Goal: Task Accomplishment & Management: Manage account settings

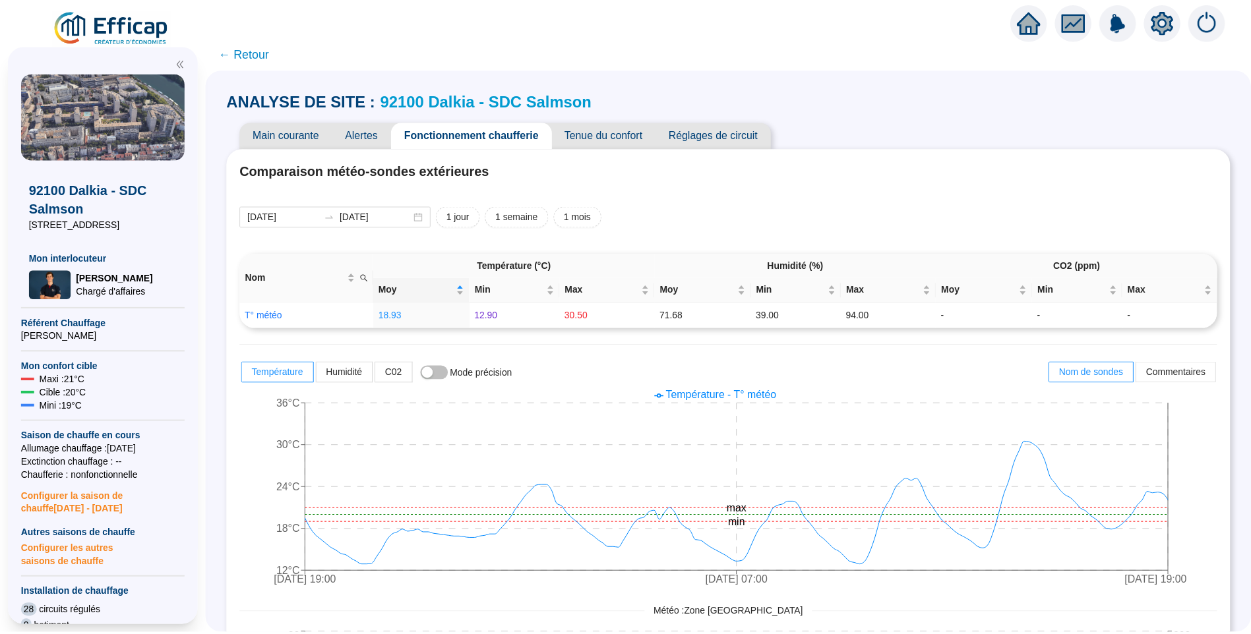
scroll to position [794, 0]
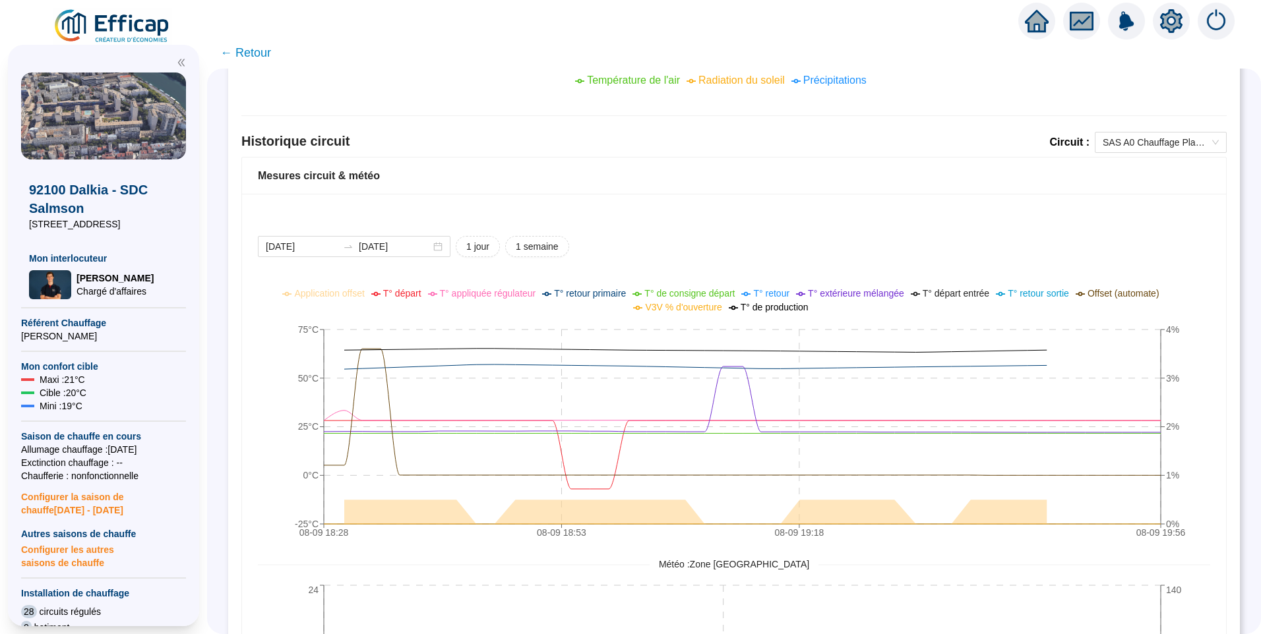
click at [104, 22] on img at bounding box center [112, 26] width 119 height 37
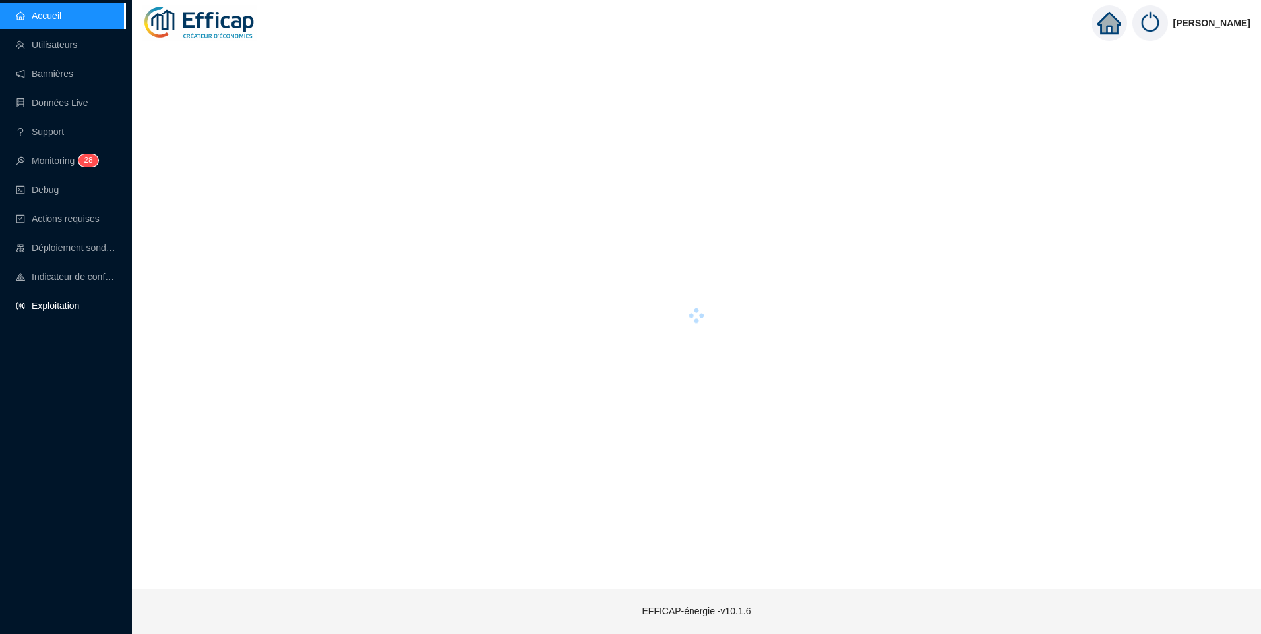
click at [54, 311] on link "Exploitation" at bounding box center [47, 306] width 63 height 11
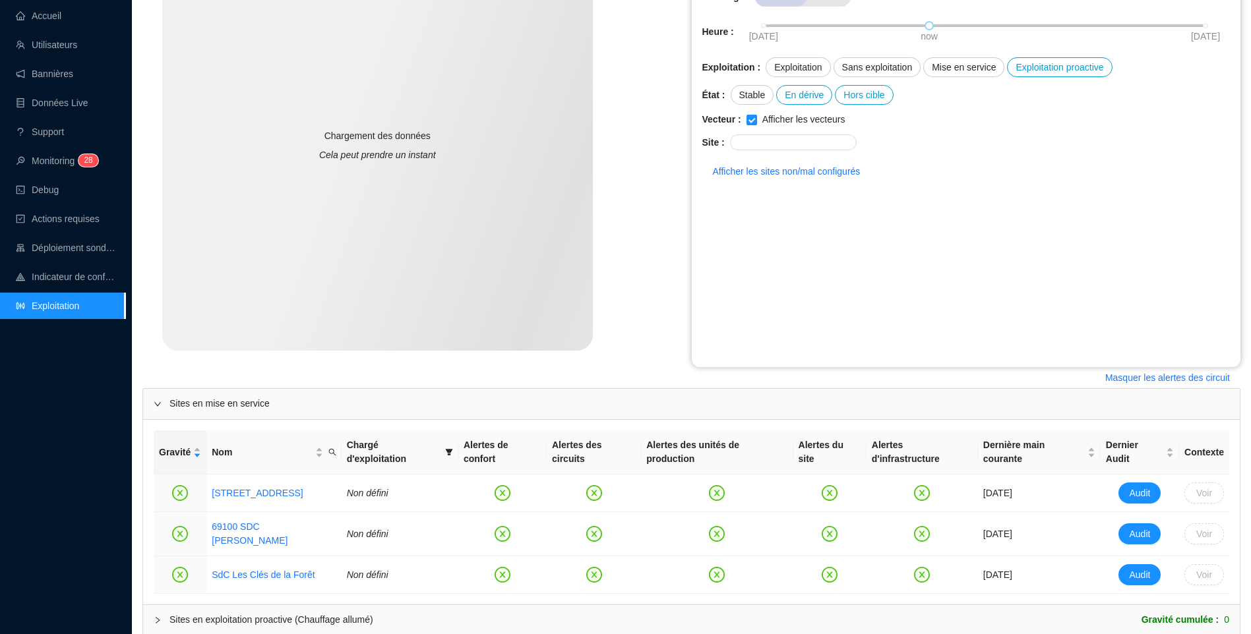
scroll to position [291, 0]
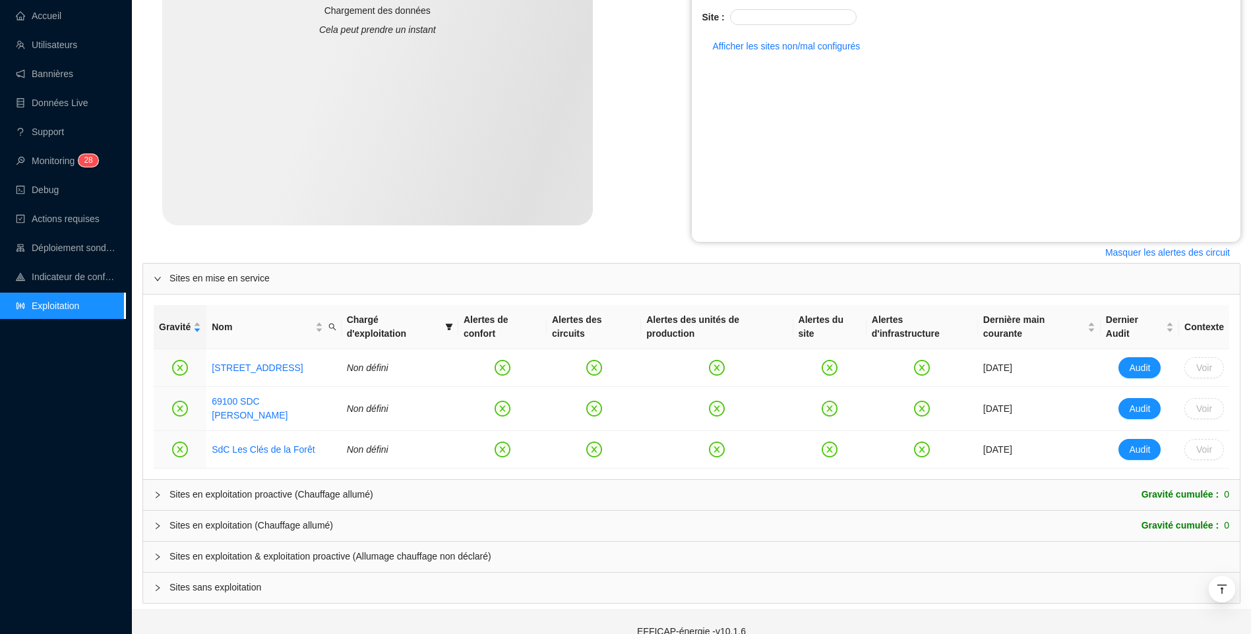
click at [237, 550] on span "Sites en exploitation & exploitation proactive (Allumage chauffage non déclaré)" at bounding box center [698, 557] width 1059 height 14
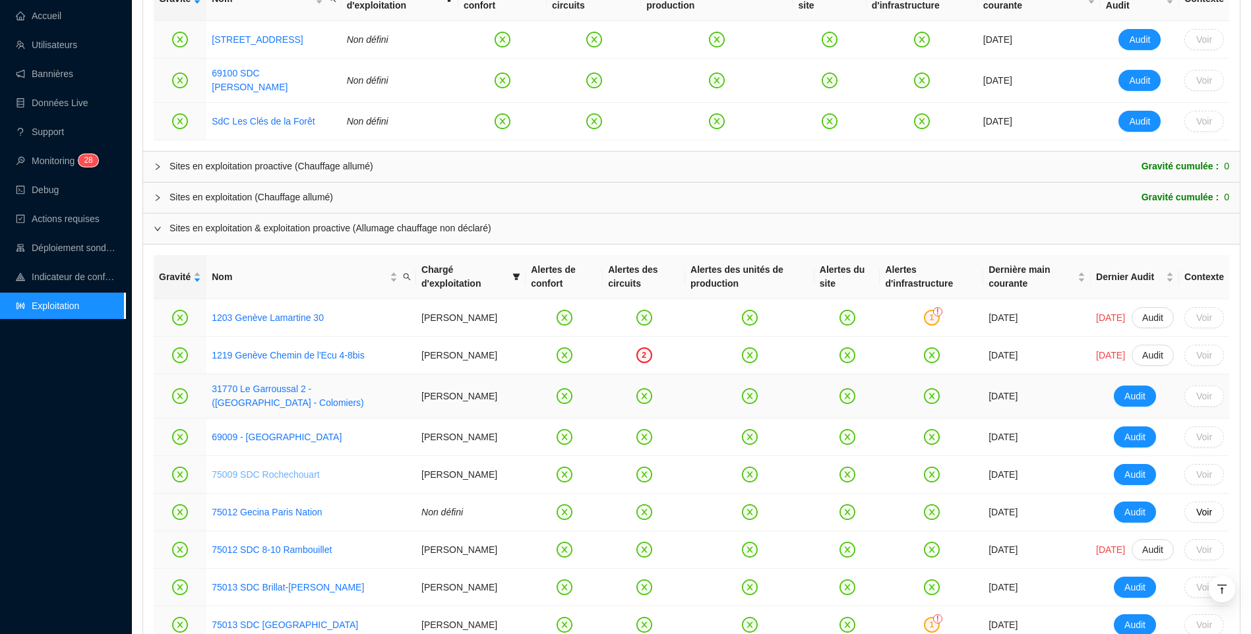
scroll to position [688, 0]
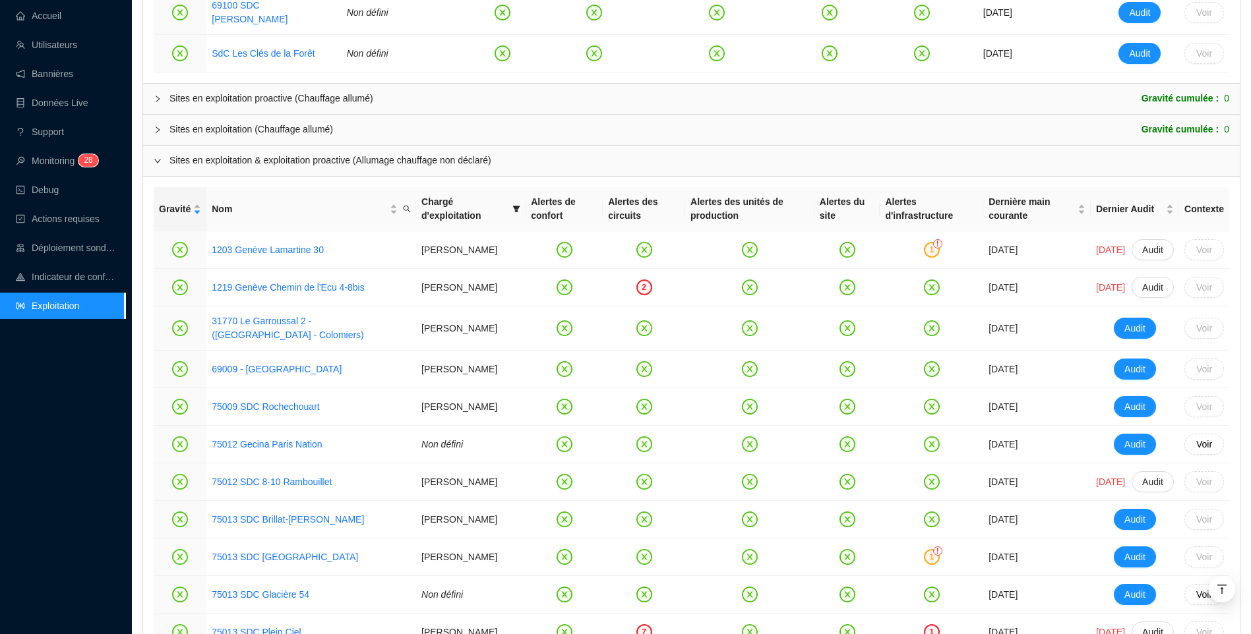
click at [40, 495] on div "Accueil Utilisateurs Bannières Données Live Support Monitoring 2 8 Debug Action…" at bounding box center [62, 317] width 125 height 634
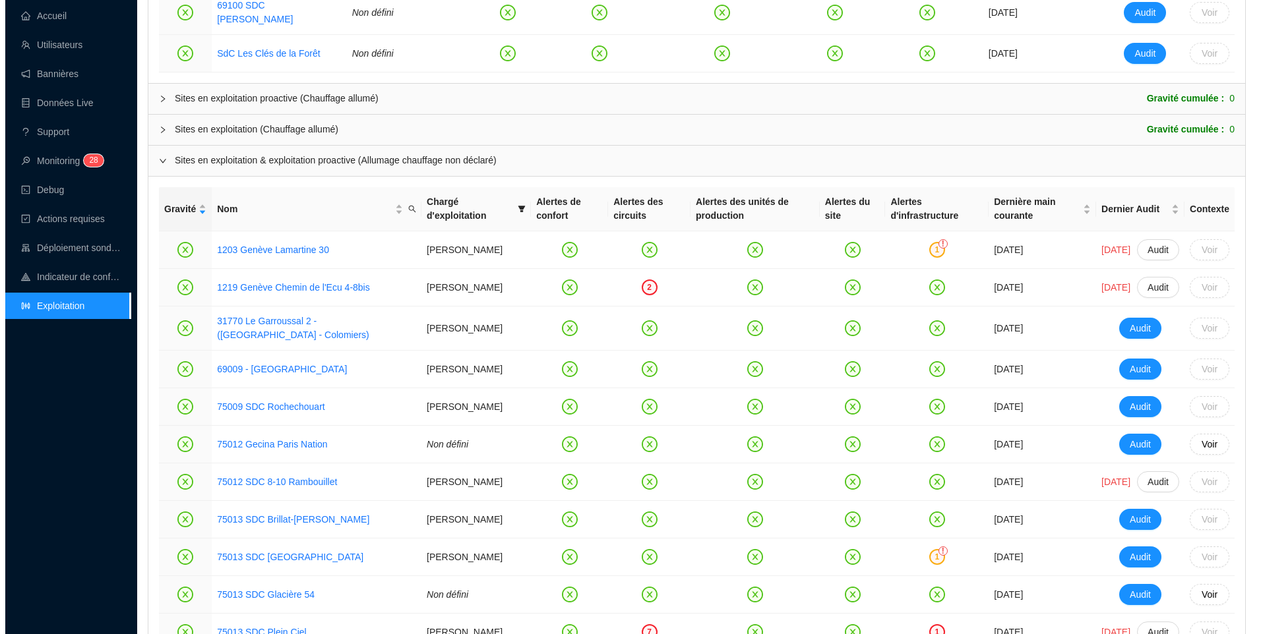
scroll to position [0, 0]
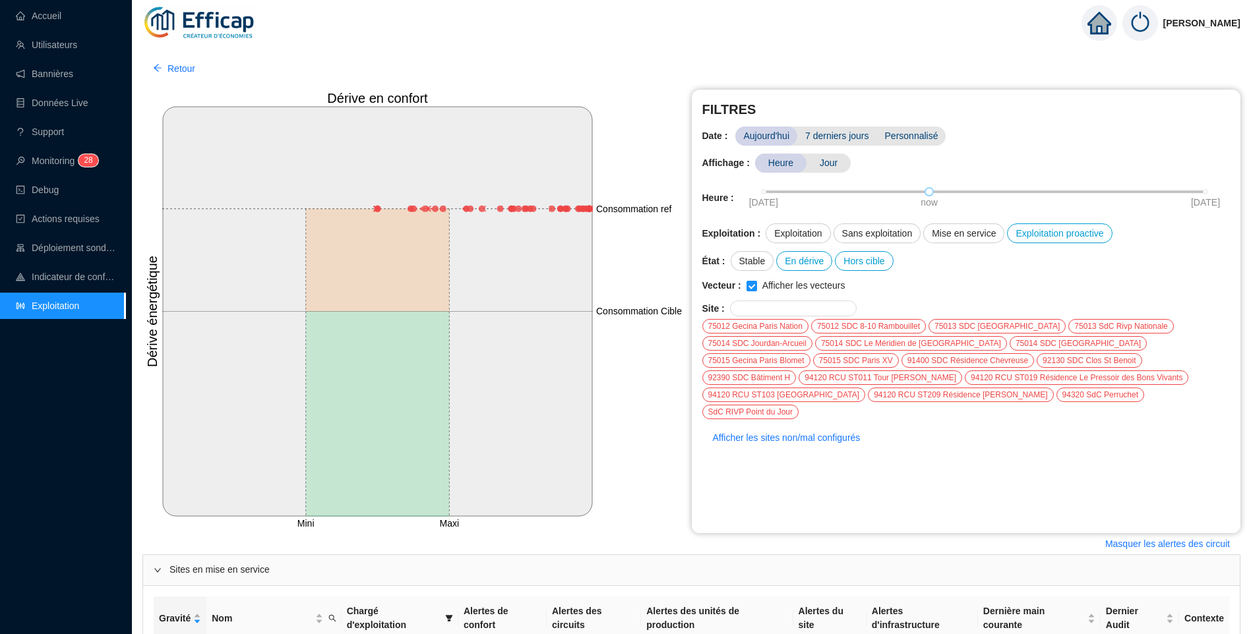
click at [67, 2] on ul "Accueil Utilisateurs Bannières Données Live Support Monitoring 2 8 Debug Action…" at bounding box center [62, 161] width 125 height 322
click at [56, 16] on link "Accueil" at bounding box center [38, 16] width 45 height 11
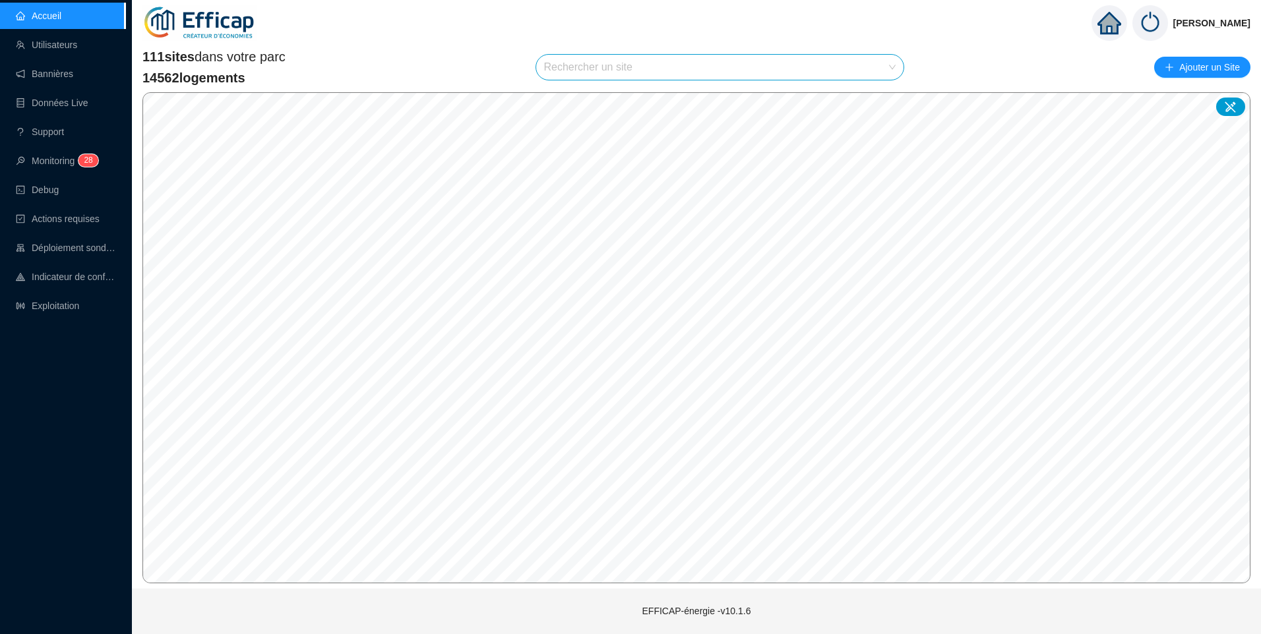
click at [638, 69] on input "search" at bounding box center [714, 67] width 340 height 25
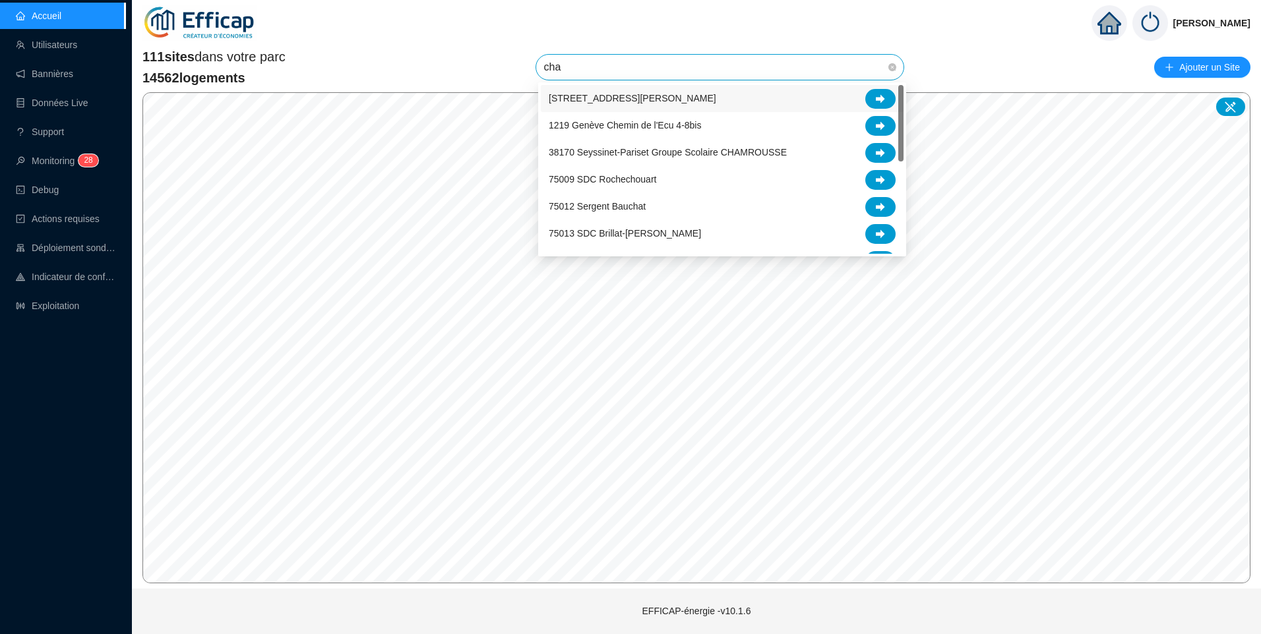
type input "char"
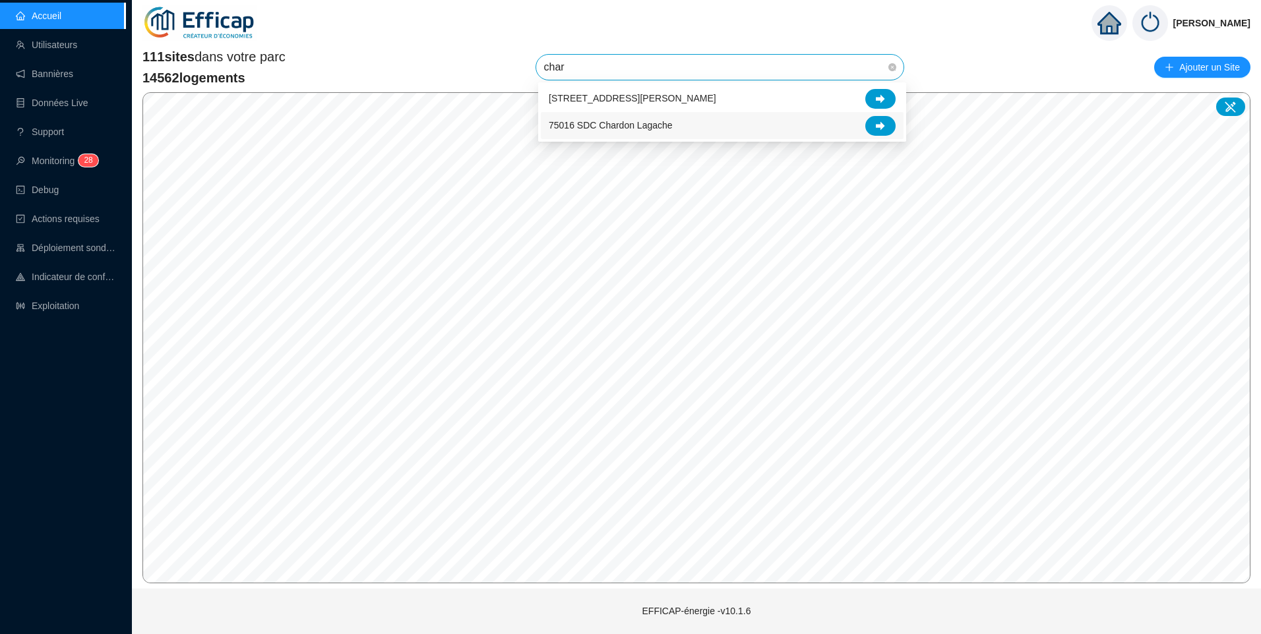
click at [636, 126] on span "75016 SDC Chardon Lagache" at bounding box center [611, 126] width 124 height 14
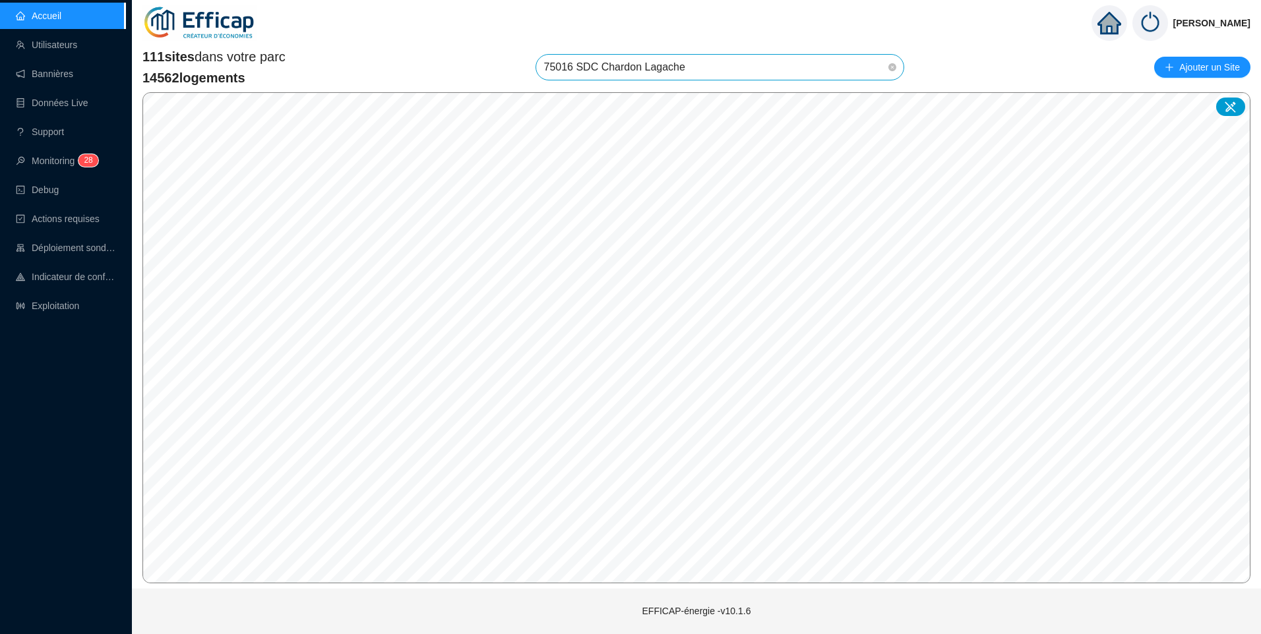
click at [717, 74] on span "75016 SDC Chardon Lagache" at bounding box center [720, 67] width 352 height 25
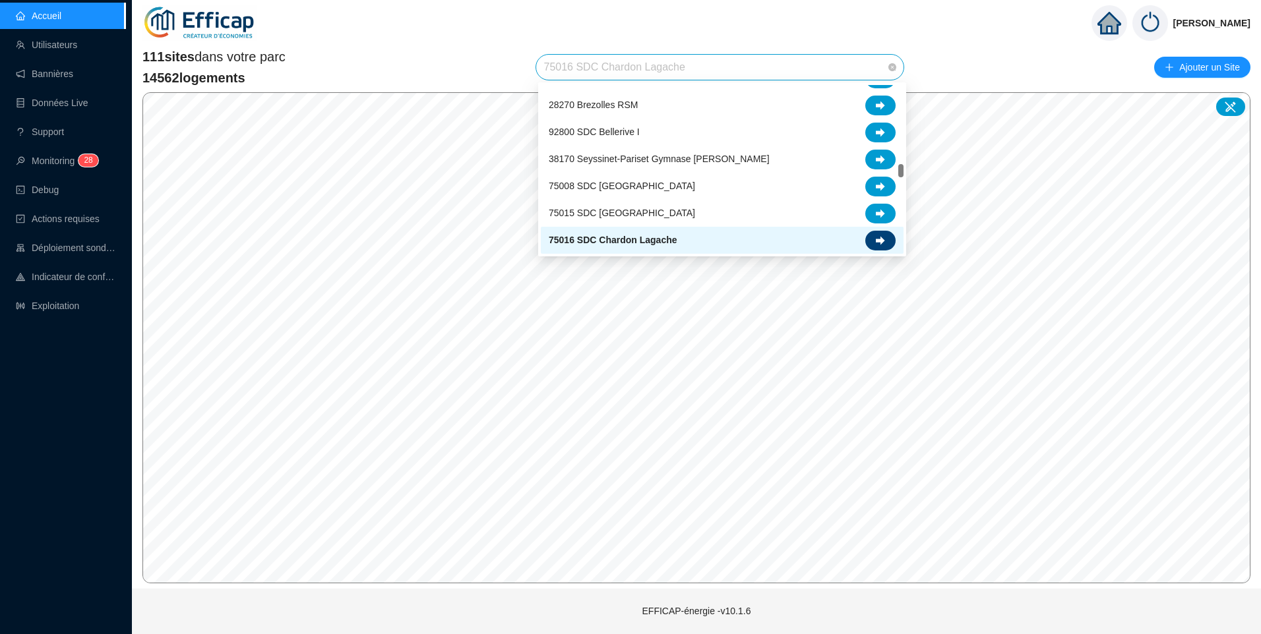
click at [889, 246] on div at bounding box center [880, 241] width 30 height 20
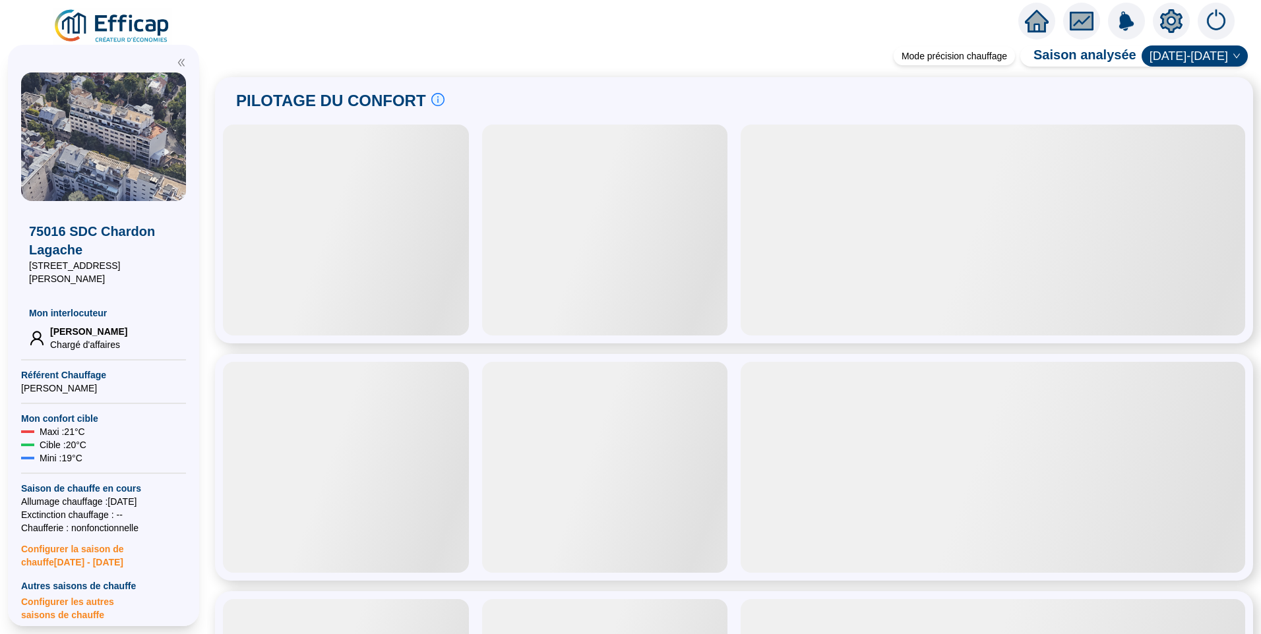
click at [1176, 18] on icon "setting" at bounding box center [1171, 20] width 22 height 21
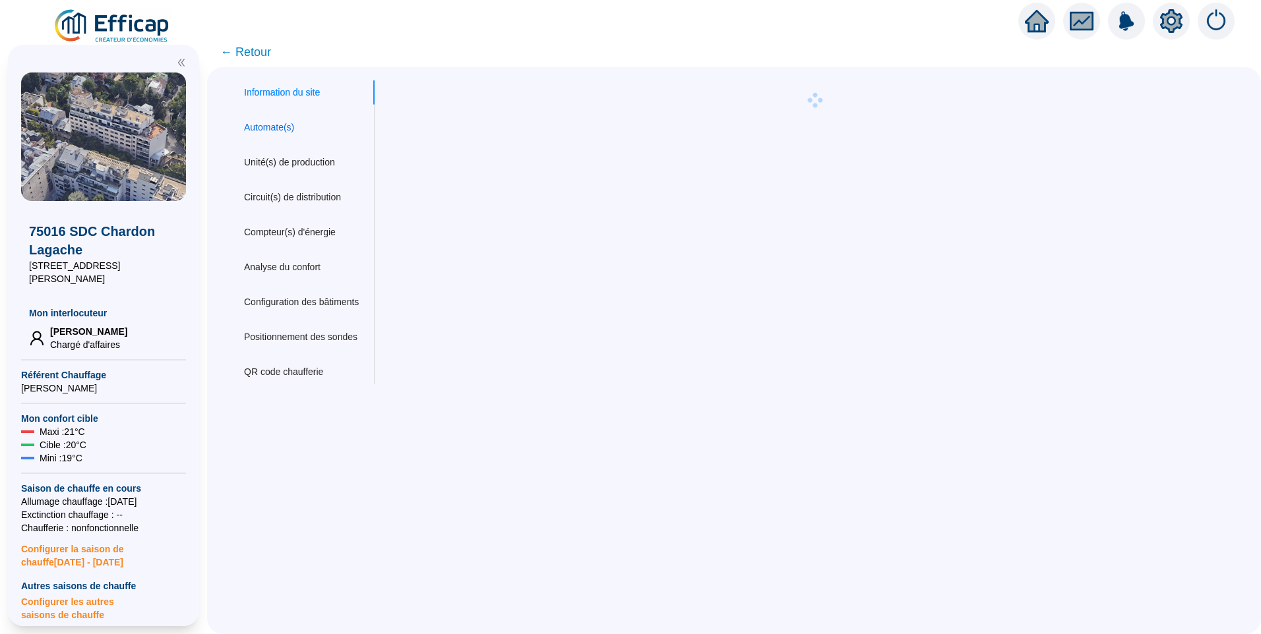
click at [288, 130] on div "Automate(s)" at bounding box center [269, 128] width 50 height 14
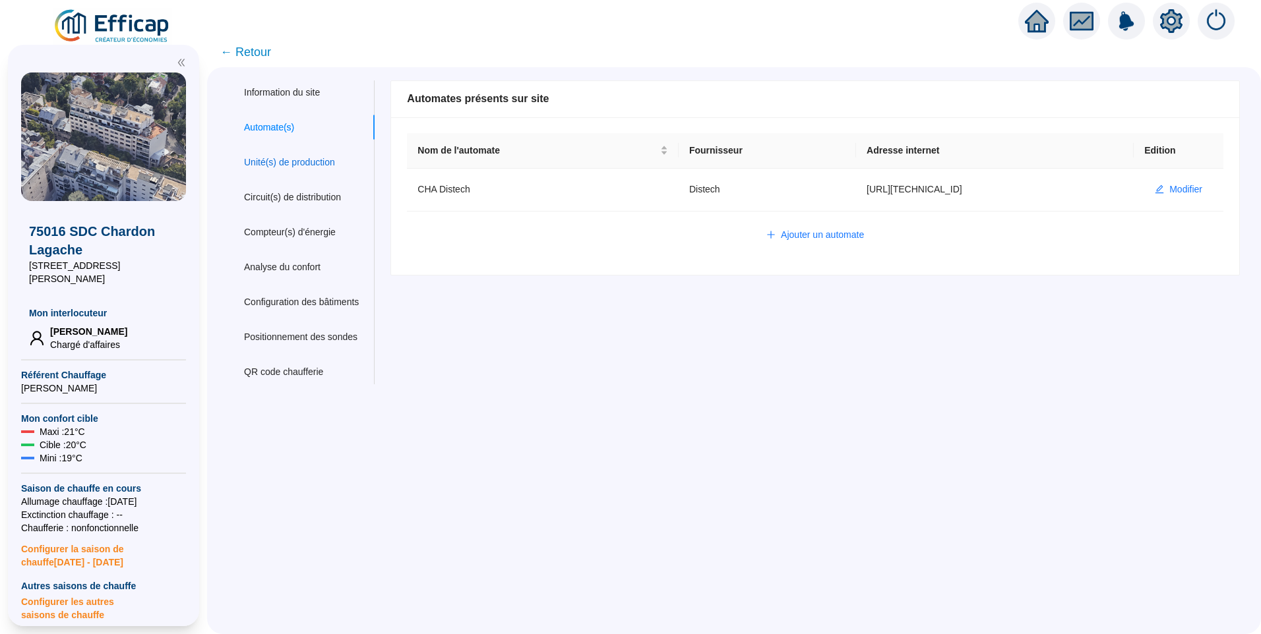
click at [259, 160] on div "Unité(s) de production" at bounding box center [289, 163] width 91 height 14
click at [1183, 183] on span "Modifier" at bounding box center [1185, 190] width 33 height 14
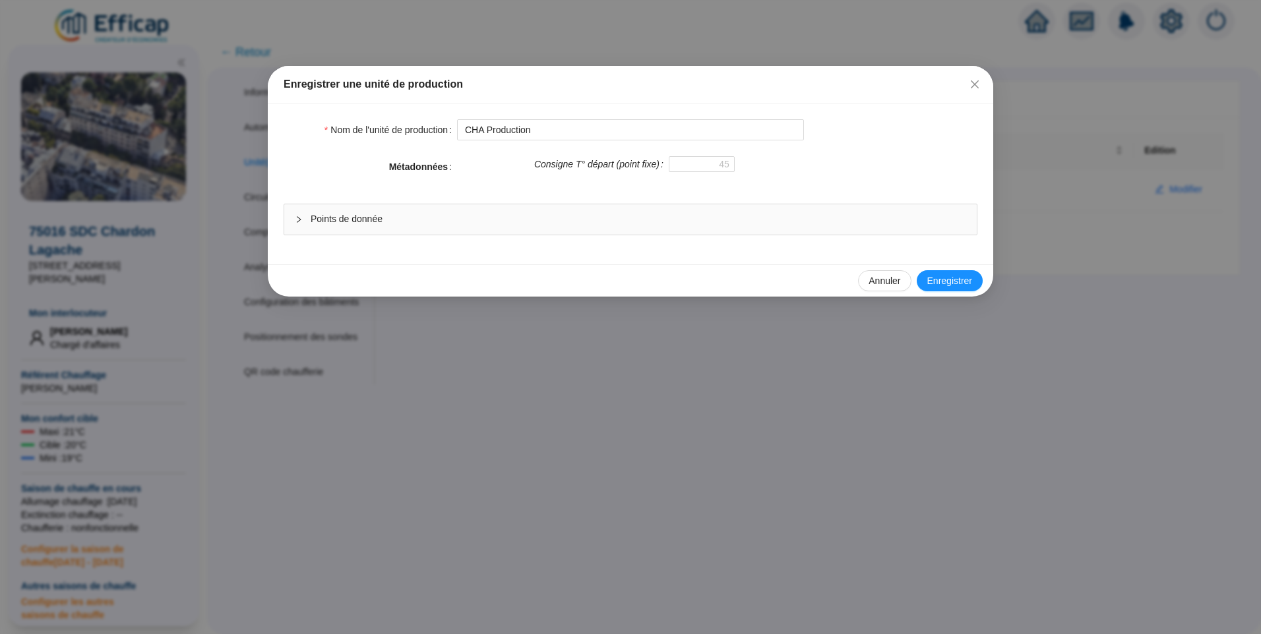
click at [342, 225] on span "Points de donnée" at bounding box center [638, 219] width 655 height 14
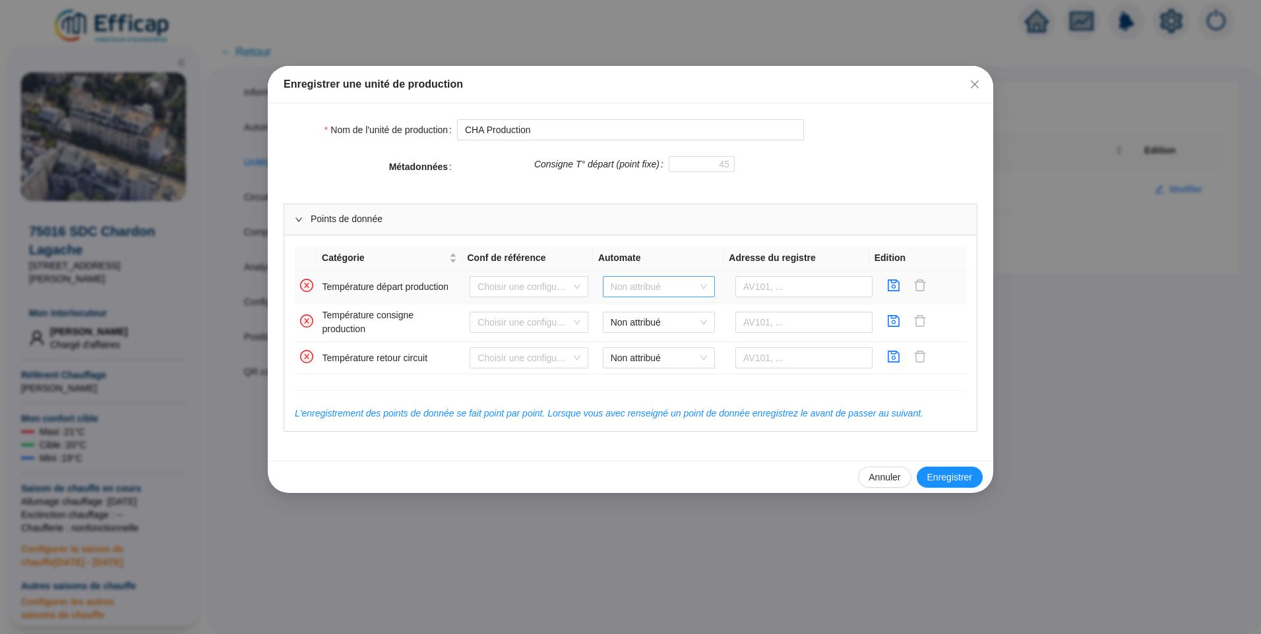
click at [619, 281] on span "Non attribué" at bounding box center [659, 287] width 96 height 20
click at [668, 312] on div "CHA Distech" at bounding box center [654, 314] width 91 height 14
click at [824, 287] on input "text" at bounding box center [803, 286] width 137 height 21
type input "AV10"
click at [887, 287] on icon "save" at bounding box center [893, 286] width 12 height 12
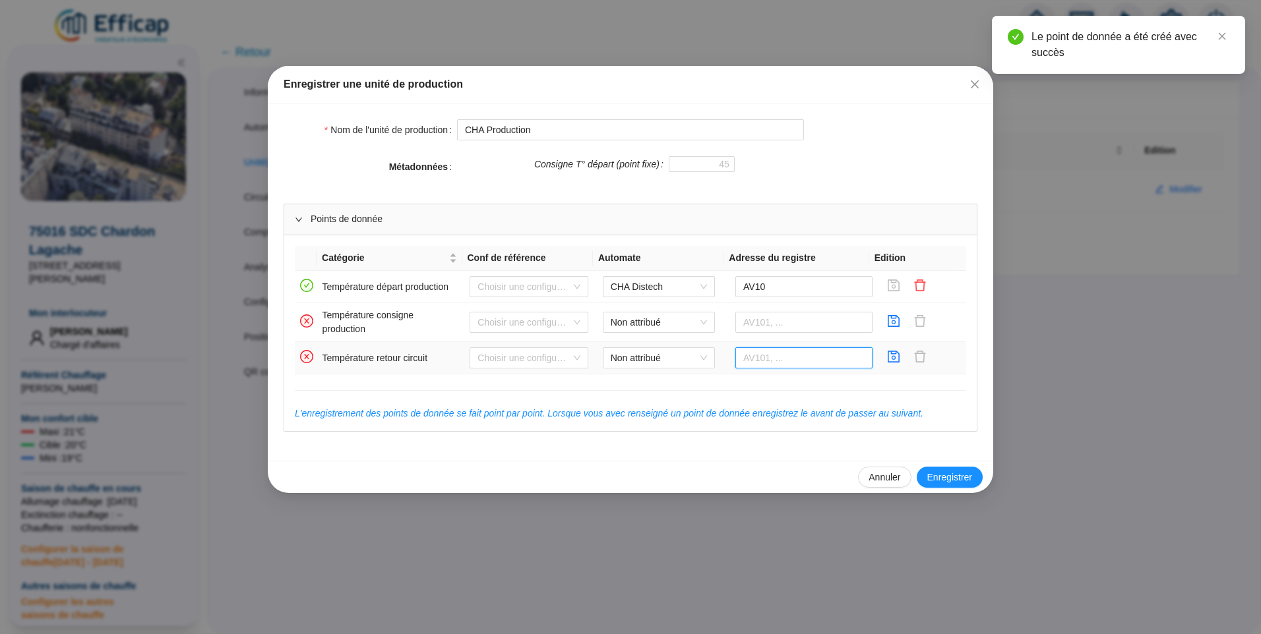
click at [736, 353] on input "text" at bounding box center [803, 357] width 137 height 21
click at [672, 355] on span "Non attribué" at bounding box center [659, 358] width 96 height 20
click at [632, 388] on div "CHA Distech" at bounding box center [654, 385] width 91 height 14
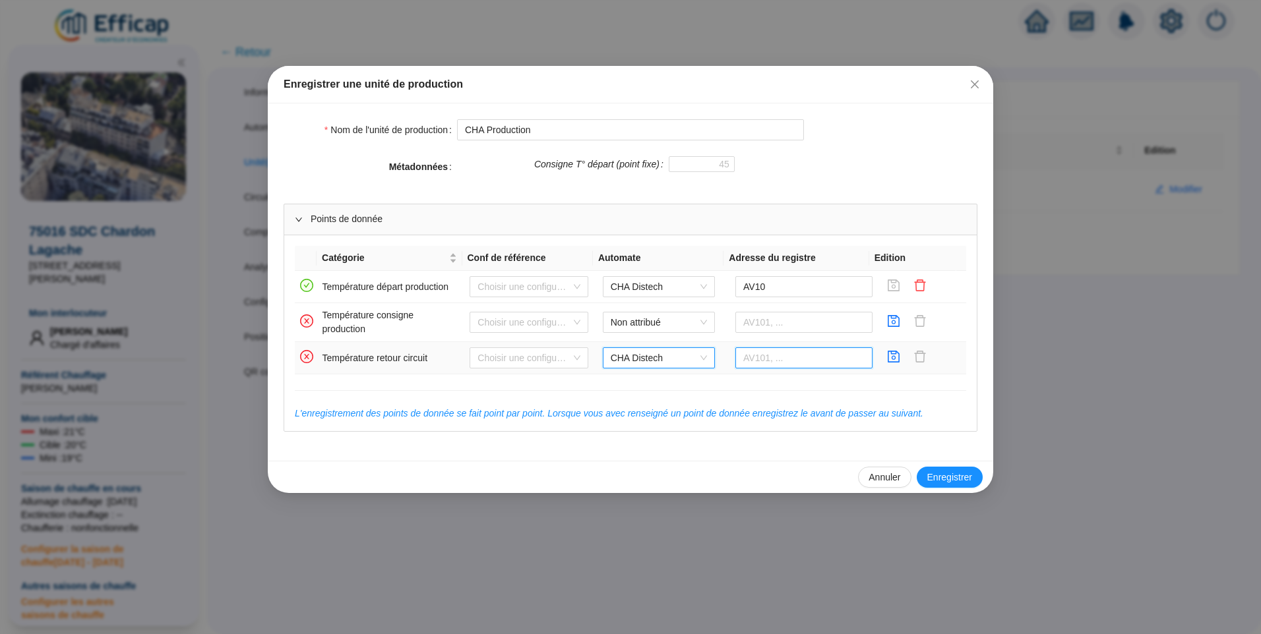
click at [755, 349] on input "text" at bounding box center [803, 357] width 137 height 21
type input "AV11"
click at [887, 360] on icon "save" at bounding box center [893, 356] width 13 height 13
click at [951, 477] on span "Enregistrer" at bounding box center [949, 478] width 45 height 14
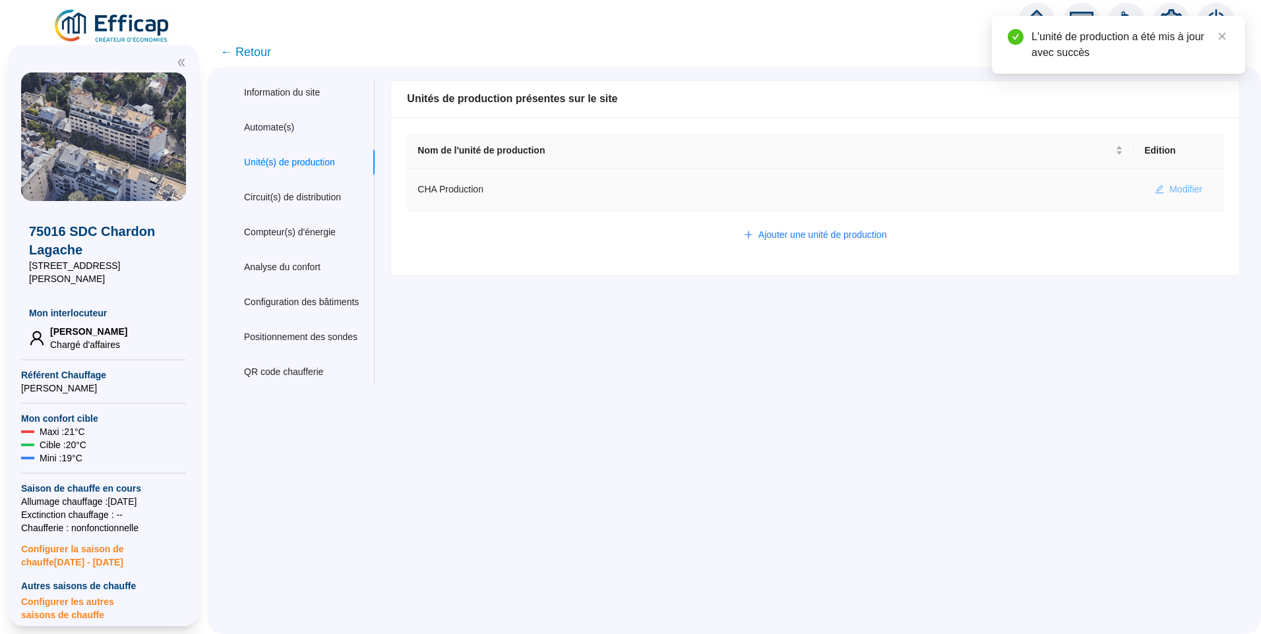
click at [1169, 183] on span "Modifier" at bounding box center [1185, 190] width 33 height 14
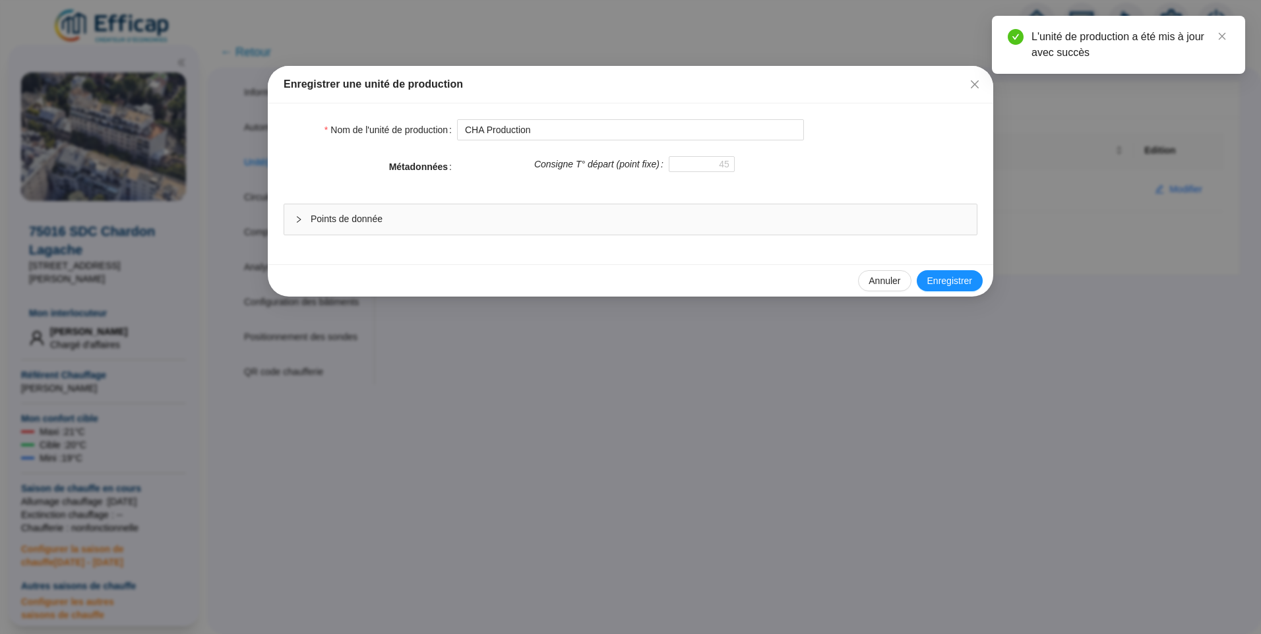
click at [510, 212] on span "Points de donnée" at bounding box center [638, 219] width 655 height 14
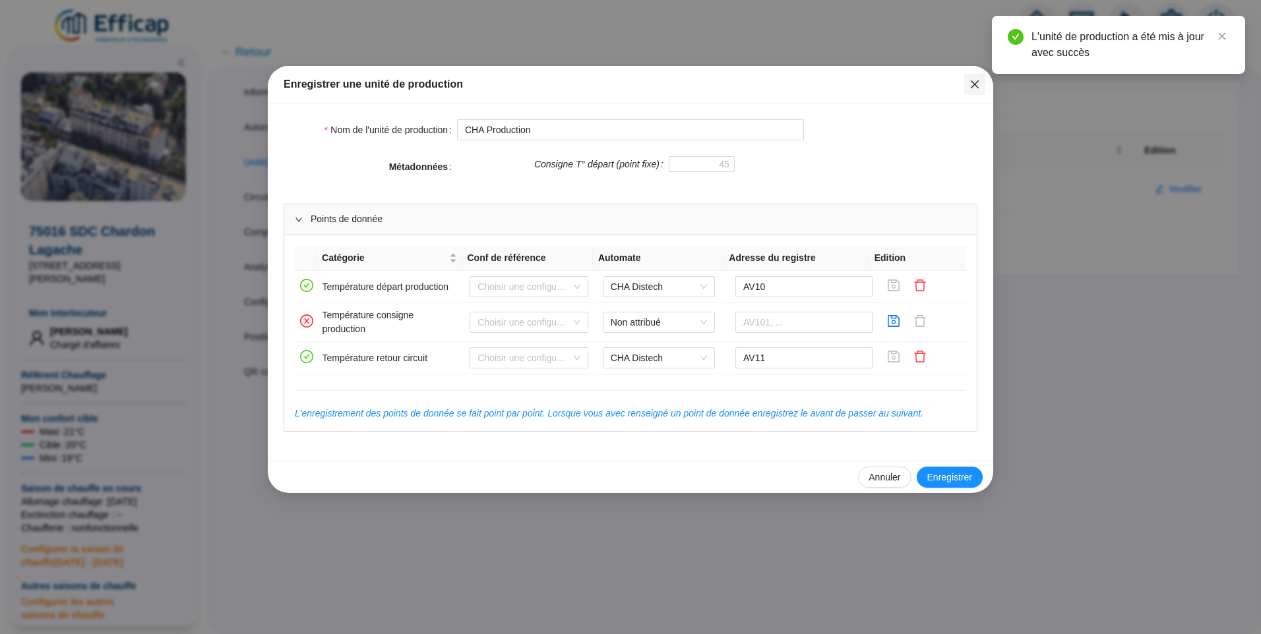
click at [977, 79] on icon "close" at bounding box center [974, 84] width 11 height 11
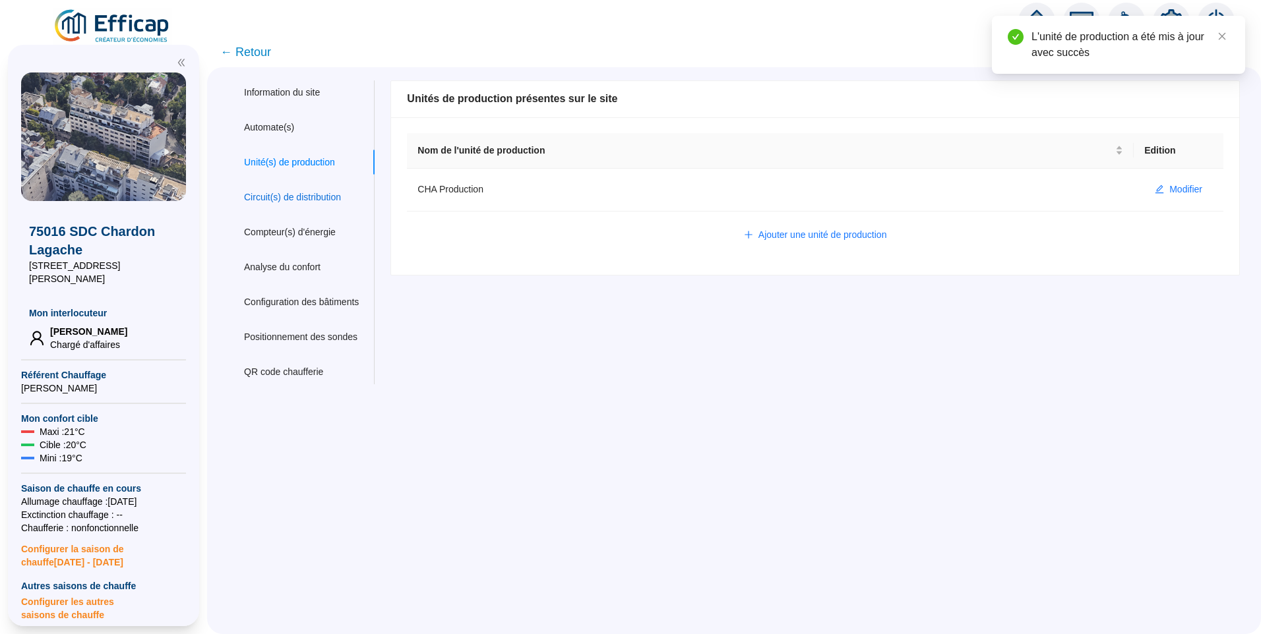
click at [327, 202] on div "Circuit(s) de distribution" at bounding box center [292, 198] width 97 height 14
click at [1169, 189] on span "Modifier" at bounding box center [1185, 190] width 33 height 14
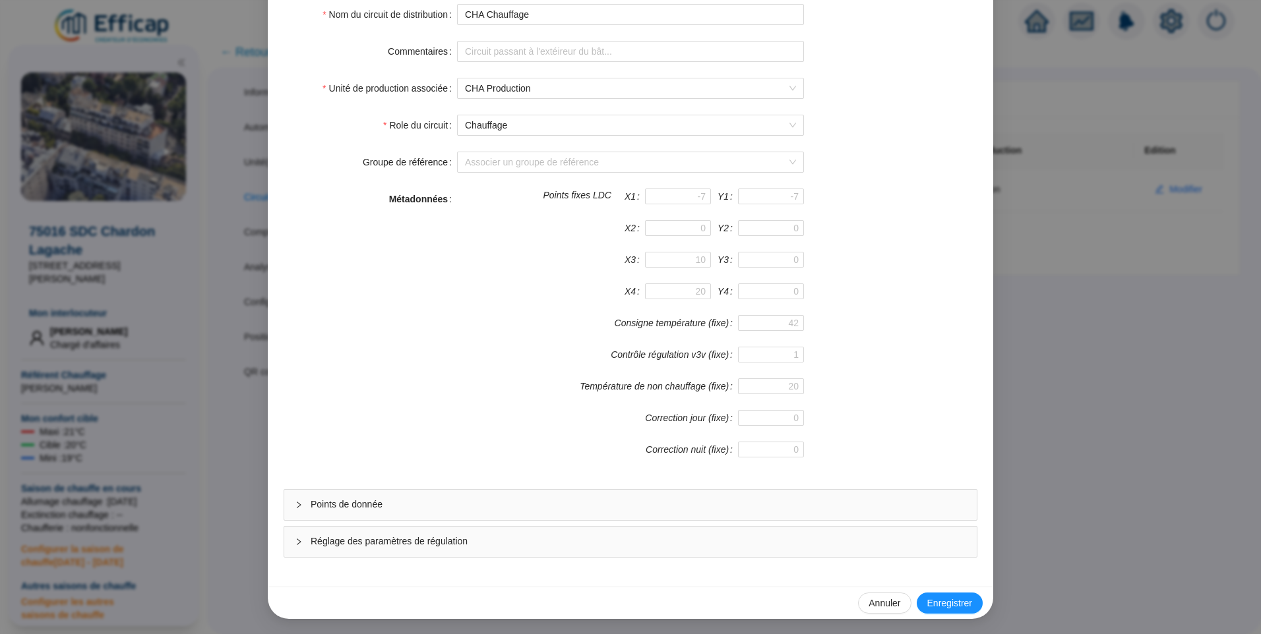
scroll to position [116, 0]
click at [347, 504] on span "Points de donnée" at bounding box center [638, 504] width 655 height 14
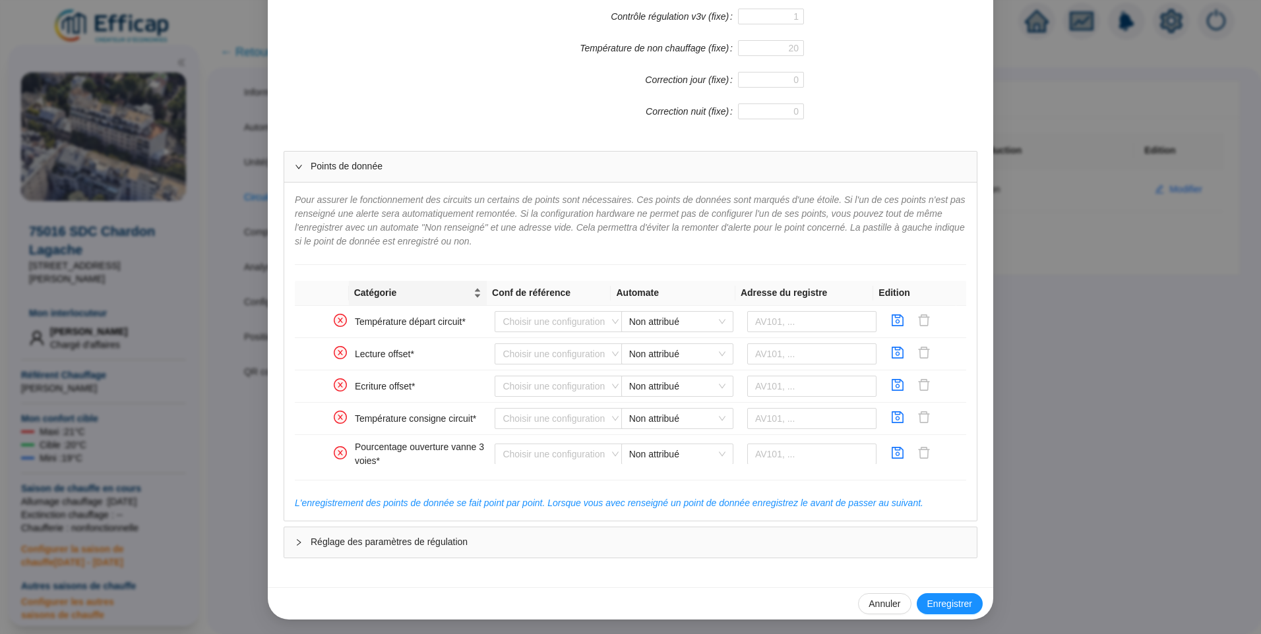
scroll to position [455, 0]
click at [583, 319] on input "search" at bounding box center [554, 321] width 104 height 20
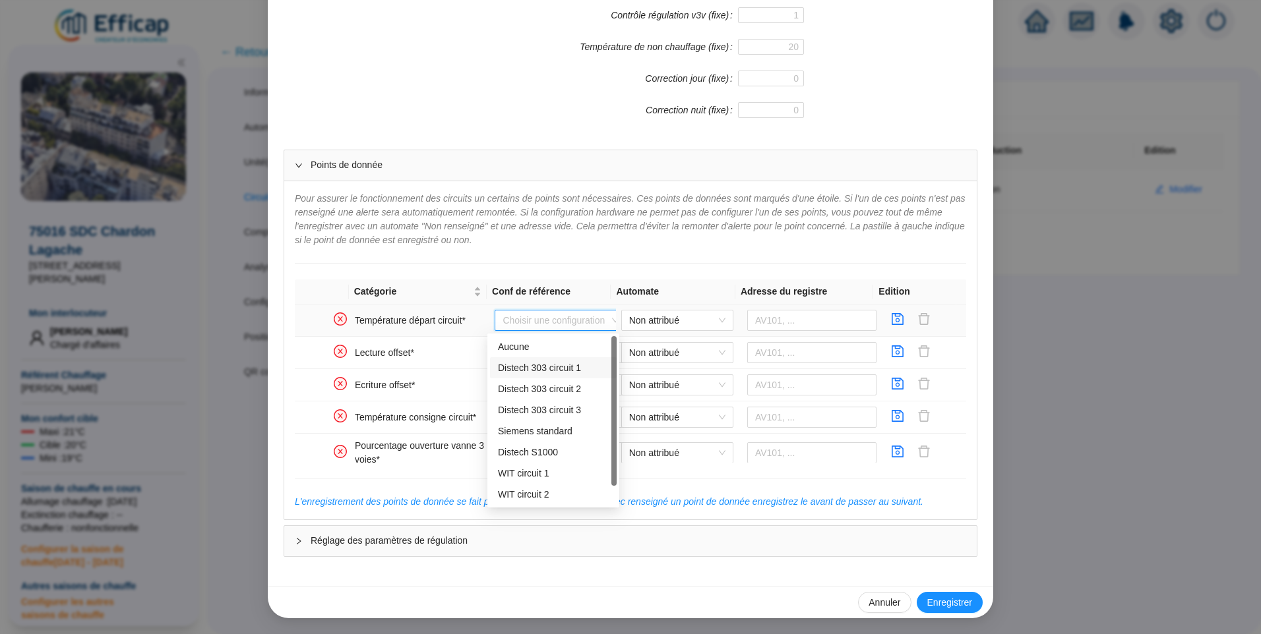
click at [555, 366] on div "Distech 303 circuit 1" at bounding box center [553, 368] width 111 height 14
type input "AV101"
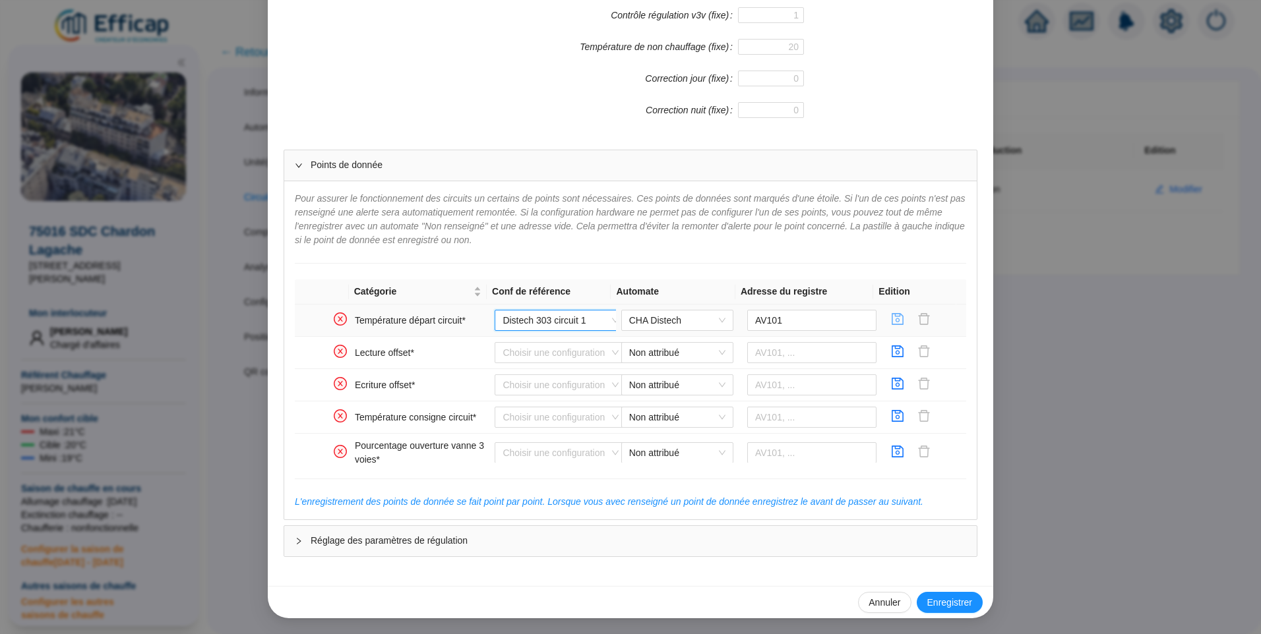
click at [891, 324] on icon "save" at bounding box center [897, 319] width 13 height 13
click at [538, 355] on input "search" at bounding box center [554, 353] width 104 height 20
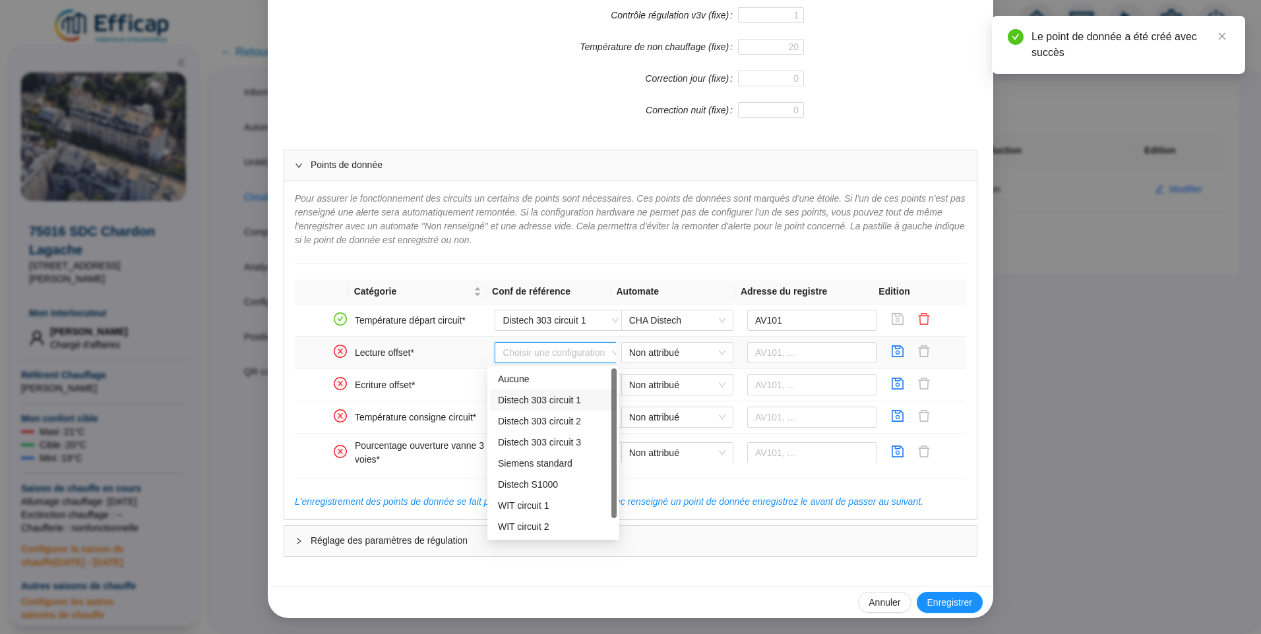
click at [549, 399] on div "Distech 303 circuit 1" at bounding box center [553, 401] width 111 height 14
type input "AV103"
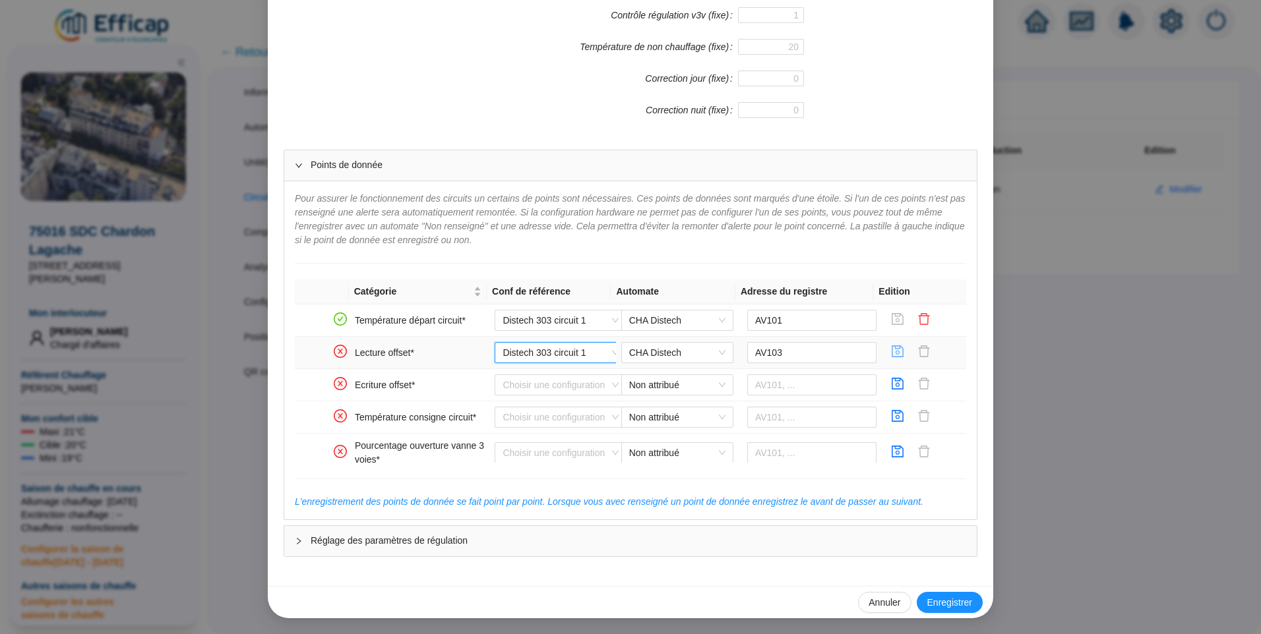
click at [891, 353] on icon "save" at bounding box center [897, 351] width 13 height 13
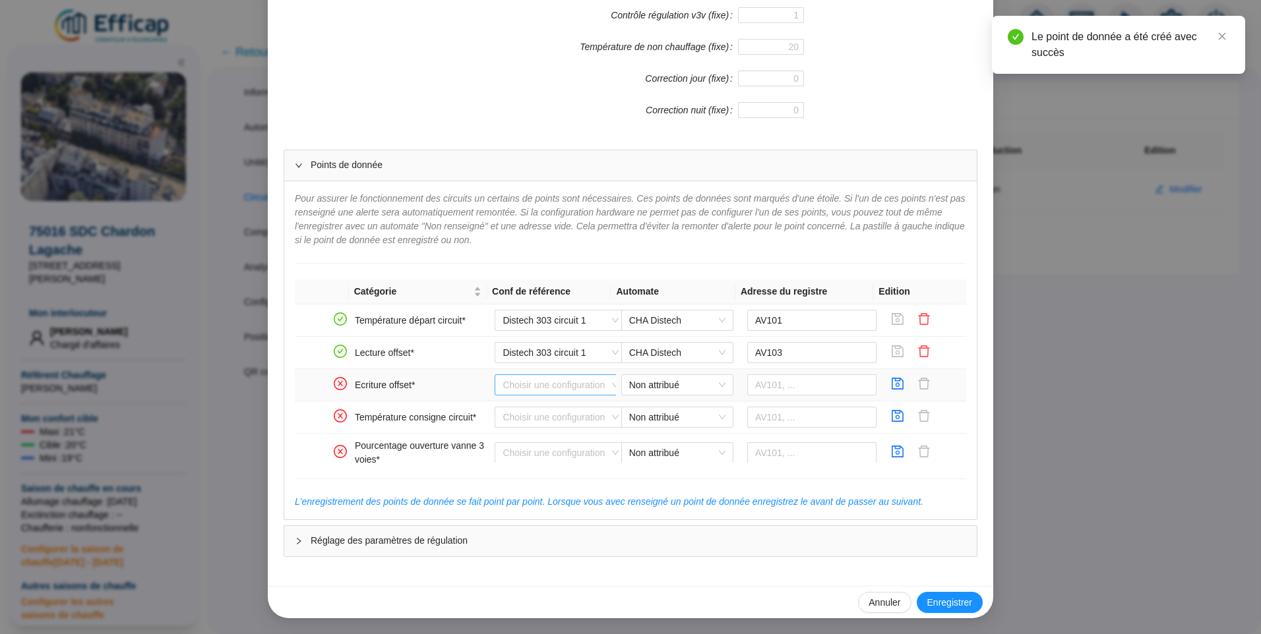
click at [523, 387] on input "search" at bounding box center [554, 385] width 104 height 20
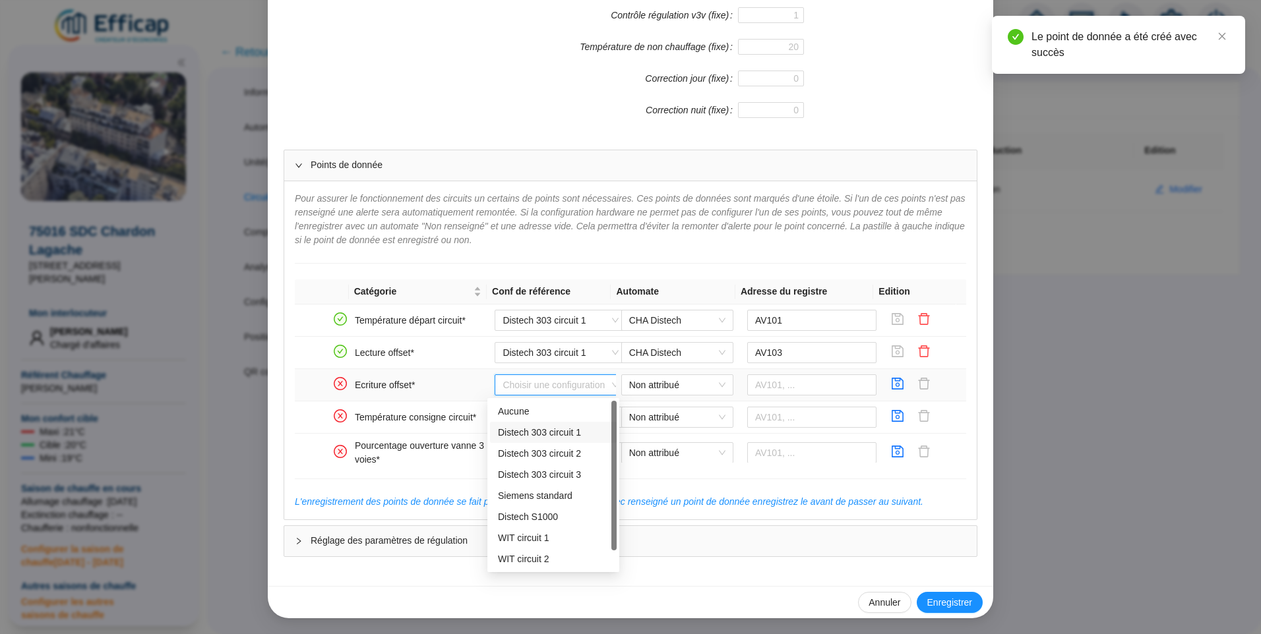
click at [518, 434] on div "Distech 303 circuit 1" at bounding box center [553, 433] width 111 height 14
type input "AV103"
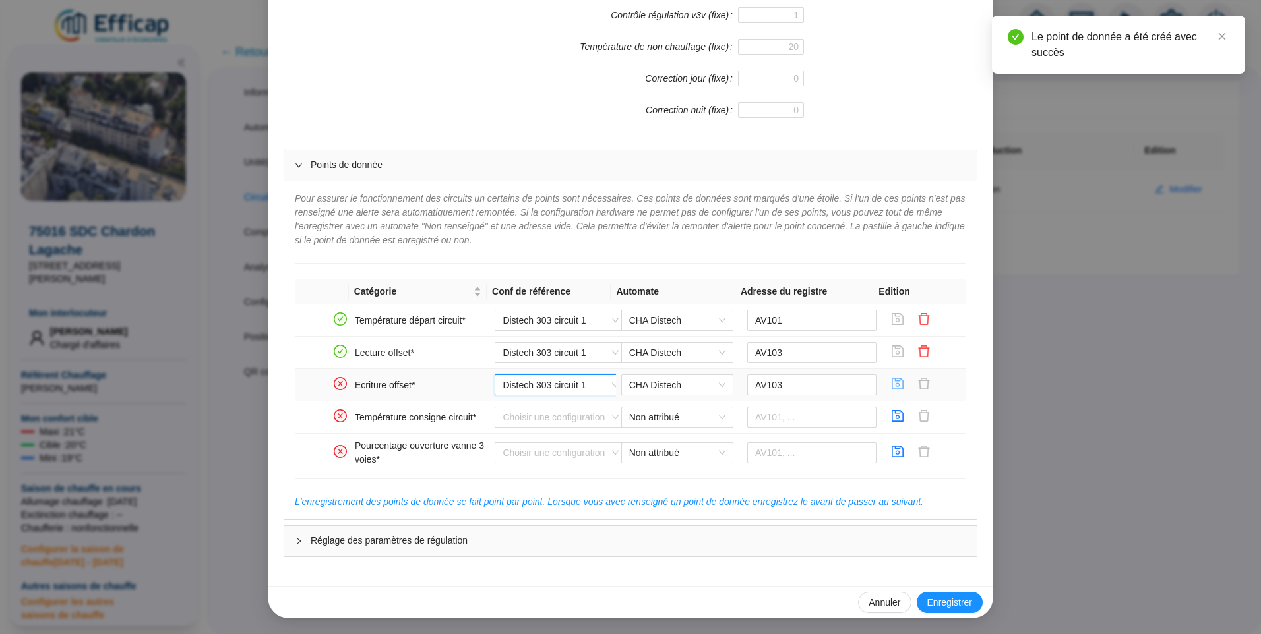
click at [891, 385] on icon "save" at bounding box center [897, 383] width 13 height 13
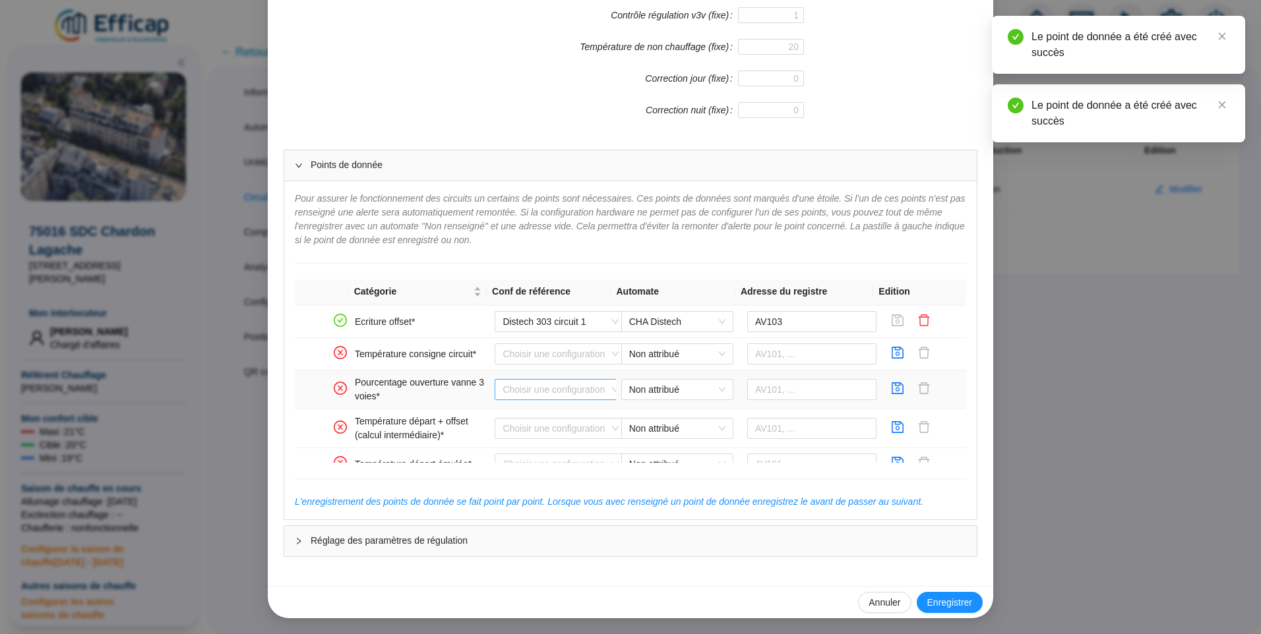
scroll to position [66, 0]
click at [554, 352] on input "search" at bounding box center [554, 352] width 104 height 20
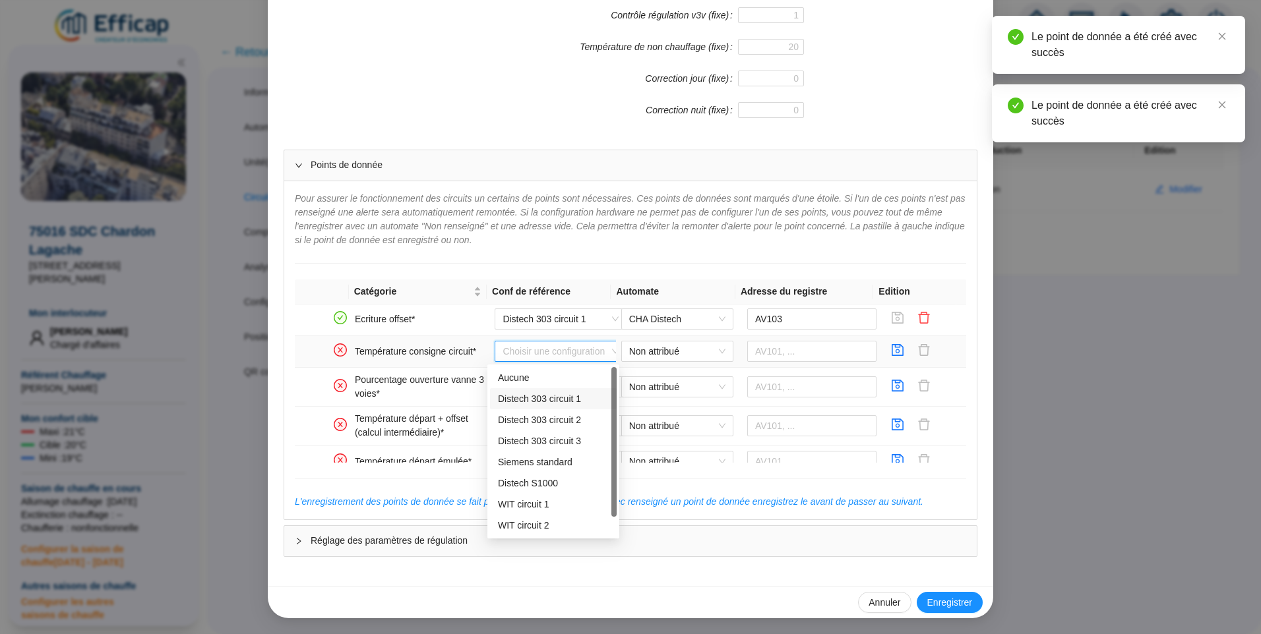
click at [545, 396] on div "Distech 303 circuit 1" at bounding box center [553, 399] width 111 height 14
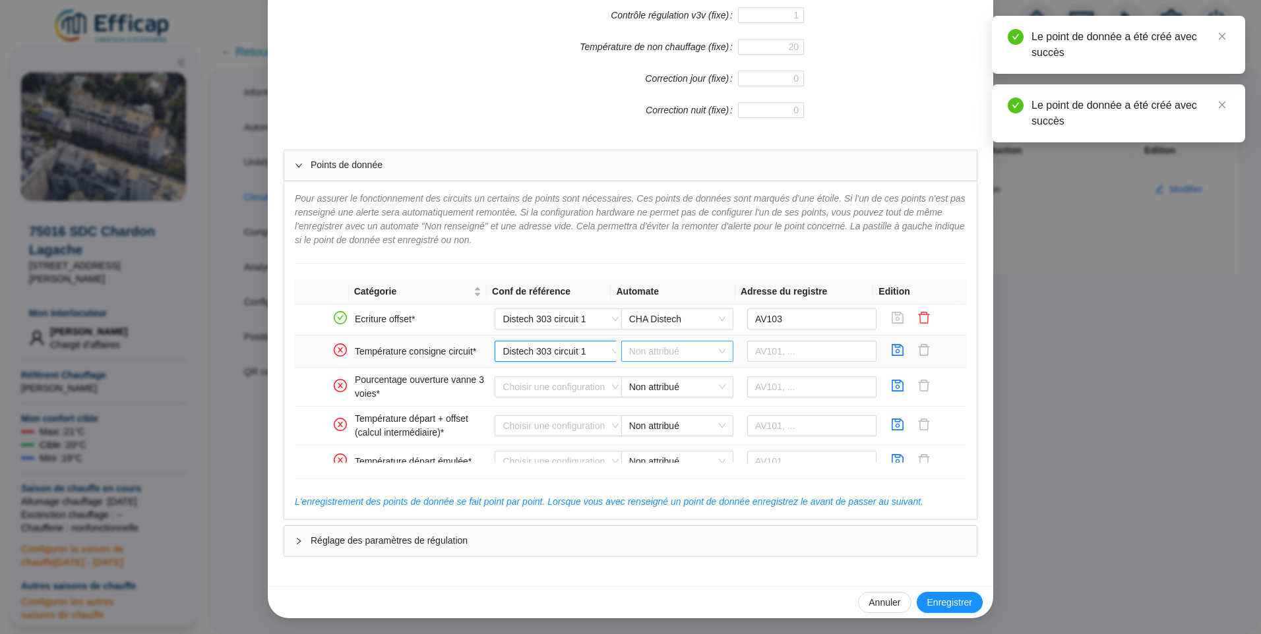
click at [637, 353] on span "Non attribué" at bounding box center [677, 352] width 96 height 20
click at [641, 375] on div "CHA Distech" at bounding box center [667, 378] width 91 height 14
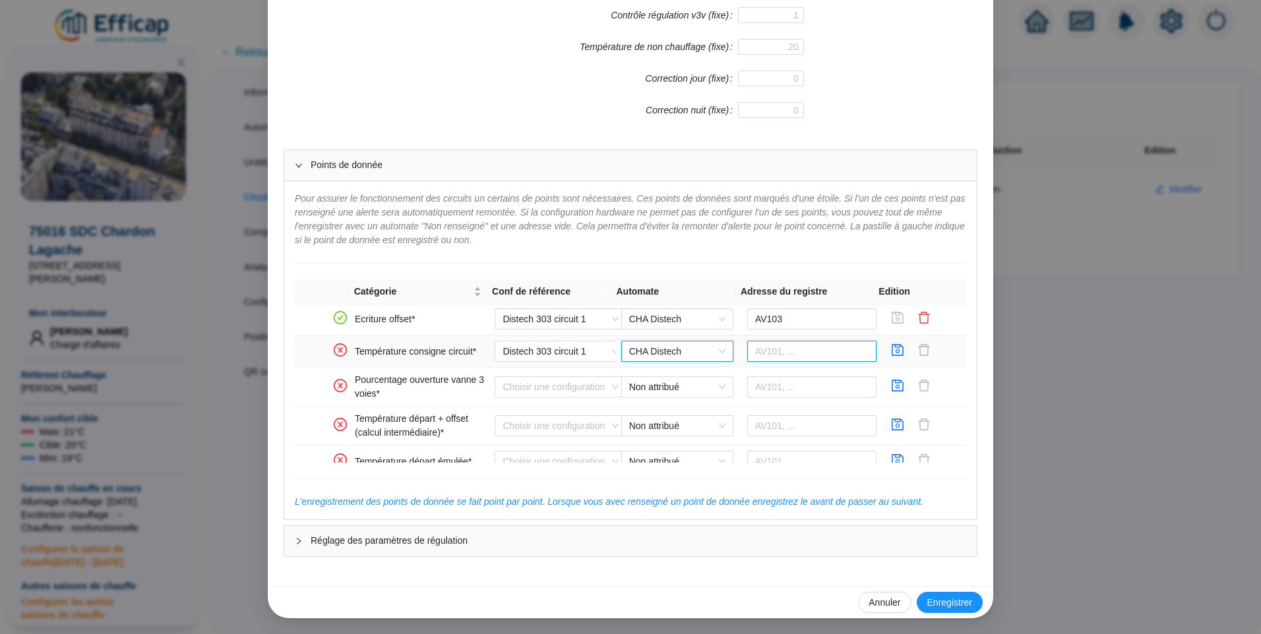
click at [791, 355] on input "text" at bounding box center [812, 351] width 130 height 21
type input "AV114"
click at [892, 345] on icon "save" at bounding box center [898, 350] width 12 height 12
click at [540, 389] on input "search" at bounding box center [554, 387] width 104 height 20
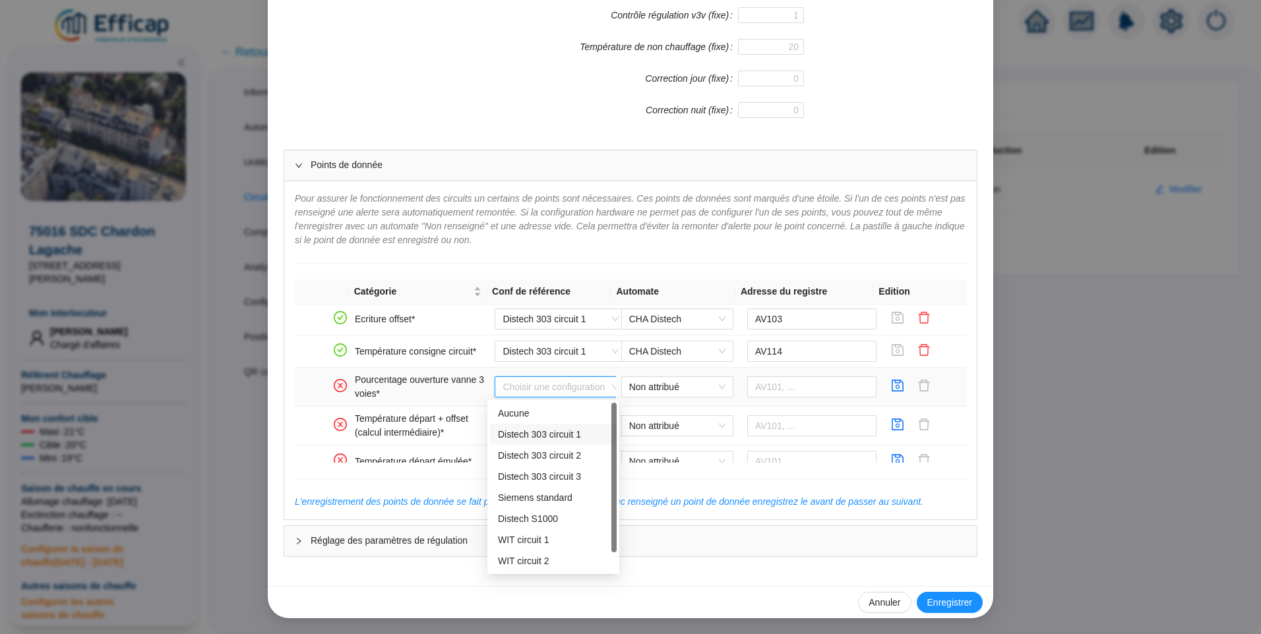
click at [539, 438] on div "Distech 303 circuit 1" at bounding box center [553, 435] width 111 height 14
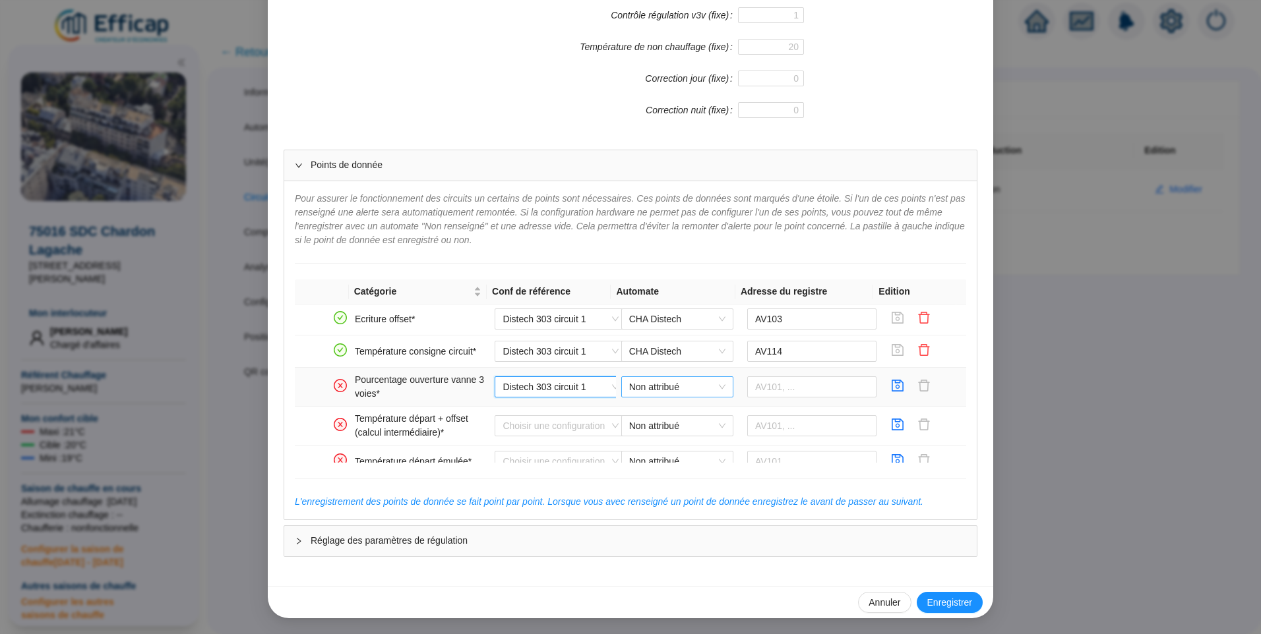
click at [659, 392] on span "Non attribué" at bounding box center [677, 387] width 96 height 20
click at [658, 410] on div "CHA Distech" at bounding box center [667, 414] width 91 height 14
click at [747, 383] on input "text" at bounding box center [812, 386] width 130 height 21
type input "AV115"
click at [891, 388] on icon "save" at bounding box center [897, 385] width 13 height 13
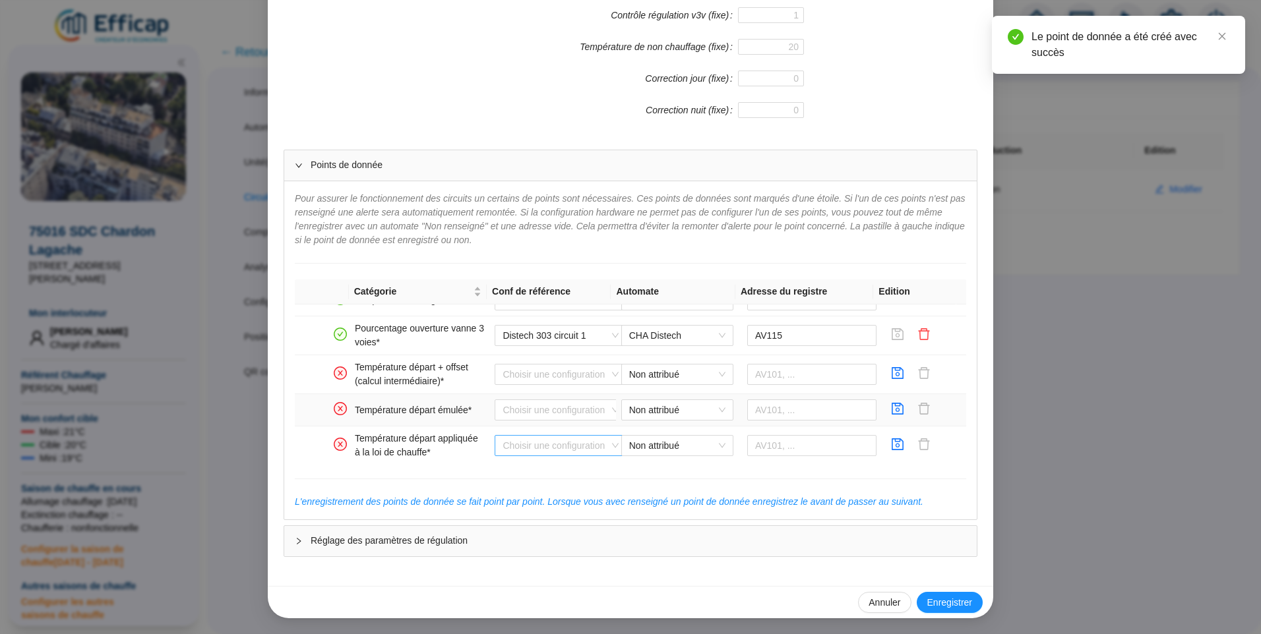
scroll to position [132, 0]
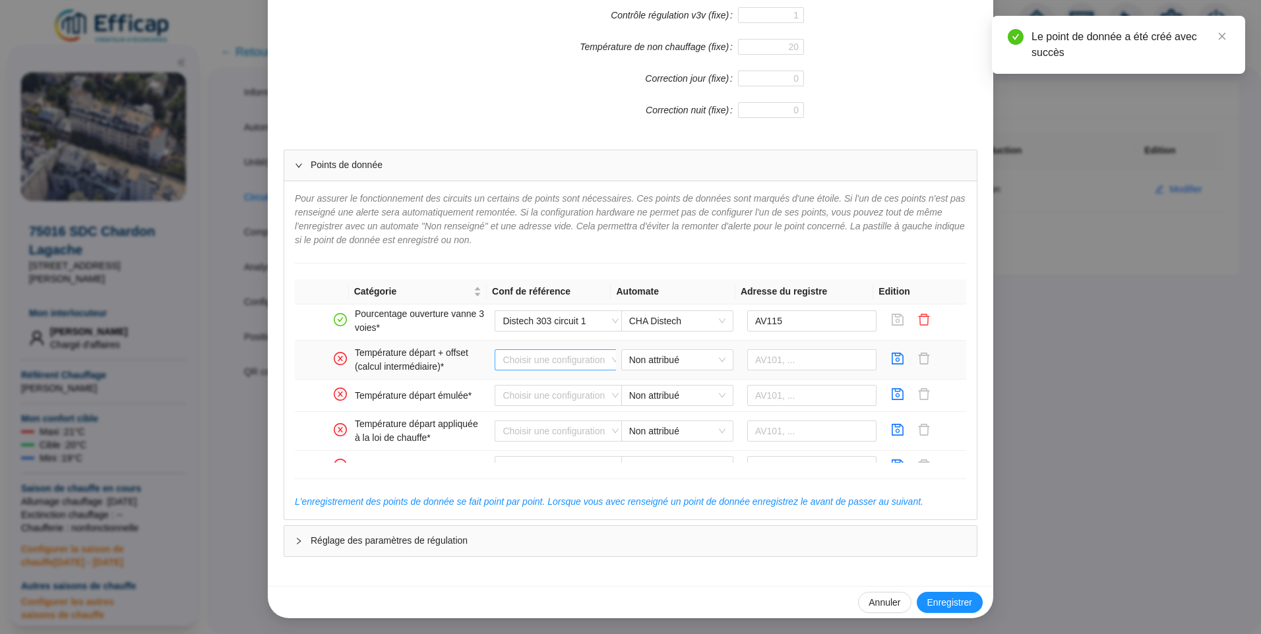
click at [543, 361] on input "search" at bounding box center [554, 360] width 104 height 20
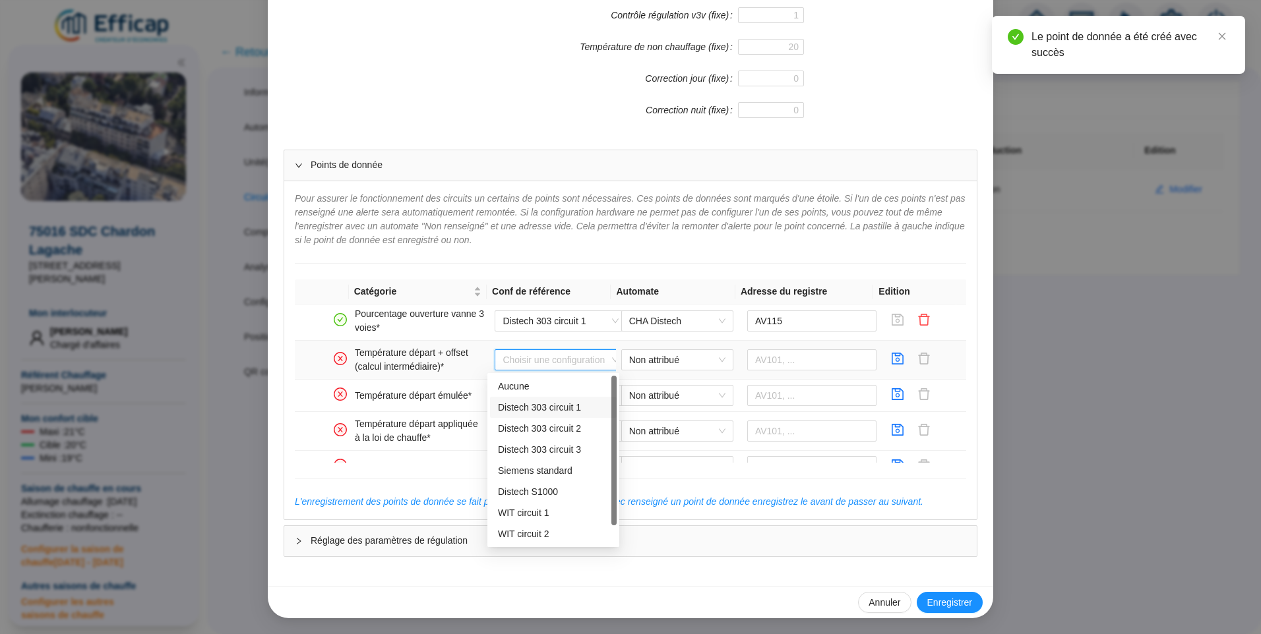
click at [541, 411] on div "Distech 303 circuit 1" at bounding box center [553, 408] width 111 height 14
type input "AV104"
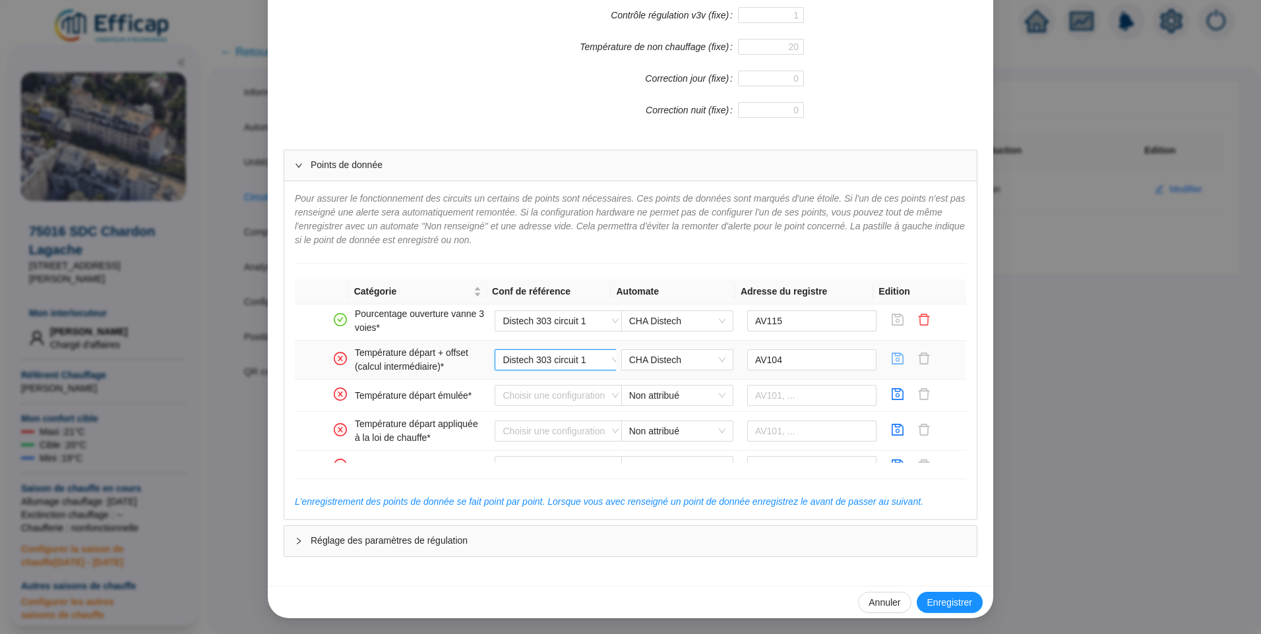
click at [891, 363] on icon "save" at bounding box center [897, 358] width 13 height 13
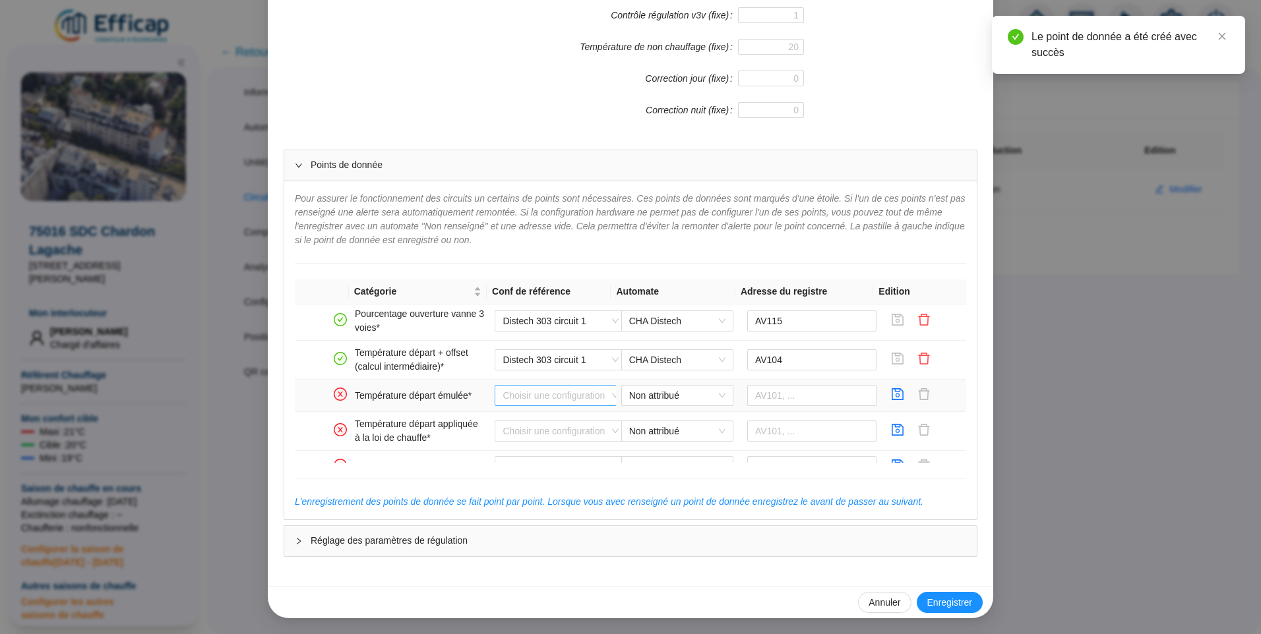
click at [511, 390] on input "search" at bounding box center [554, 396] width 104 height 20
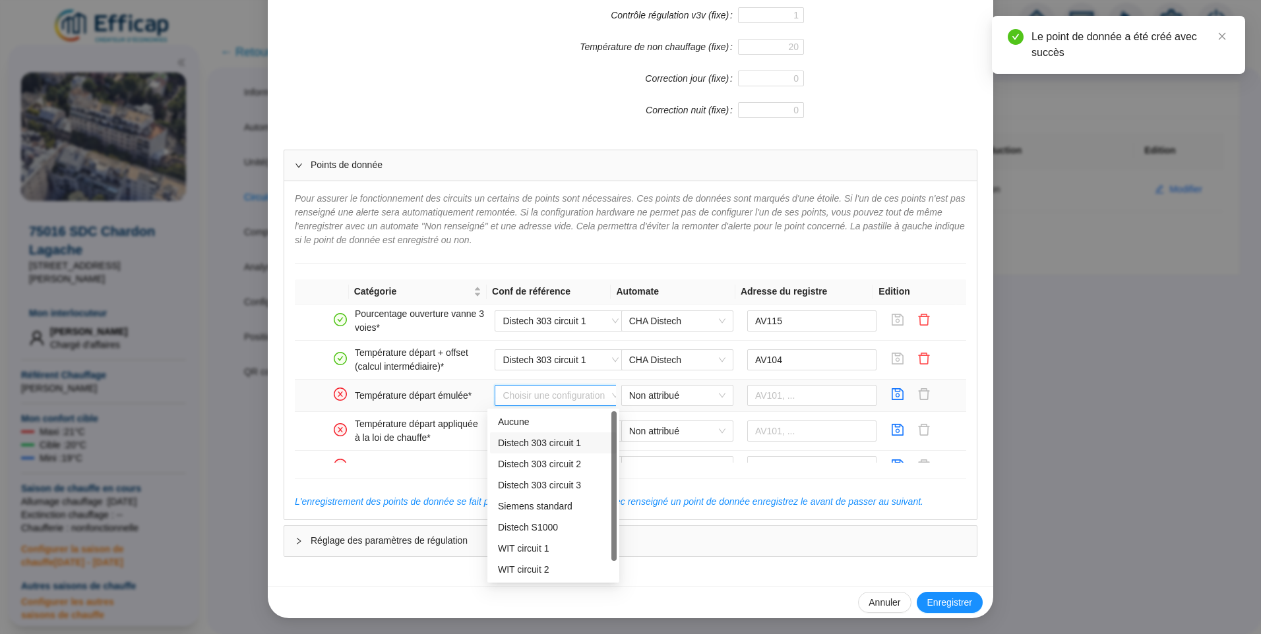
click at [530, 443] on div "Distech 303 circuit 1" at bounding box center [553, 443] width 111 height 14
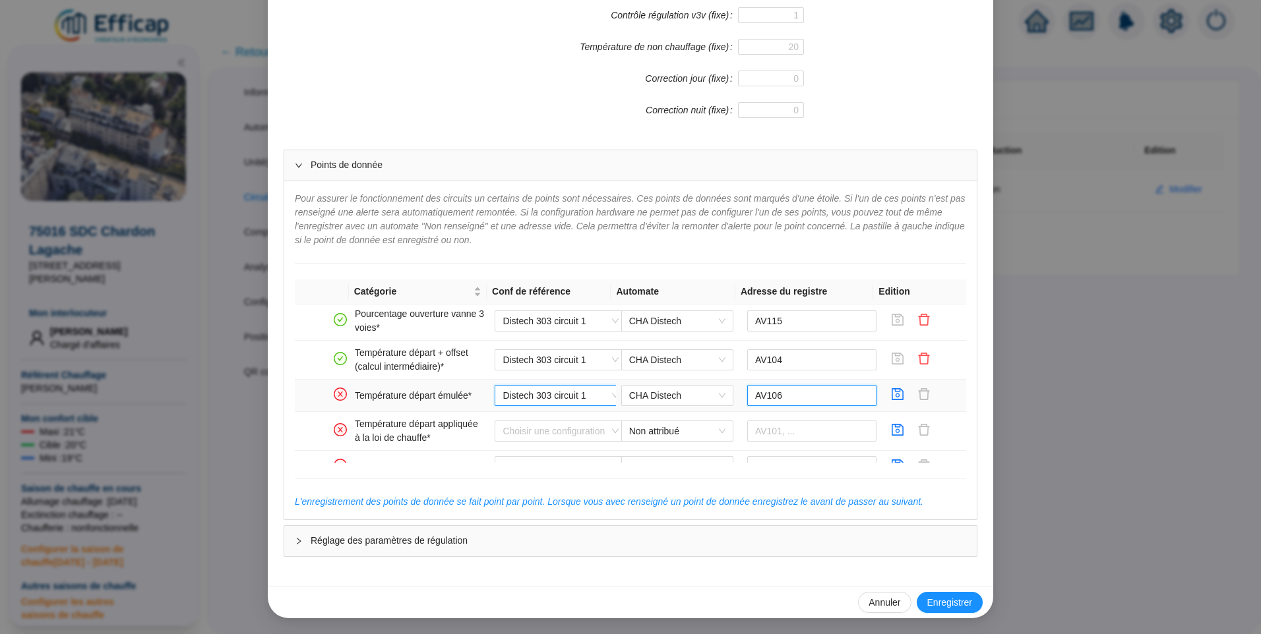
click at [773, 397] on input "AV106" at bounding box center [812, 395] width 130 height 21
type input "AV105"
click at [891, 395] on icon "save" at bounding box center [897, 394] width 13 height 13
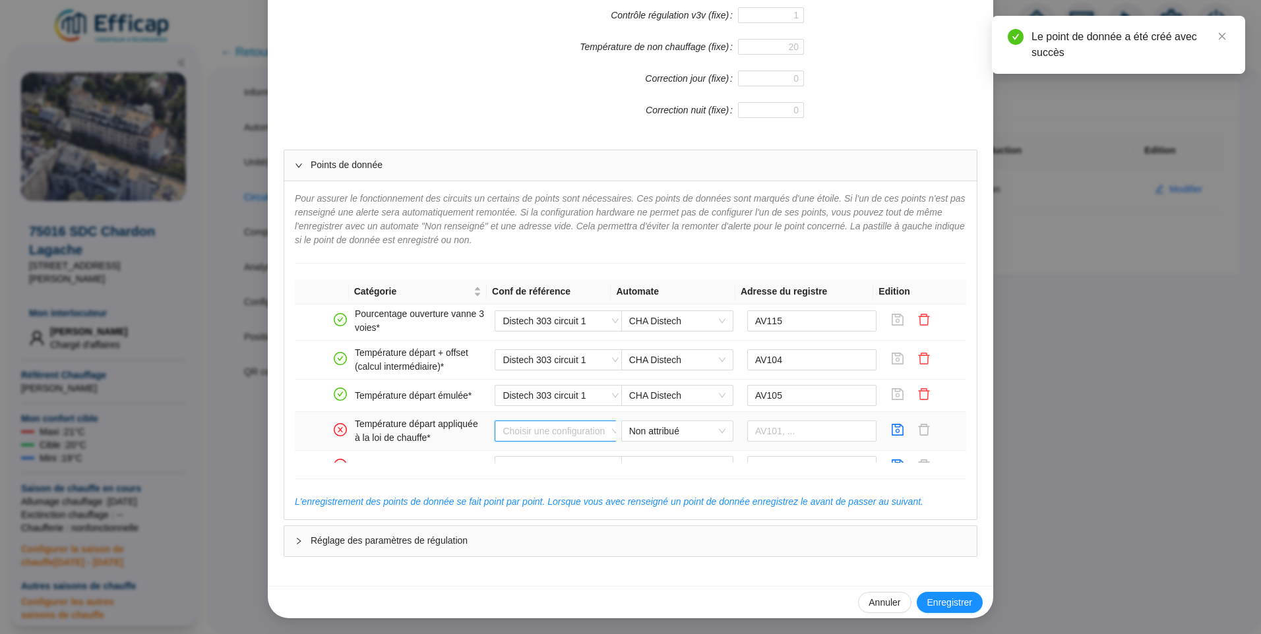
click at [541, 431] on input "search" at bounding box center [554, 431] width 104 height 20
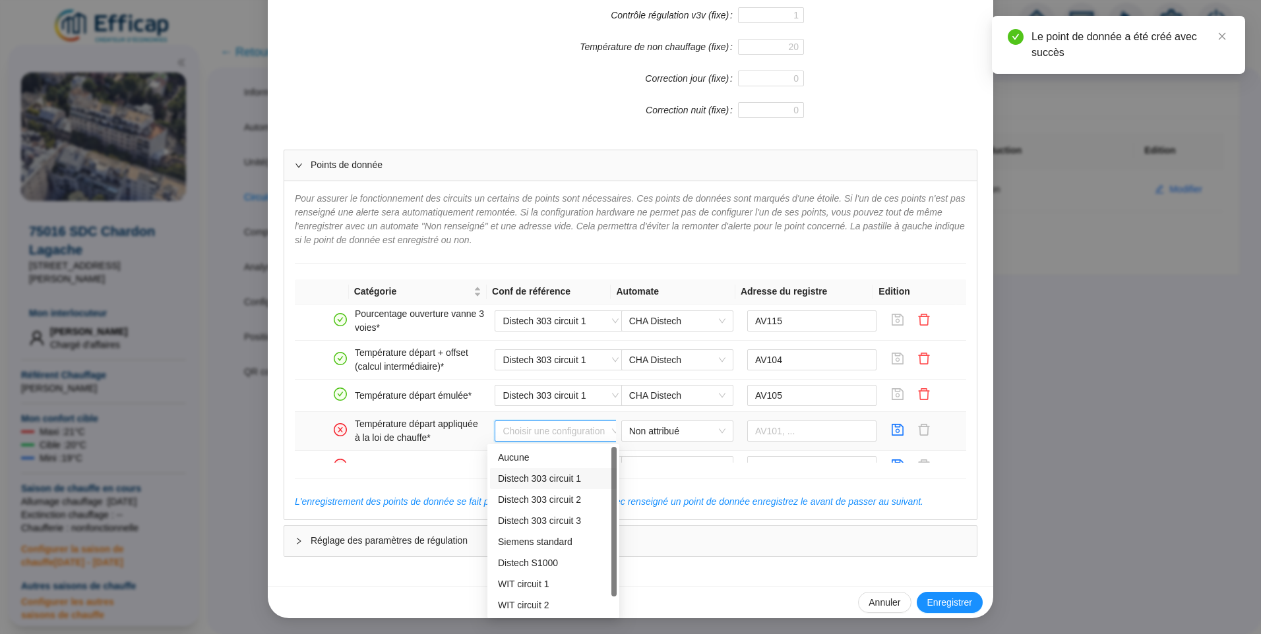
click at [570, 478] on div "Distech 303 circuit 1" at bounding box center [553, 479] width 111 height 14
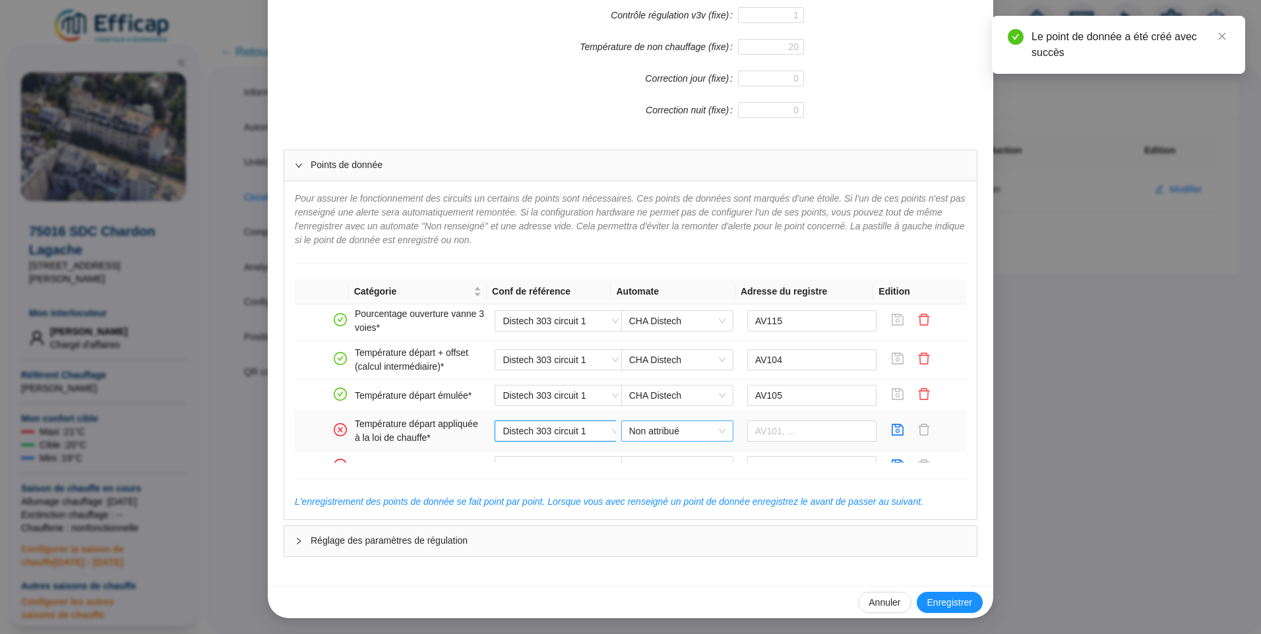
click at [674, 428] on span "Non attribué" at bounding box center [677, 431] width 96 height 20
click at [661, 463] on div "CHA Distech" at bounding box center [667, 458] width 91 height 14
click at [785, 433] on input "text" at bounding box center [812, 431] width 130 height 21
type input "AV105"
click at [892, 425] on icon "save" at bounding box center [898, 430] width 12 height 12
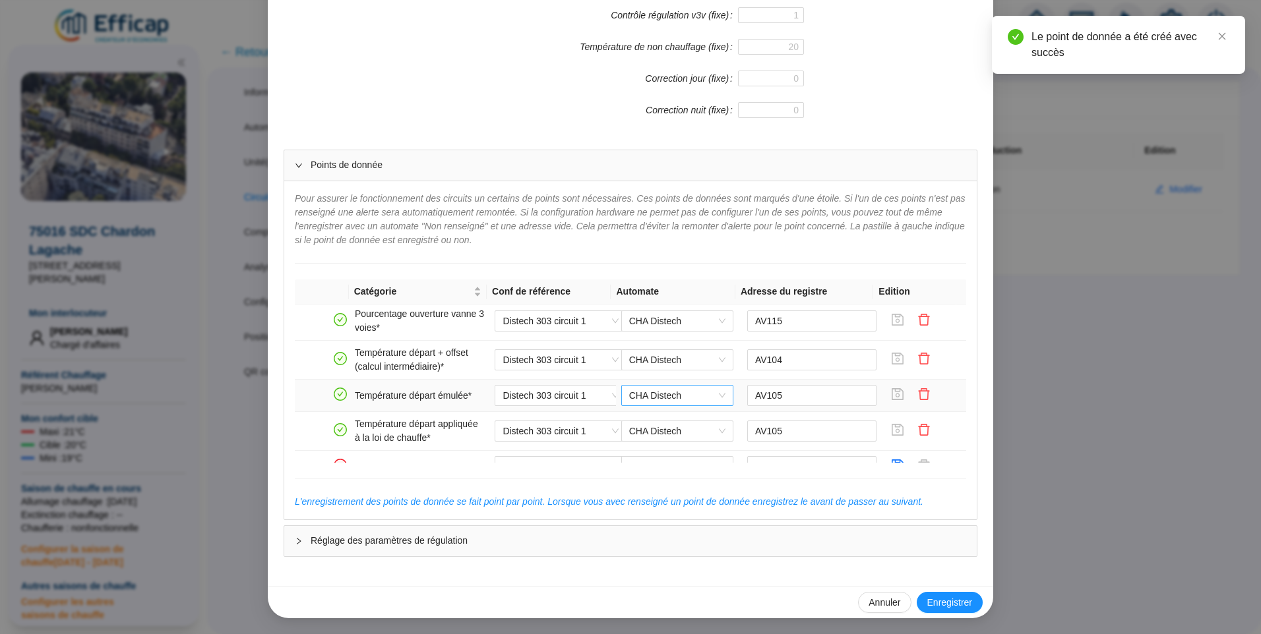
scroll to position [198, 0]
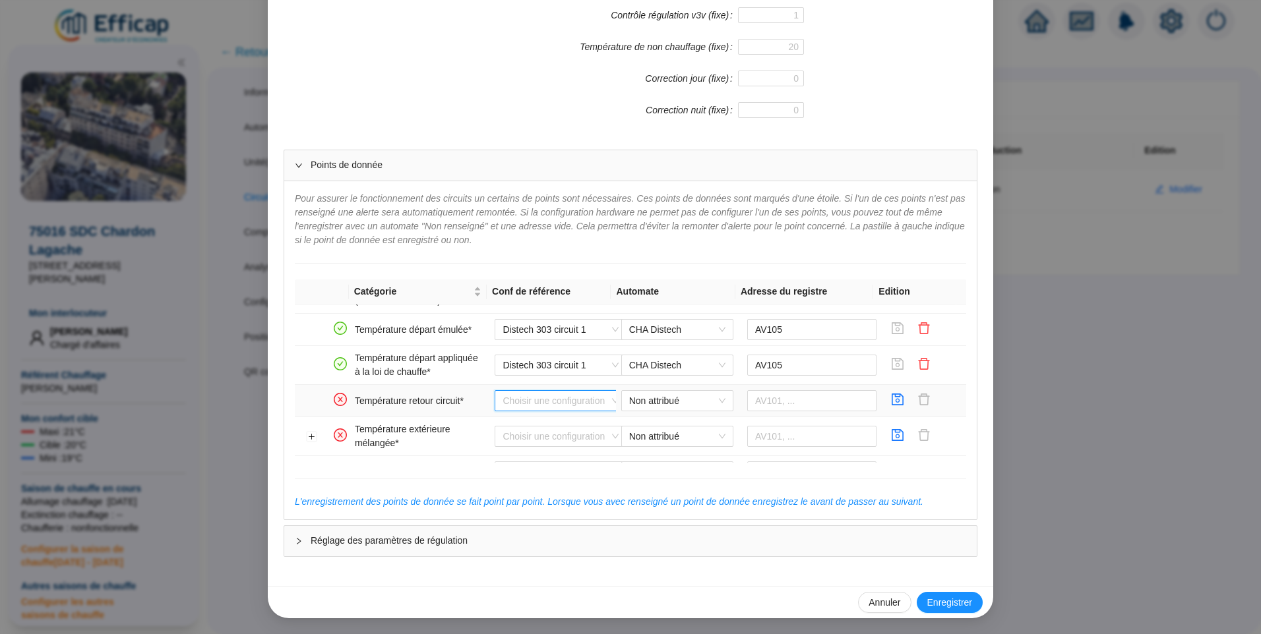
click at [541, 410] on input "search" at bounding box center [554, 401] width 104 height 20
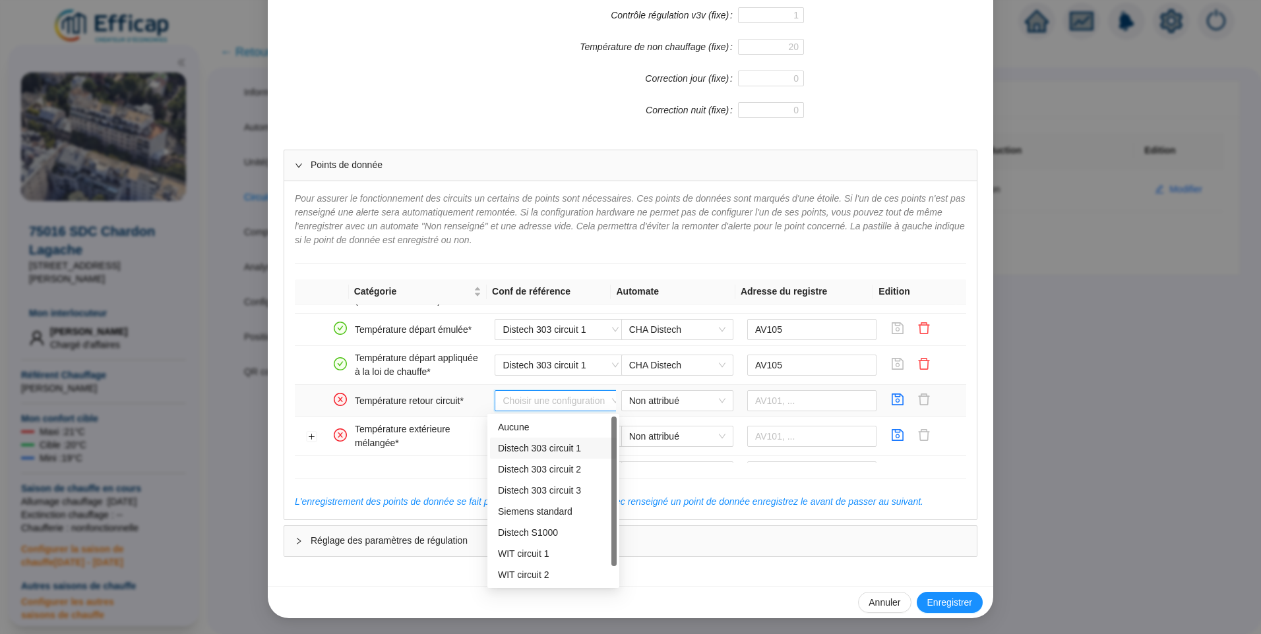
click at [543, 446] on div "Distech 303 circuit 1" at bounding box center [553, 449] width 111 height 14
type input "AV102"
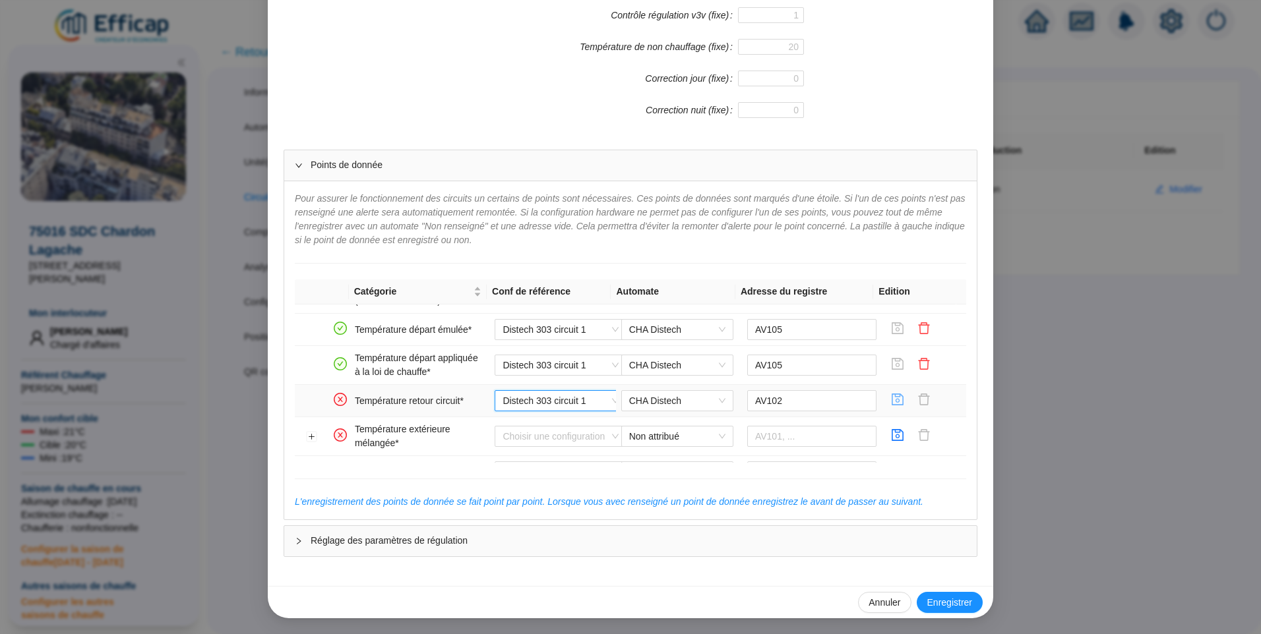
click at [892, 405] on icon "save" at bounding box center [898, 400] width 12 height 12
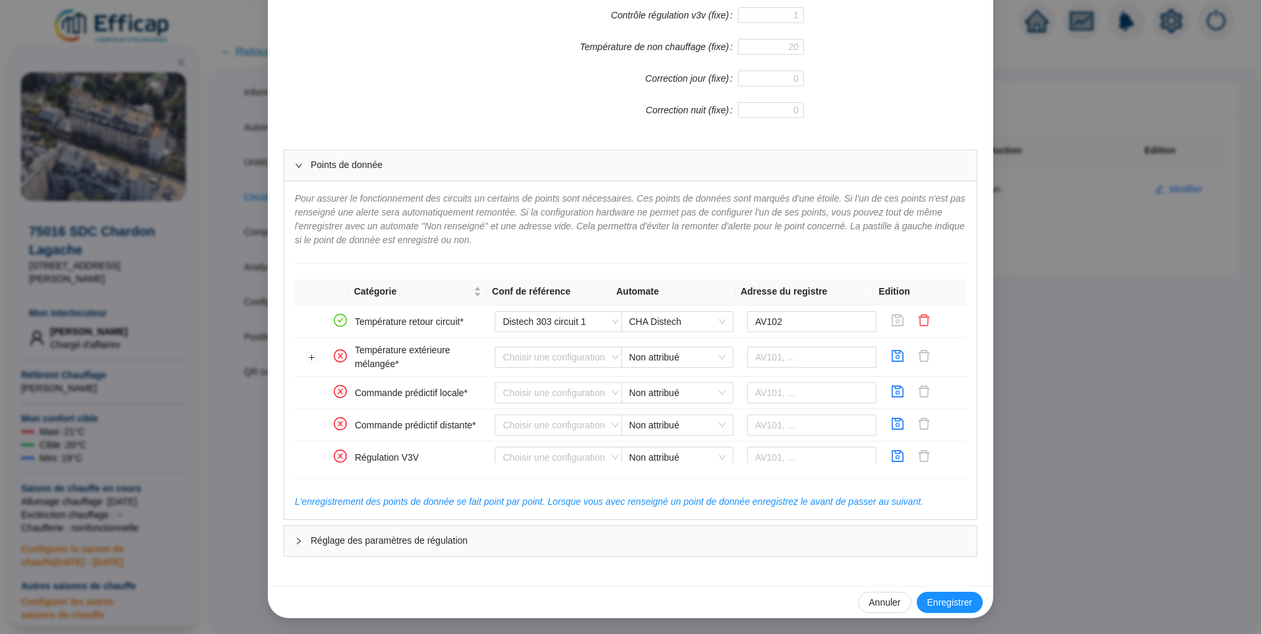
scroll to position [303, 0]
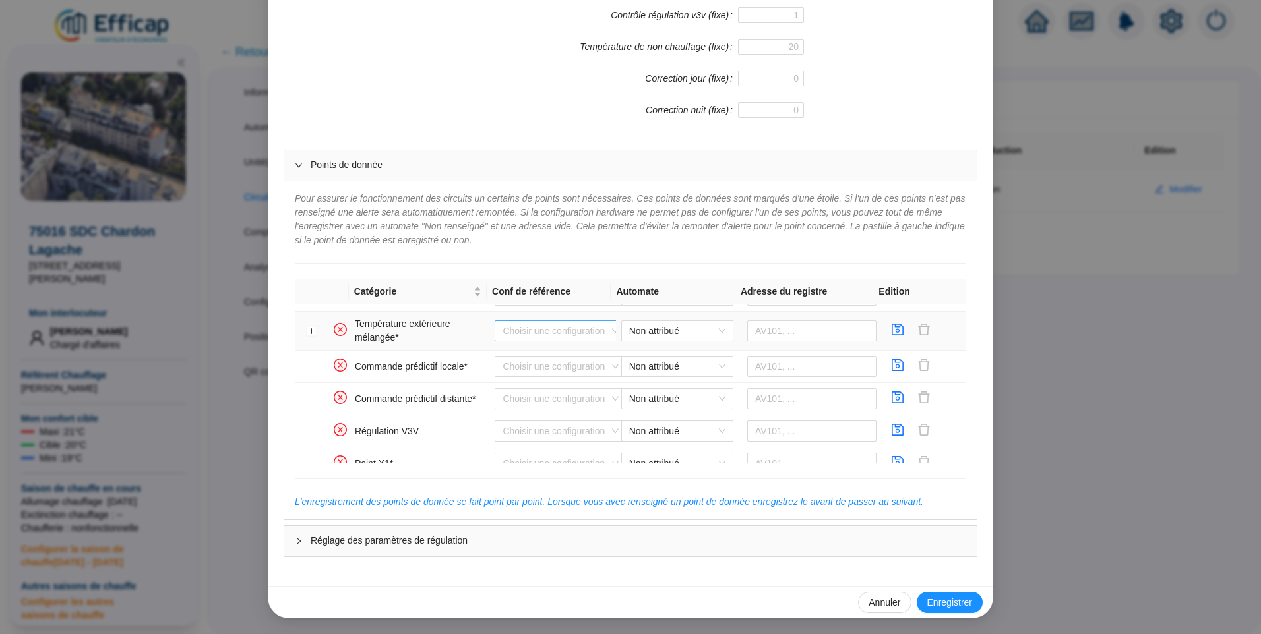
click at [537, 332] on input "search" at bounding box center [554, 331] width 104 height 20
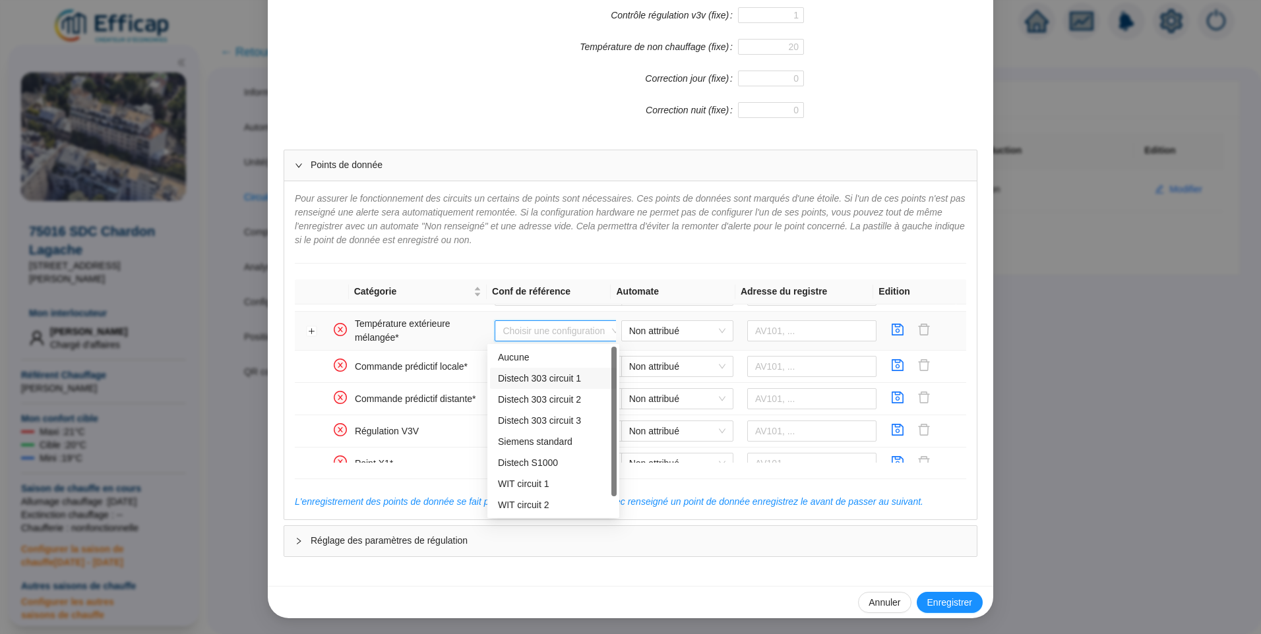
click at [541, 378] on div "Distech 303 circuit 1" at bounding box center [553, 379] width 111 height 14
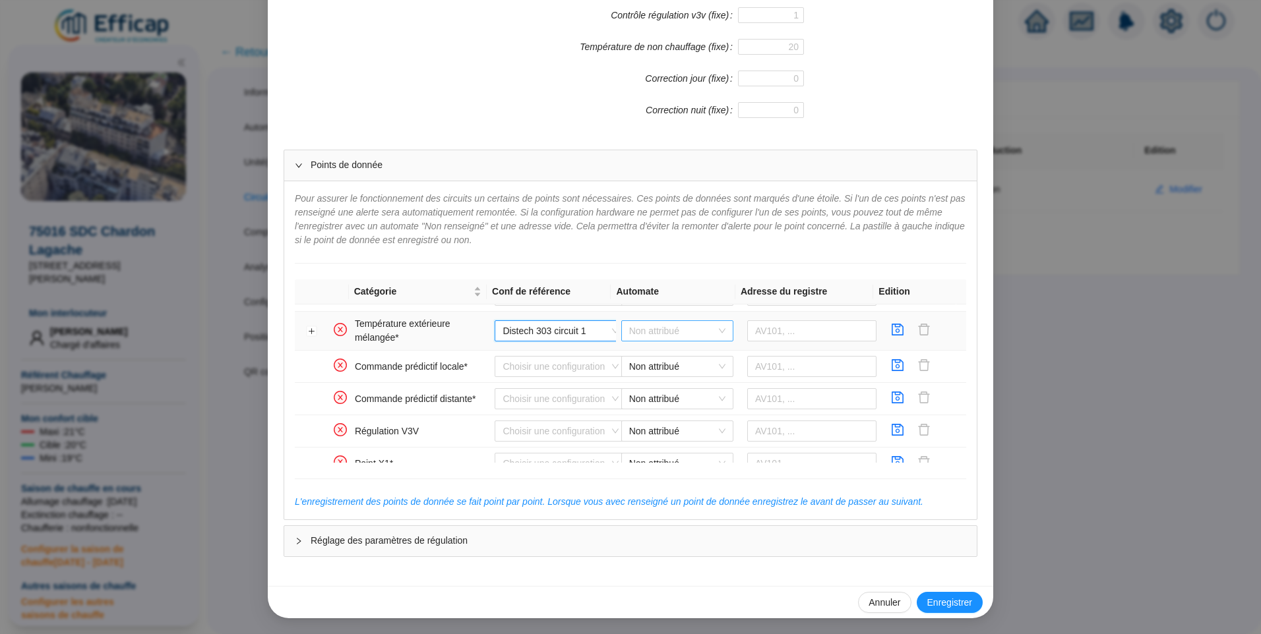
click at [675, 333] on span "Non attribué" at bounding box center [677, 331] width 96 height 20
click at [667, 361] on div "CHA Distech" at bounding box center [667, 358] width 91 height 14
click at [773, 336] on input "text" at bounding box center [812, 330] width 130 height 21
type input "AV1"
click at [309, 327] on button "Développer la ligne" at bounding box center [312, 331] width 11 height 11
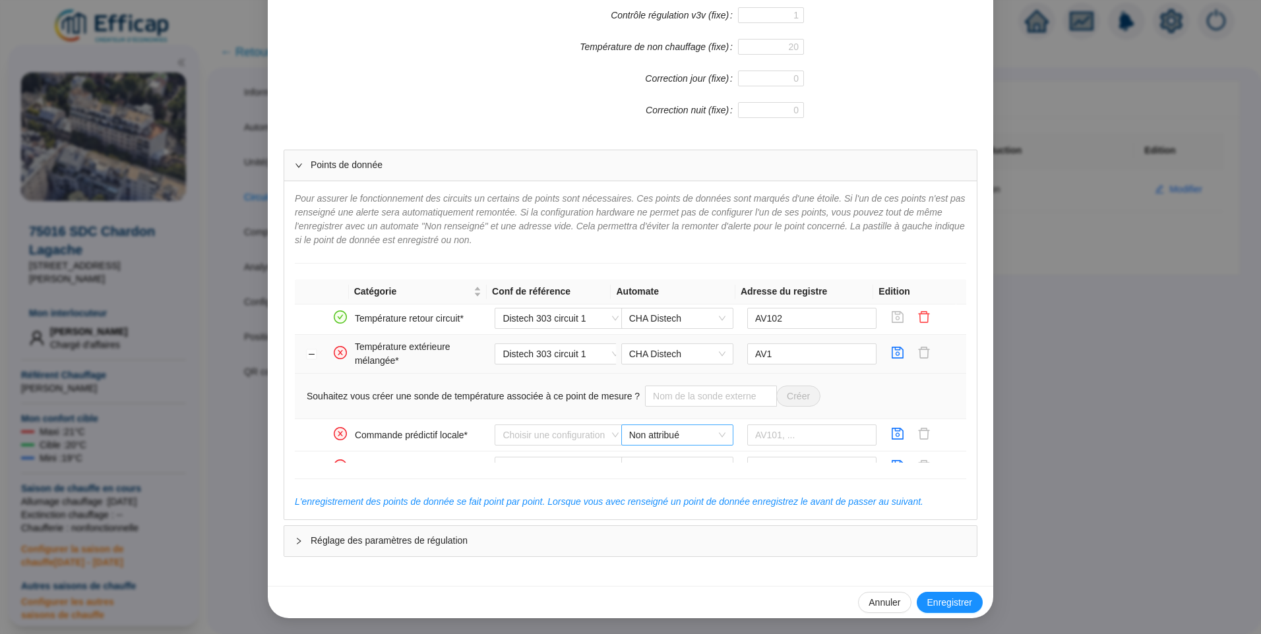
scroll to position [330, 0]
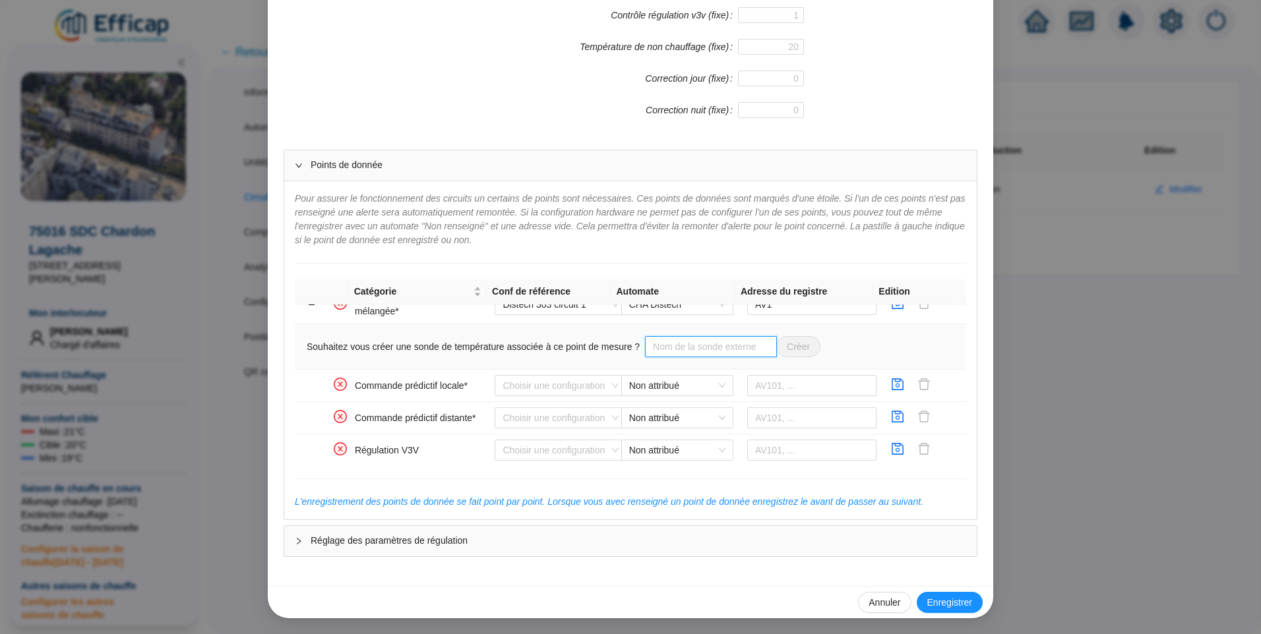
click at [682, 352] on input "text" at bounding box center [711, 346] width 132 height 21
type input "Sonde extérieure"
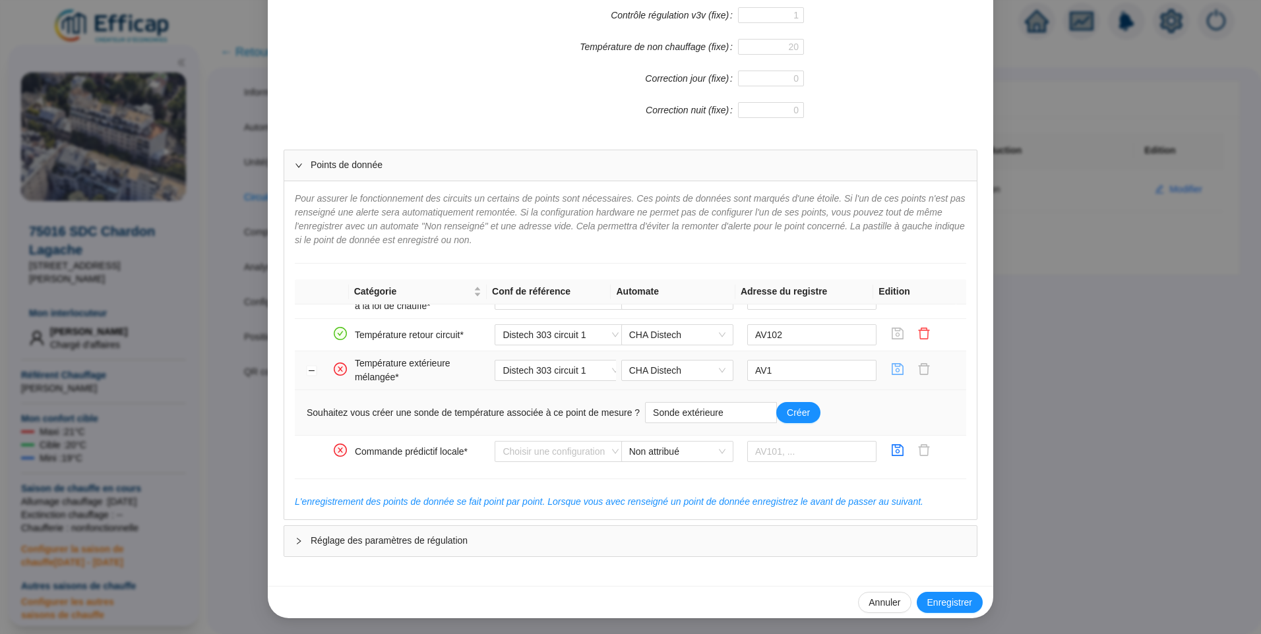
click at [891, 368] on icon "save" at bounding box center [897, 369] width 13 height 13
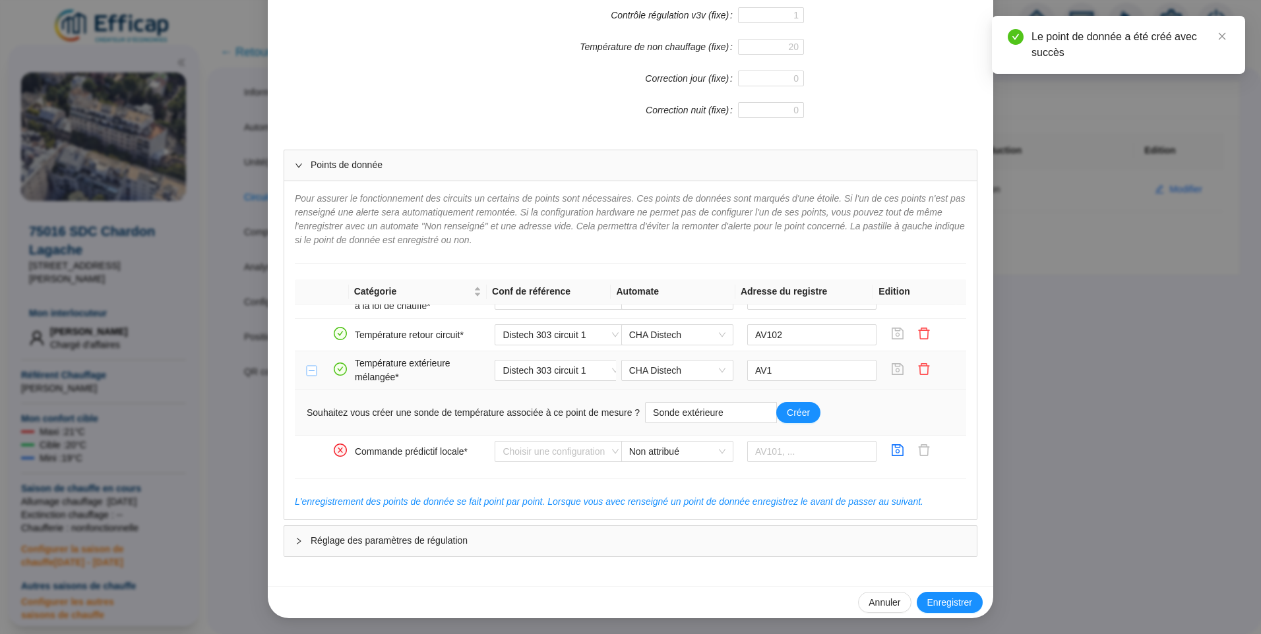
click at [307, 375] on button "Réduire la ligne" at bounding box center [312, 371] width 11 height 11
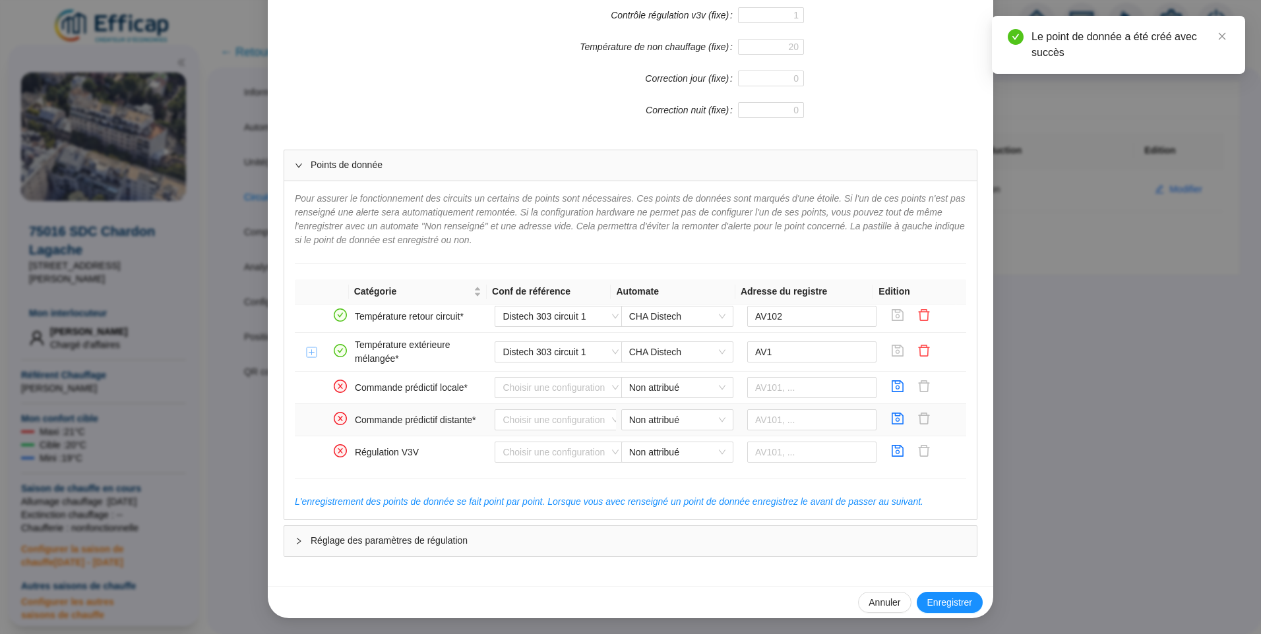
scroll to position [330, 0]
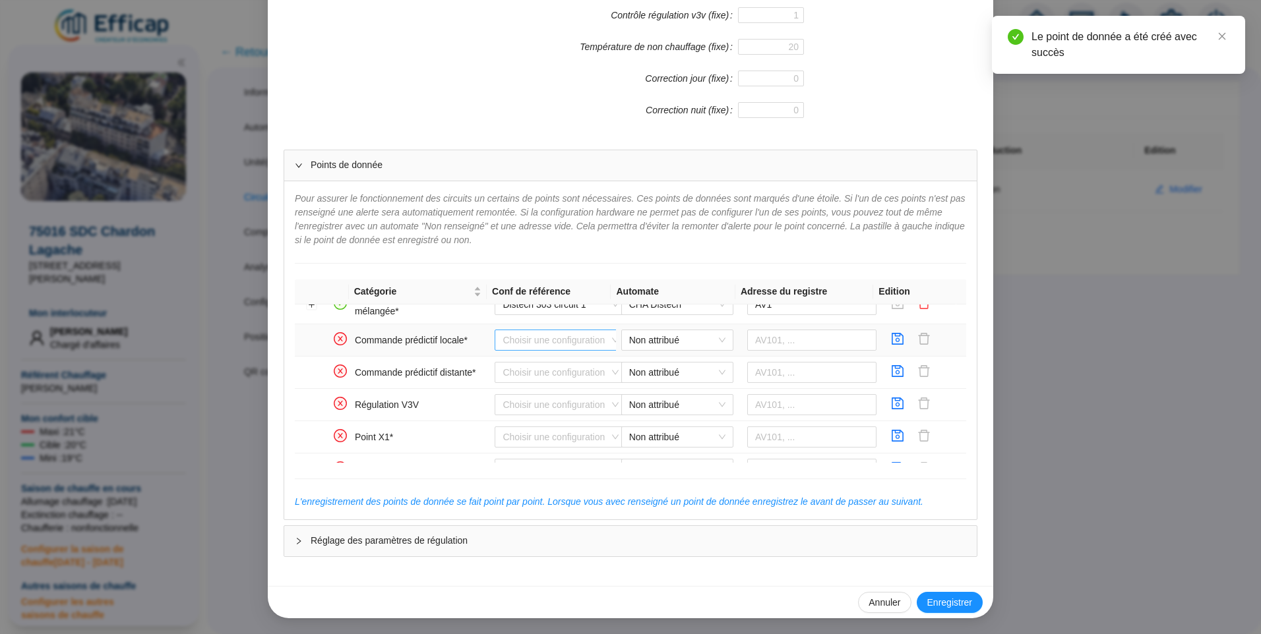
click at [532, 341] on input "search" at bounding box center [554, 340] width 104 height 20
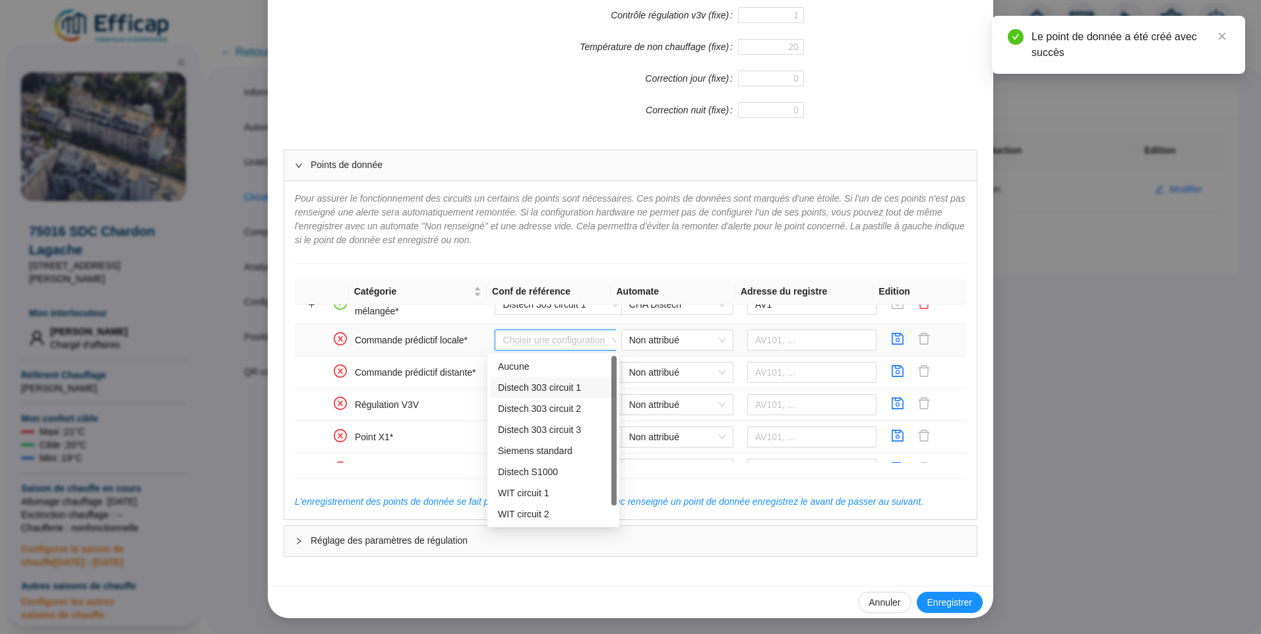
click at [541, 388] on div "Distech 303 circuit 1" at bounding box center [553, 388] width 111 height 14
type input "BV104"
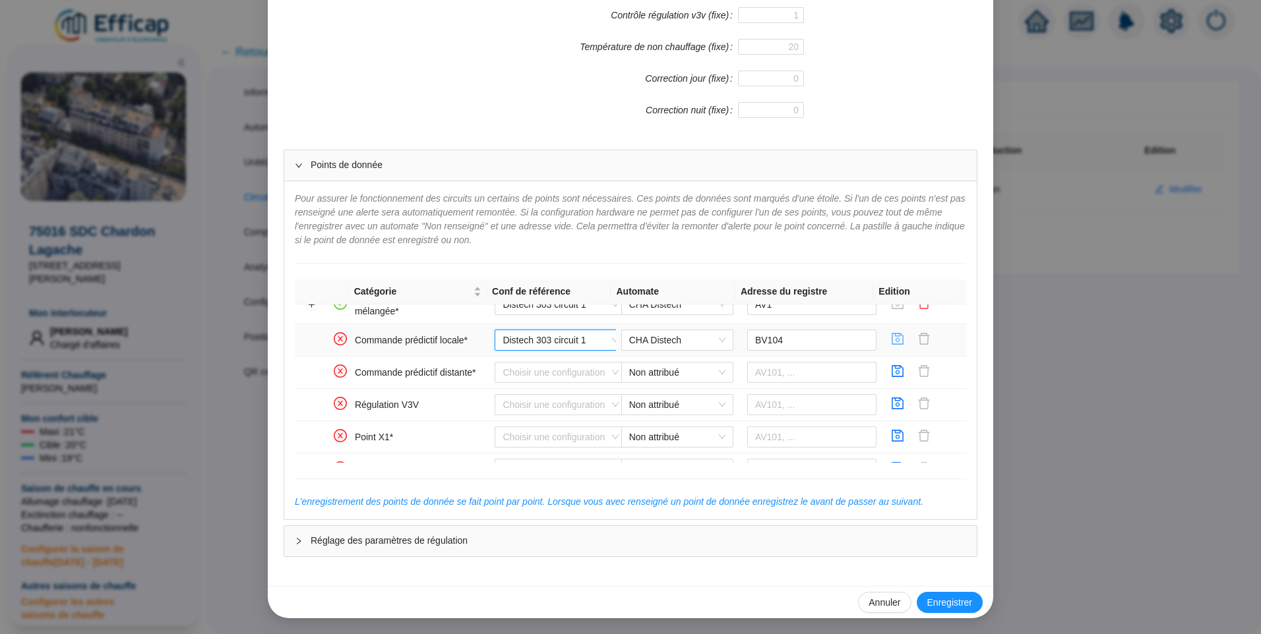
click at [891, 342] on icon "save" at bounding box center [897, 338] width 13 height 13
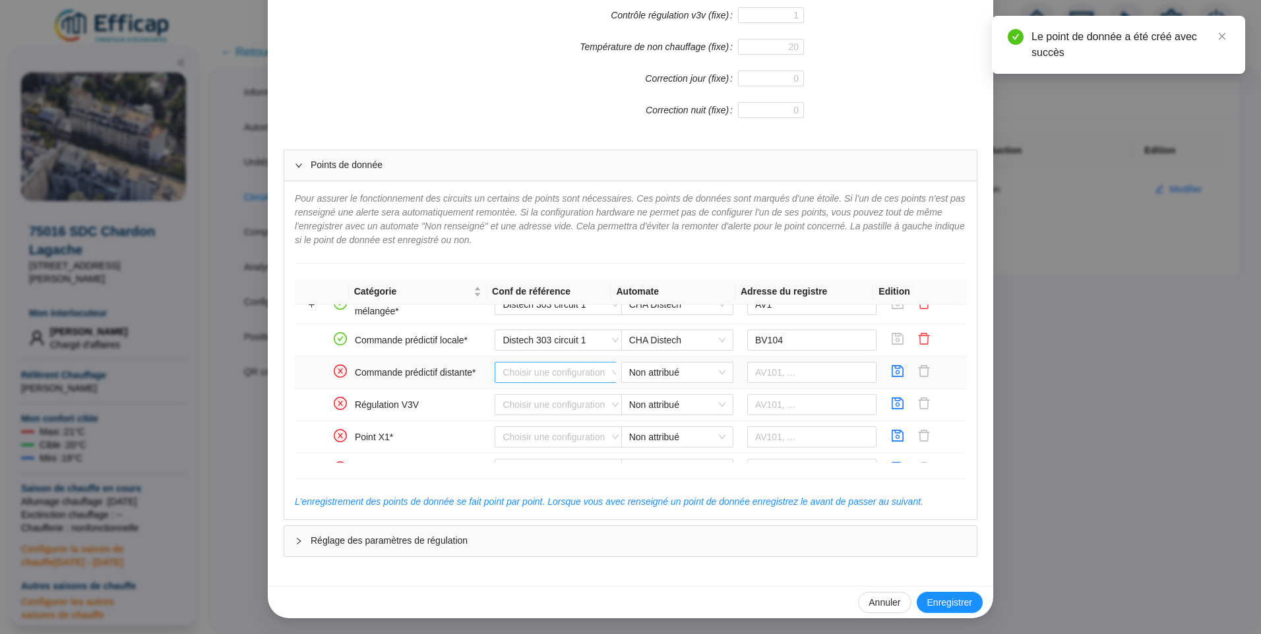
click at [520, 375] on input "search" at bounding box center [554, 373] width 104 height 20
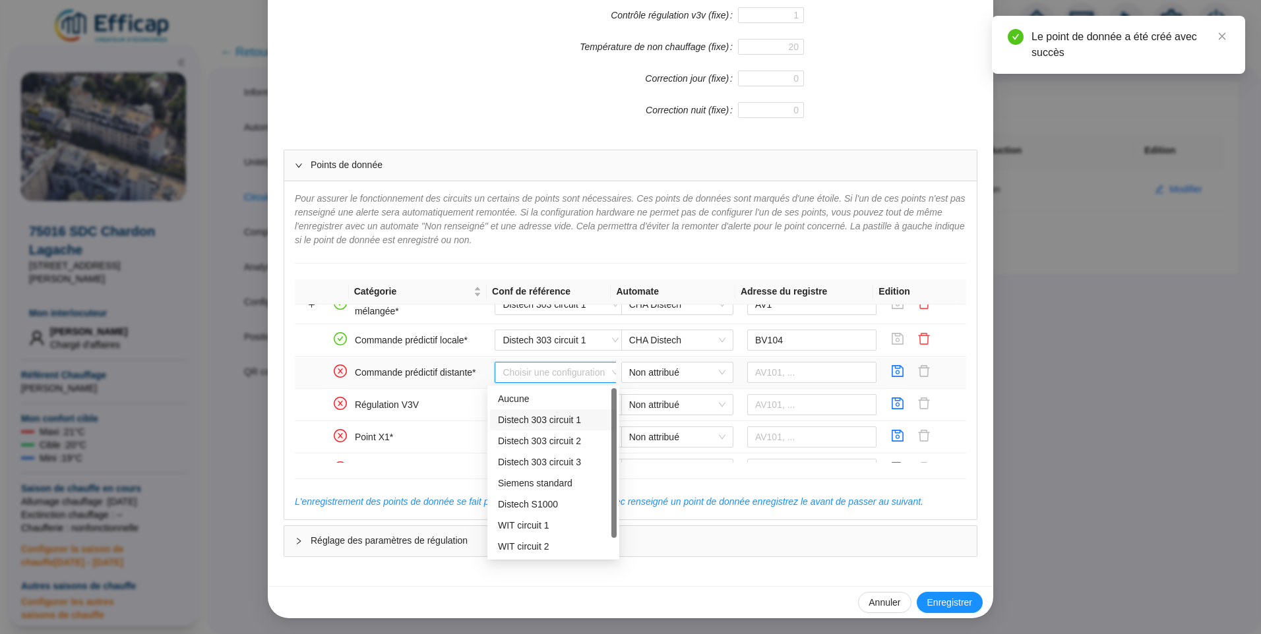
click at [523, 423] on div "Distech 303 circuit 1" at bounding box center [553, 420] width 111 height 14
type input "BV103"
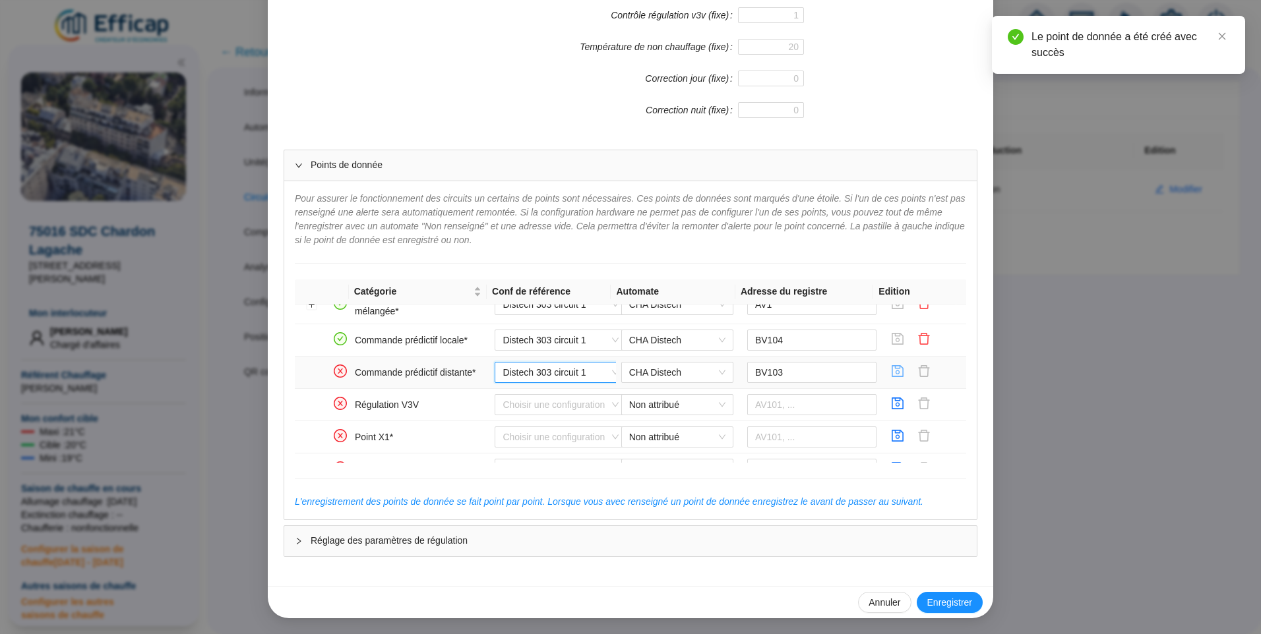
click at [891, 375] on icon "save" at bounding box center [897, 371] width 13 height 13
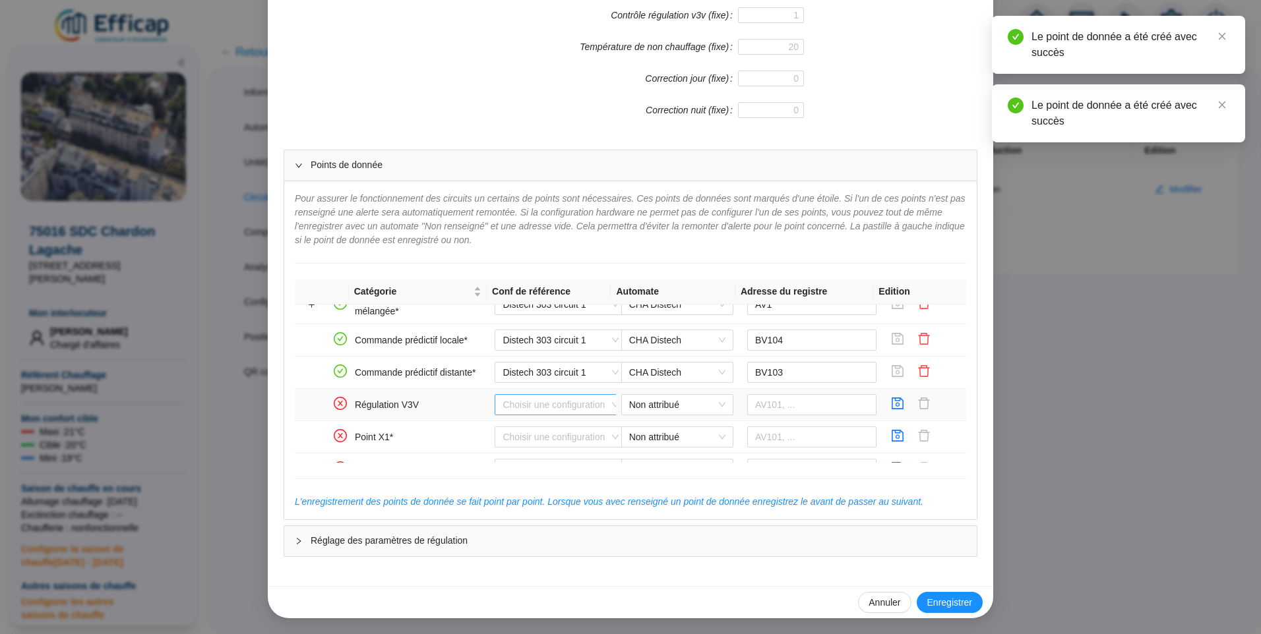
click at [533, 402] on input "search" at bounding box center [554, 405] width 104 height 20
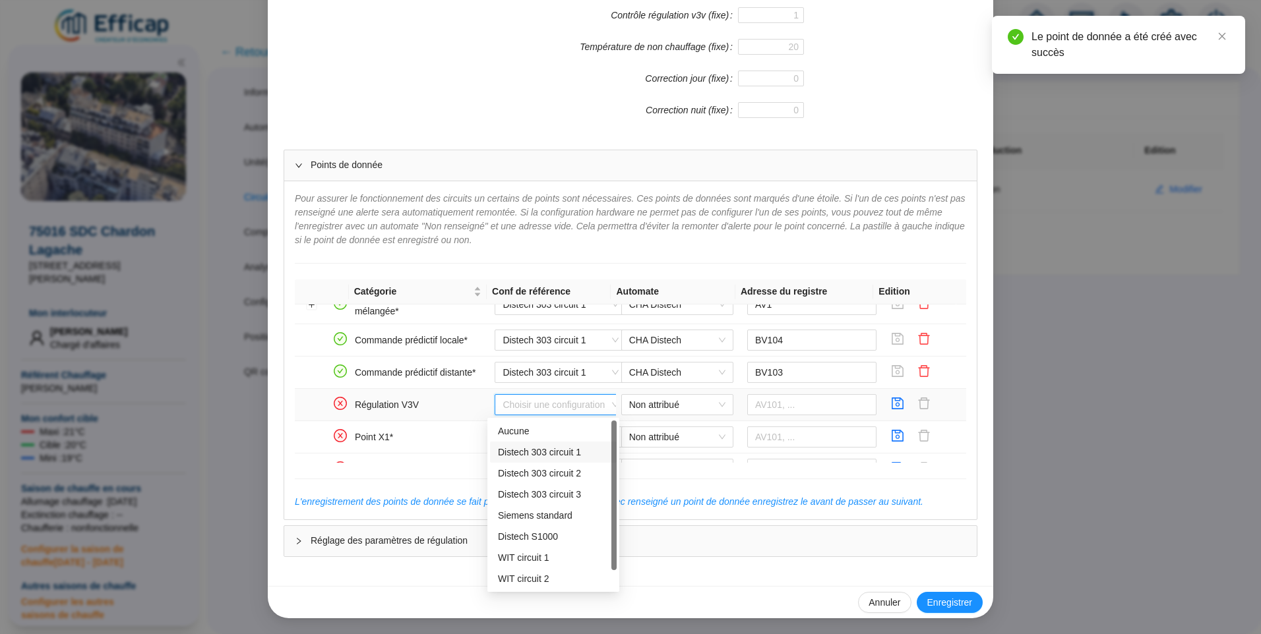
click at [557, 450] on div "Distech 303 circuit 1" at bounding box center [553, 453] width 111 height 14
type input "BV1001"
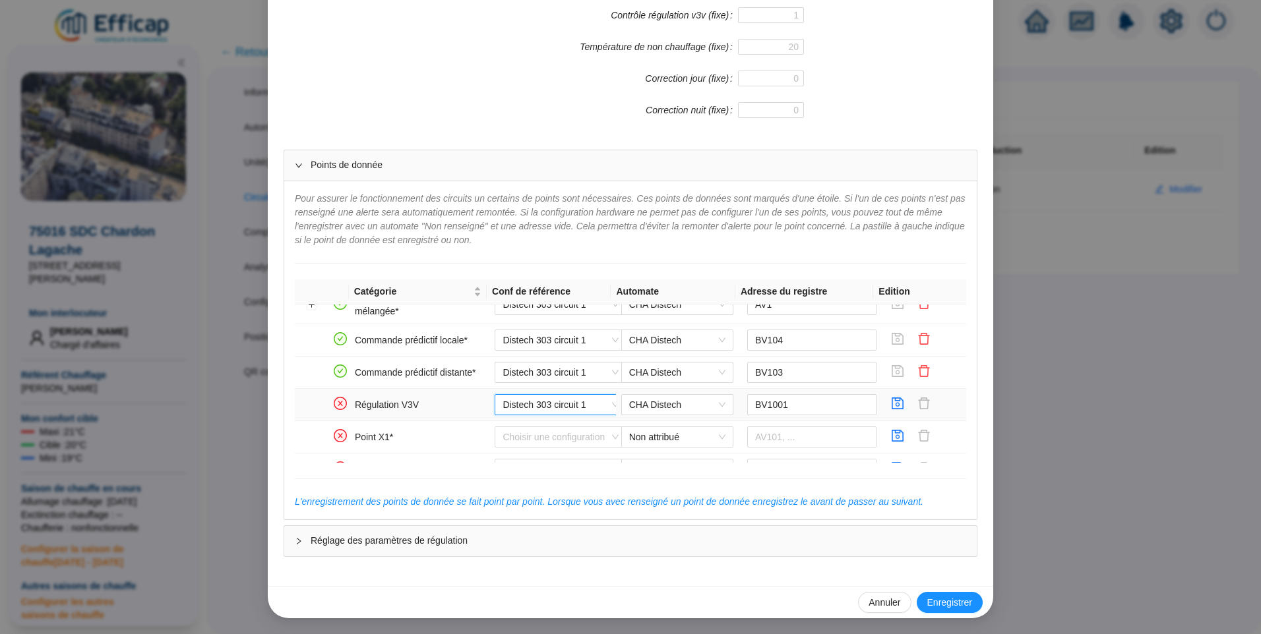
click at [578, 409] on span "Distech 303 circuit 1" at bounding box center [560, 405] width 116 height 20
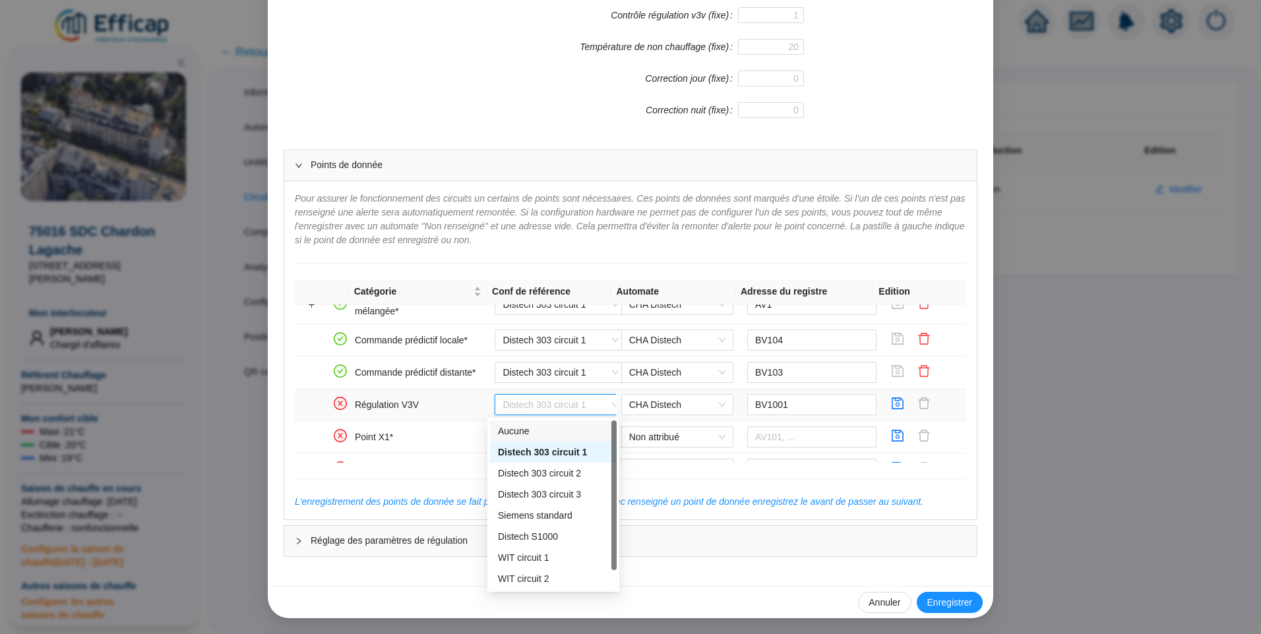
click at [552, 428] on div "Aucune" at bounding box center [553, 432] width 111 height 14
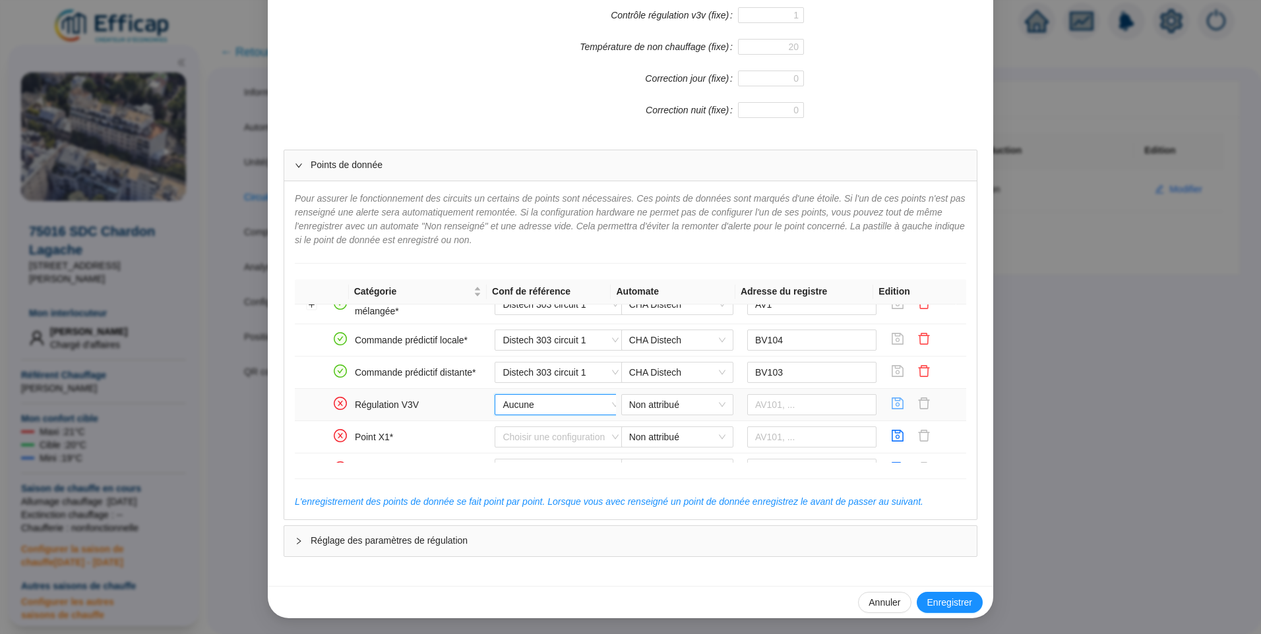
click at [891, 409] on icon "save" at bounding box center [897, 403] width 13 height 13
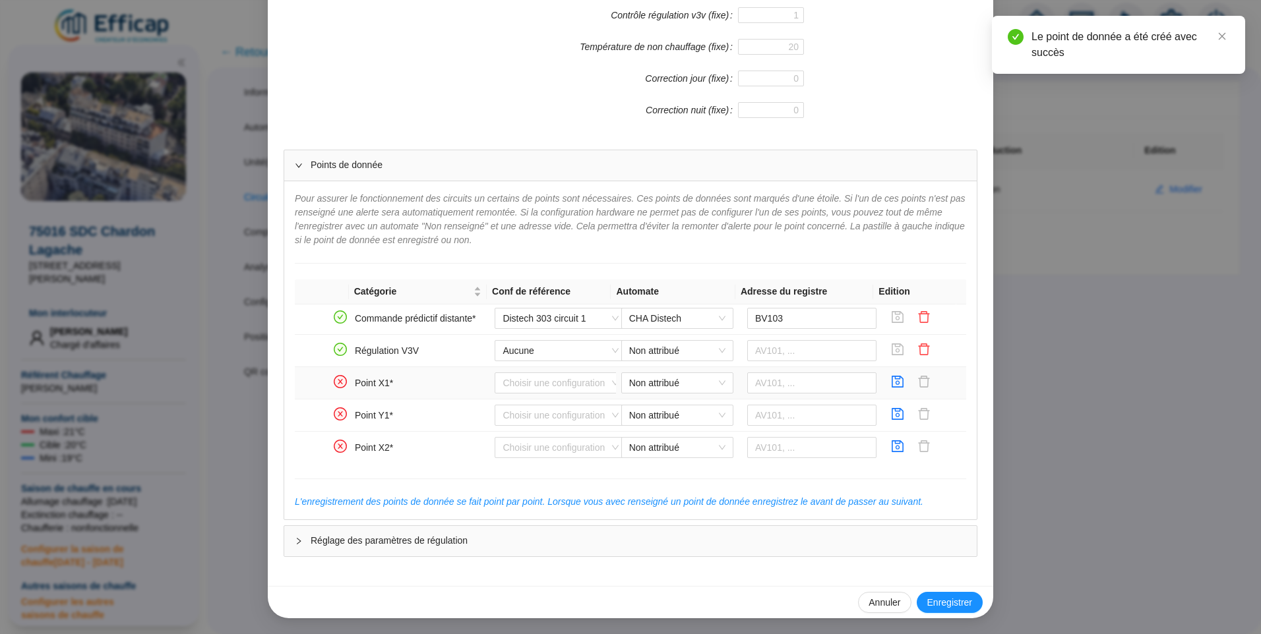
scroll to position [396, 0]
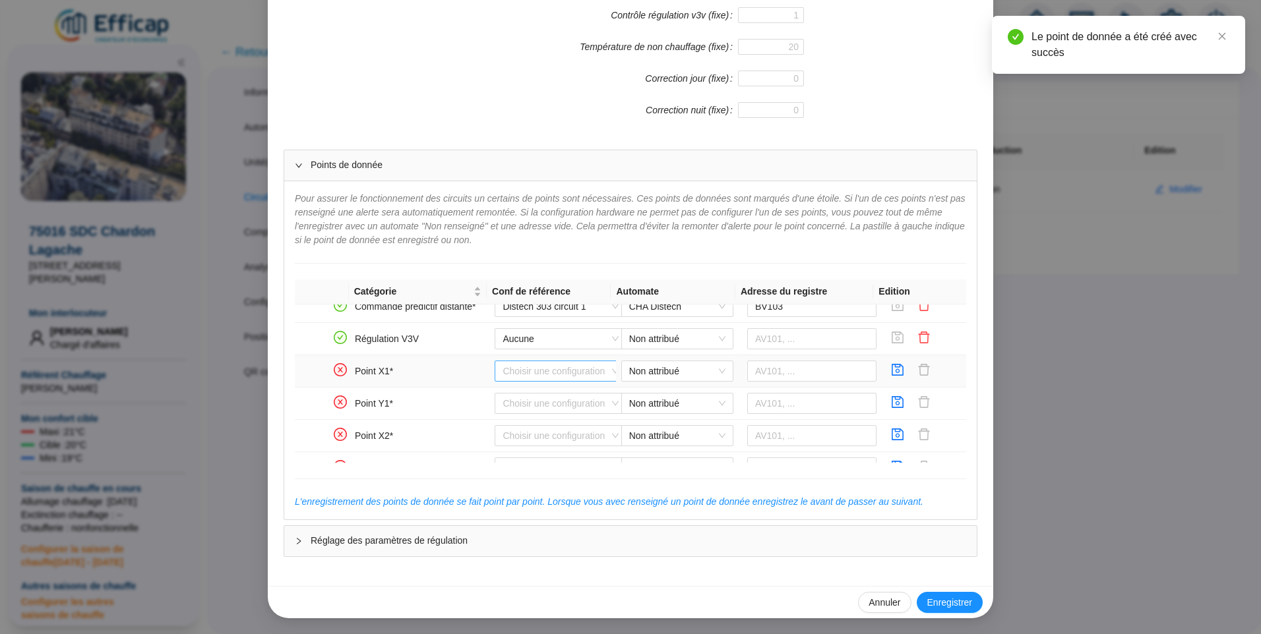
click at [531, 371] on input "search" at bounding box center [554, 371] width 104 height 20
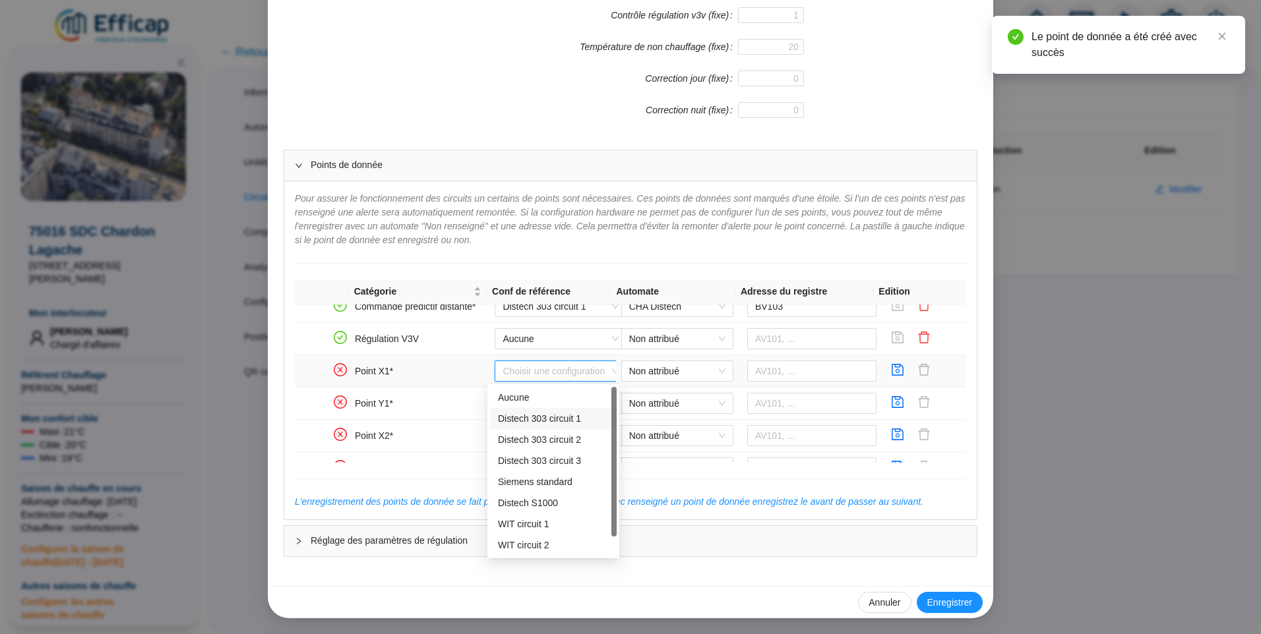
click at [530, 418] on div "Distech 303 circuit 1" at bounding box center [553, 419] width 111 height 14
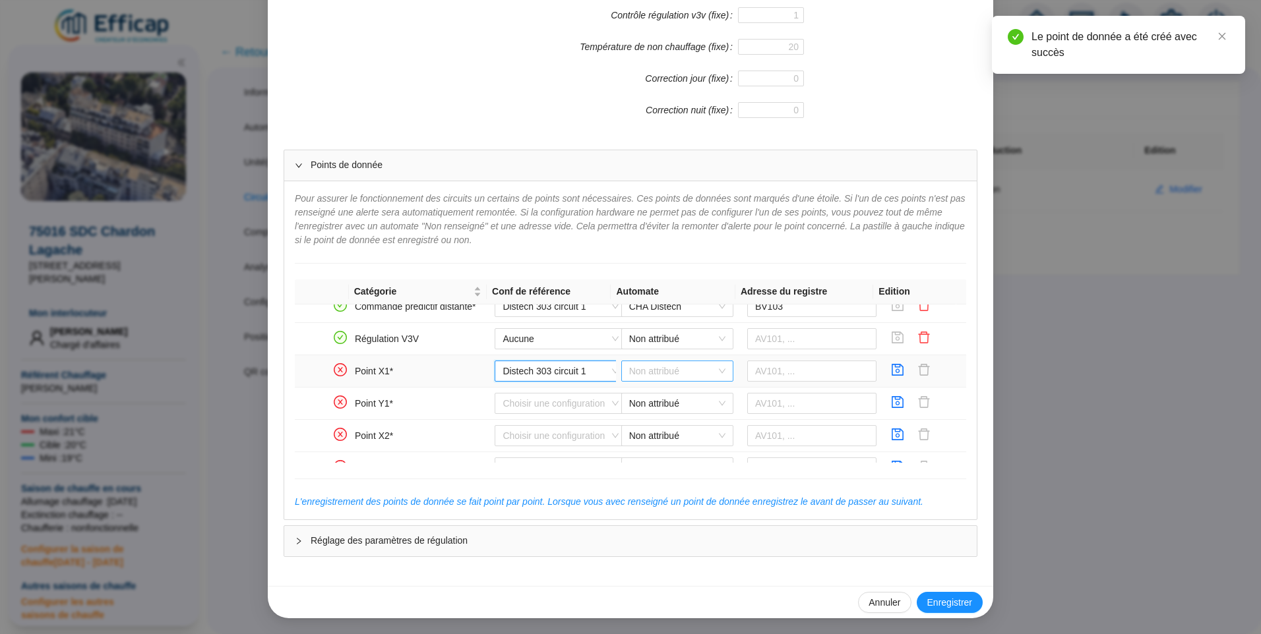
click at [636, 372] on span "Non attribué" at bounding box center [677, 371] width 96 height 20
click at [649, 396] on div "CHA Distech" at bounding box center [667, 398] width 91 height 14
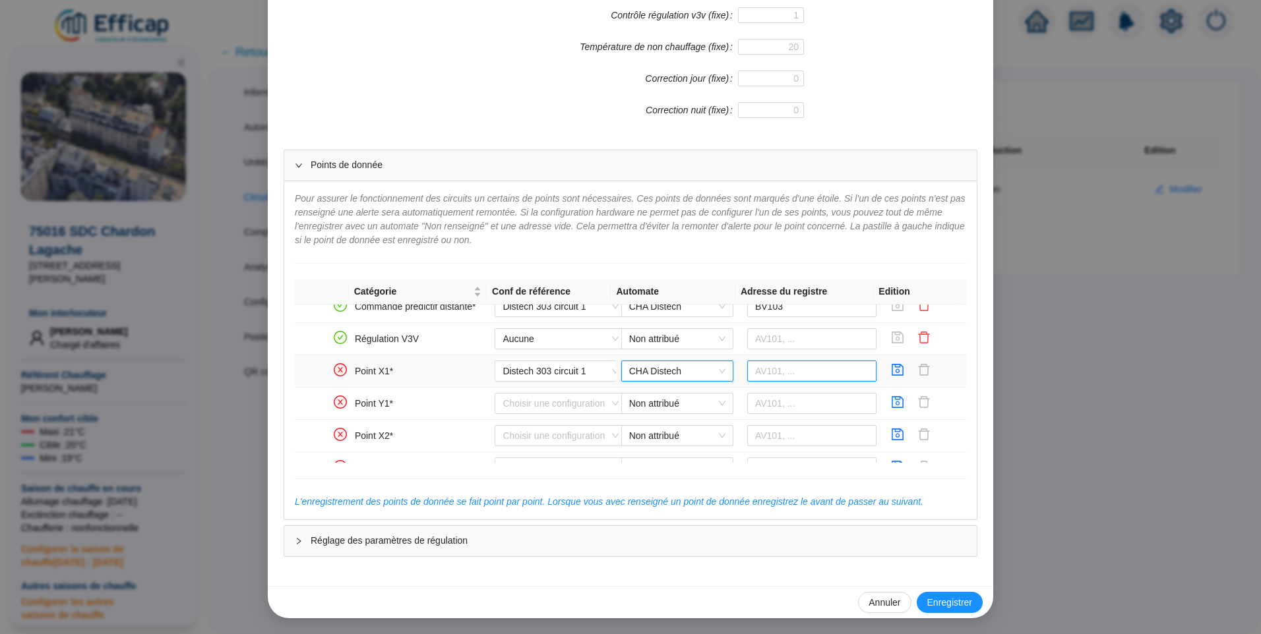
click at [770, 371] on input "text" at bounding box center [812, 371] width 130 height 21
click at [747, 376] on input "151" at bounding box center [812, 371] width 130 height 21
type input "AV151"
click at [887, 362] on button "button" at bounding box center [897, 371] width 21 height 21
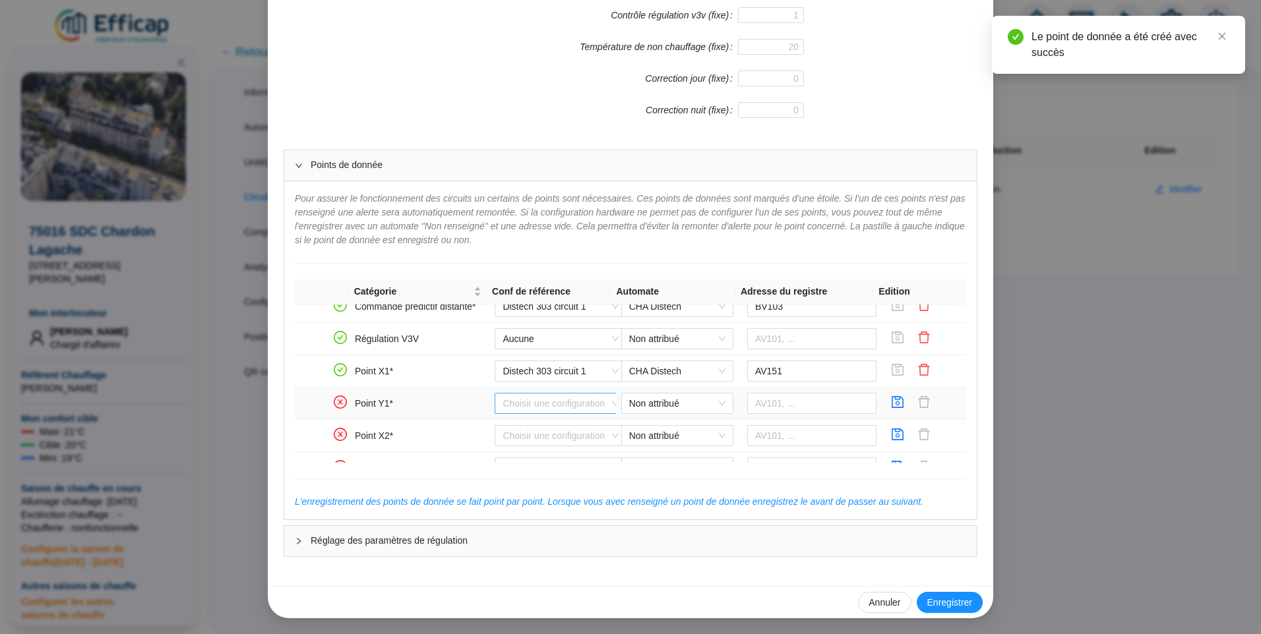
click at [568, 396] on input "search" at bounding box center [554, 404] width 104 height 20
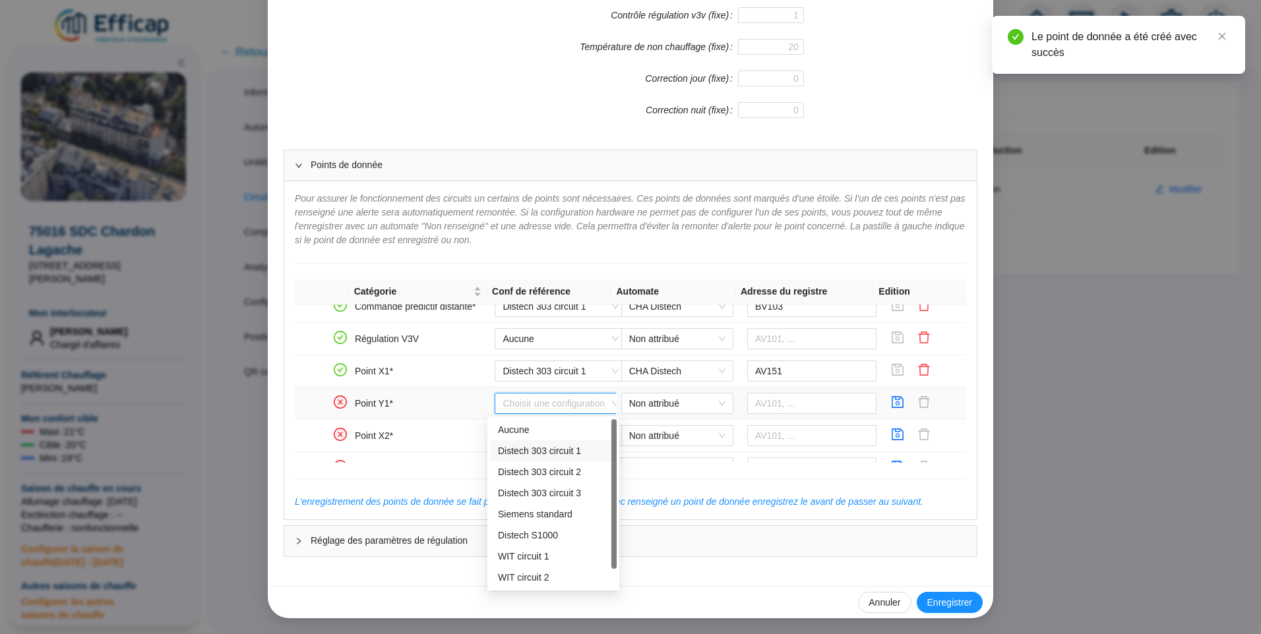
click at [537, 452] on div "Distech 303 circuit 1" at bounding box center [553, 451] width 111 height 14
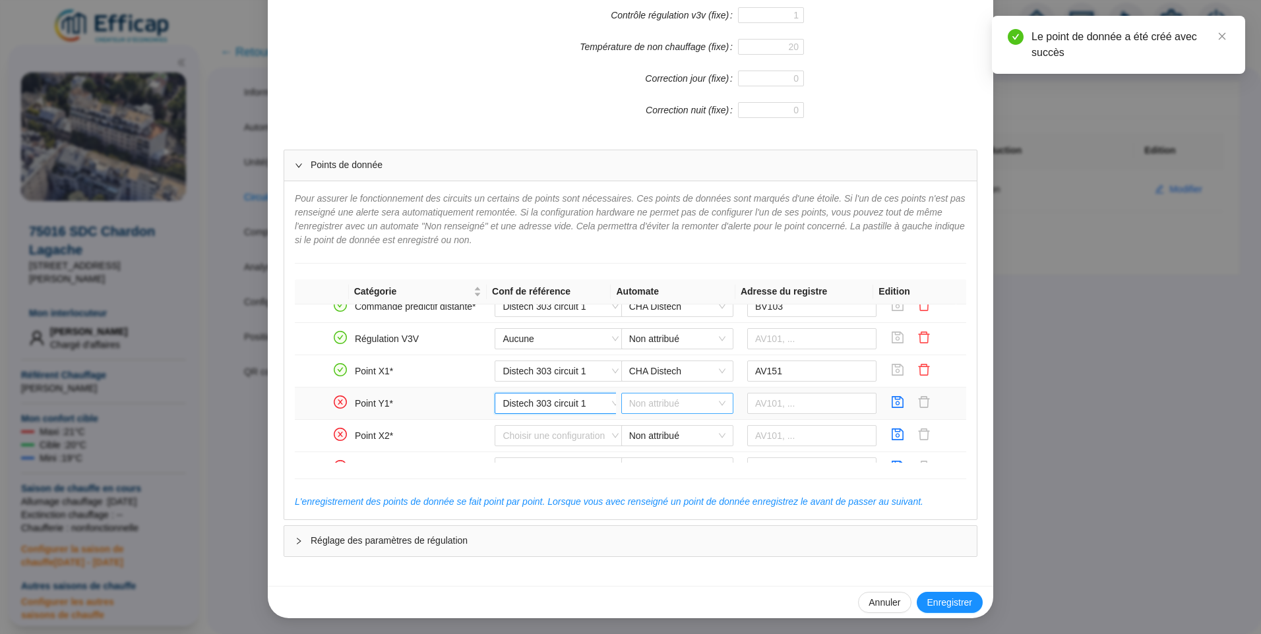
click at [642, 404] on span "Non attribué" at bounding box center [677, 404] width 96 height 20
click at [645, 431] on div "CHA Distech" at bounding box center [667, 430] width 91 height 14
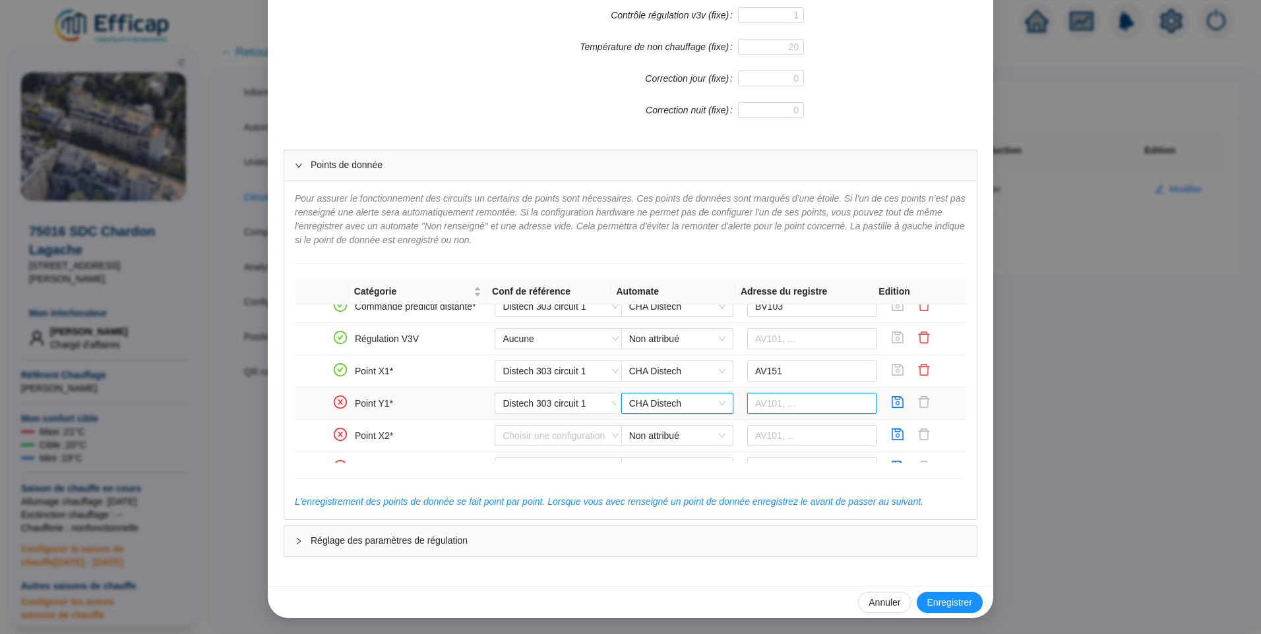
click at [800, 411] on input "text" at bounding box center [812, 403] width 130 height 21
type input "AV150"
click at [891, 401] on icon "save" at bounding box center [897, 402] width 13 height 13
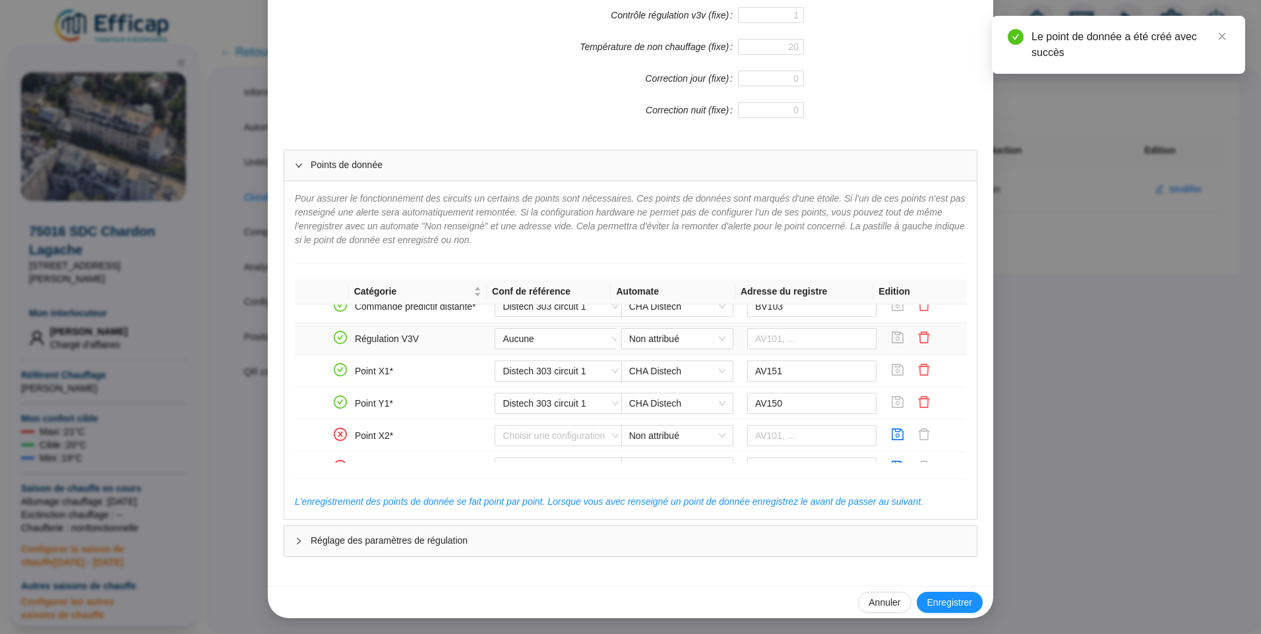
scroll to position [462, 0]
click at [538, 370] on input "search" at bounding box center [554, 370] width 104 height 20
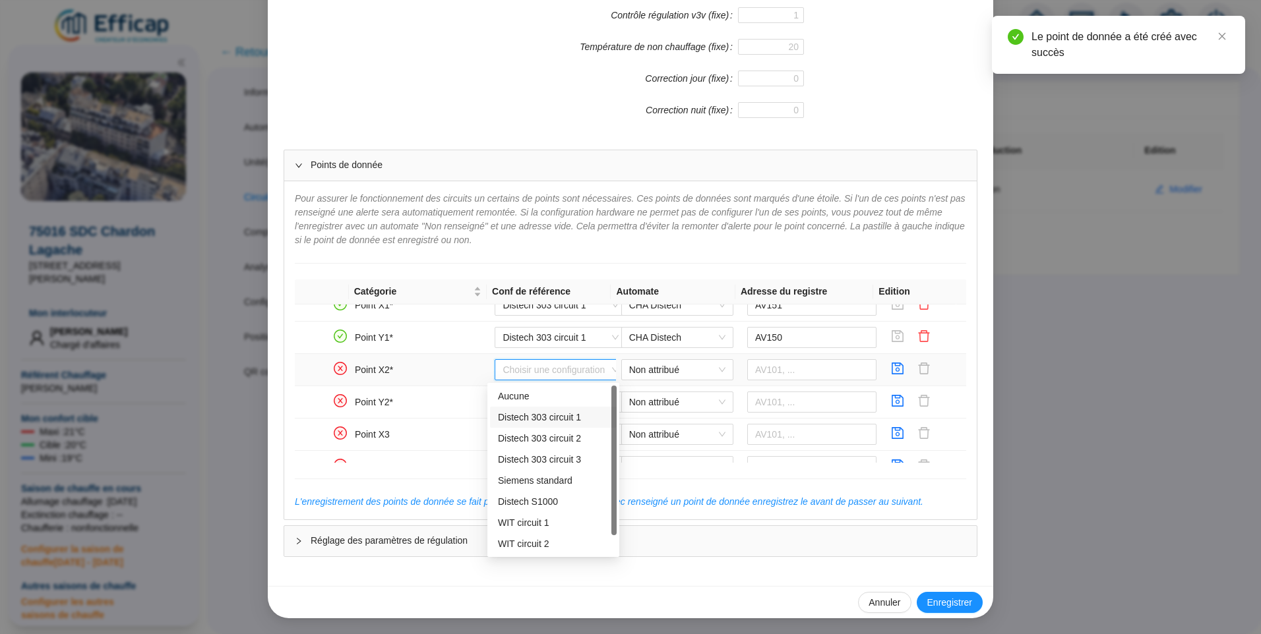
click at [526, 417] on div "Distech 303 circuit 1" at bounding box center [553, 418] width 111 height 14
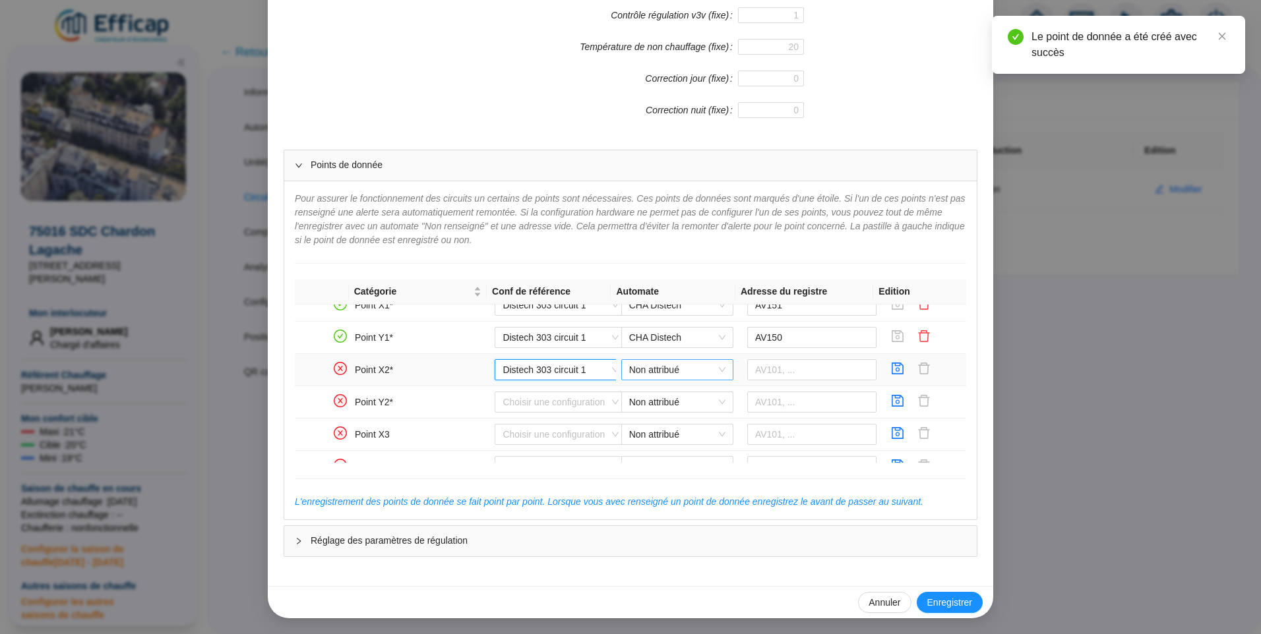
click at [644, 376] on span "Non attribué" at bounding box center [677, 370] width 96 height 20
click at [638, 395] on div "CHA Distech" at bounding box center [667, 397] width 91 height 14
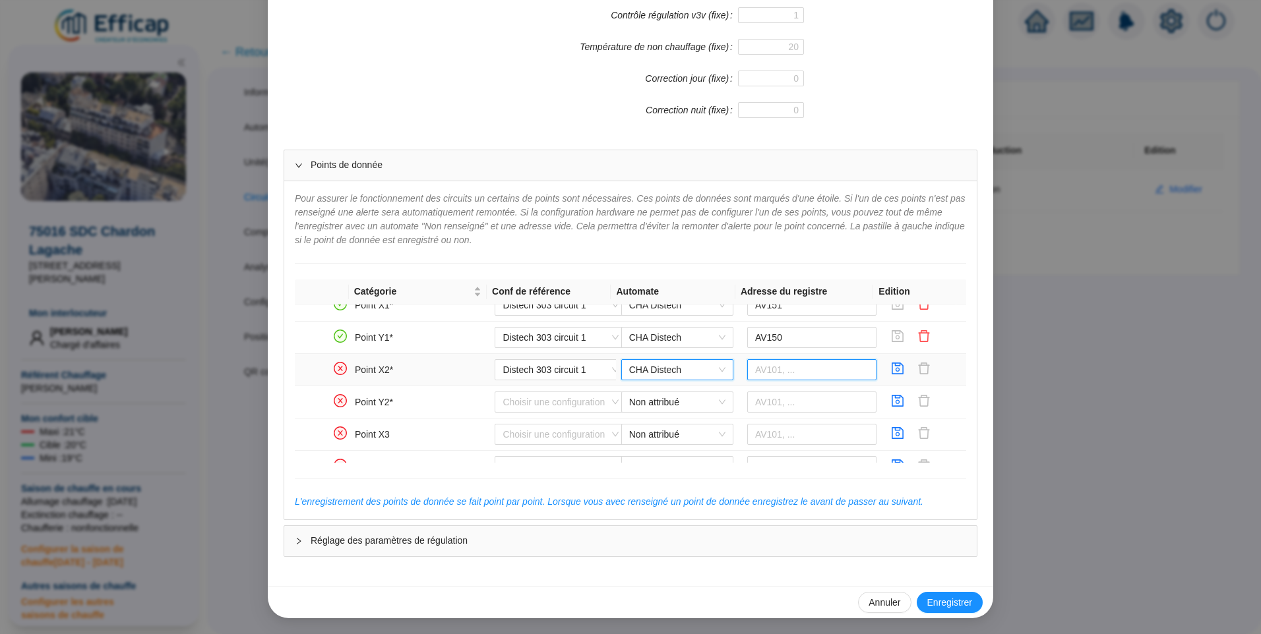
click at [783, 365] on input "text" at bounding box center [812, 369] width 130 height 21
type input "AV153"
click at [891, 372] on icon "save" at bounding box center [897, 368] width 13 height 13
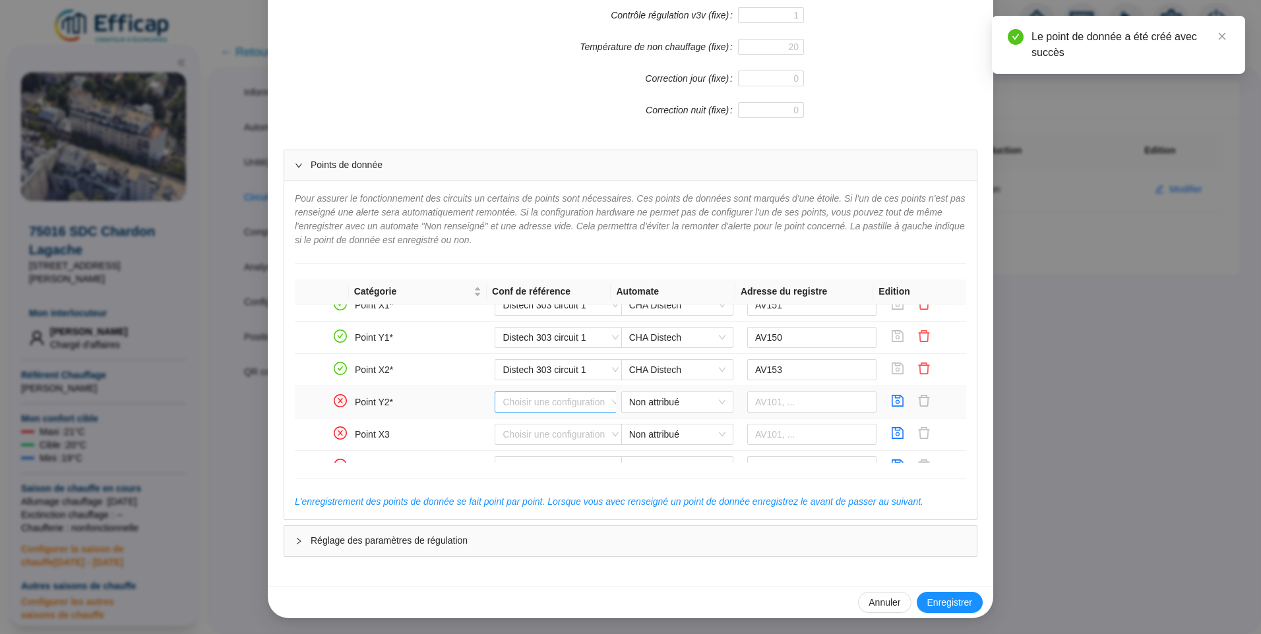
click at [518, 402] on input "search" at bounding box center [554, 402] width 104 height 20
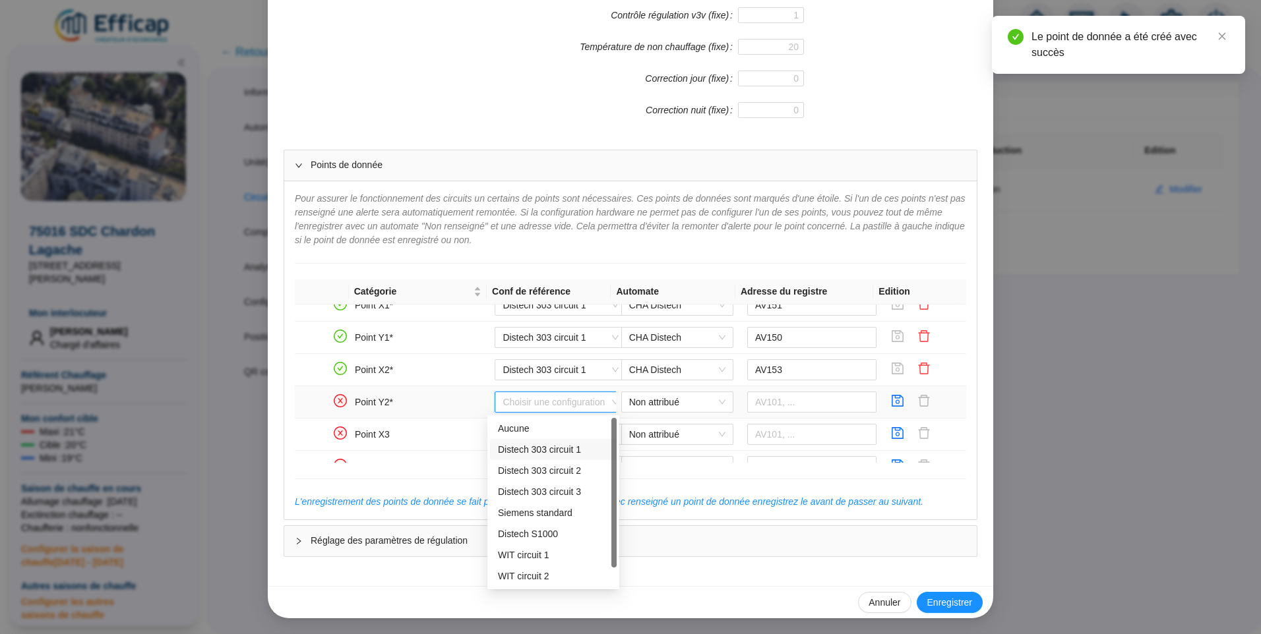
click at [533, 447] on div "Distech 303 circuit 1" at bounding box center [553, 450] width 111 height 14
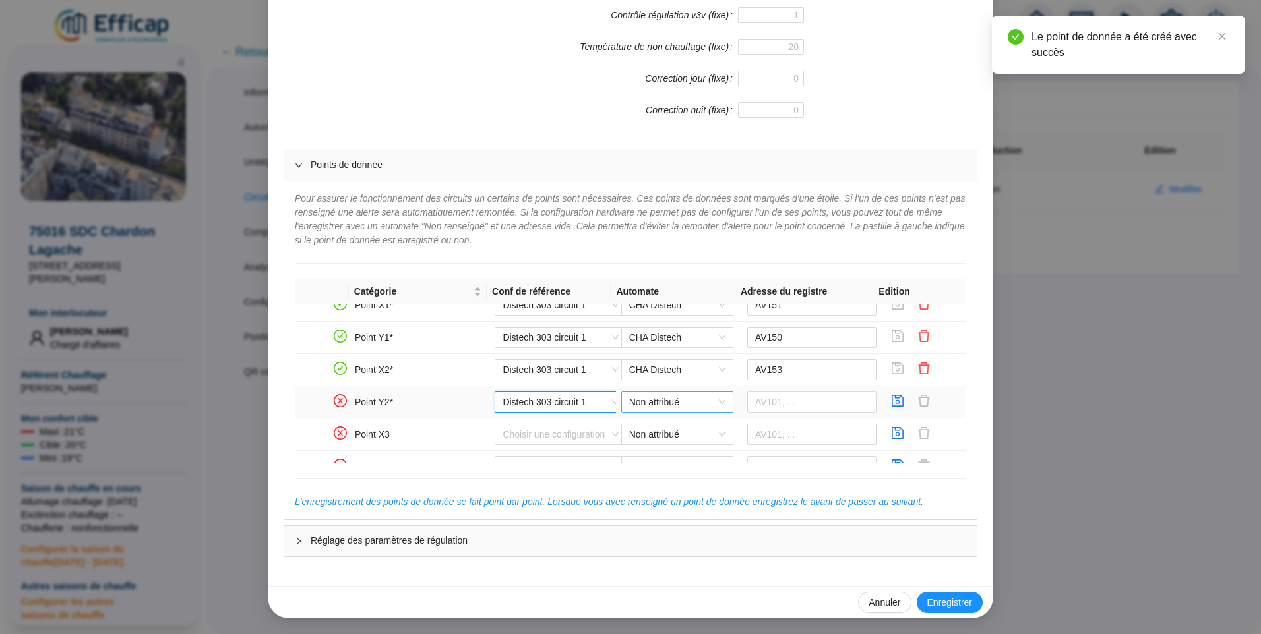
click at [629, 407] on span "Non attribué" at bounding box center [677, 402] width 96 height 20
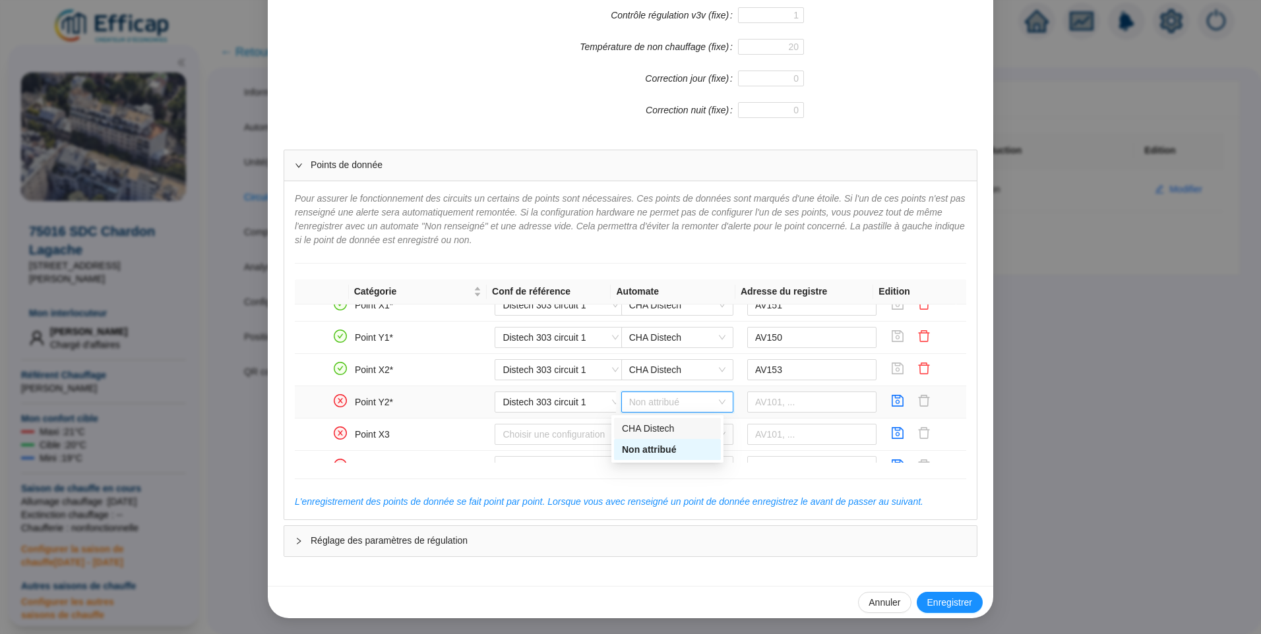
click at [666, 429] on div "CHA Distech" at bounding box center [667, 429] width 91 height 14
click at [775, 405] on input "text" at bounding box center [812, 402] width 130 height 21
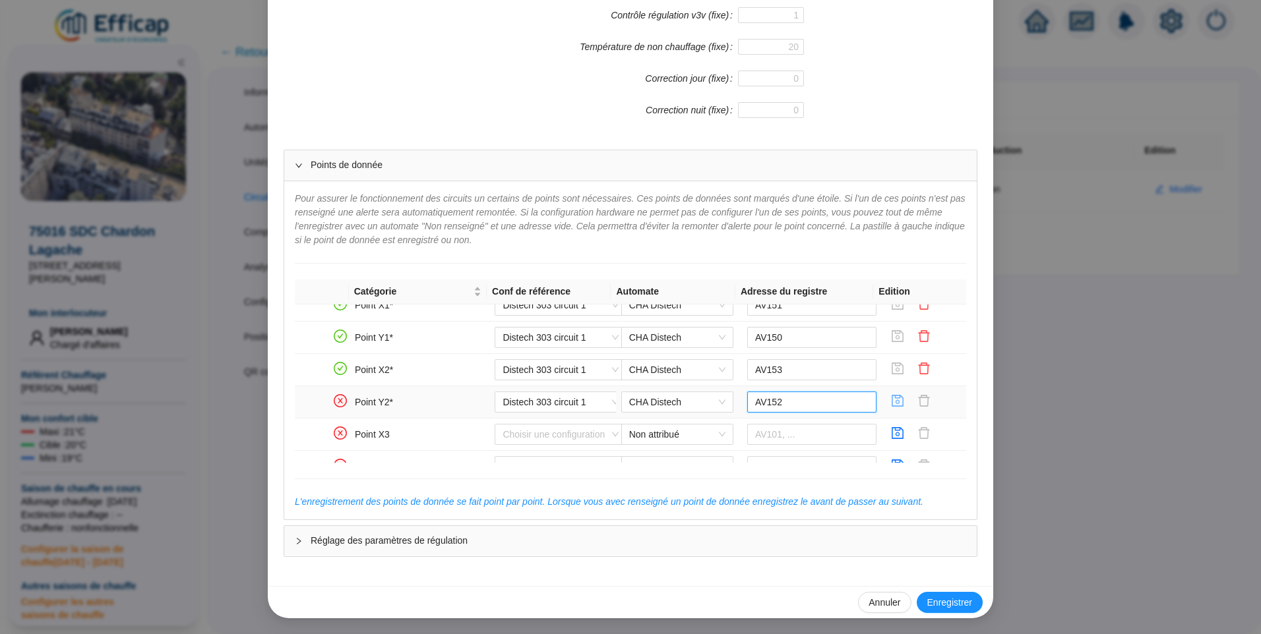
type input "AV152"
click at [891, 403] on icon "save" at bounding box center [897, 400] width 13 height 13
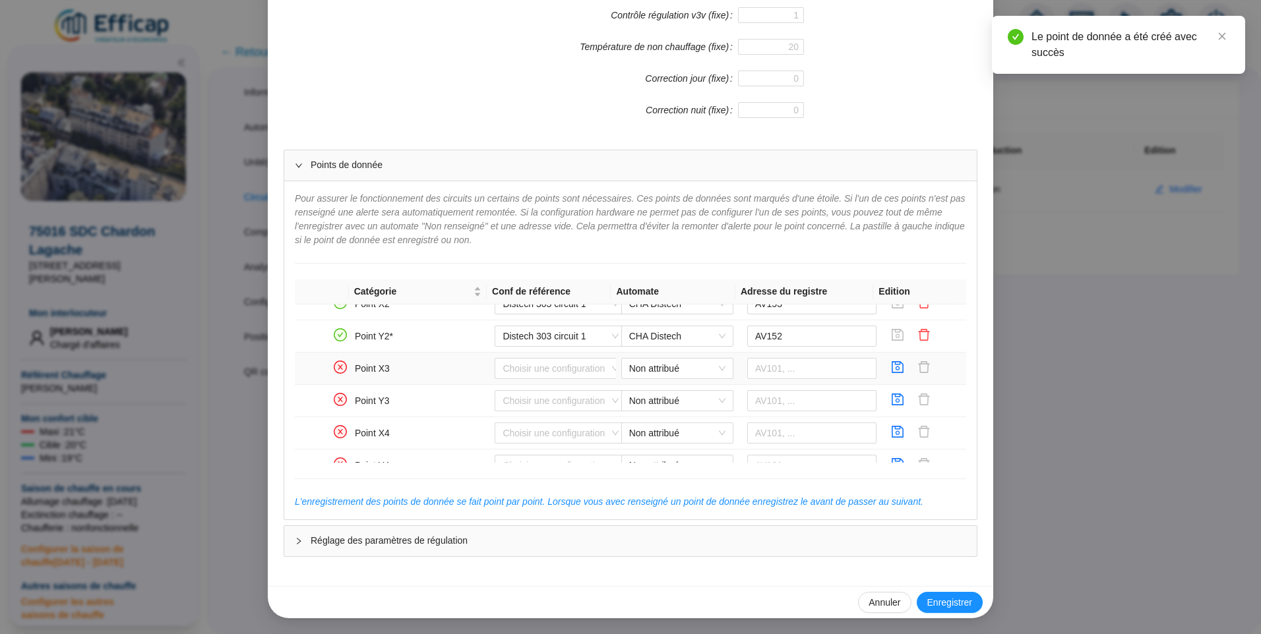
scroll to position [593, 0]
click at [550, 432] on input "search" at bounding box center [554, 435] width 104 height 20
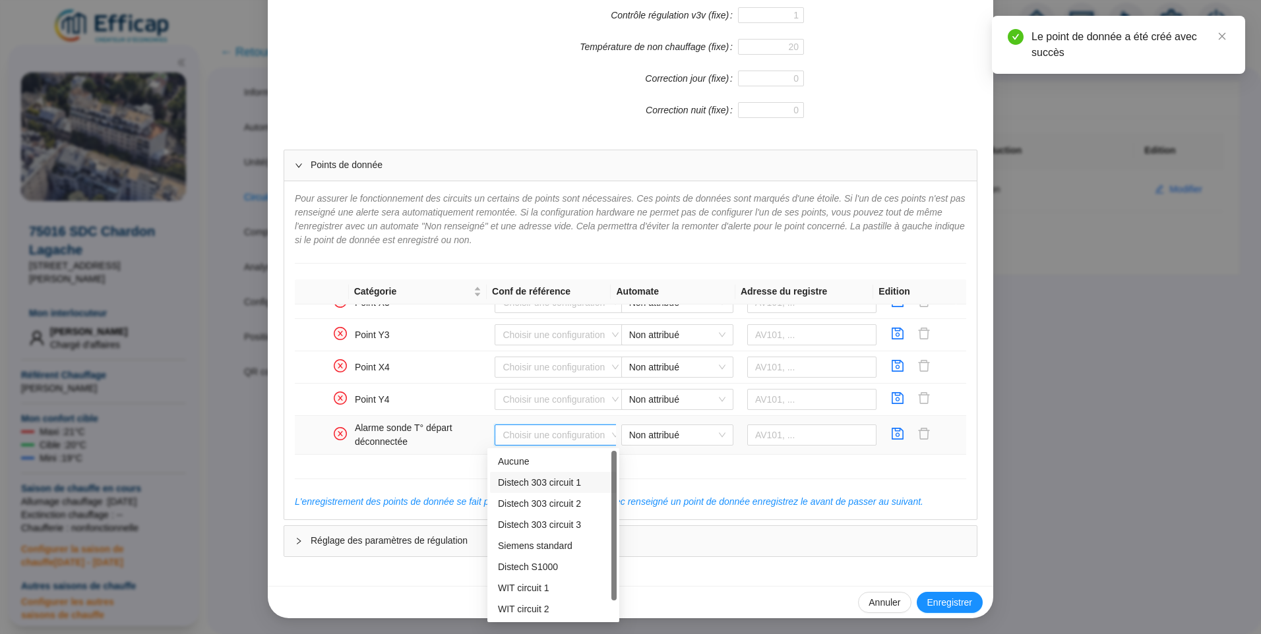
click at [543, 481] on div "Distech 303 circuit 1" at bounding box center [553, 483] width 111 height 14
type input "BV100"
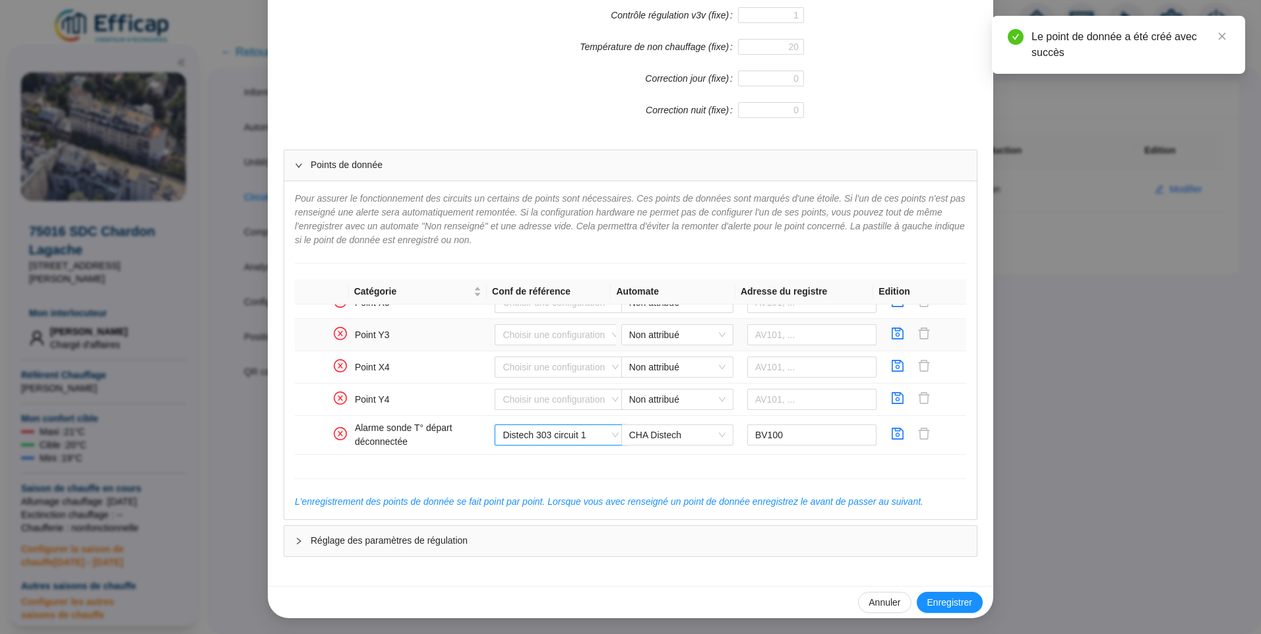
scroll to position [659, 0]
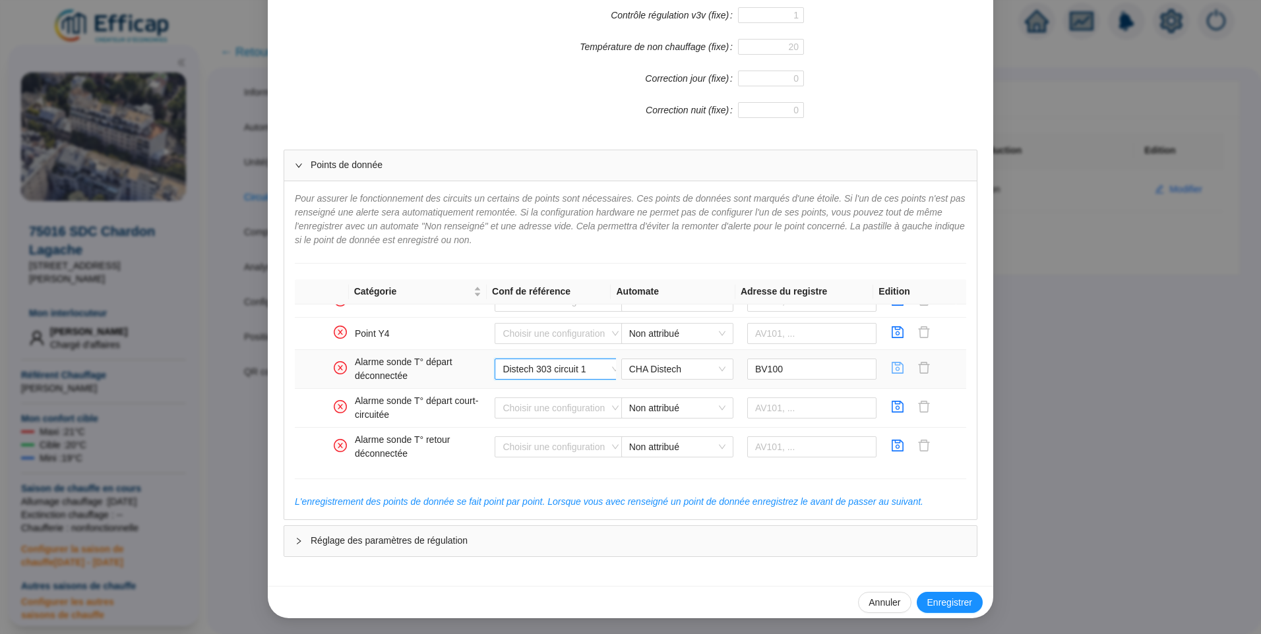
click at [891, 367] on icon "save" at bounding box center [897, 367] width 13 height 13
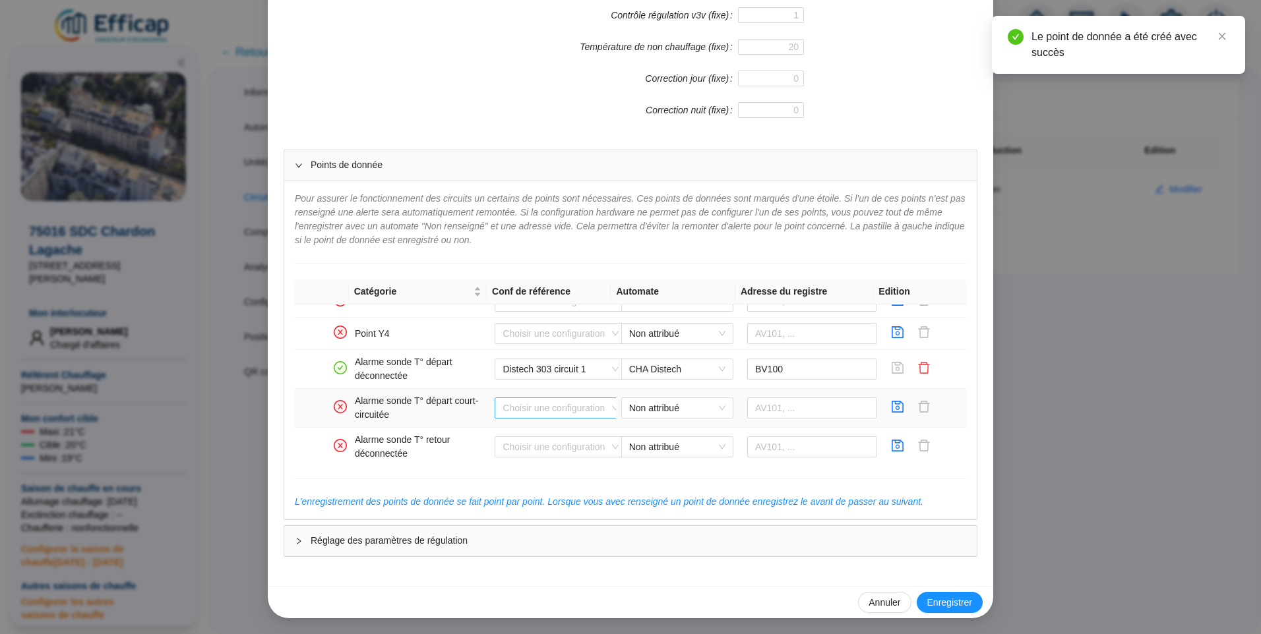
click at [533, 400] on input "search" at bounding box center [554, 408] width 104 height 20
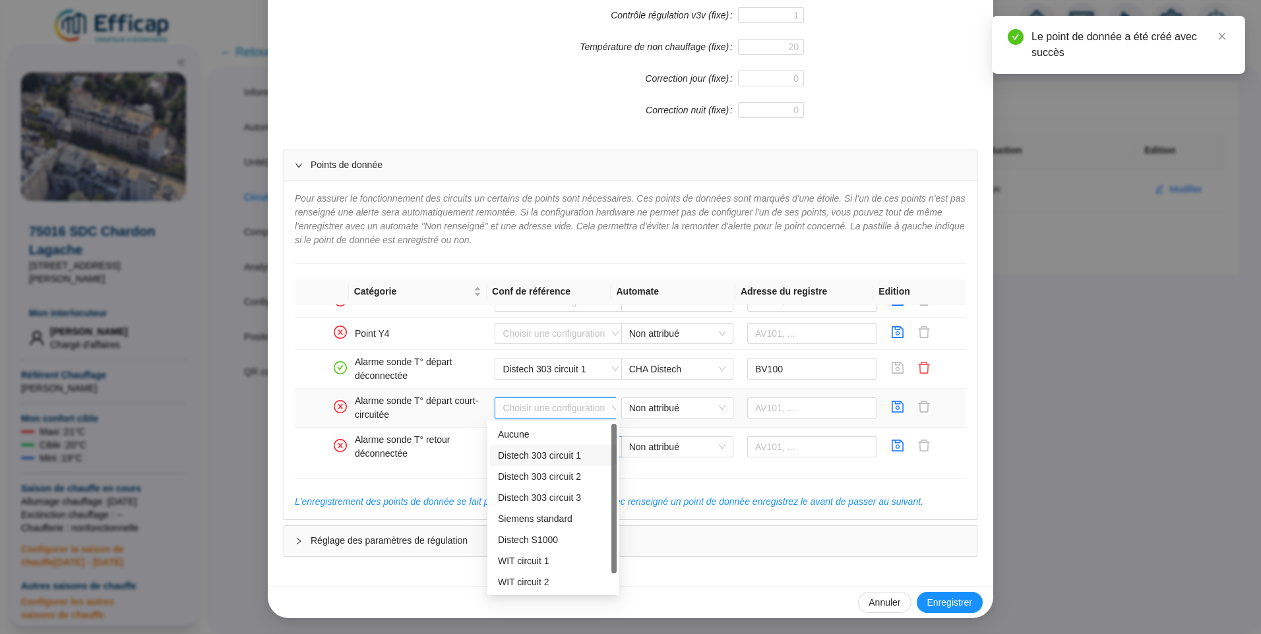
click at [532, 452] on div "Distech 303 circuit 1" at bounding box center [553, 456] width 111 height 14
type input "BV101"
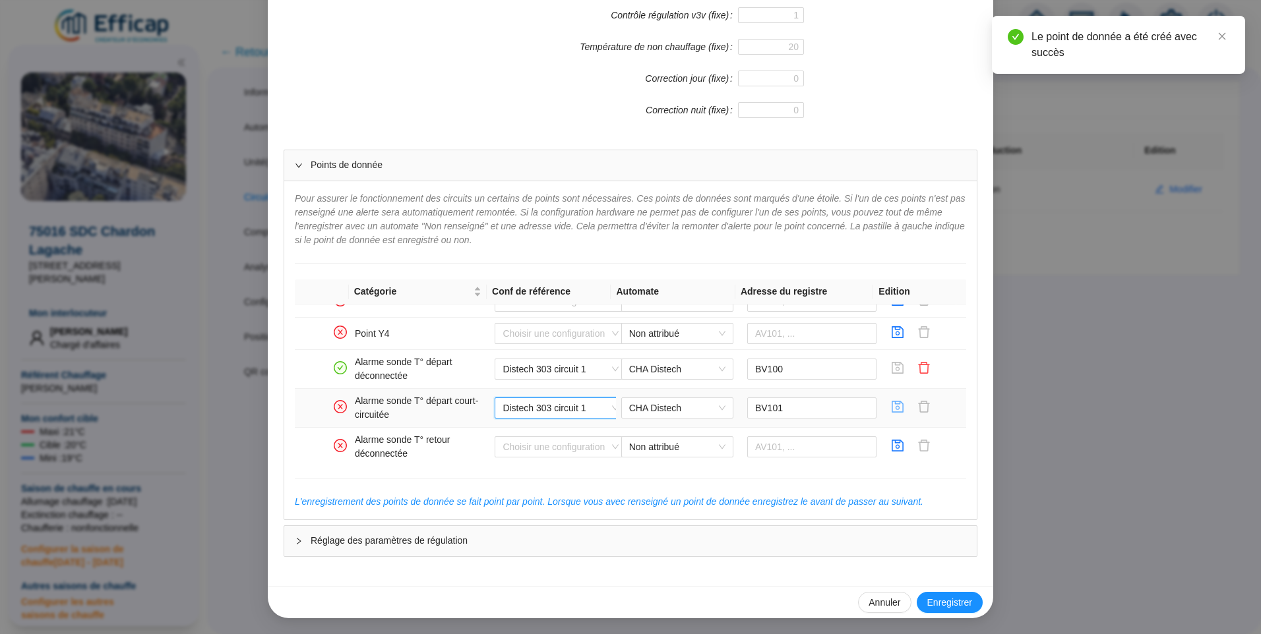
click at [891, 406] on icon "save" at bounding box center [897, 406] width 13 height 13
click at [541, 445] on input "search" at bounding box center [554, 447] width 104 height 20
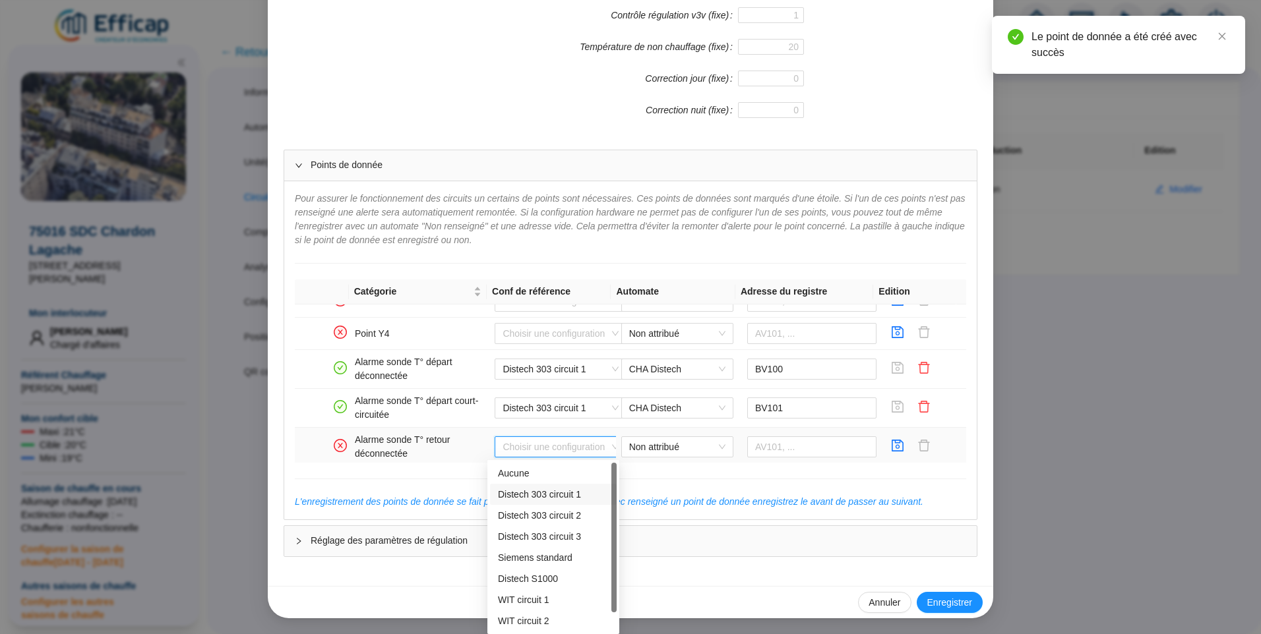
click at [539, 492] on div "Distech 303 circuit 1" at bounding box center [553, 495] width 111 height 14
type input "BV102"
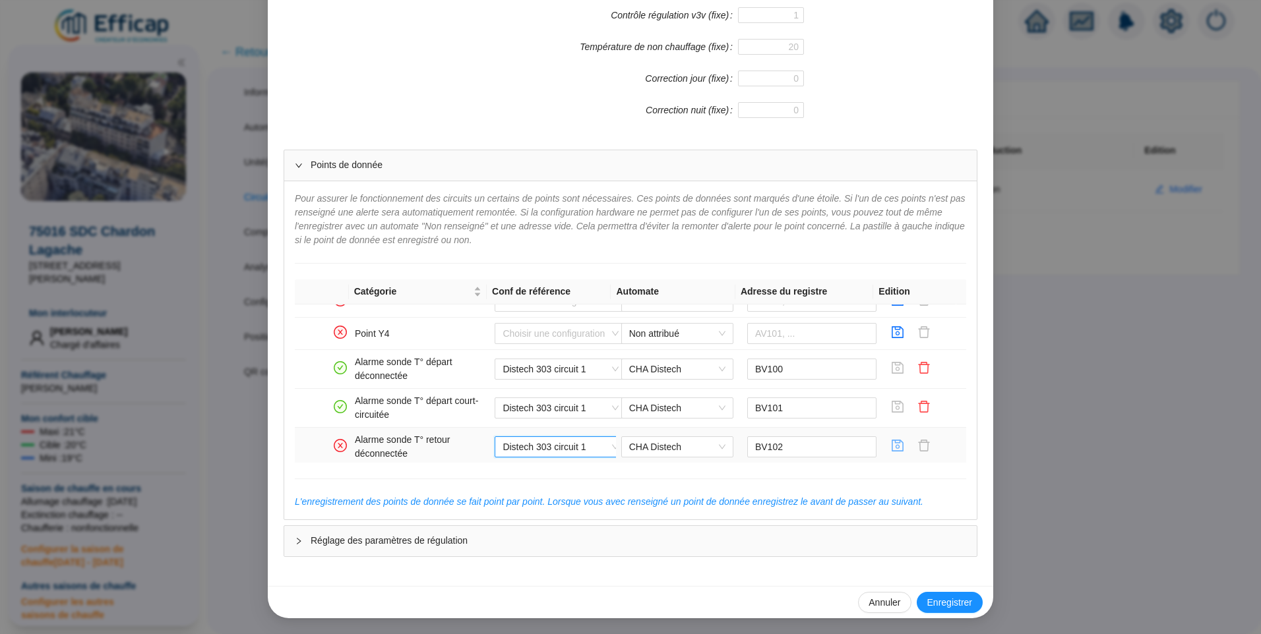
drag, startPoint x: 879, startPoint y: 446, endPoint x: 836, endPoint y: 435, distance: 44.1
click at [891, 446] on icon "save" at bounding box center [897, 445] width 13 height 13
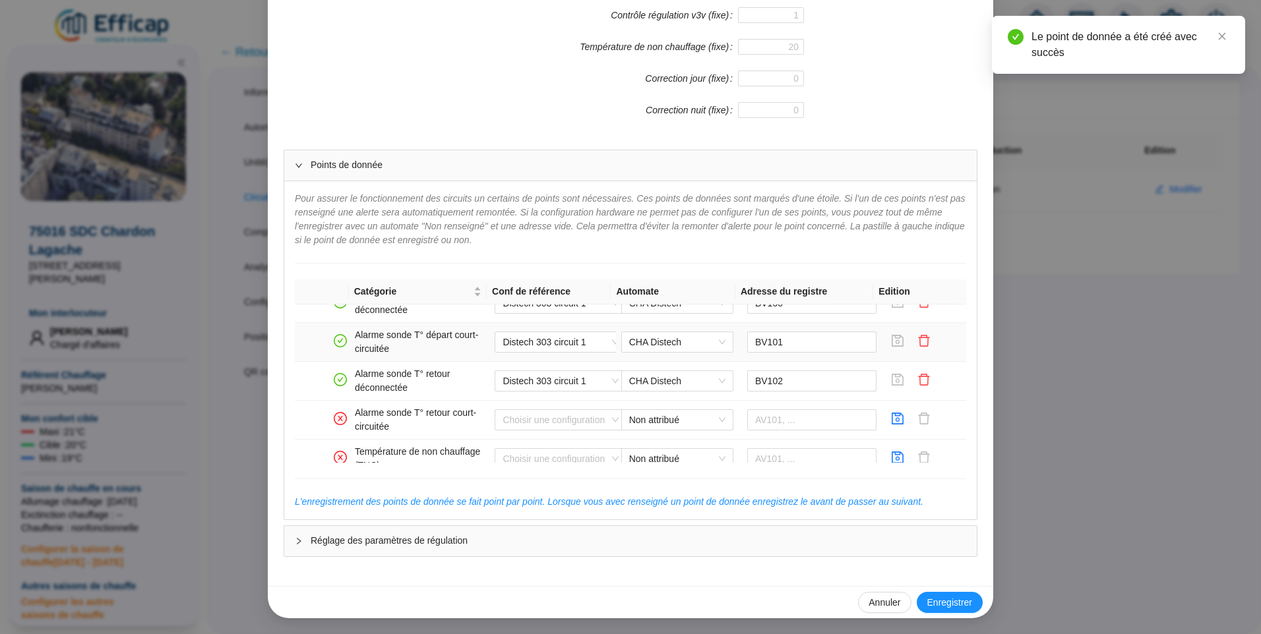
scroll to position [791, 0]
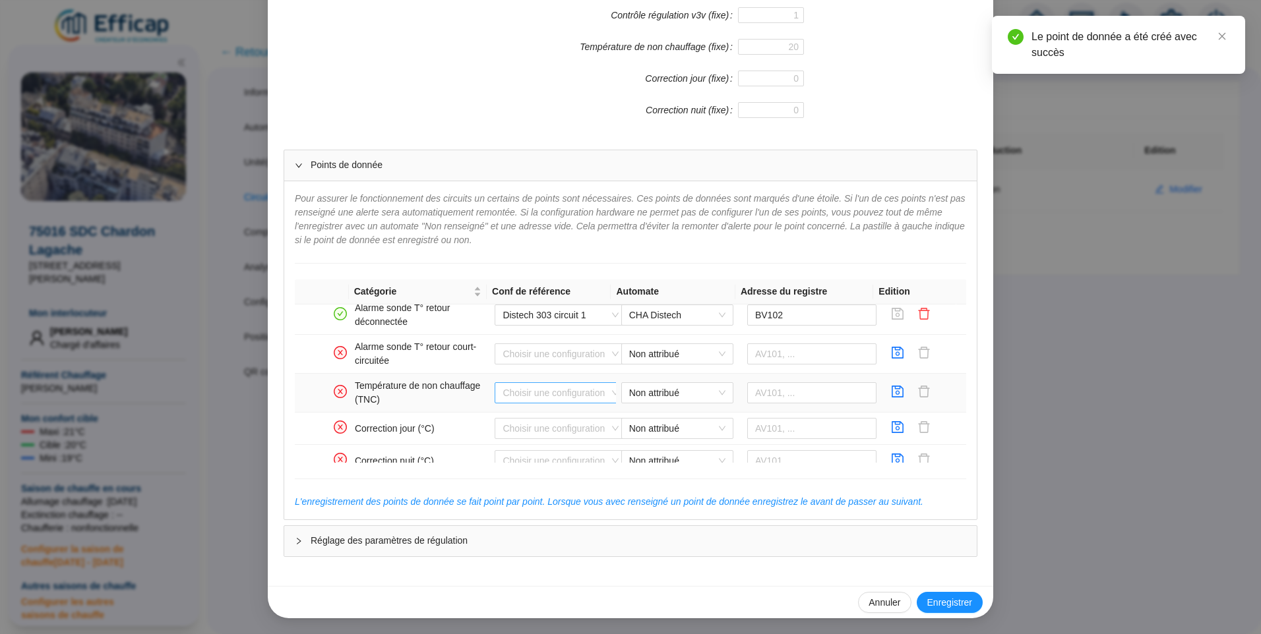
click at [545, 392] on input "search" at bounding box center [554, 393] width 104 height 20
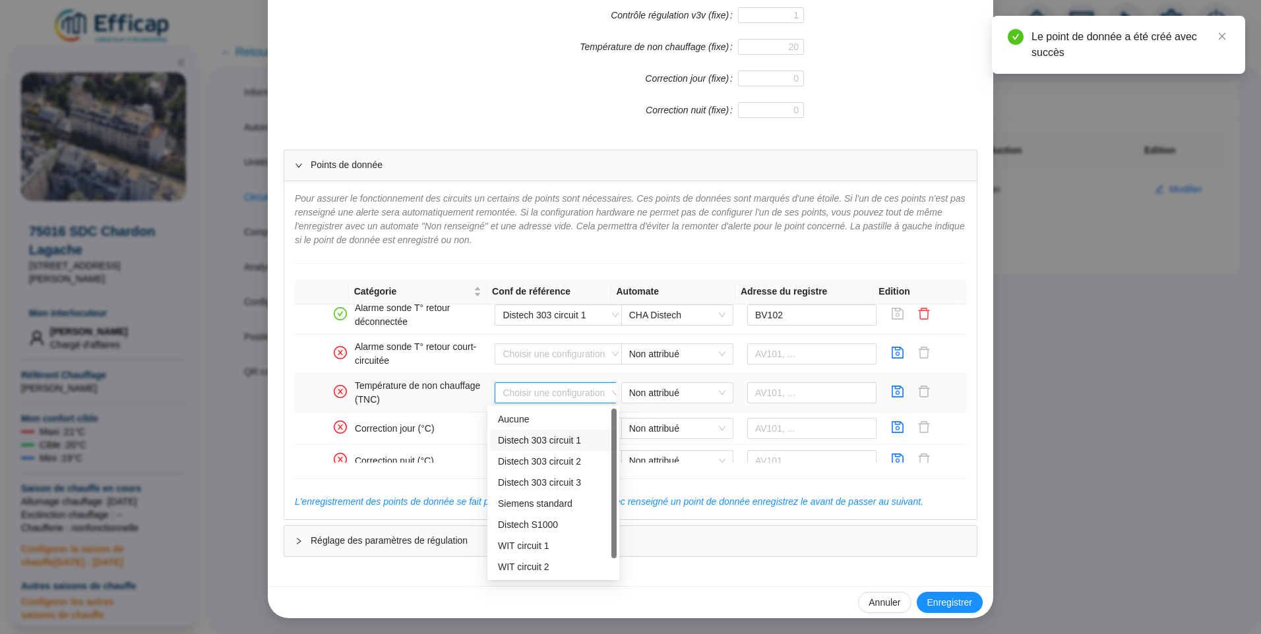
click at [546, 440] on div "Distech 303 circuit 1" at bounding box center [553, 441] width 111 height 14
type input "AV112"
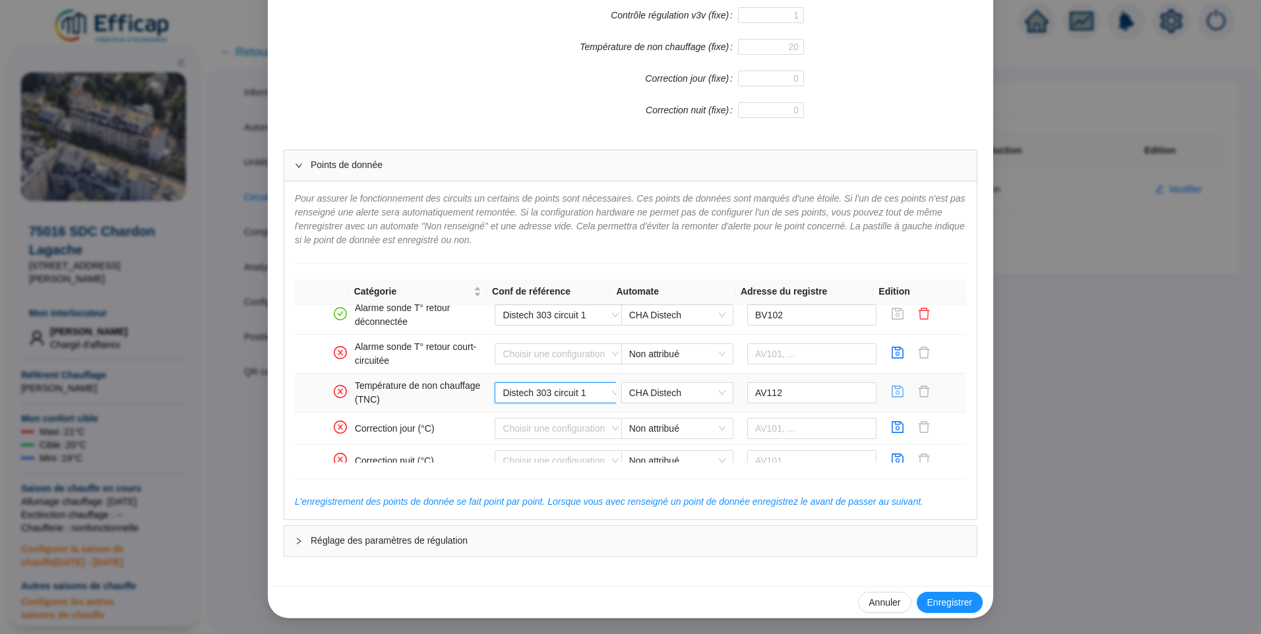
click at [892, 394] on icon "save" at bounding box center [898, 392] width 12 height 12
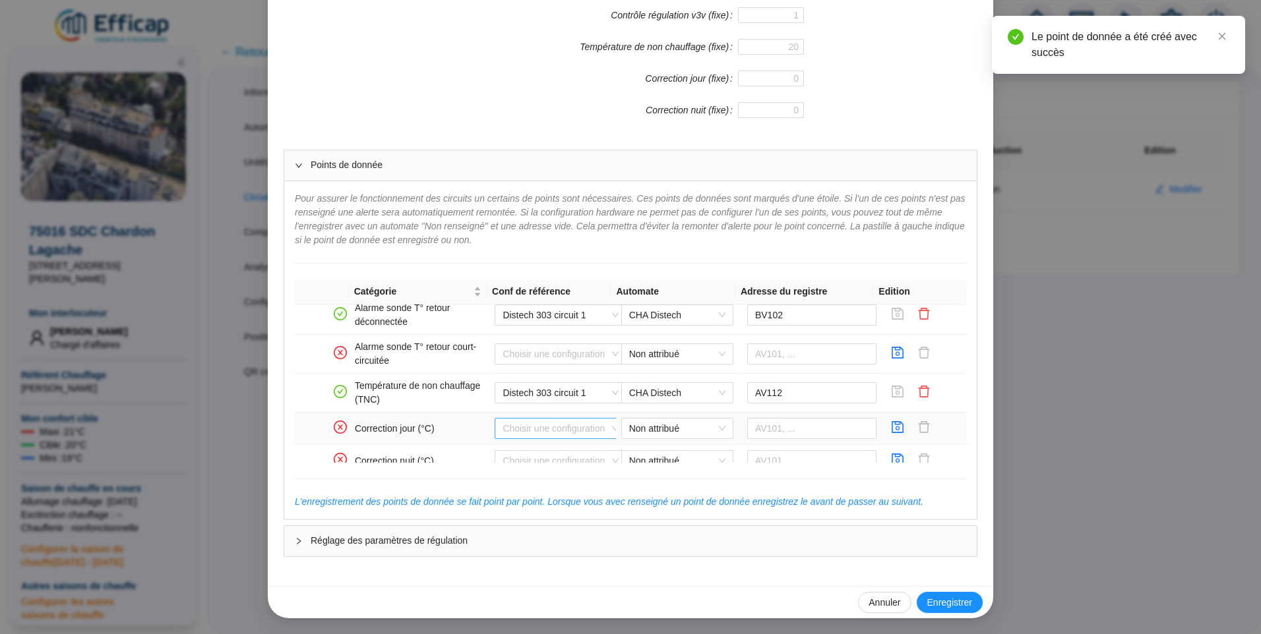
click at [531, 427] on input "search" at bounding box center [554, 429] width 104 height 20
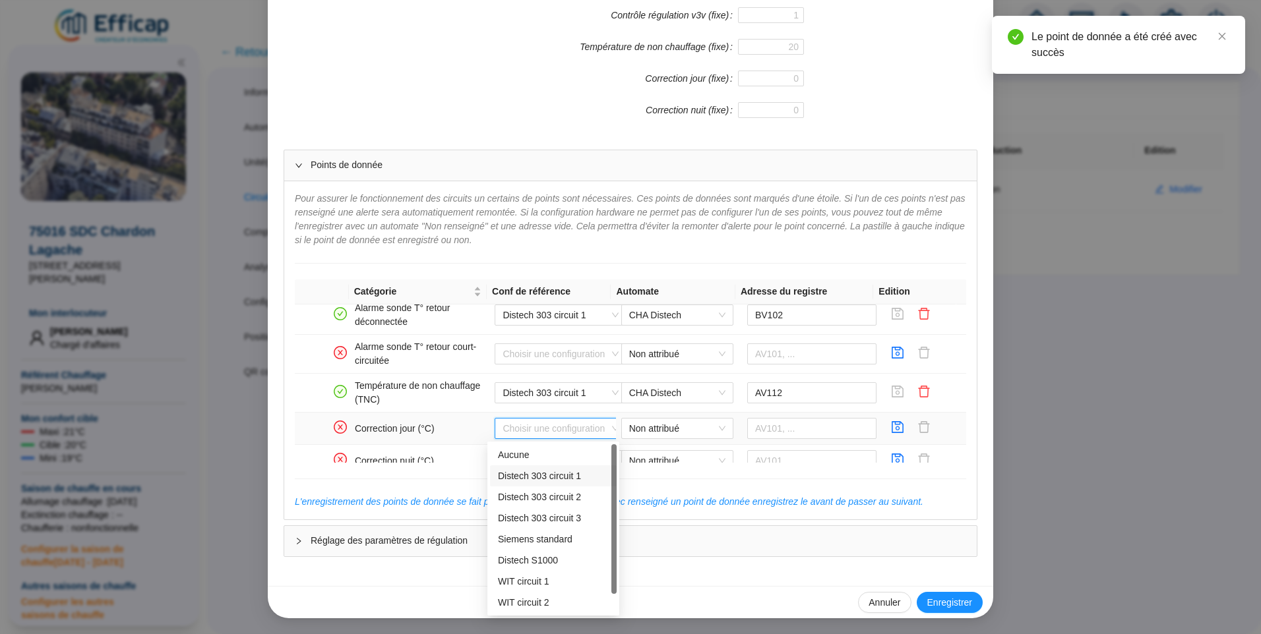
click at [537, 479] on div "Distech 303 circuit 1" at bounding box center [553, 476] width 111 height 14
type input "AV110"
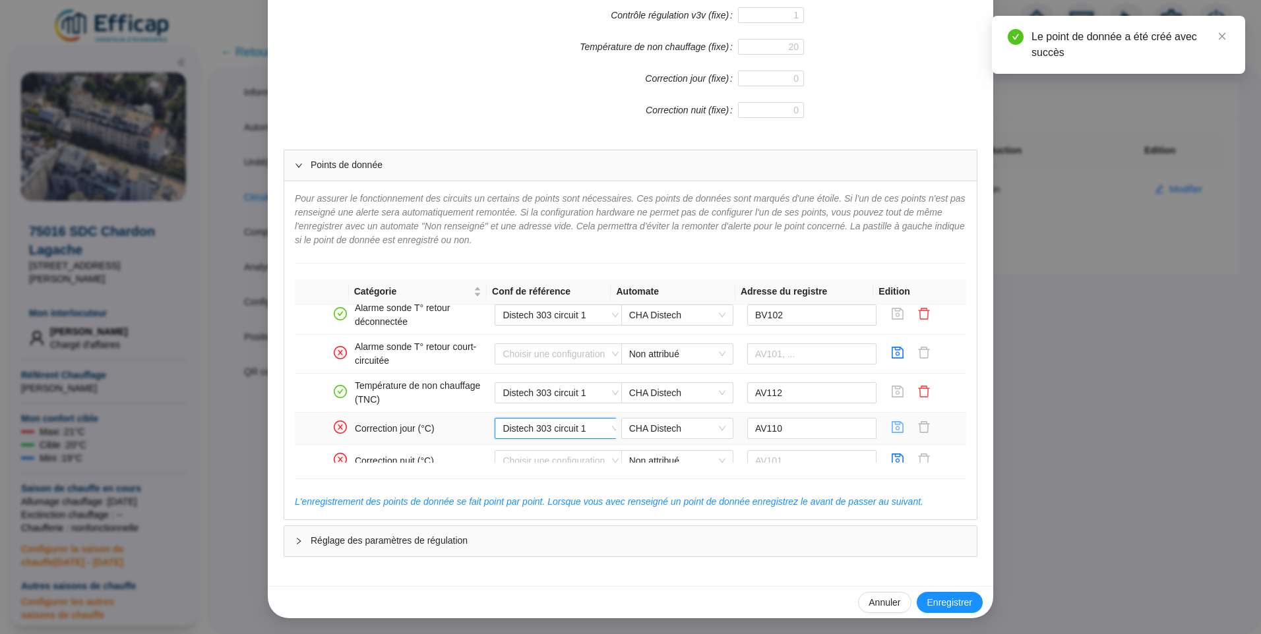
click at [891, 429] on icon "save" at bounding box center [897, 427] width 13 height 13
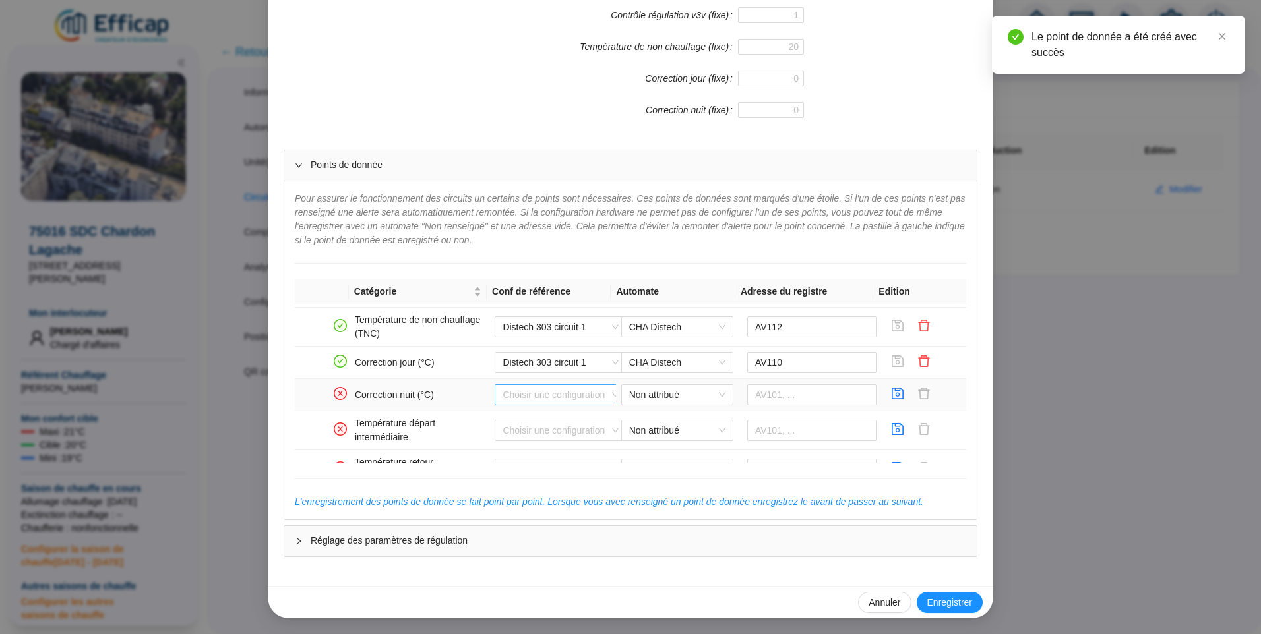
click at [576, 397] on input "search" at bounding box center [554, 395] width 104 height 20
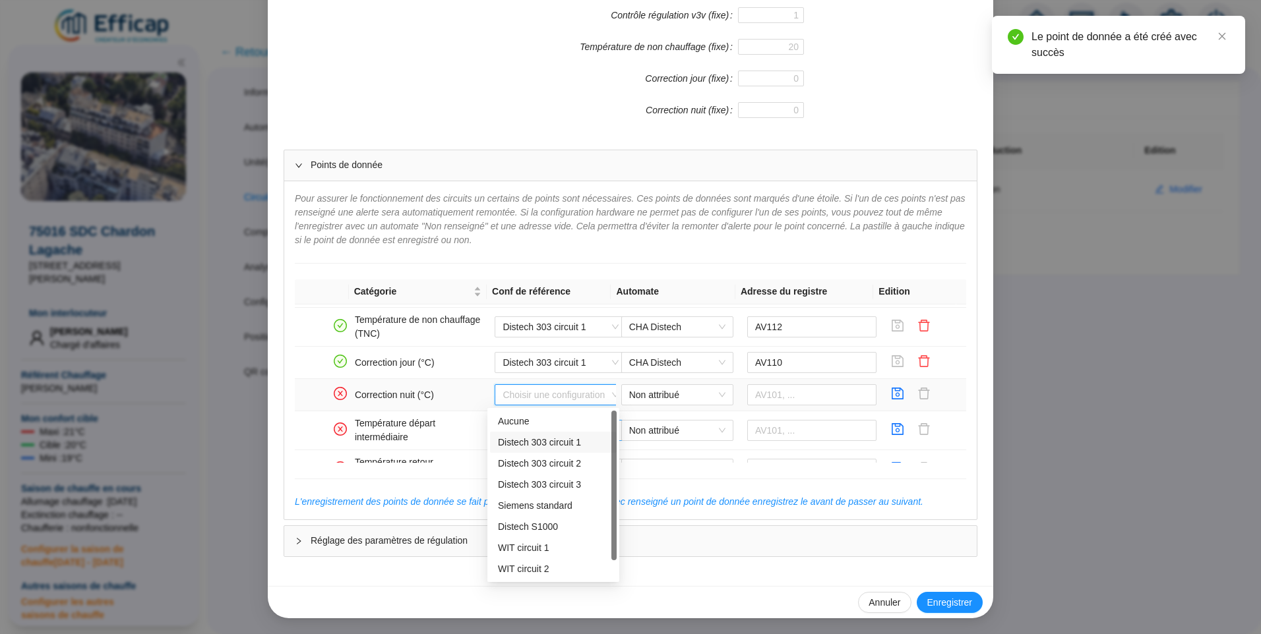
click at [559, 440] on div "Distech 303 circuit 1" at bounding box center [553, 443] width 111 height 14
type input "AV111"
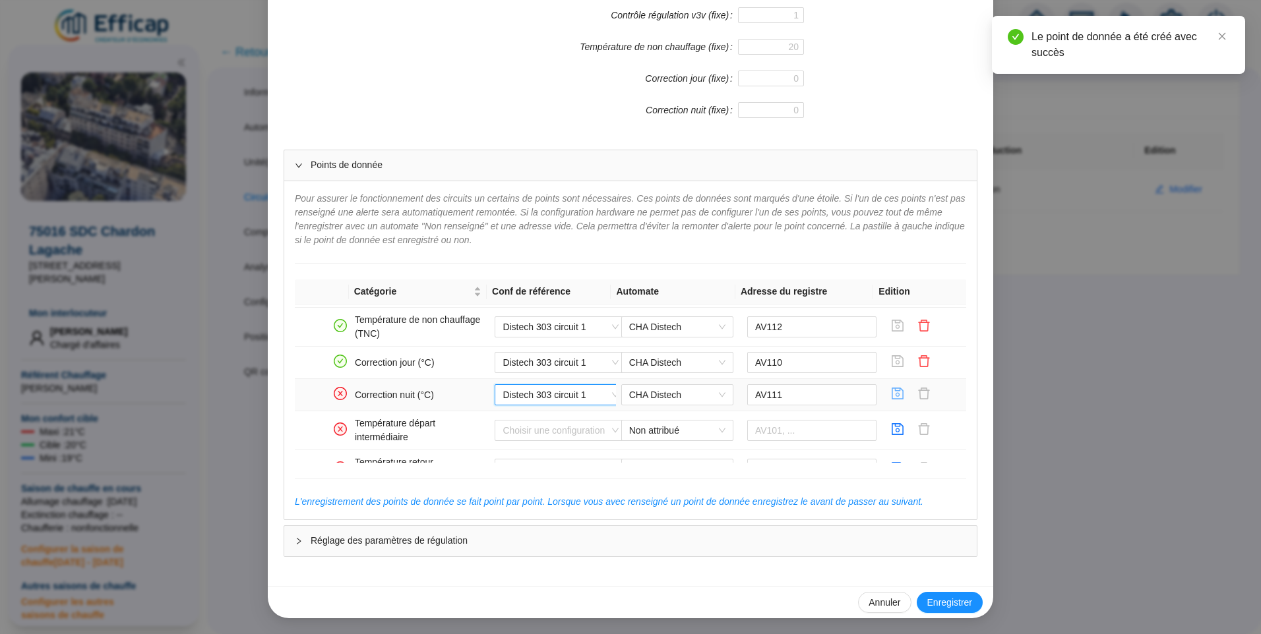
click at [891, 395] on icon "save" at bounding box center [897, 393] width 13 height 13
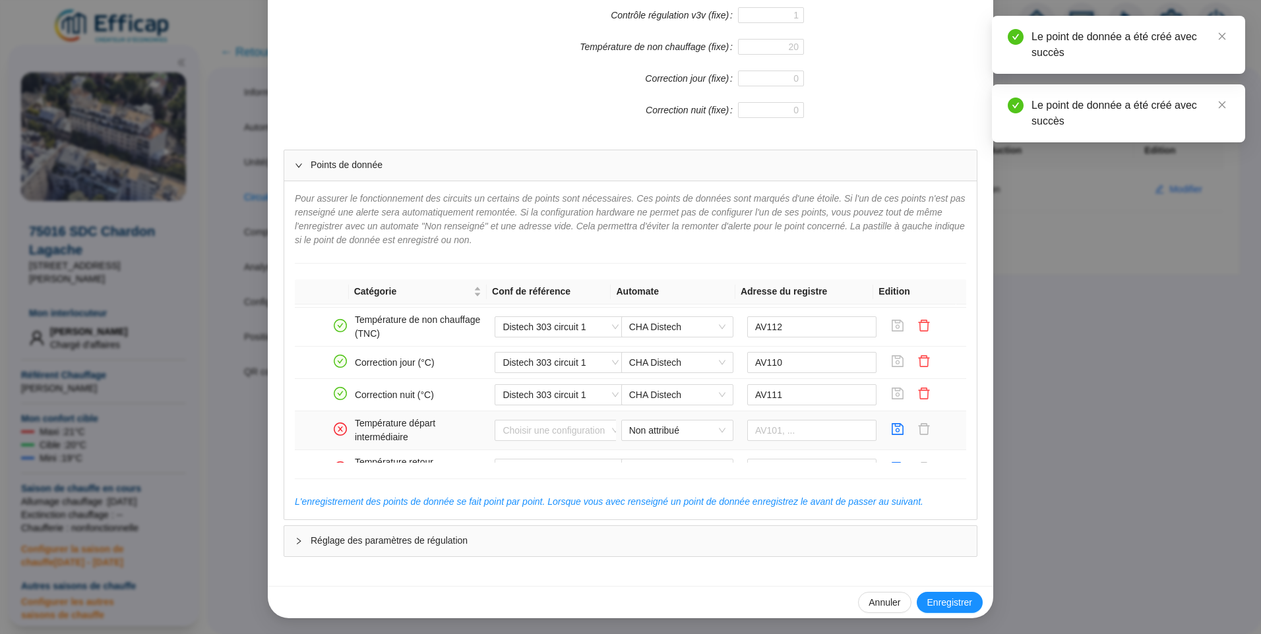
scroll to position [883, 0]
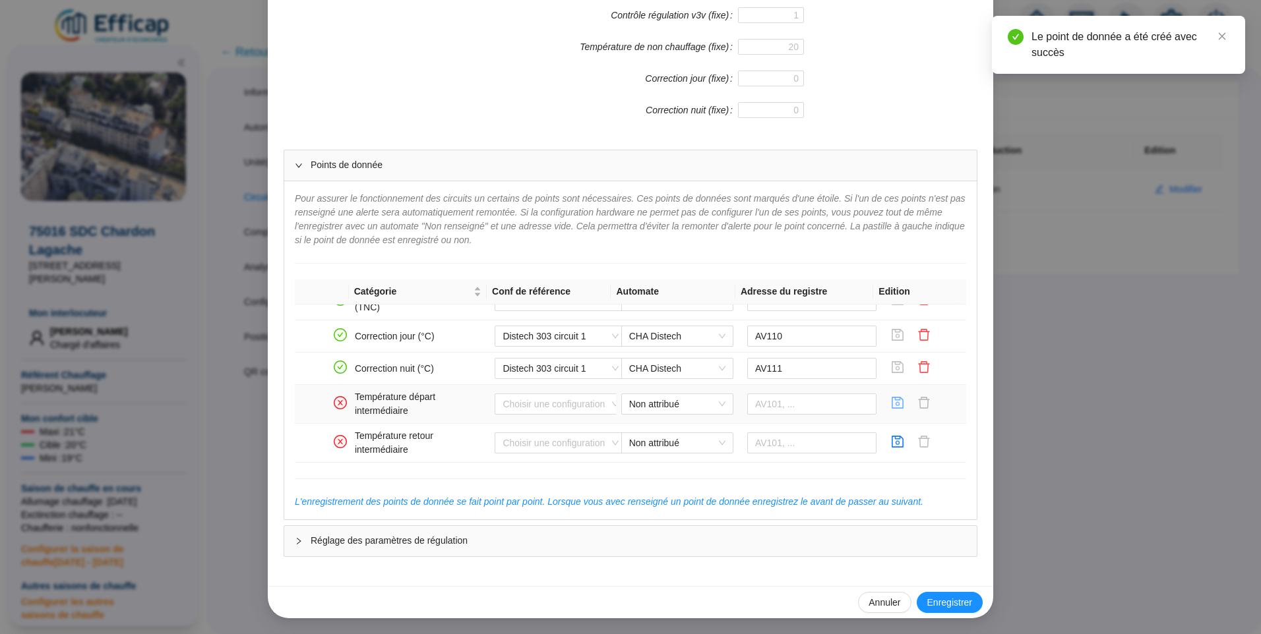
click at [891, 402] on icon "save" at bounding box center [897, 402] width 13 height 13
click at [892, 437] on icon "save" at bounding box center [898, 442] width 12 height 12
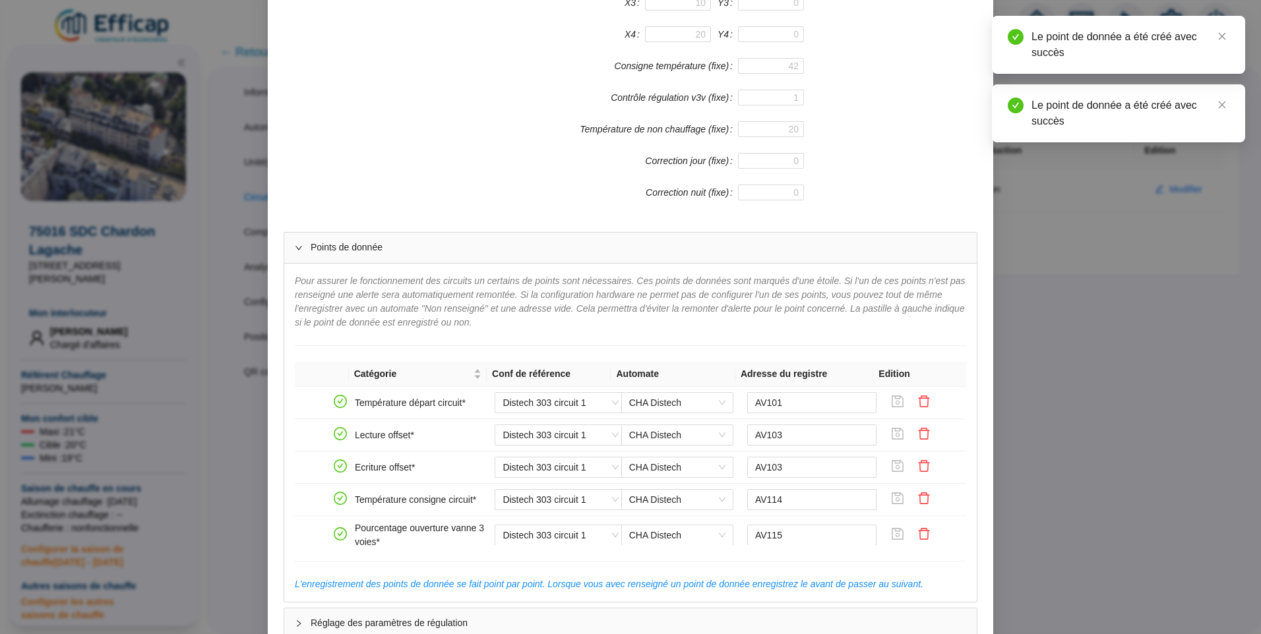
scroll to position [455, 0]
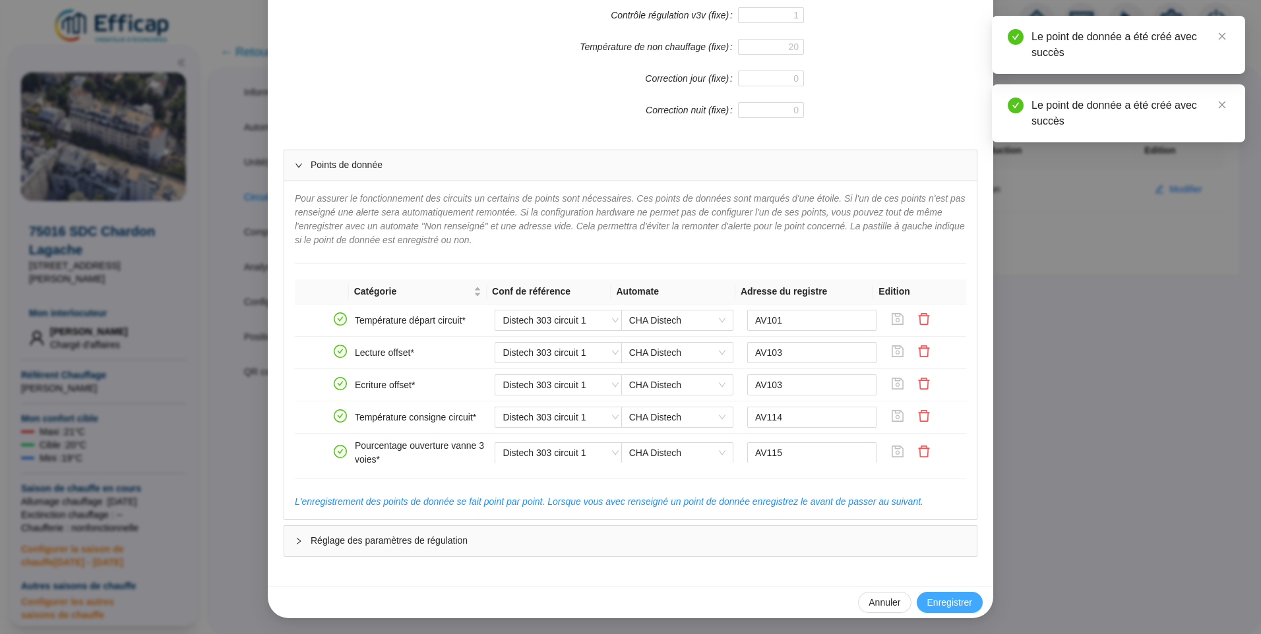
click at [938, 605] on span "Enregistrer" at bounding box center [949, 603] width 45 height 14
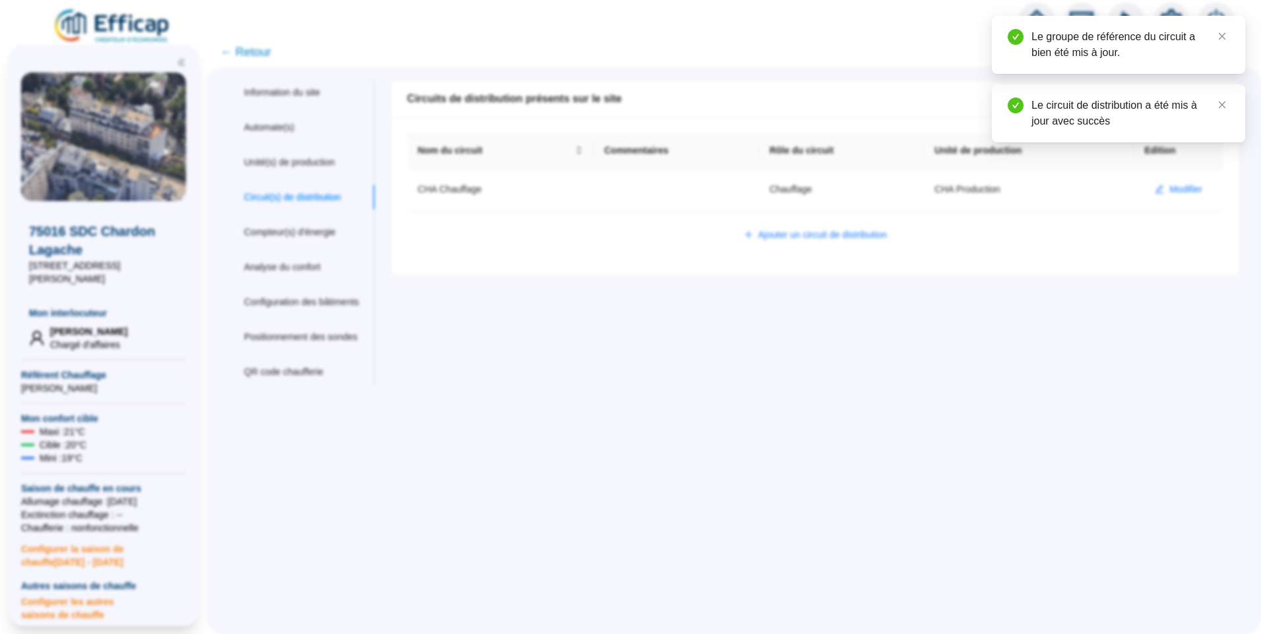
scroll to position [0, 0]
click at [283, 159] on div "Unité(s) de production" at bounding box center [289, 163] width 91 height 14
click at [1170, 196] on span "Modifier" at bounding box center [1185, 190] width 33 height 14
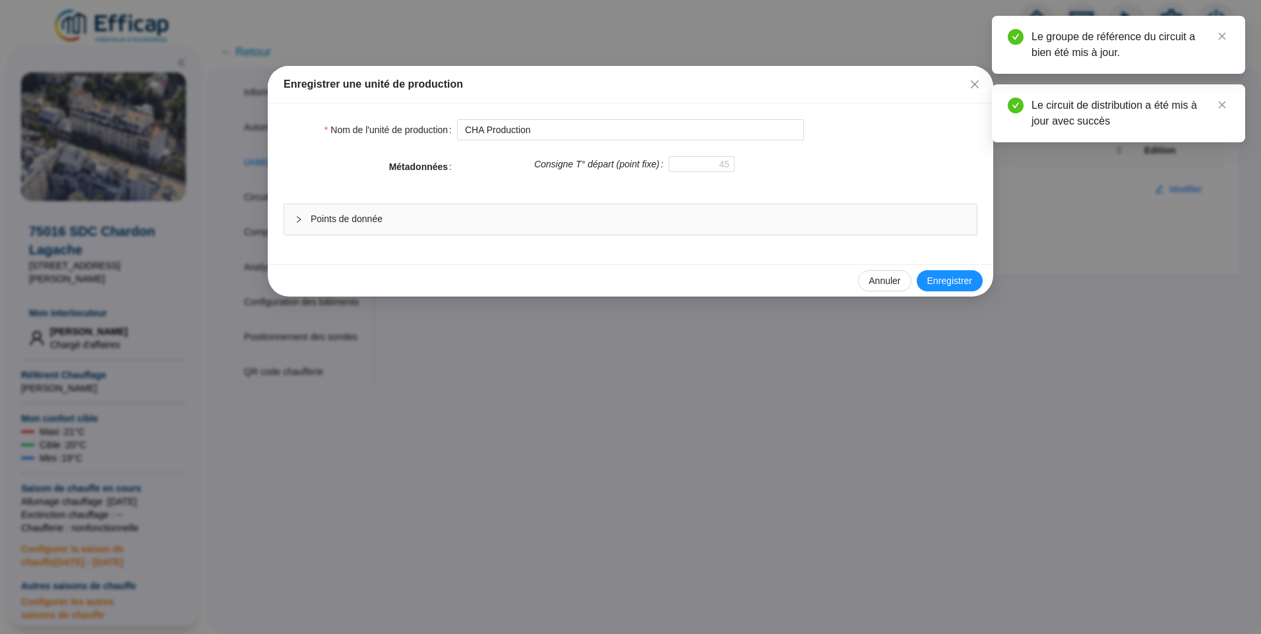
click at [555, 211] on div "Points de donnée" at bounding box center [630, 219] width 692 height 30
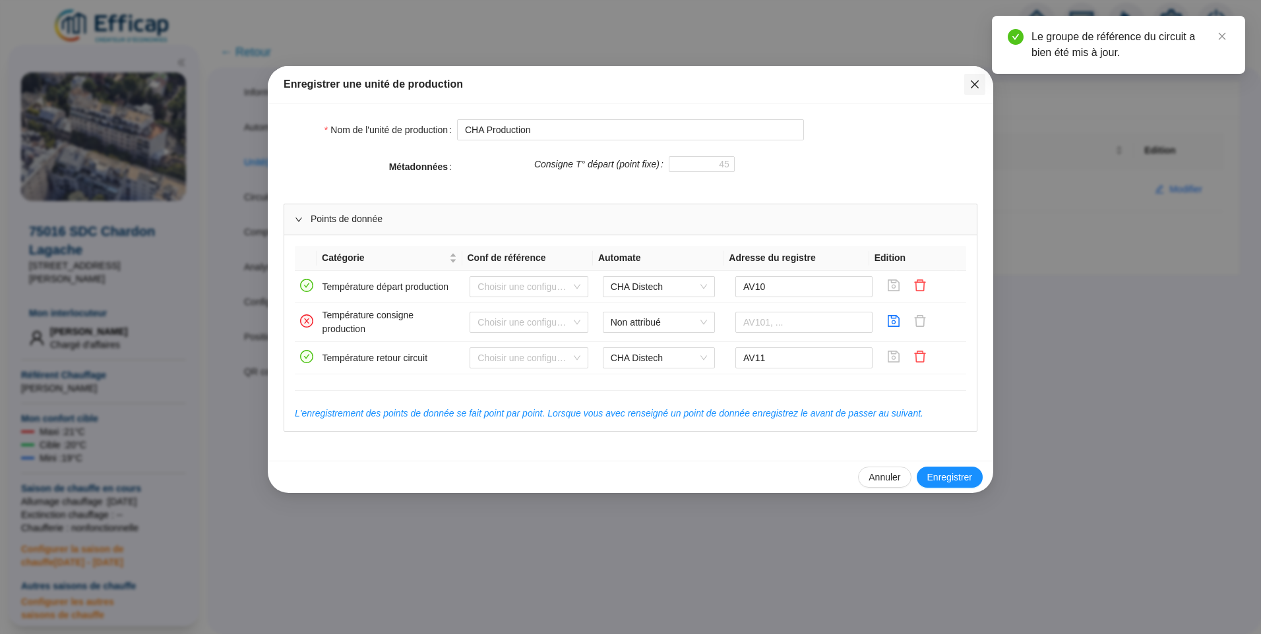
click at [977, 83] on icon "close" at bounding box center [974, 84] width 11 height 11
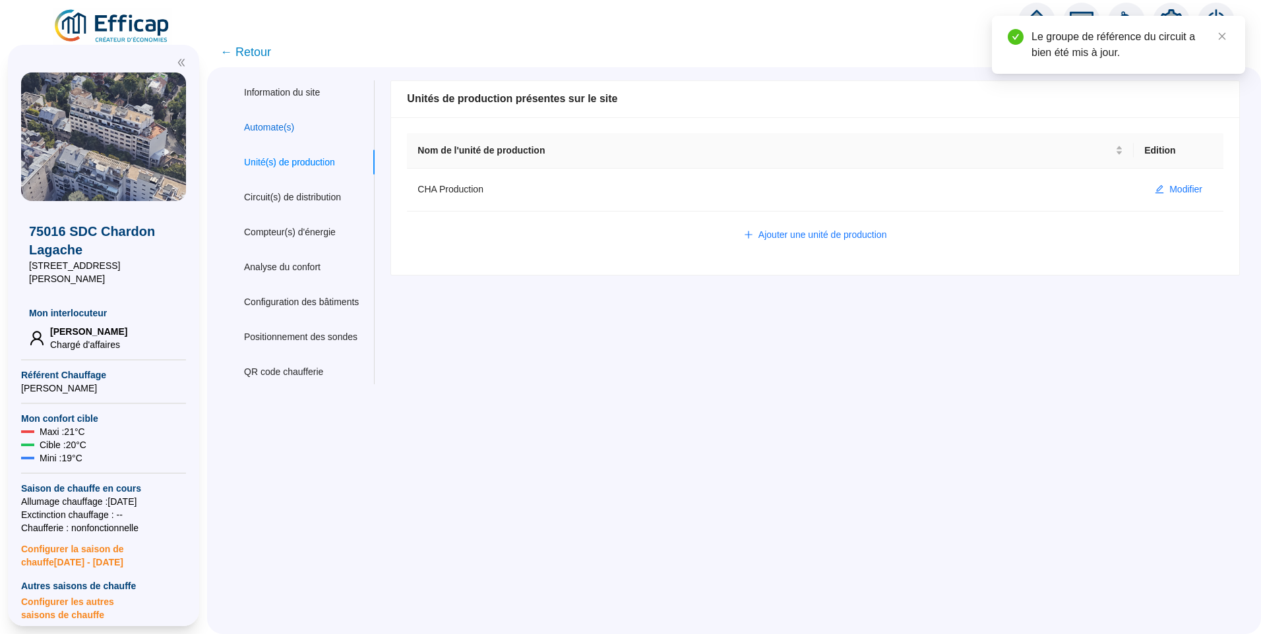
click at [293, 131] on div "Automate(s)" at bounding box center [269, 128] width 50 height 14
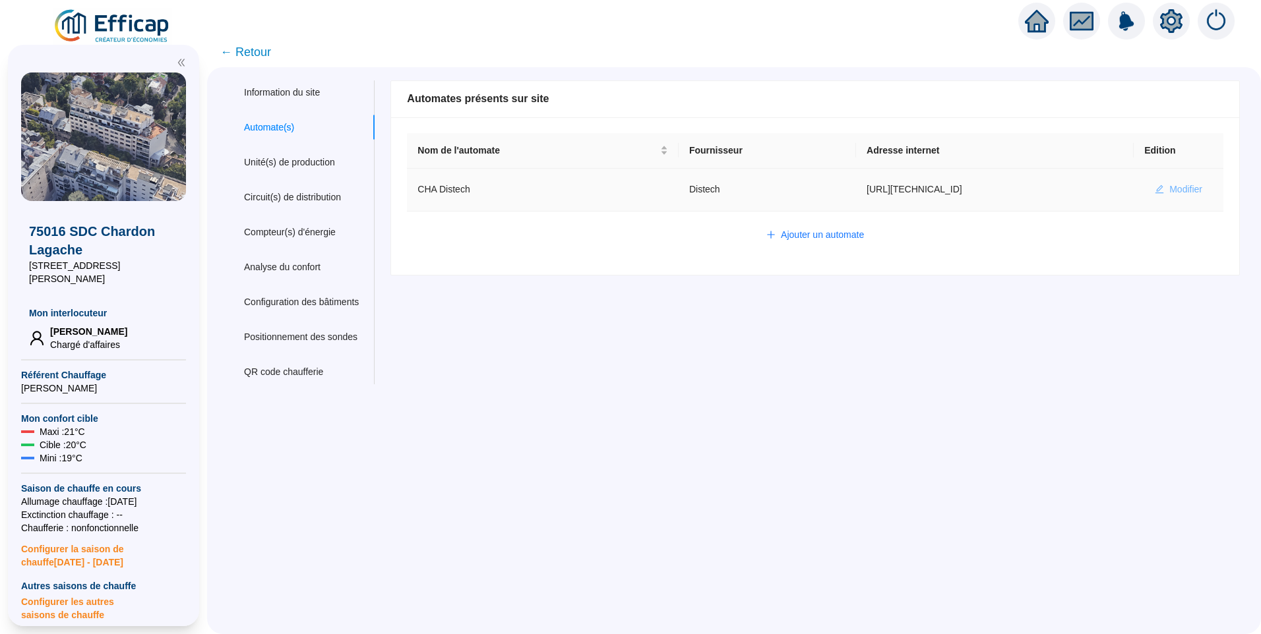
click at [1169, 190] on span "Modifier" at bounding box center [1185, 190] width 33 height 14
type input "CHA Distech"
type input "http://10.132.0.2:8080/chardon"
type input "admin-efficap"
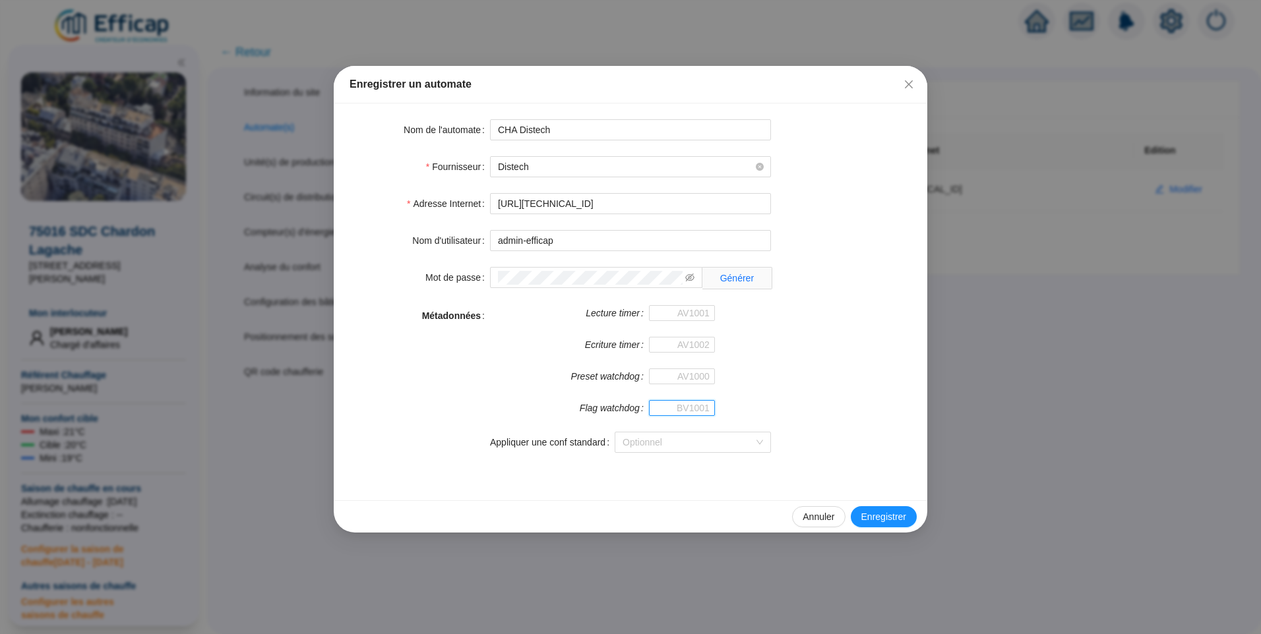
click at [674, 412] on input "Flag watchdog" at bounding box center [682, 408] width 66 height 16
click at [688, 401] on input "Flag watchdog" at bounding box center [682, 408] width 66 height 16
type input "BV1000"
click at [873, 513] on span "Enregistrer" at bounding box center [883, 517] width 45 height 14
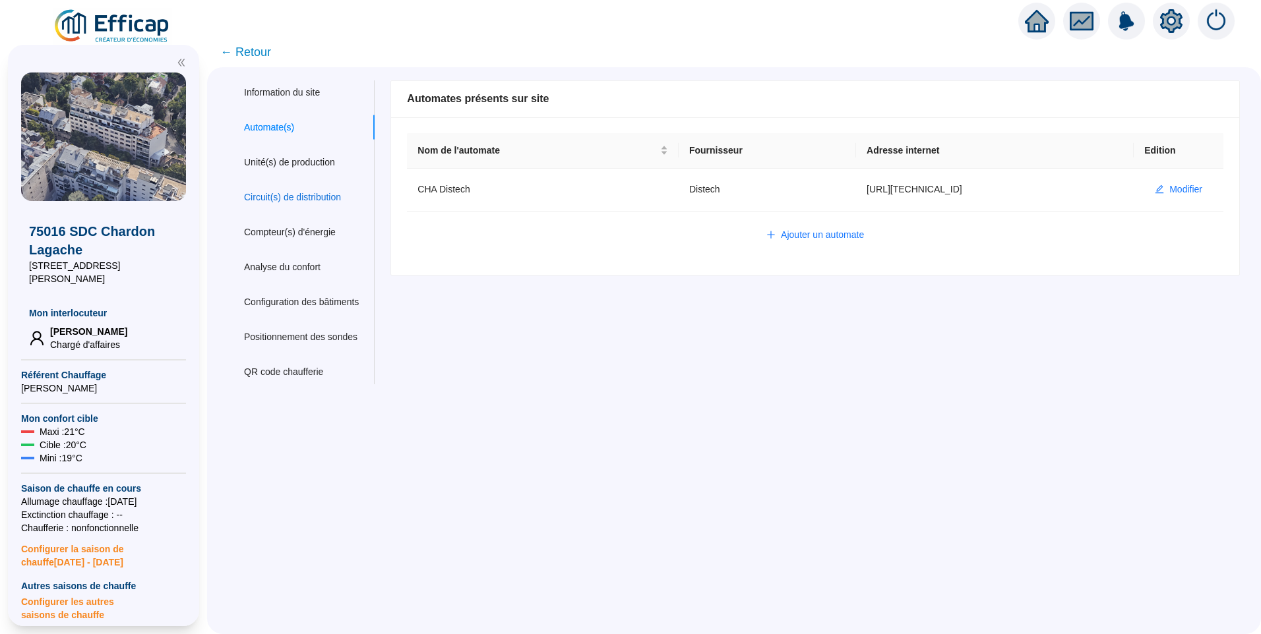
click at [316, 202] on div "Circuit(s) de distribution" at bounding box center [292, 198] width 97 height 14
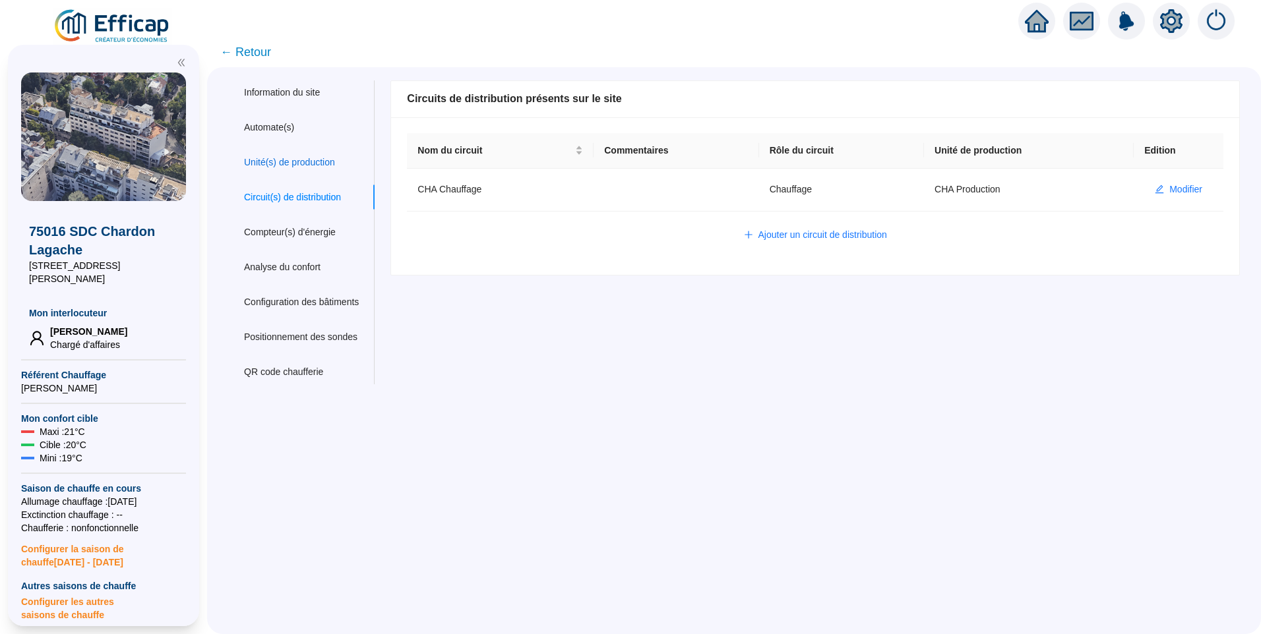
click at [310, 164] on div "Unité(s) de production" at bounding box center [289, 163] width 91 height 14
click at [309, 202] on div "Circuit(s) de distribution" at bounding box center [292, 198] width 97 height 14
click at [802, 234] on span "Ajouter un circuit de distribution" at bounding box center [822, 235] width 129 height 14
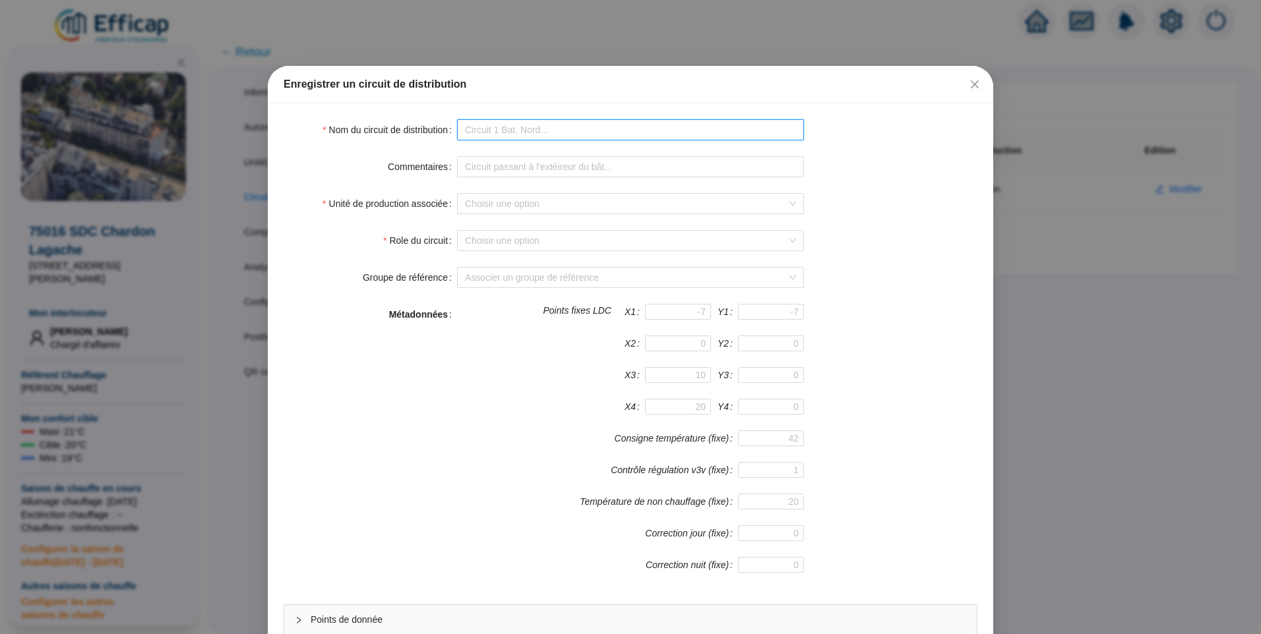
click at [521, 136] on input "Nom du circuit de distribution" at bounding box center [630, 129] width 347 height 21
type input "CHA ECS"
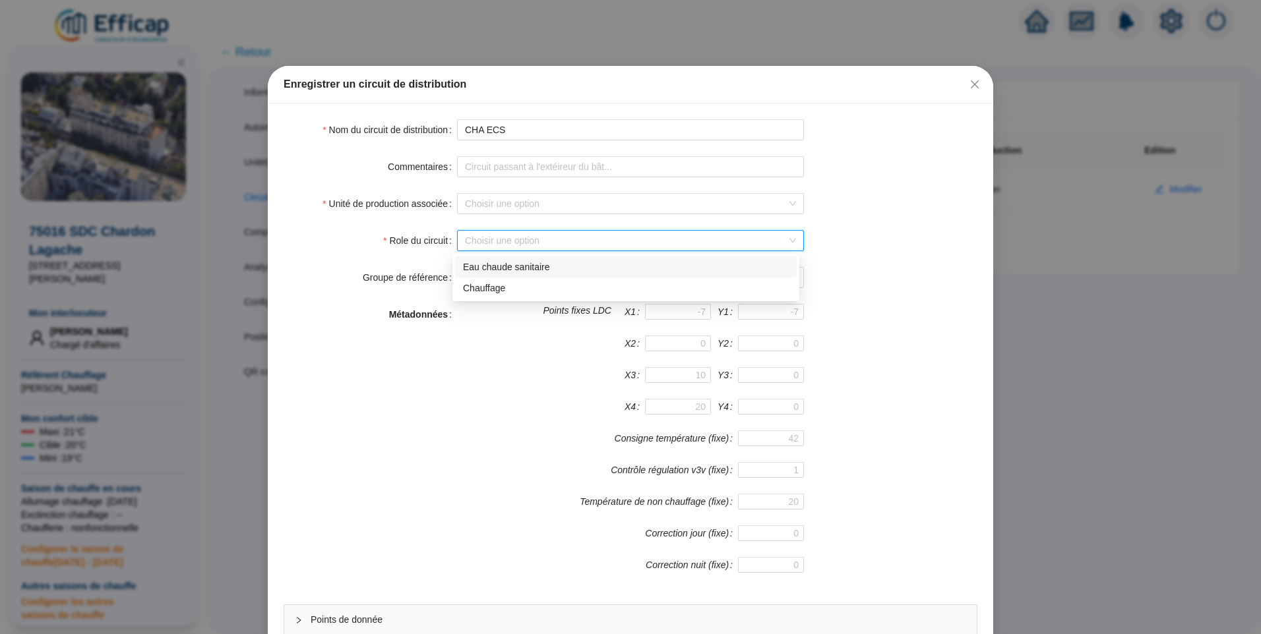
click at [499, 238] on input "Role du circuit" at bounding box center [624, 241] width 319 height 20
click at [565, 268] on div "Eau chaude sanitaire" at bounding box center [626, 267] width 326 height 14
click at [521, 208] on input "Unité de production associée" at bounding box center [624, 204] width 319 height 20
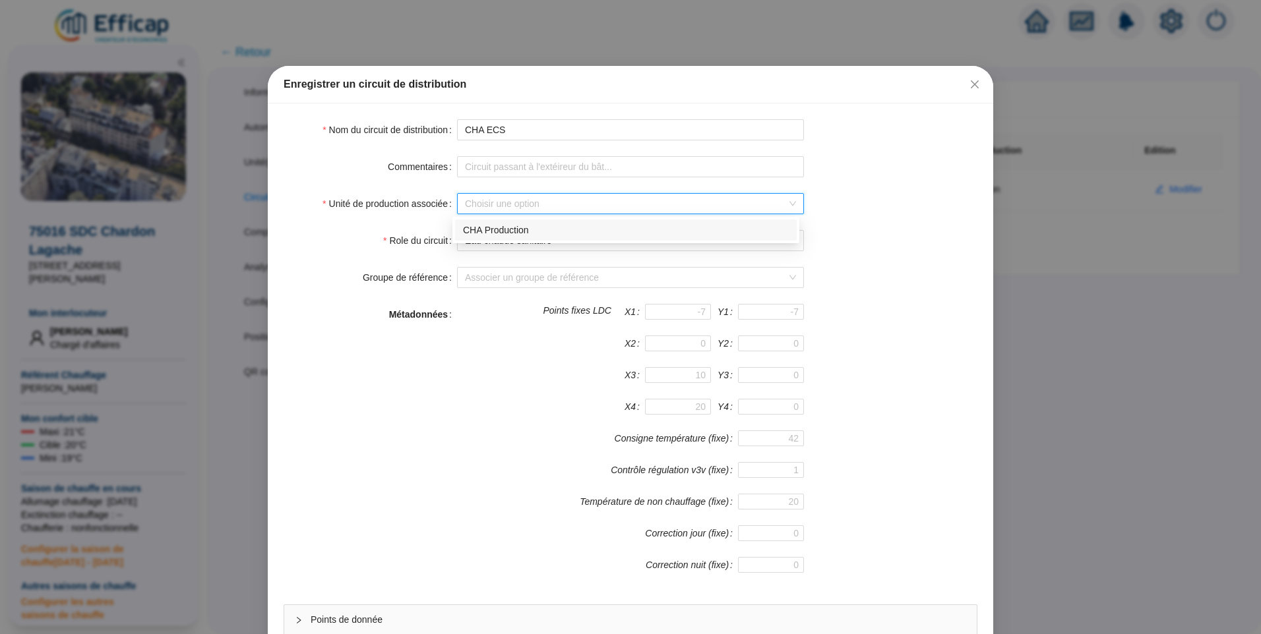
drag, startPoint x: 889, startPoint y: 327, endPoint x: 624, endPoint y: 107, distance: 345.1
click at [896, 327] on div "Métadonnées Points fixes LDC X1 Y1 X2 Y2 X3 Y3 X4 Y4 Consigne température (fixe…" at bounding box center [630, 446] width 694 height 285
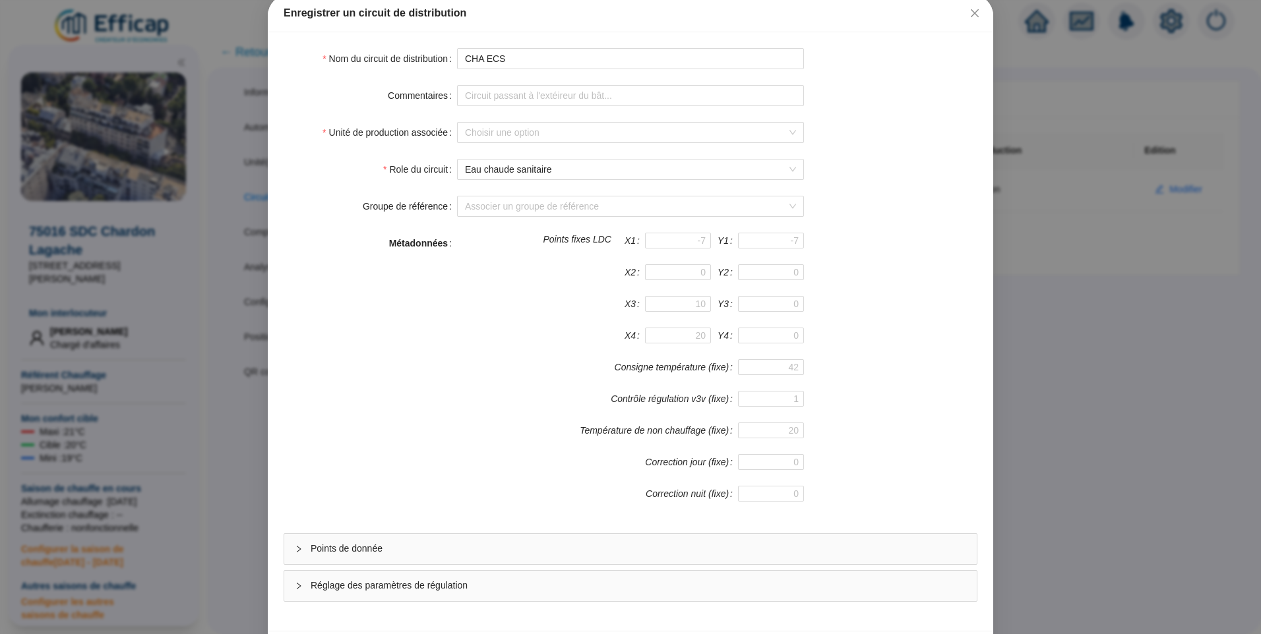
scroll to position [116, 0]
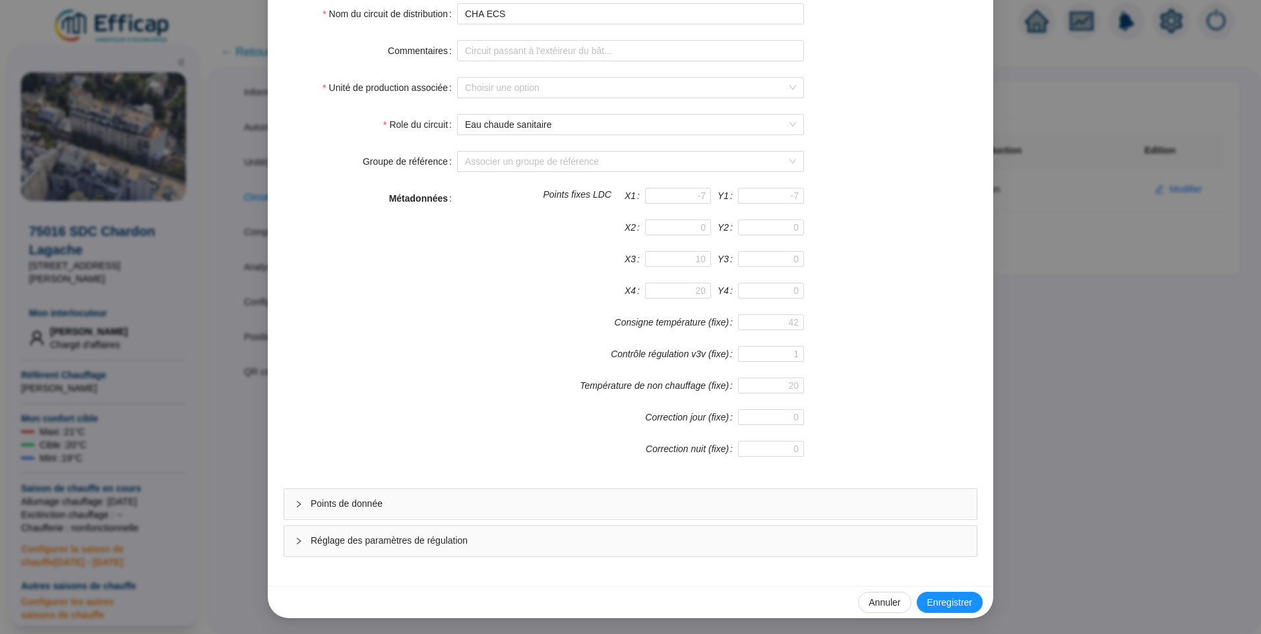
click at [947, 603] on span "Enregistrer" at bounding box center [949, 603] width 45 height 14
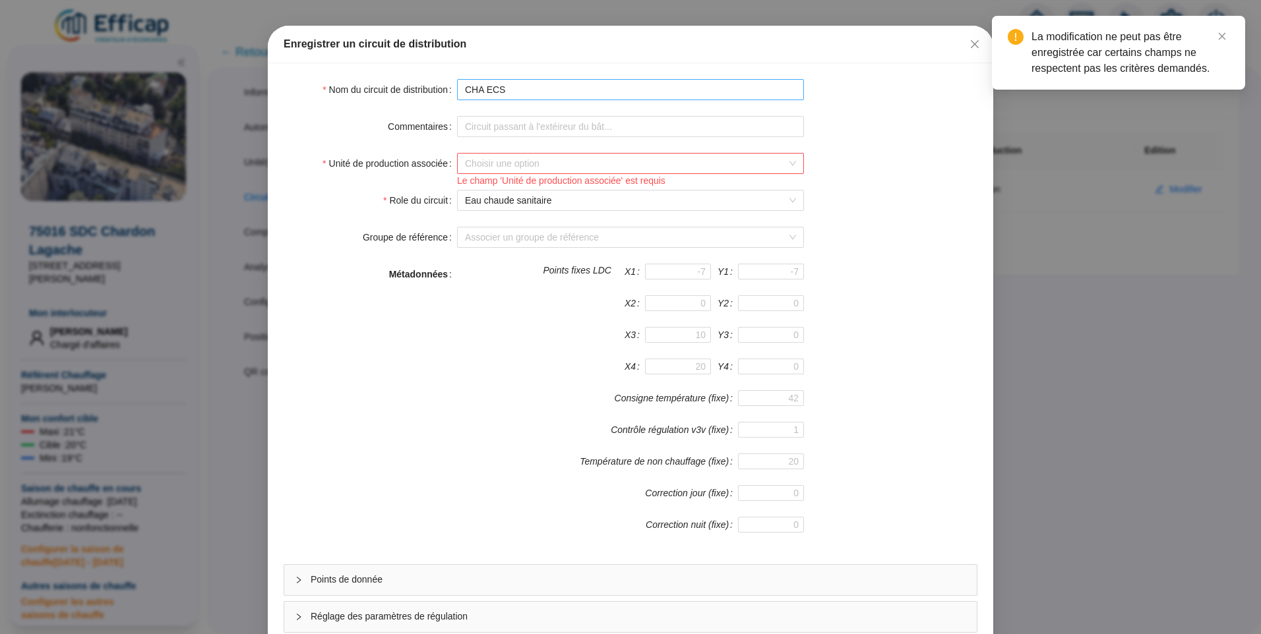
scroll to position [0, 0]
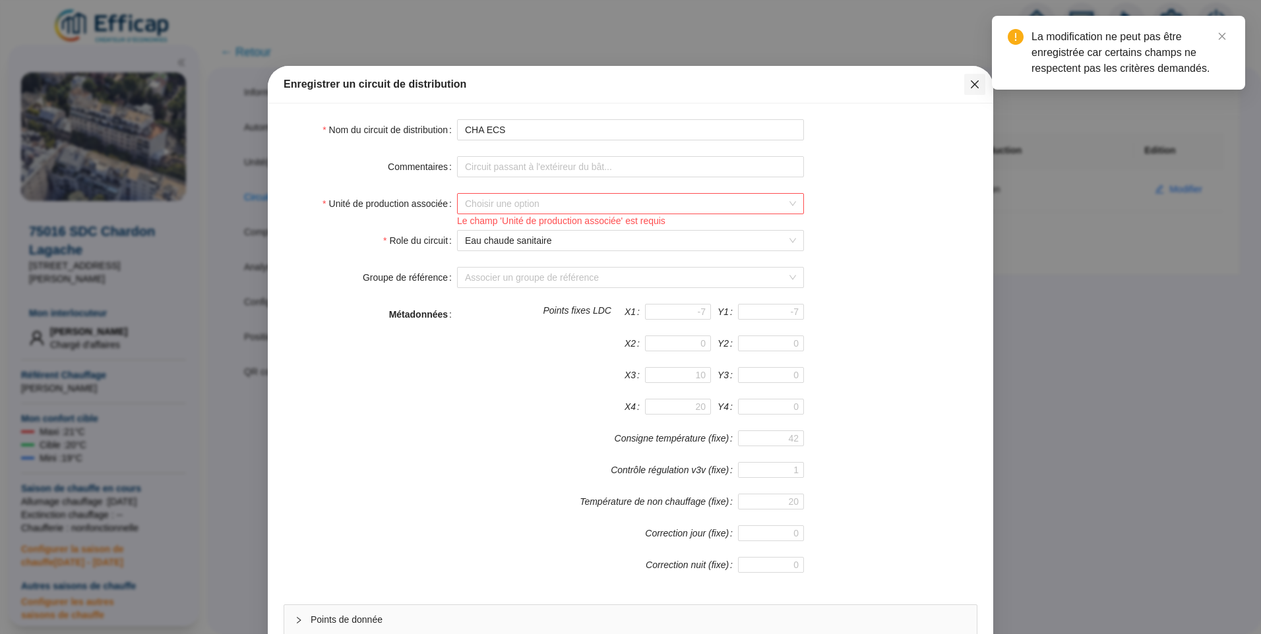
click at [969, 82] on icon "close" at bounding box center [974, 84] width 11 height 11
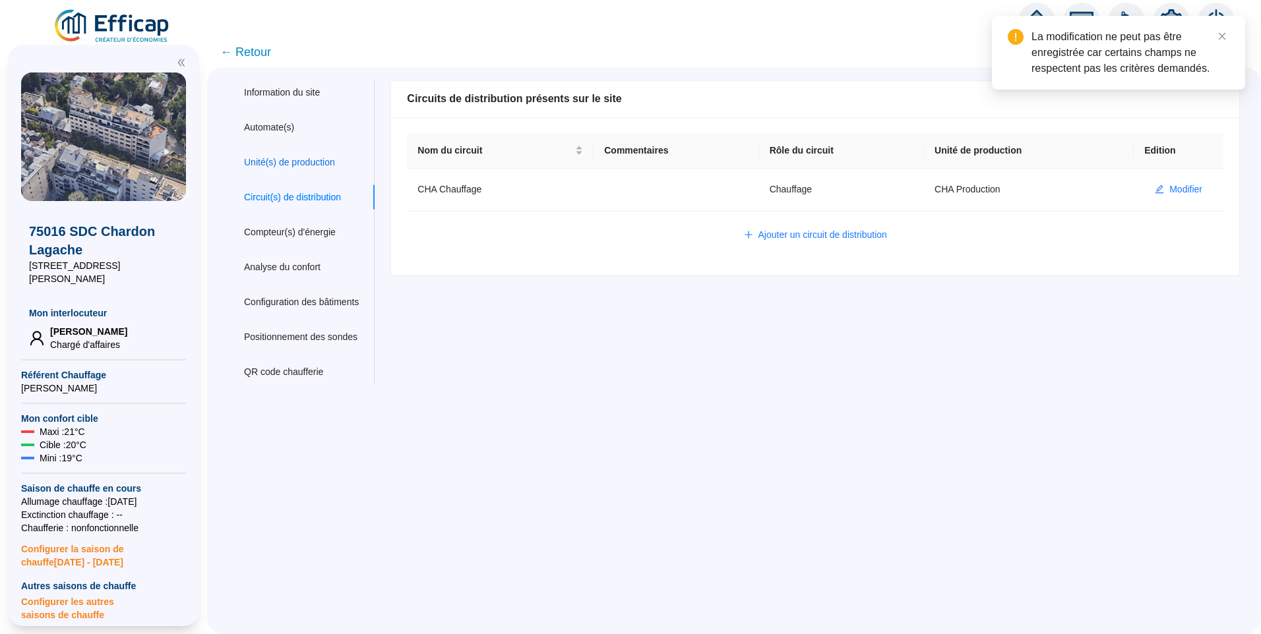
click at [298, 164] on div "Unité(s) de production" at bounding box center [289, 163] width 91 height 14
click at [1191, 193] on span "Modifier" at bounding box center [1185, 190] width 33 height 14
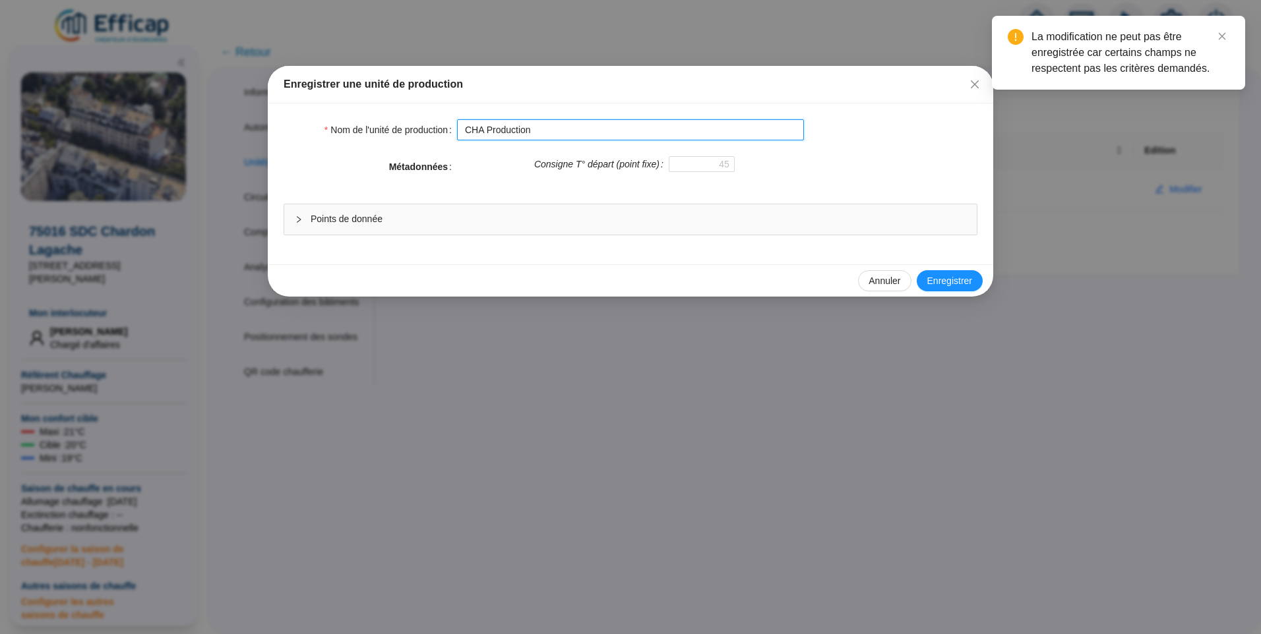
click at [566, 125] on input "CHA Production" at bounding box center [630, 129] width 347 height 21
type input "CHA Production Chauffage"
click at [951, 282] on span "Enregistrer" at bounding box center [949, 281] width 45 height 14
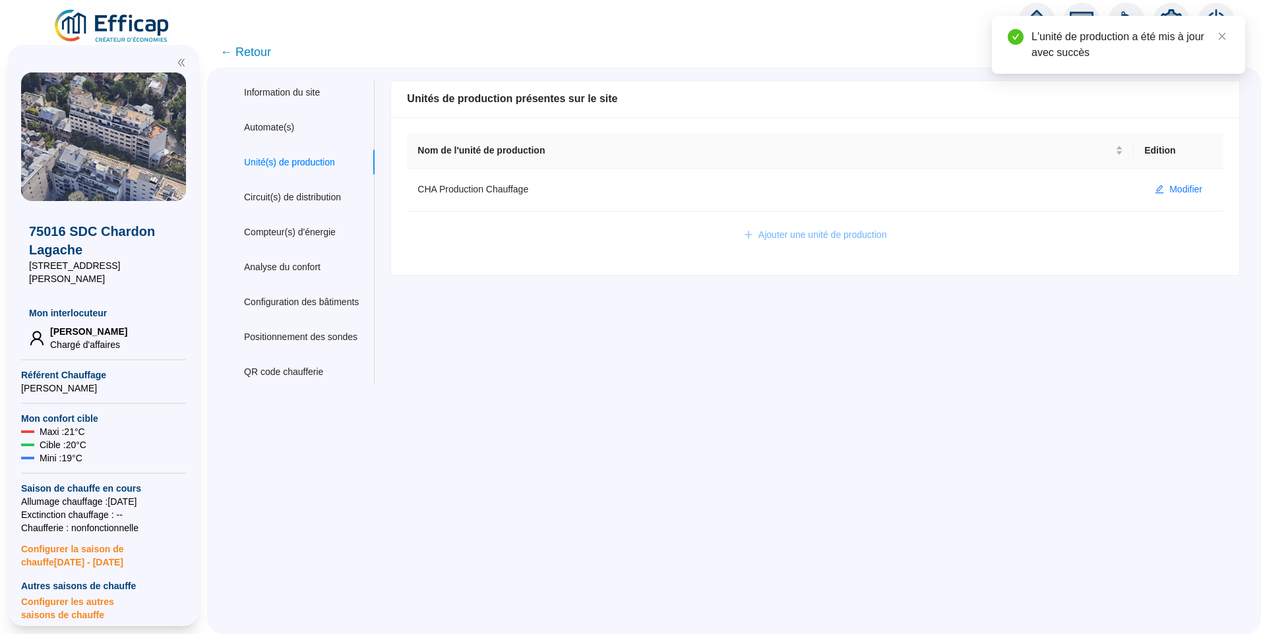
click at [792, 237] on span "Ajouter une unité de production" at bounding box center [822, 235] width 129 height 14
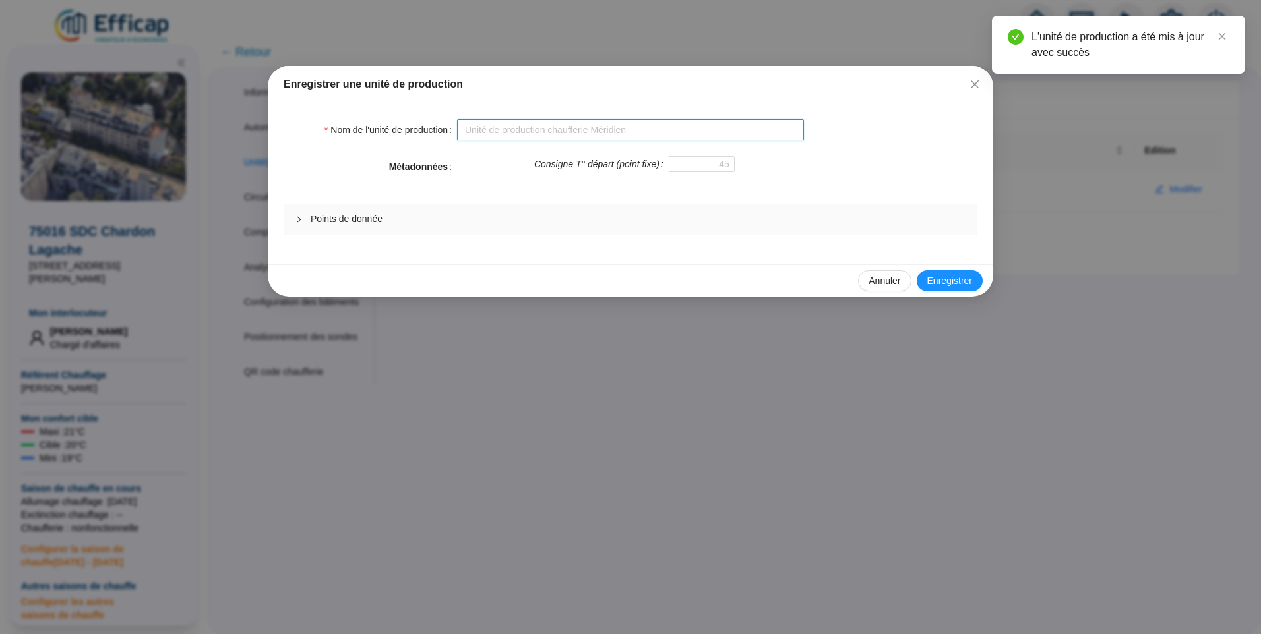
click at [483, 136] on input "Nom de l'unité de production" at bounding box center [630, 129] width 347 height 21
type input "CHA Production ECS"
click at [936, 277] on span "Enregistrer" at bounding box center [949, 281] width 45 height 14
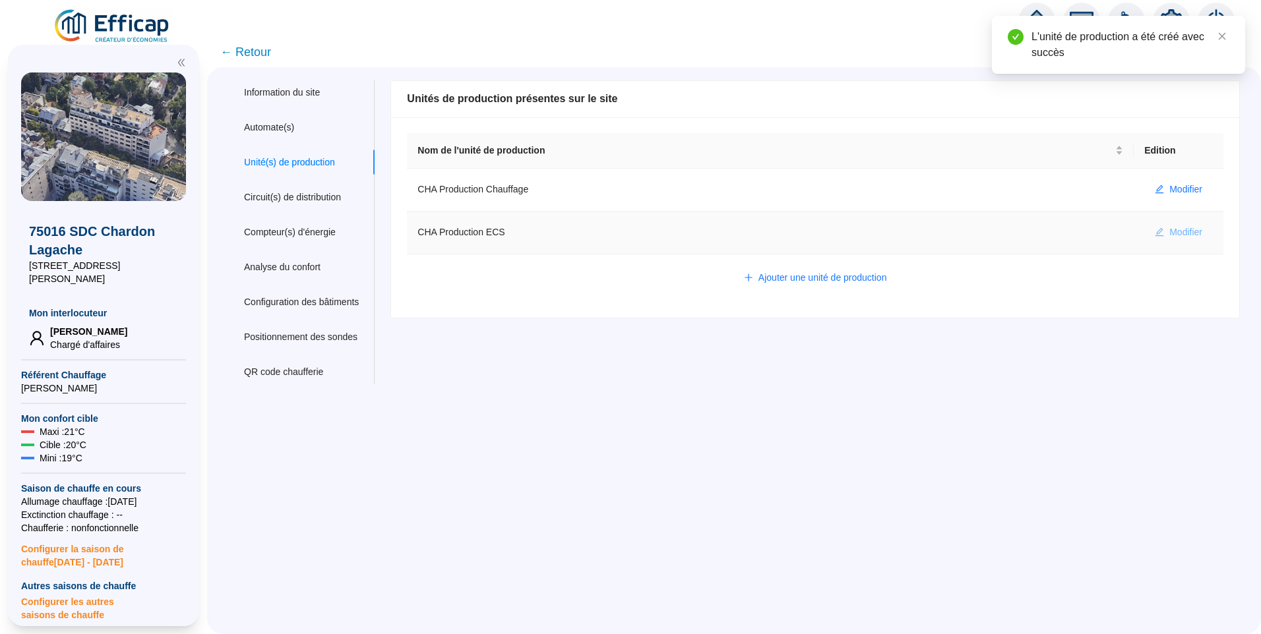
click at [1173, 226] on span "Modifier" at bounding box center [1185, 232] width 33 height 14
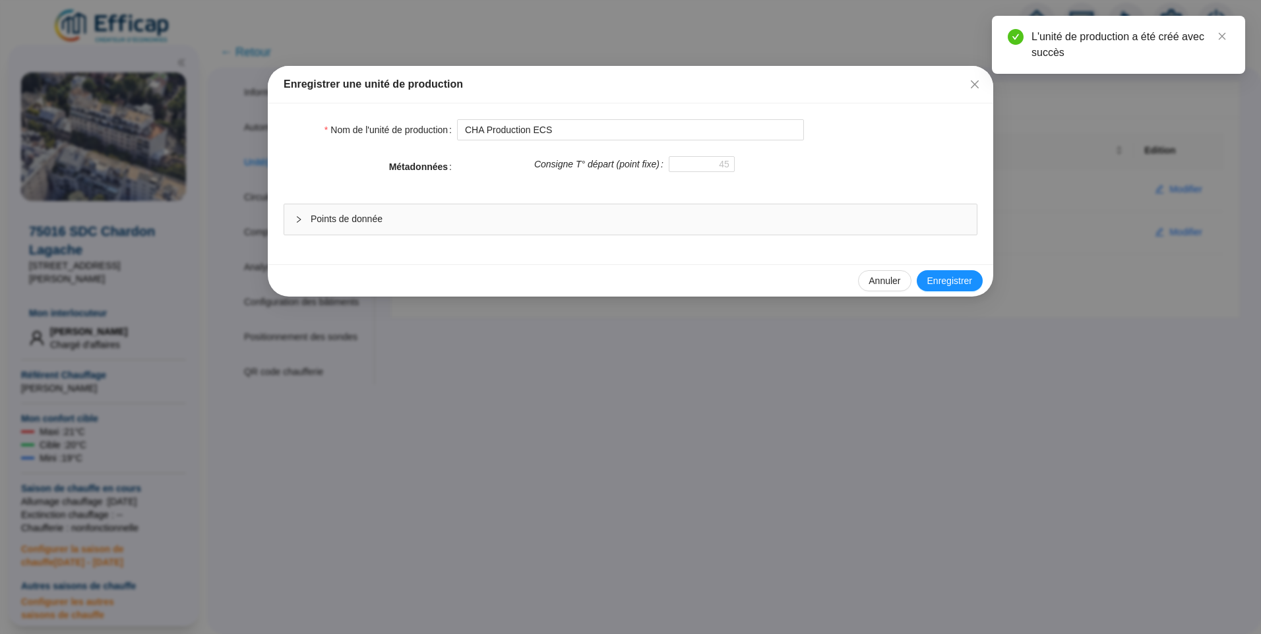
click at [389, 220] on span "Points de donnée" at bounding box center [638, 219] width 655 height 14
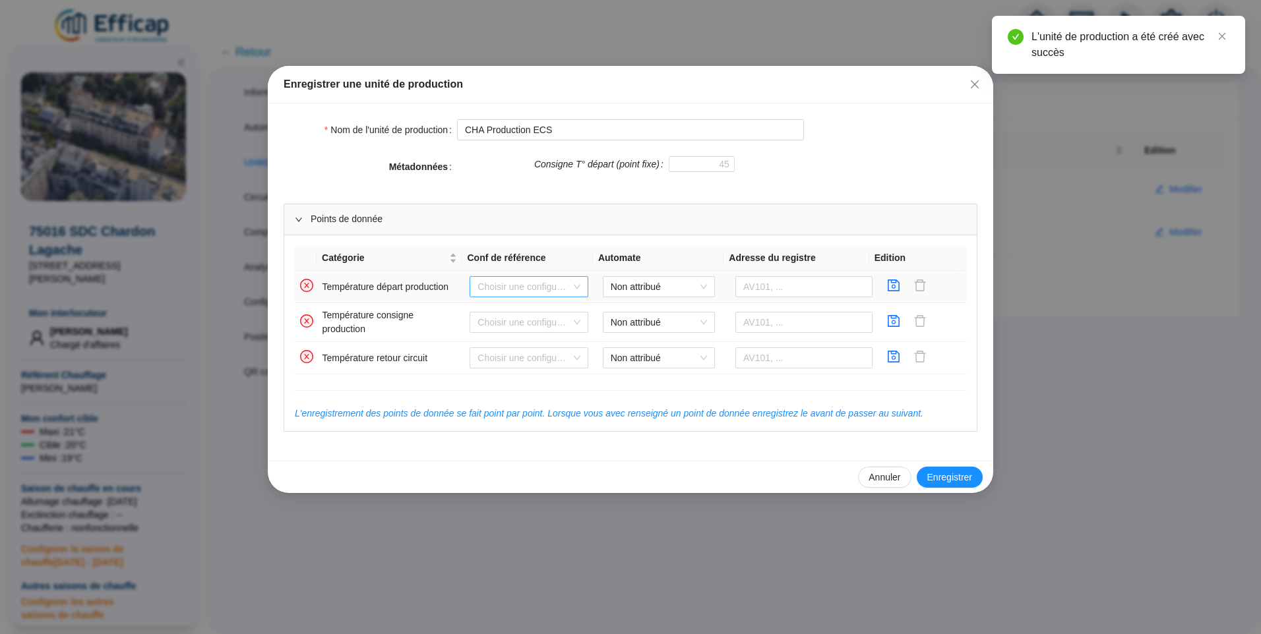
click at [537, 283] on input "search" at bounding box center [522, 287] width 91 height 20
click at [510, 314] on div "Aucune" at bounding box center [527, 314] width 98 height 14
click at [645, 281] on span "Non attribué" at bounding box center [659, 287] width 96 height 20
click at [638, 318] on div "CHA Distech" at bounding box center [654, 314] width 91 height 14
click at [764, 286] on input "text" at bounding box center [803, 286] width 137 height 21
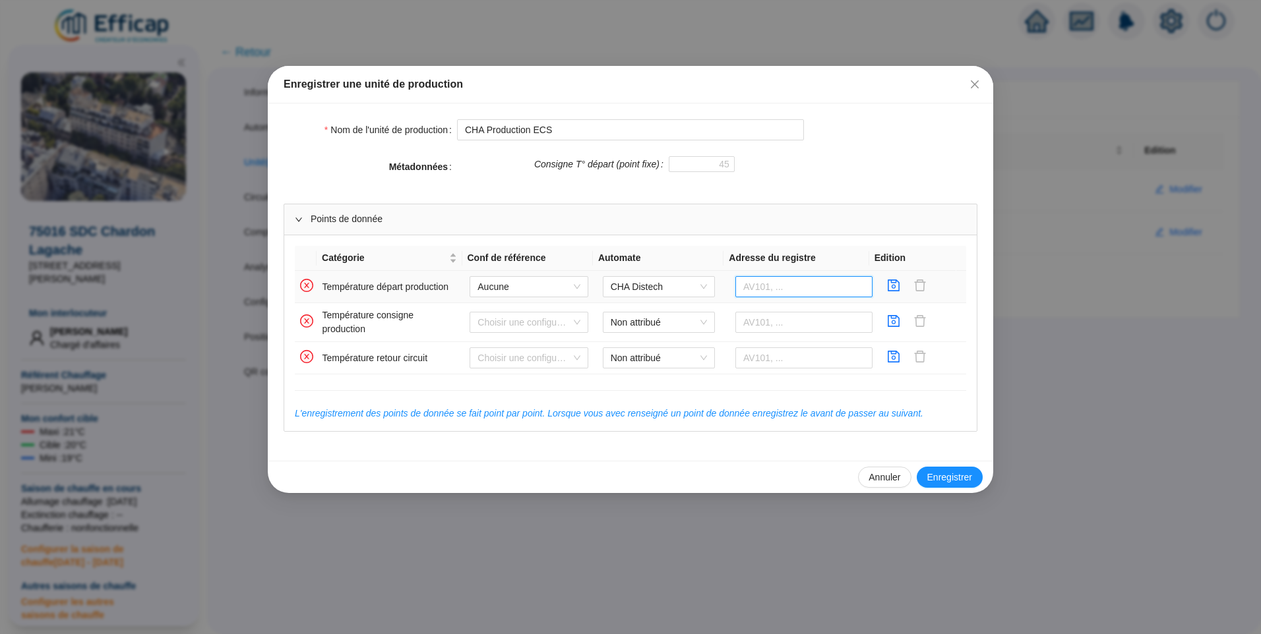
click at [755, 291] on input "text" at bounding box center [803, 286] width 137 height 21
type input "AV900"
click at [887, 287] on icon "save" at bounding box center [893, 286] width 12 height 12
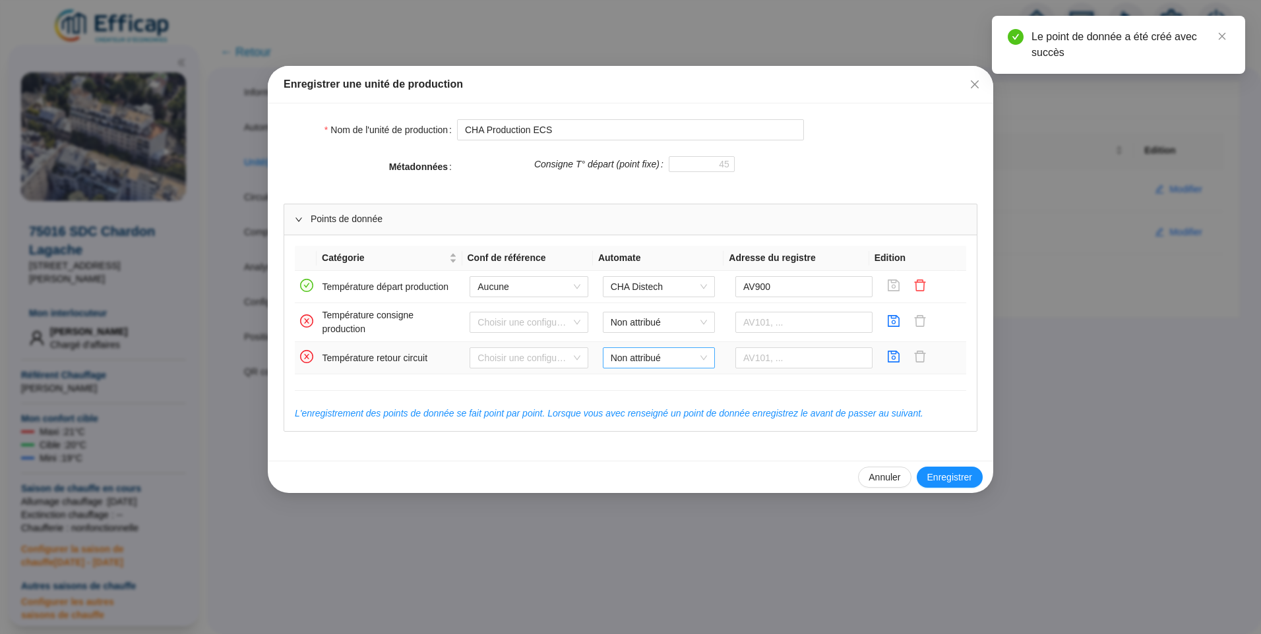
click at [647, 358] on span "Non attribué" at bounding box center [659, 358] width 96 height 20
click at [652, 386] on div "CHA Distech" at bounding box center [654, 385] width 91 height 14
click at [769, 363] on input "text" at bounding box center [803, 357] width 137 height 21
type input "AV901"
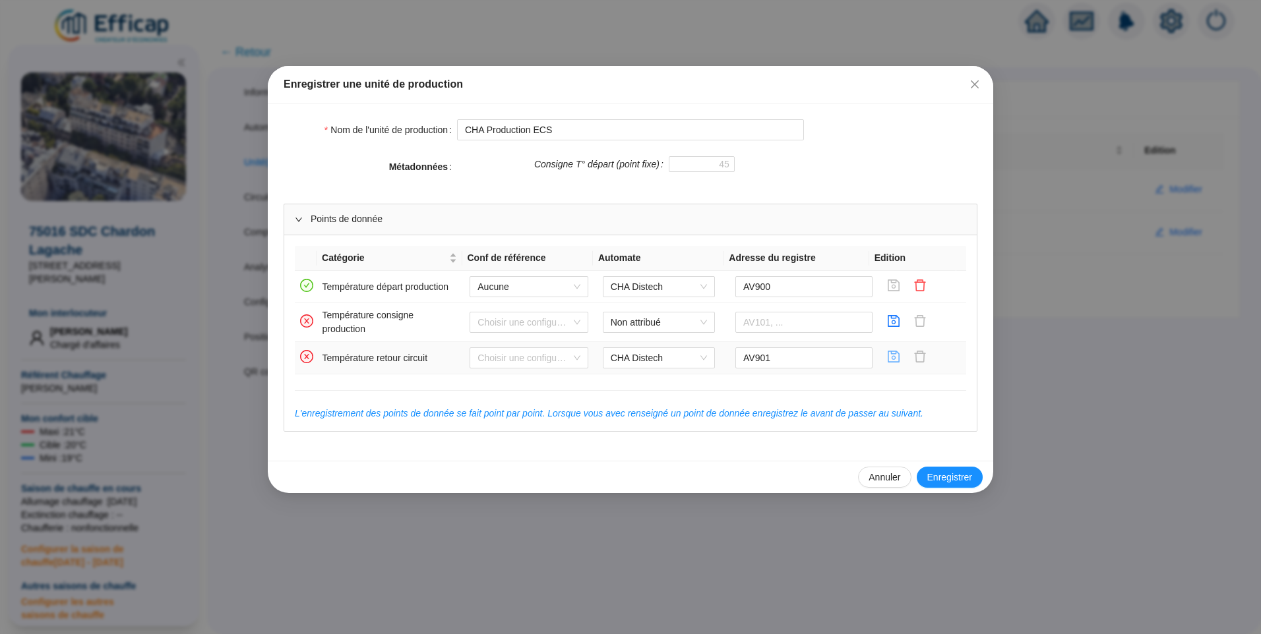
click at [887, 361] on icon "save" at bounding box center [893, 356] width 13 height 13
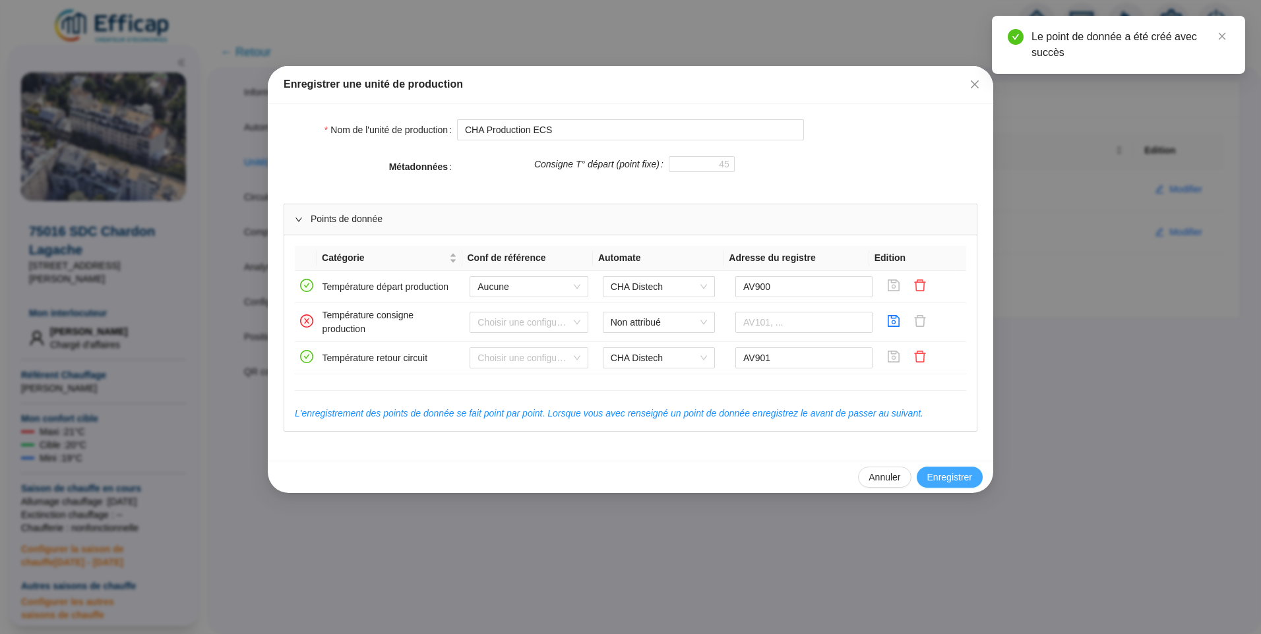
click at [951, 479] on span "Enregistrer" at bounding box center [949, 478] width 45 height 14
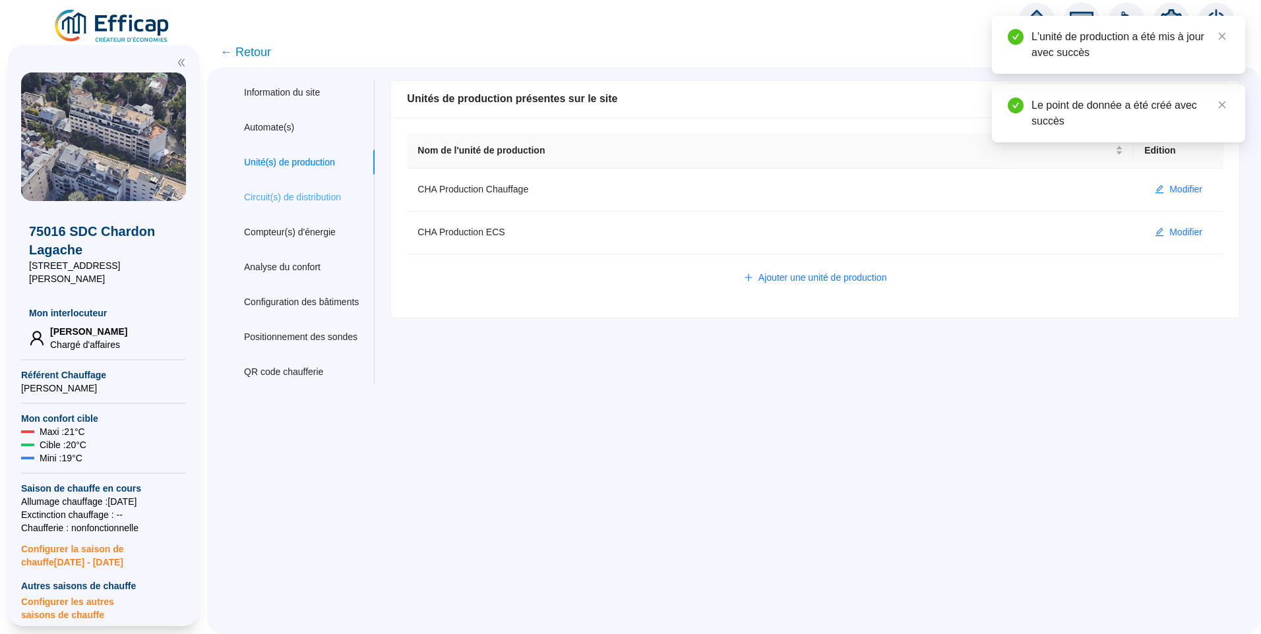
click at [297, 206] on div "Circuit(s) de distribution" at bounding box center [301, 197] width 146 height 24
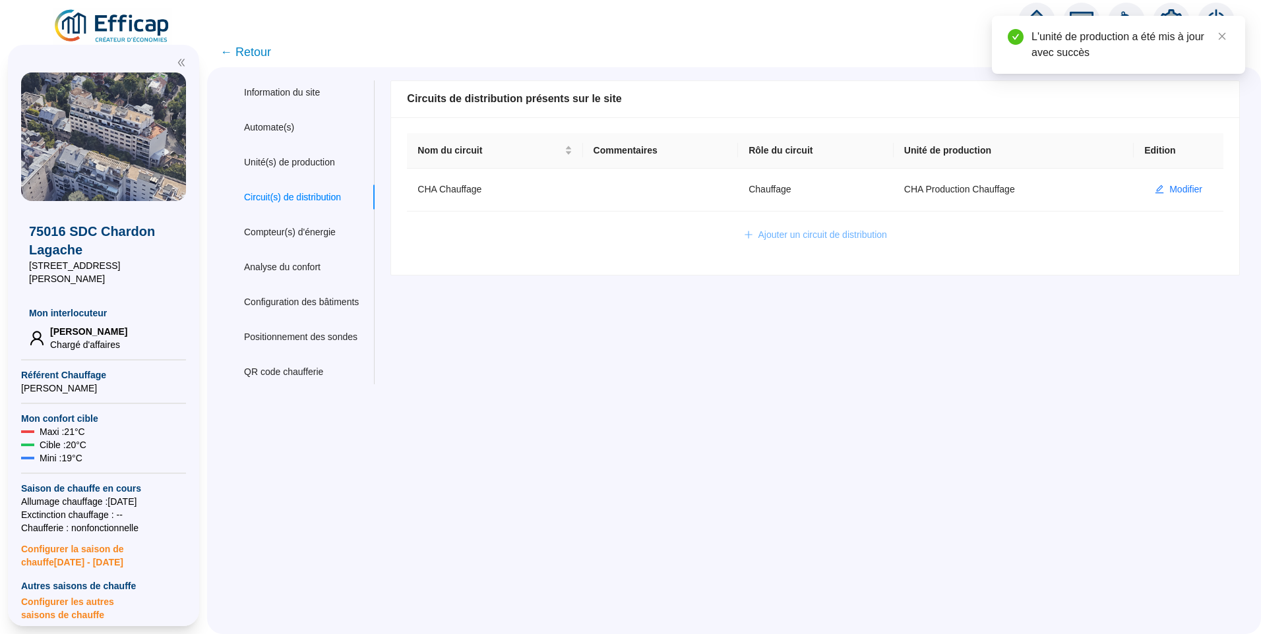
click at [864, 227] on button "Ajouter un circuit de distribution" at bounding box center [815, 235] width 164 height 21
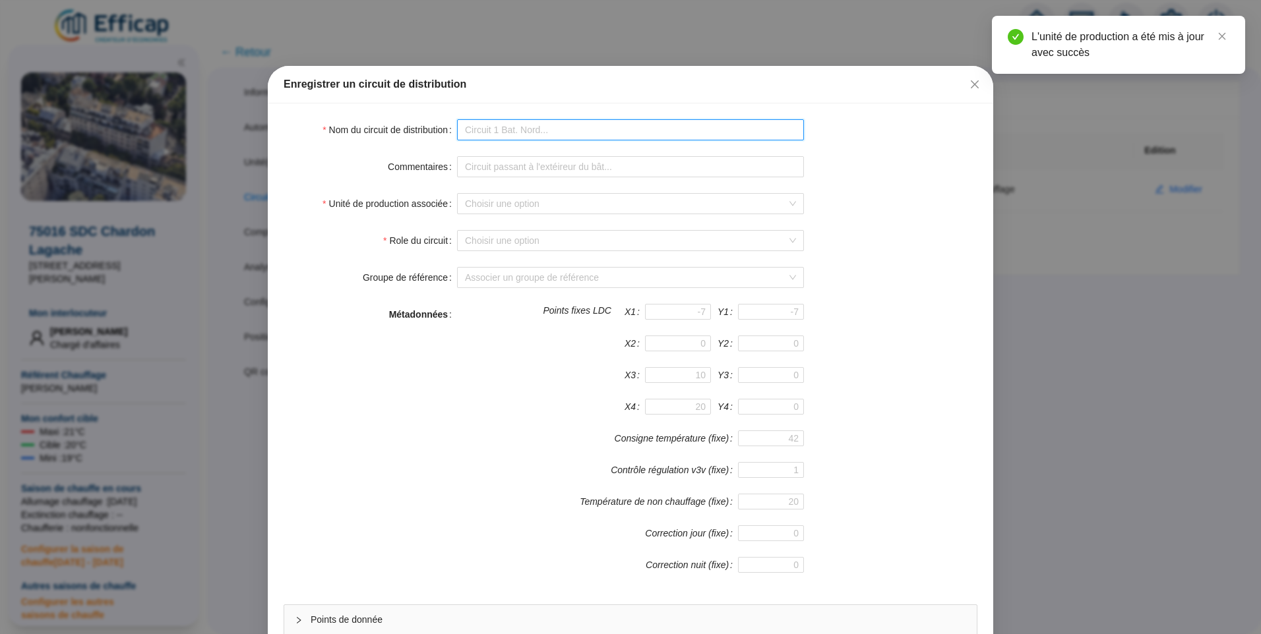
click at [488, 134] on input "Nom du circuit de distribution" at bounding box center [630, 129] width 347 height 21
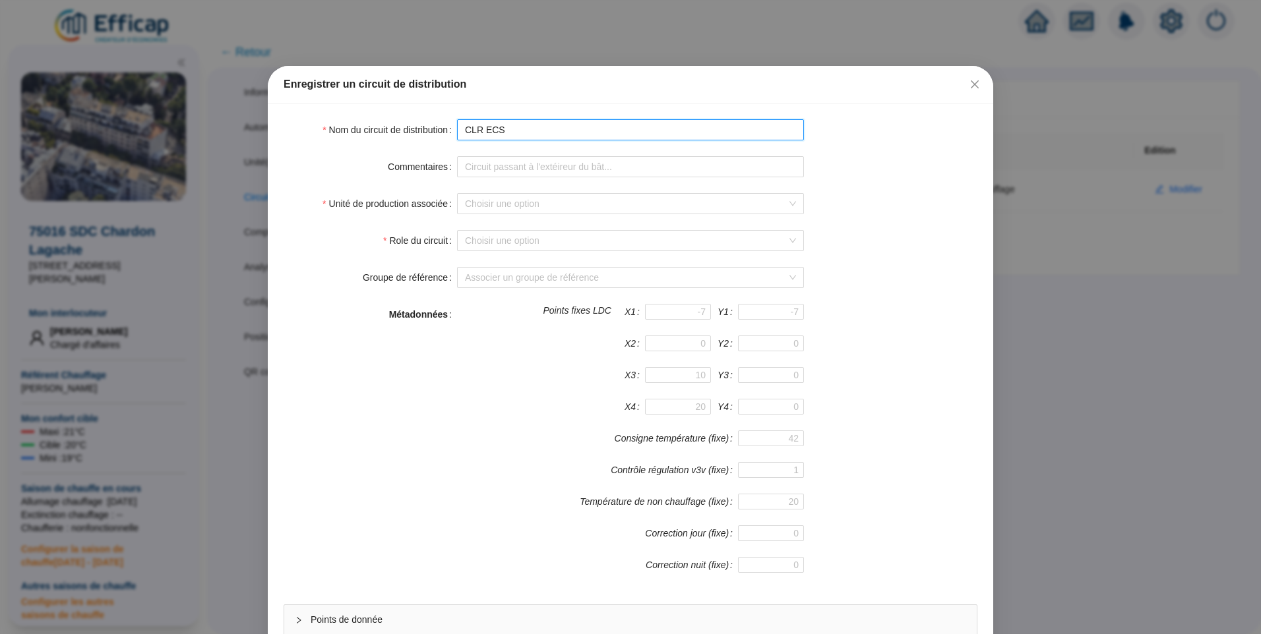
click at [466, 131] on input "CLR ECS" at bounding box center [630, 129] width 347 height 21
type input "CHA ECS"
click at [512, 204] on input "Unité de production associée" at bounding box center [624, 204] width 319 height 20
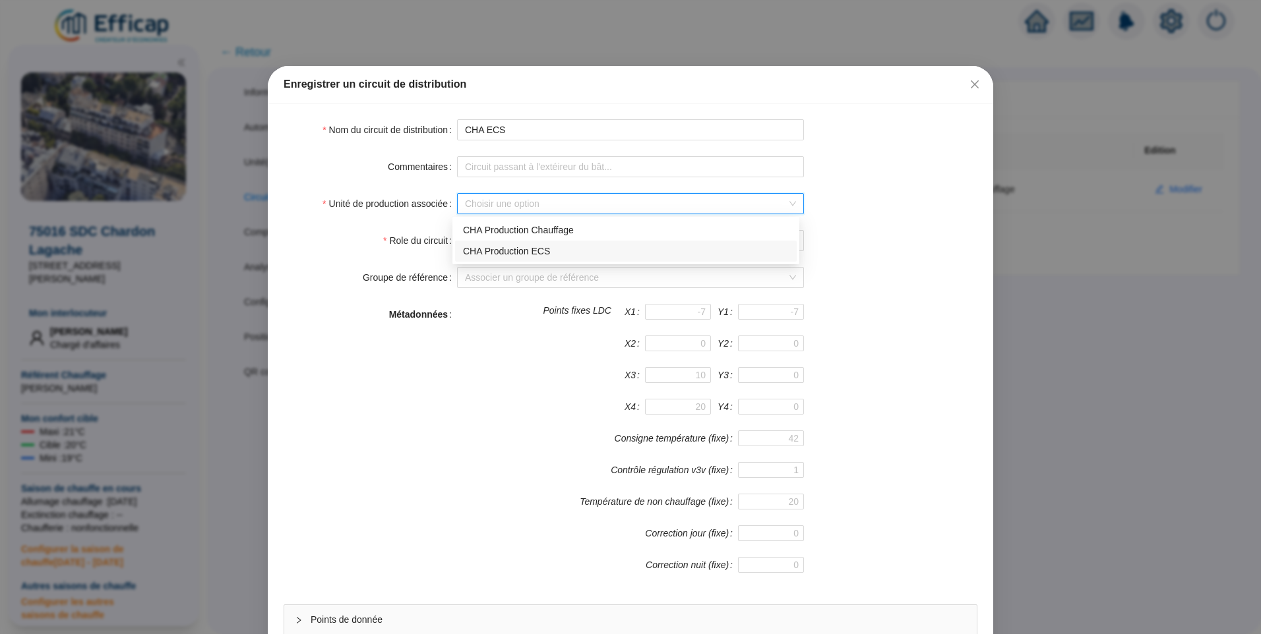
click at [567, 256] on div "CHA Production ECS" at bounding box center [626, 252] width 326 height 14
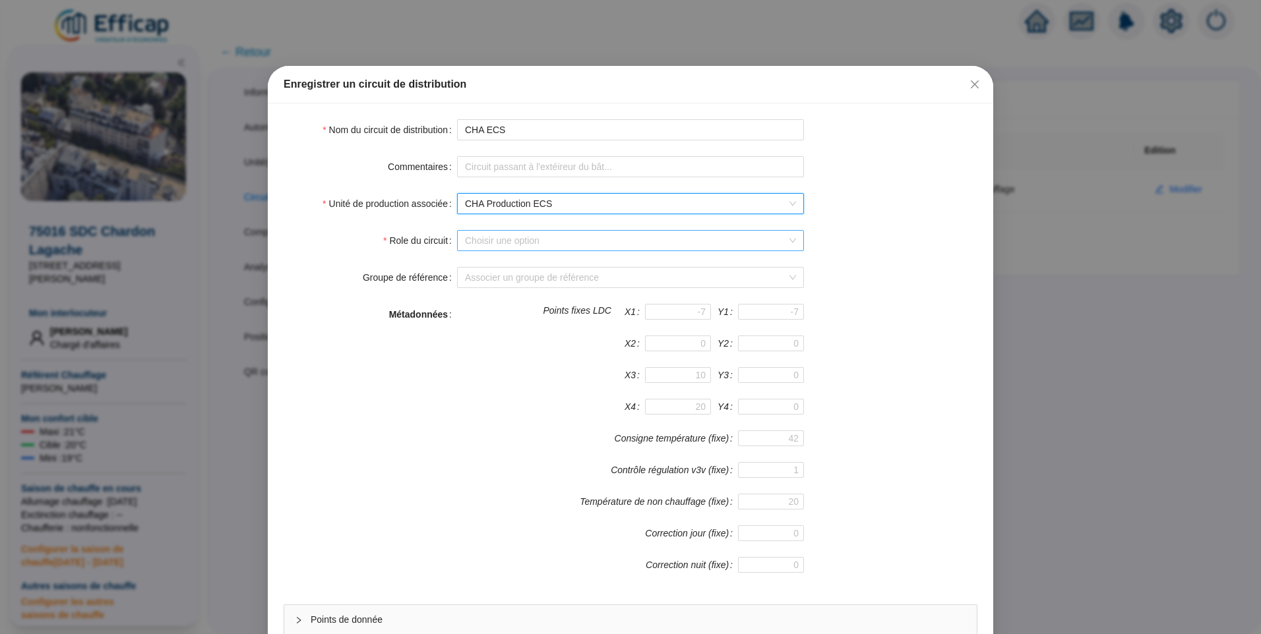
click at [504, 243] on input "Role du circuit" at bounding box center [624, 241] width 319 height 20
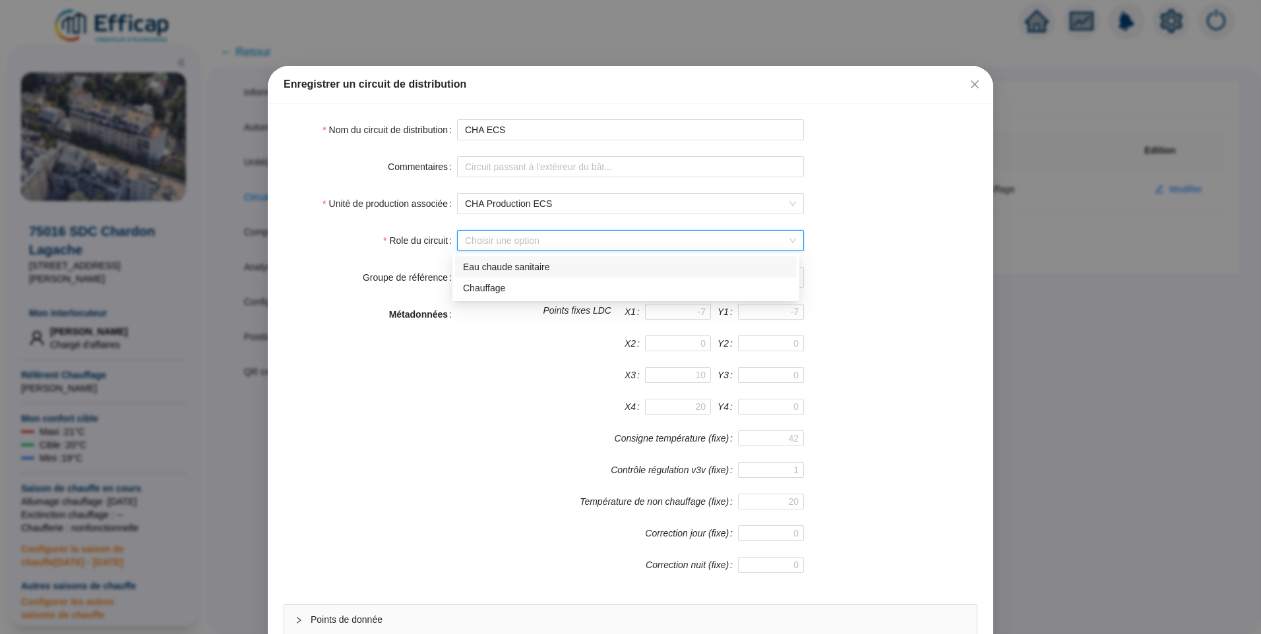
click at [501, 272] on div "Eau chaude sanitaire" at bounding box center [626, 267] width 326 height 14
click at [922, 281] on div "Groupe de référence Associer un groupe de référence" at bounding box center [630, 277] width 694 height 21
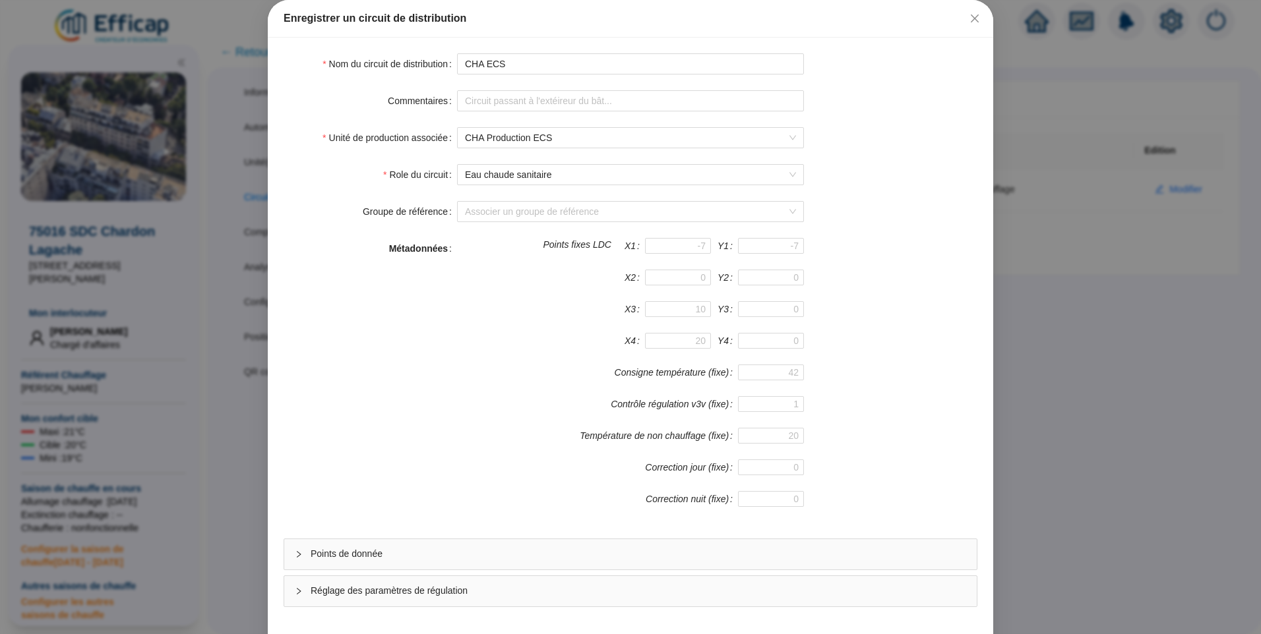
scroll to position [116, 0]
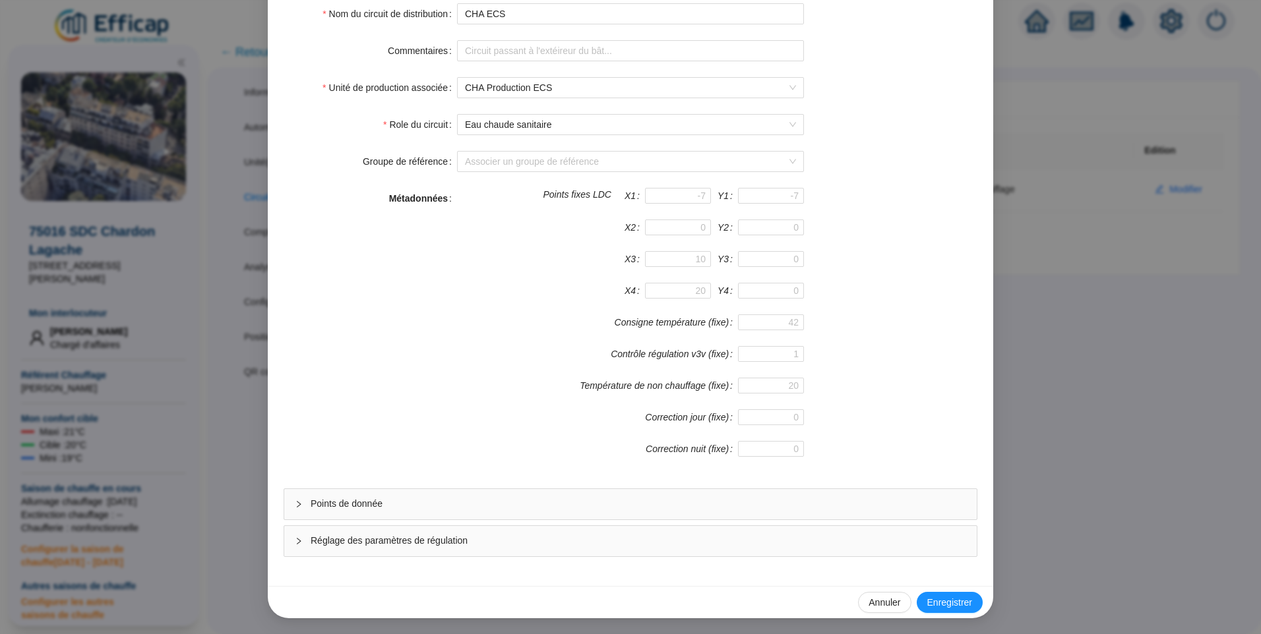
click at [367, 498] on span "Points de donnée" at bounding box center [638, 504] width 655 height 14
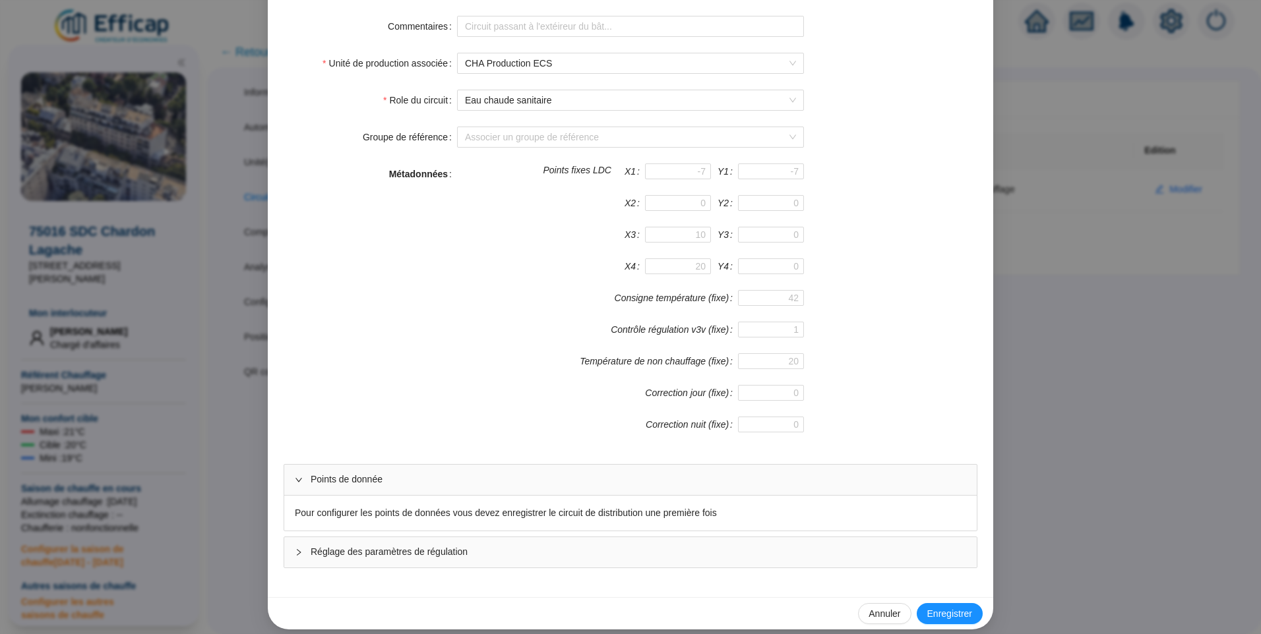
scroll to position [152, 0]
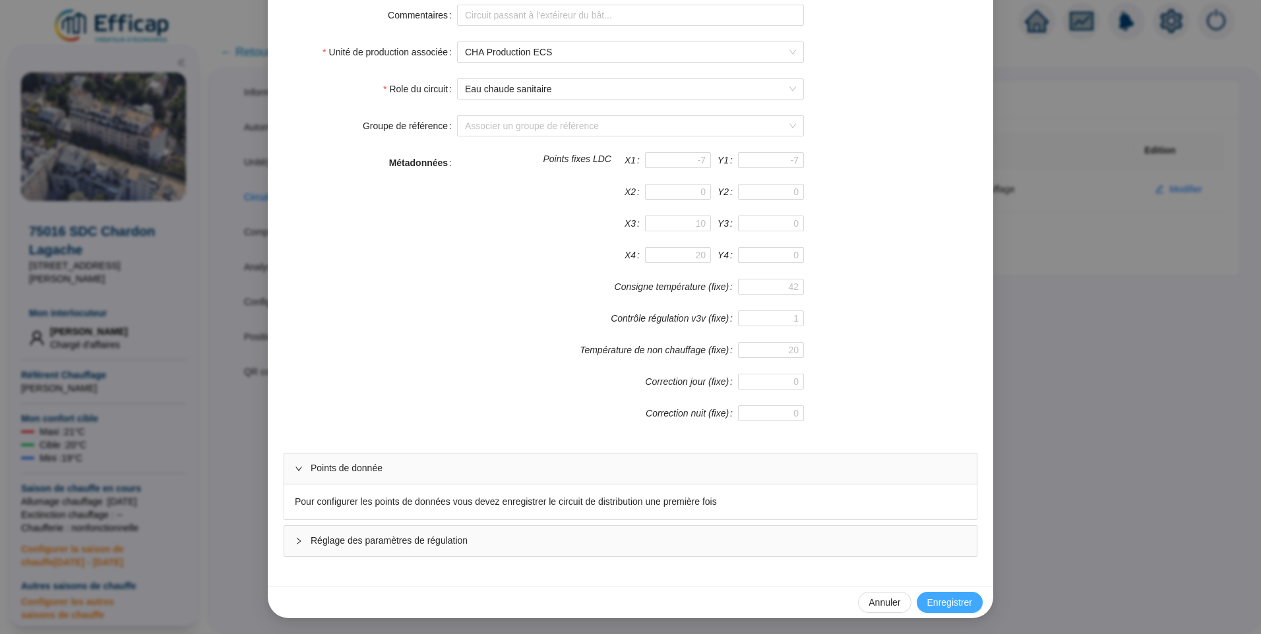
click at [951, 602] on span "Enregistrer" at bounding box center [949, 603] width 45 height 14
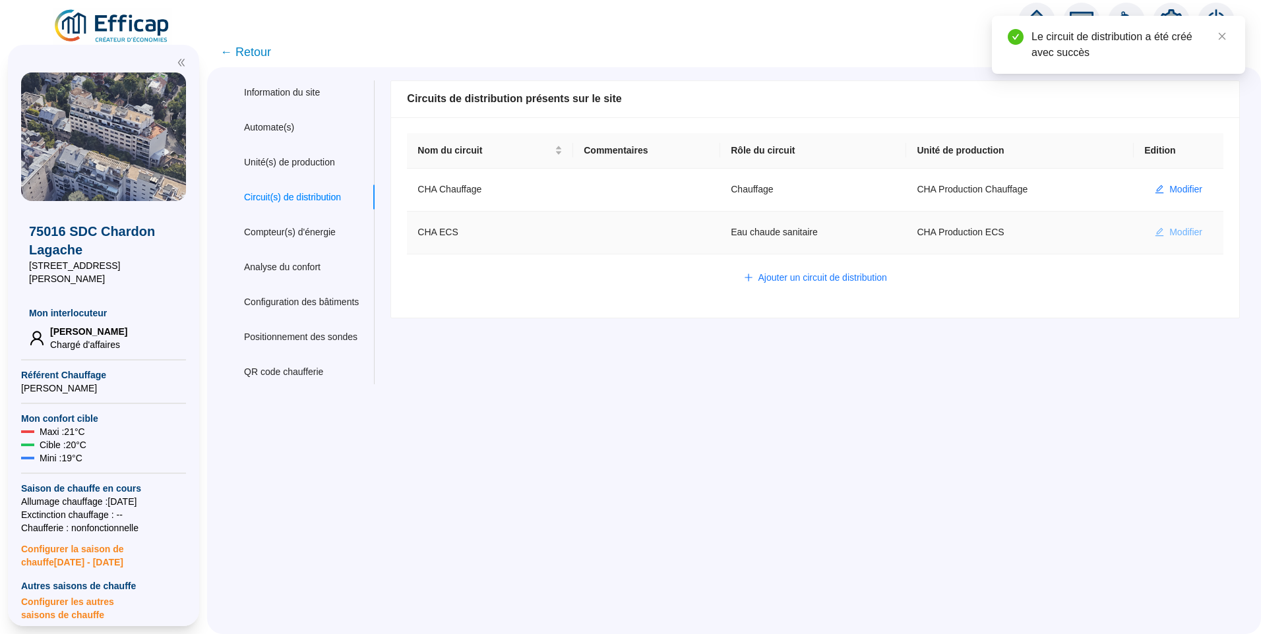
click at [1177, 225] on button "Modifier" at bounding box center [1178, 232] width 69 height 21
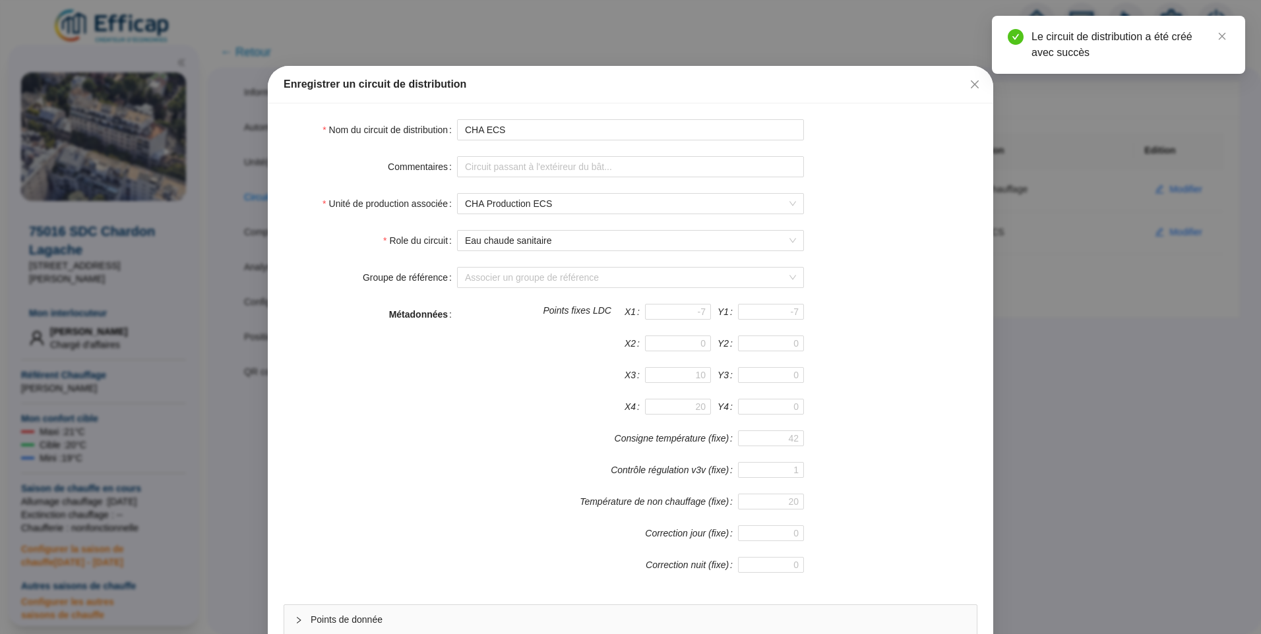
scroll to position [116, 0]
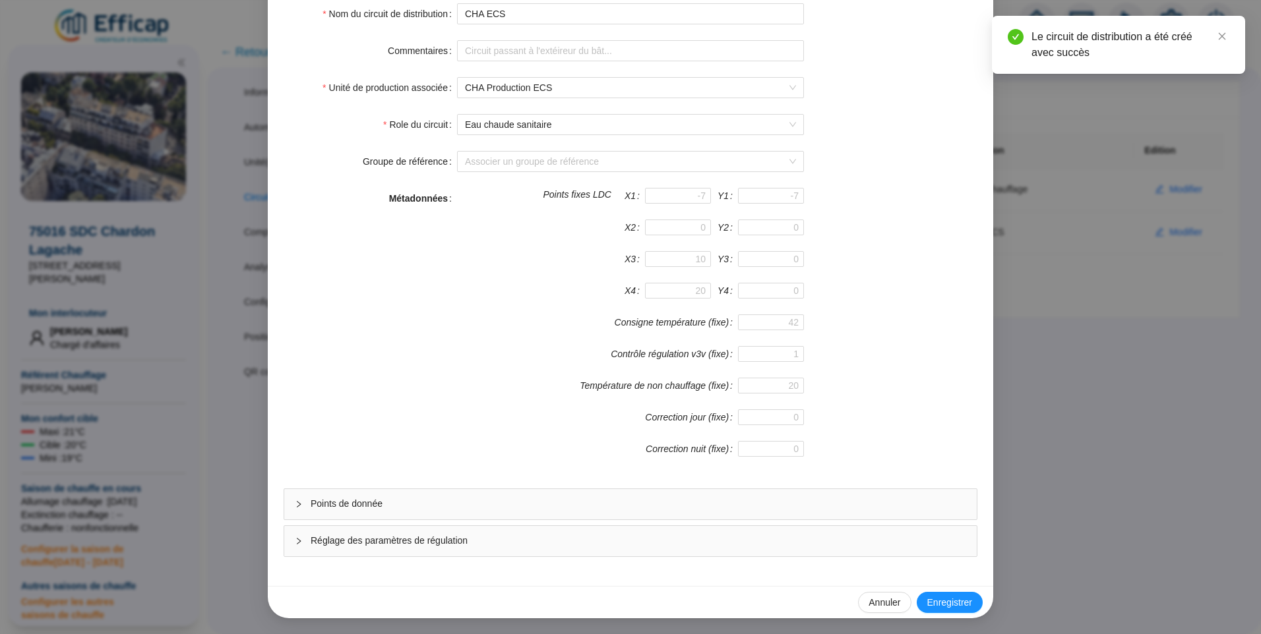
click at [379, 500] on span "Points de donnée" at bounding box center [638, 504] width 655 height 14
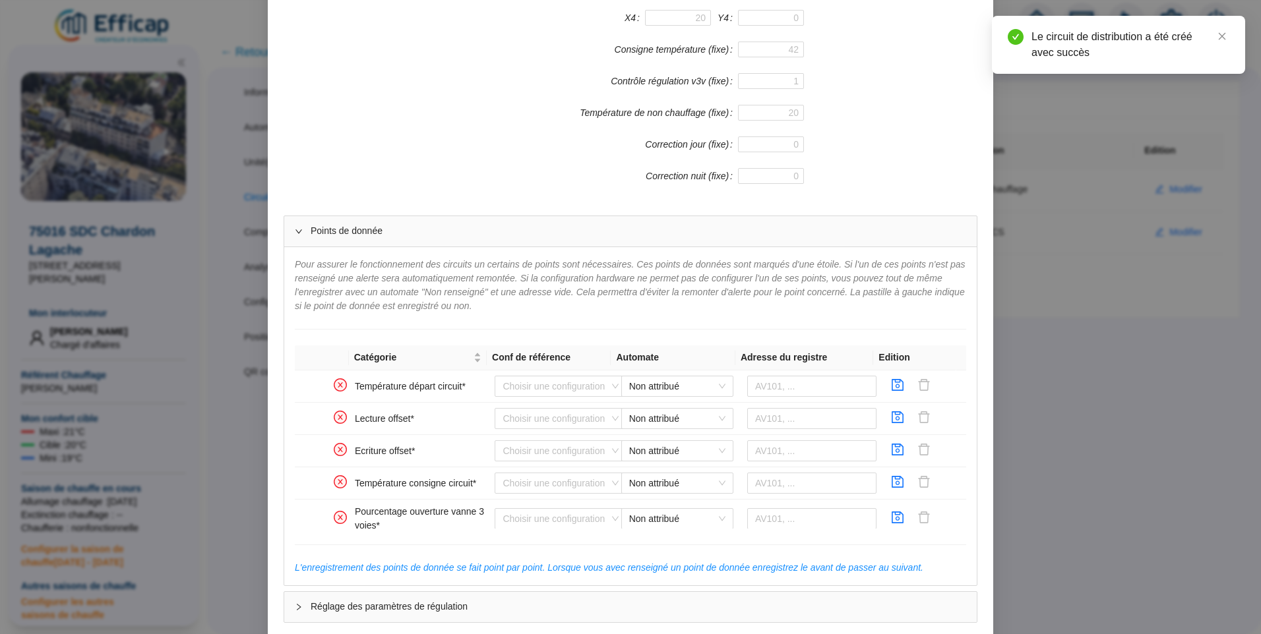
scroll to position [455, 0]
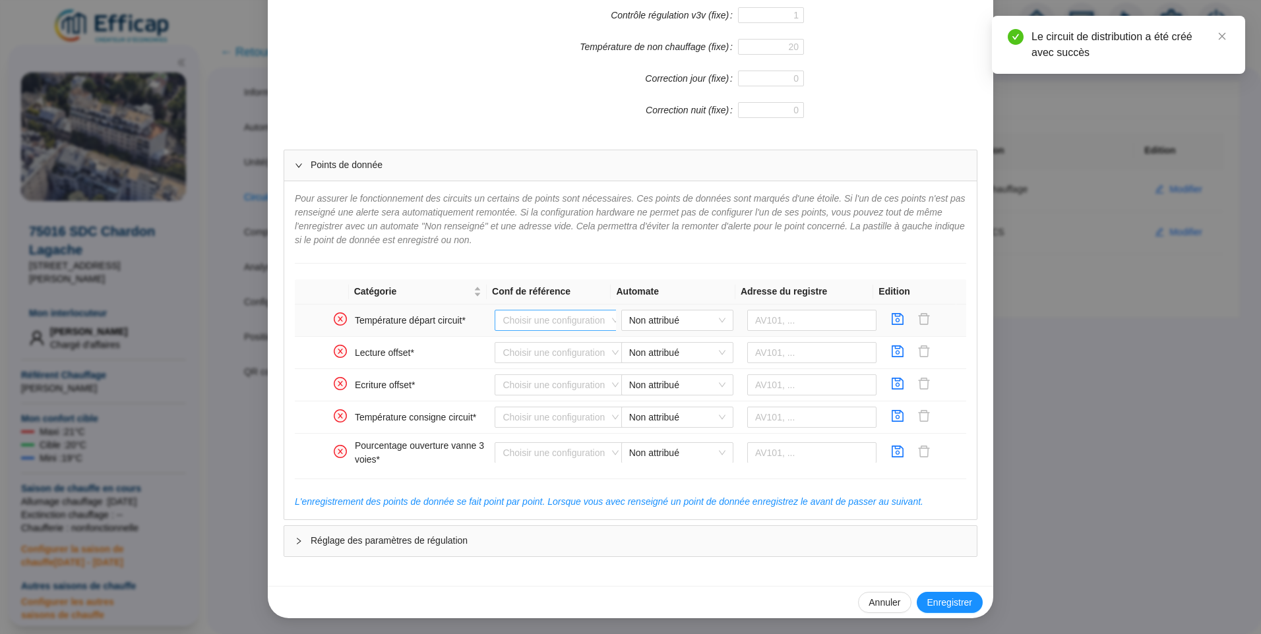
click at [550, 313] on input "search" at bounding box center [554, 321] width 104 height 20
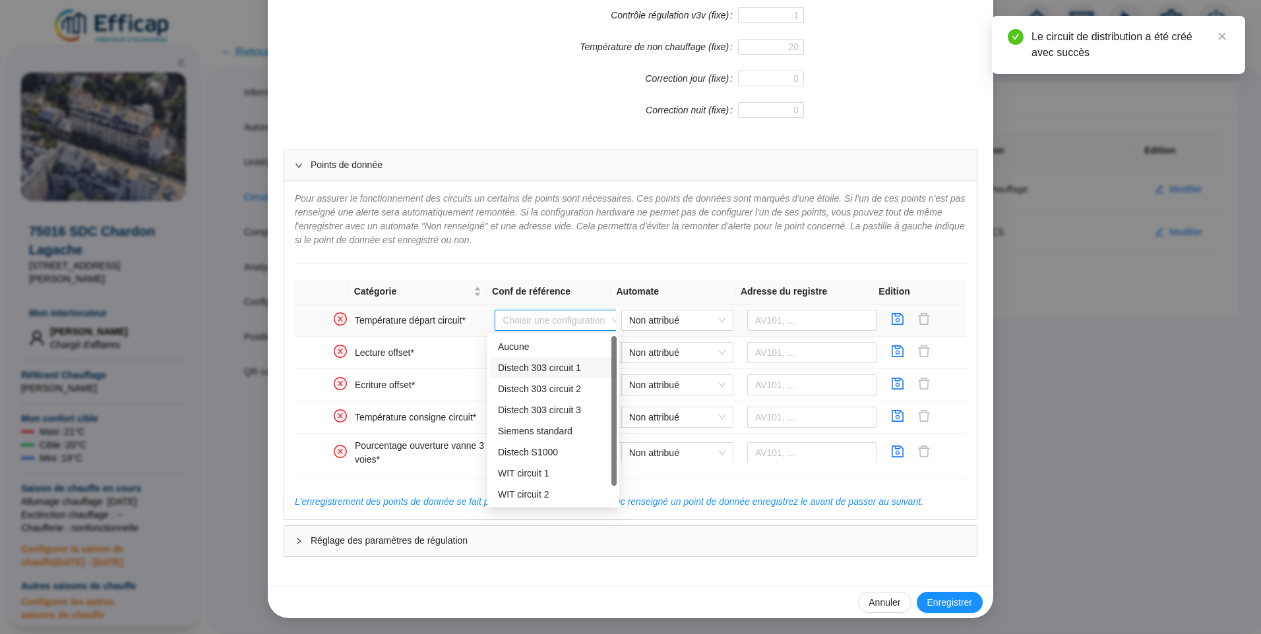
click at [543, 365] on div "Distech 303 circuit 1" at bounding box center [553, 368] width 111 height 14
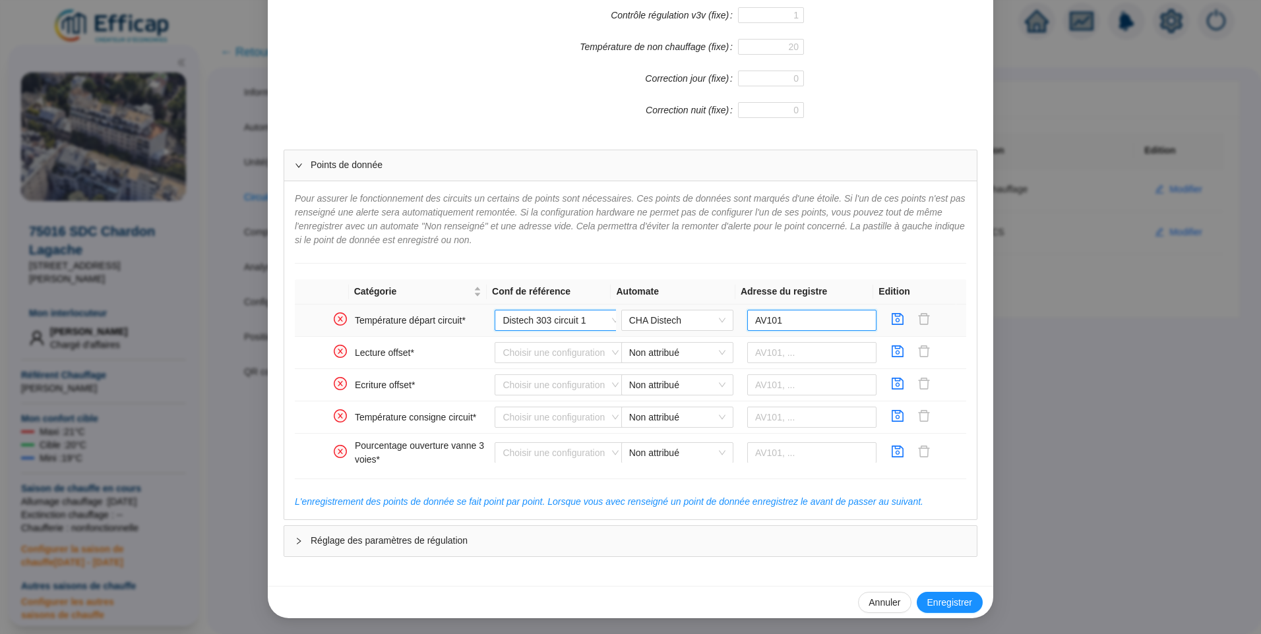
click at [783, 320] on input "AV101" at bounding box center [812, 320] width 130 height 21
type input "AV910"
click at [891, 318] on icon "save" at bounding box center [897, 319] width 13 height 13
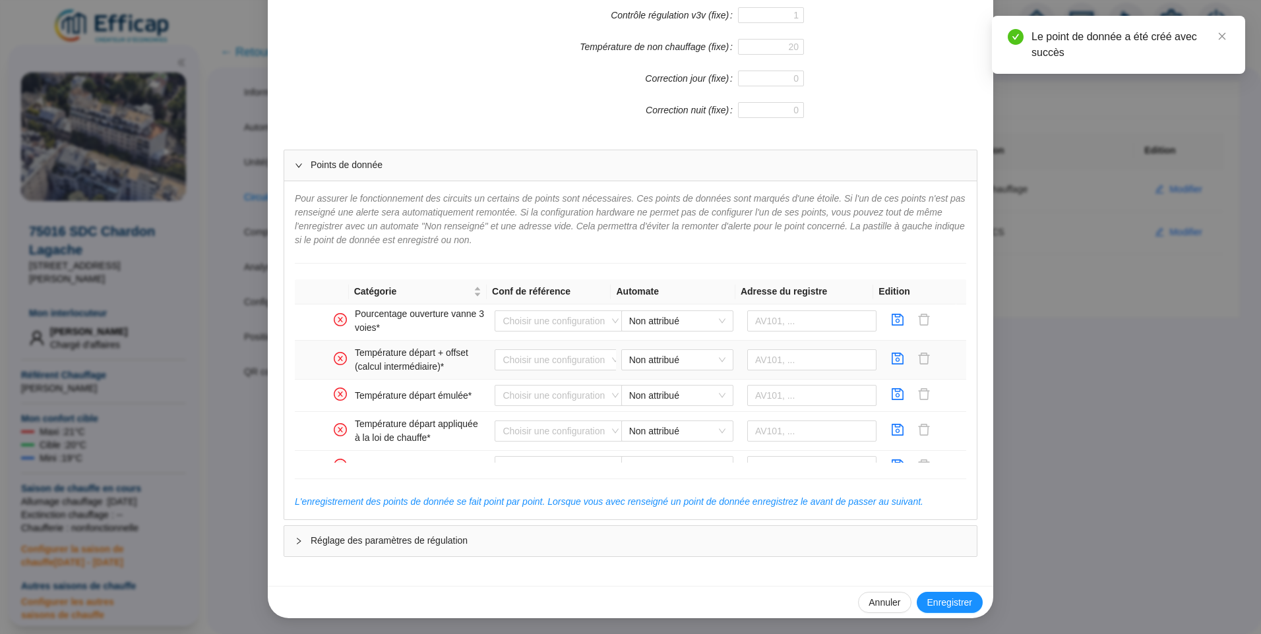
scroll to position [198, 0]
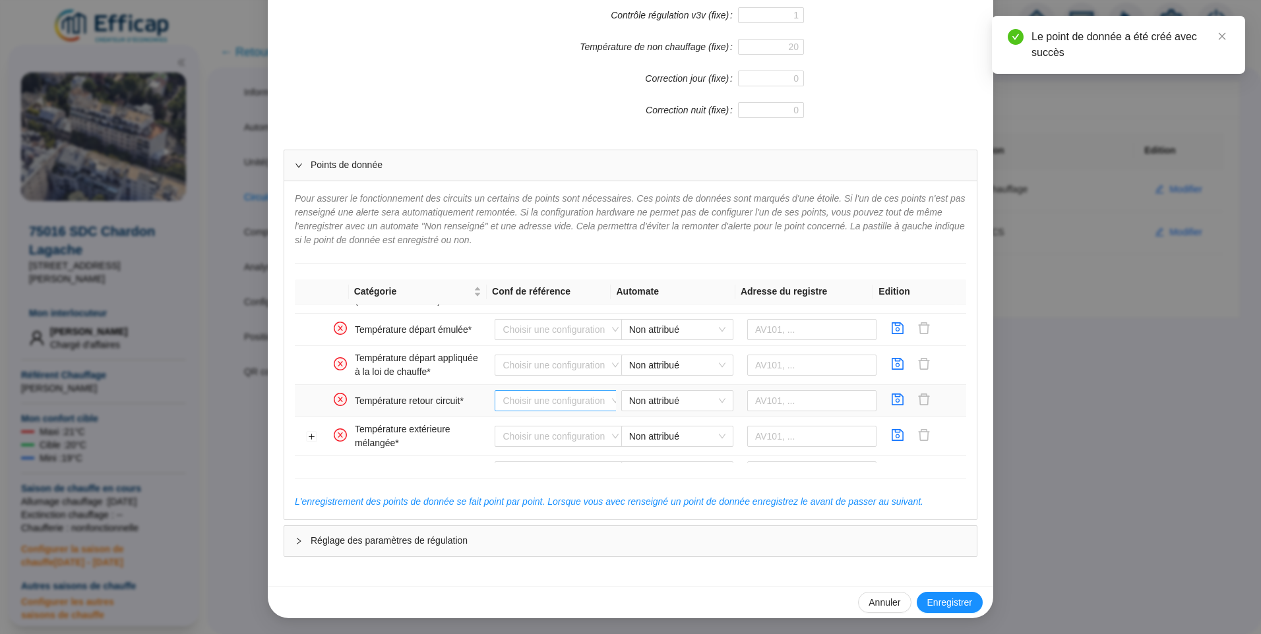
click at [537, 399] on input "search" at bounding box center [554, 401] width 104 height 20
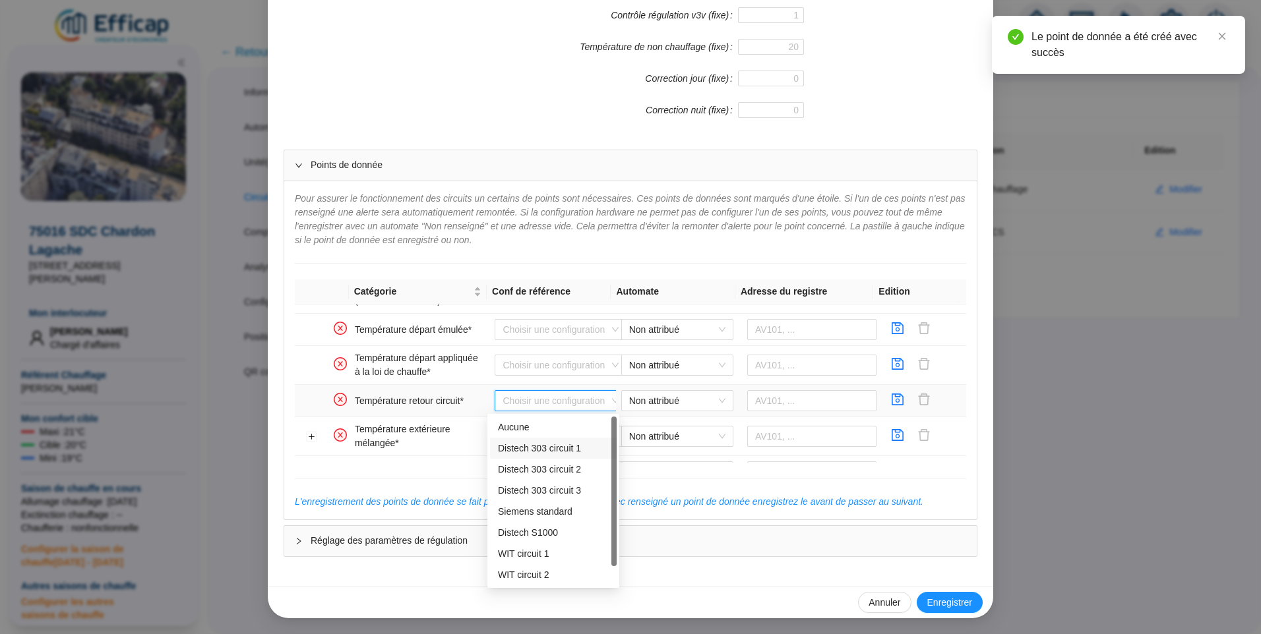
click at [554, 445] on div "Distech 303 circuit 1" at bounding box center [553, 449] width 111 height 14
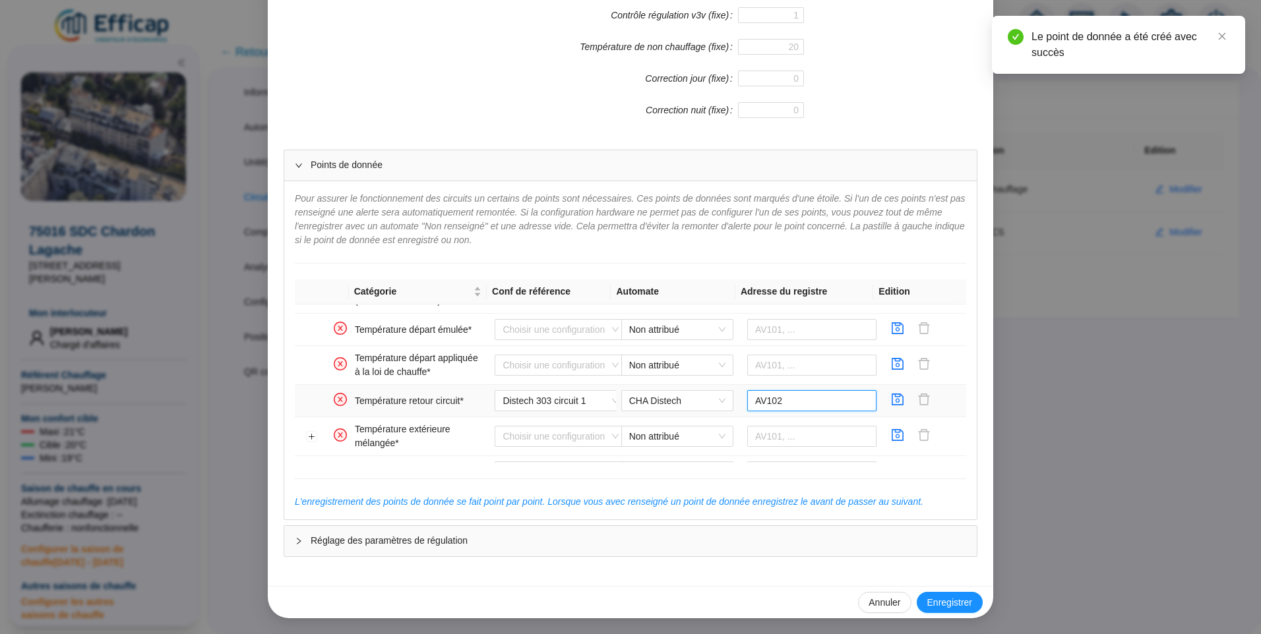
drag, startPoint x: 793, startPoint y: 404, endPoint x: 754, endPoint y: 405, distance: 38.9
click at [754, 405] on input "AV102" at bounding box center [812, 400] width 130 height 21
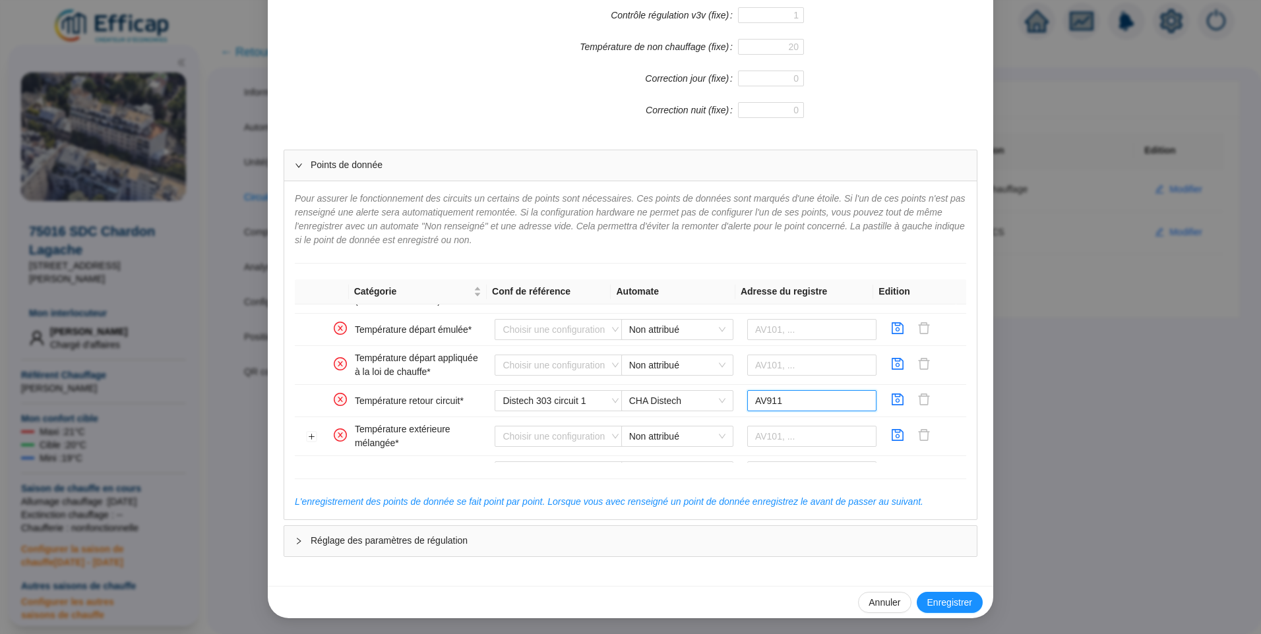
type input "AV911"
click at [891, 394] on icon "save" at bounding box center [897, 399] width 13 height 13
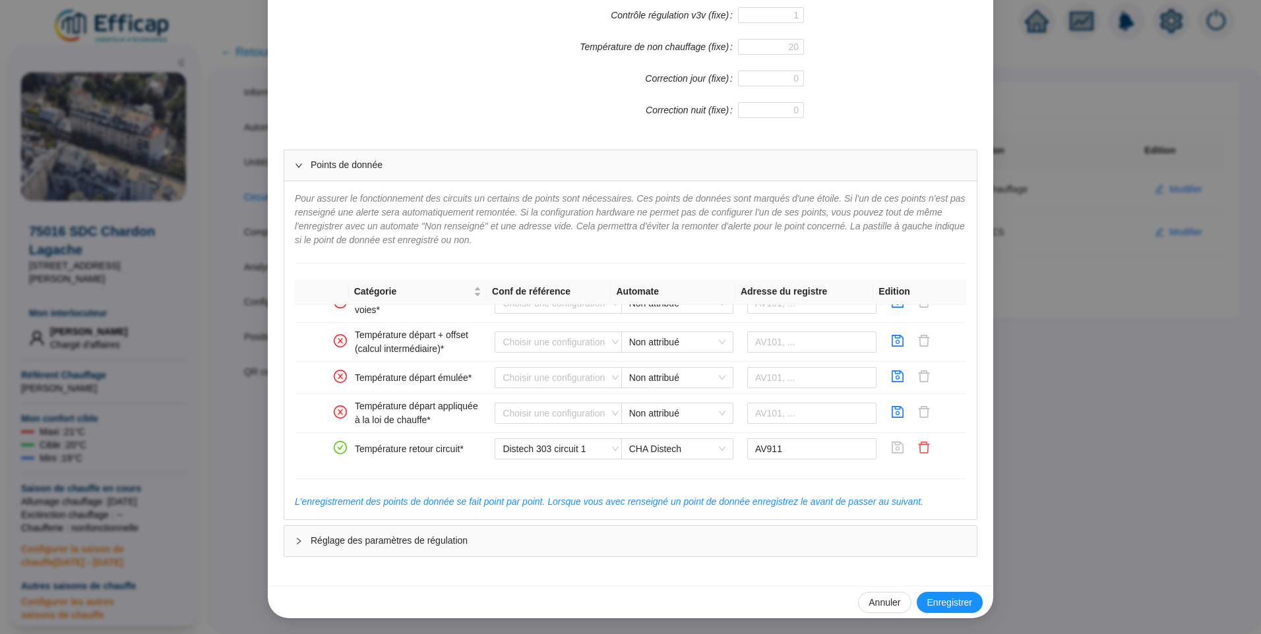
scroll to position [144, 0]
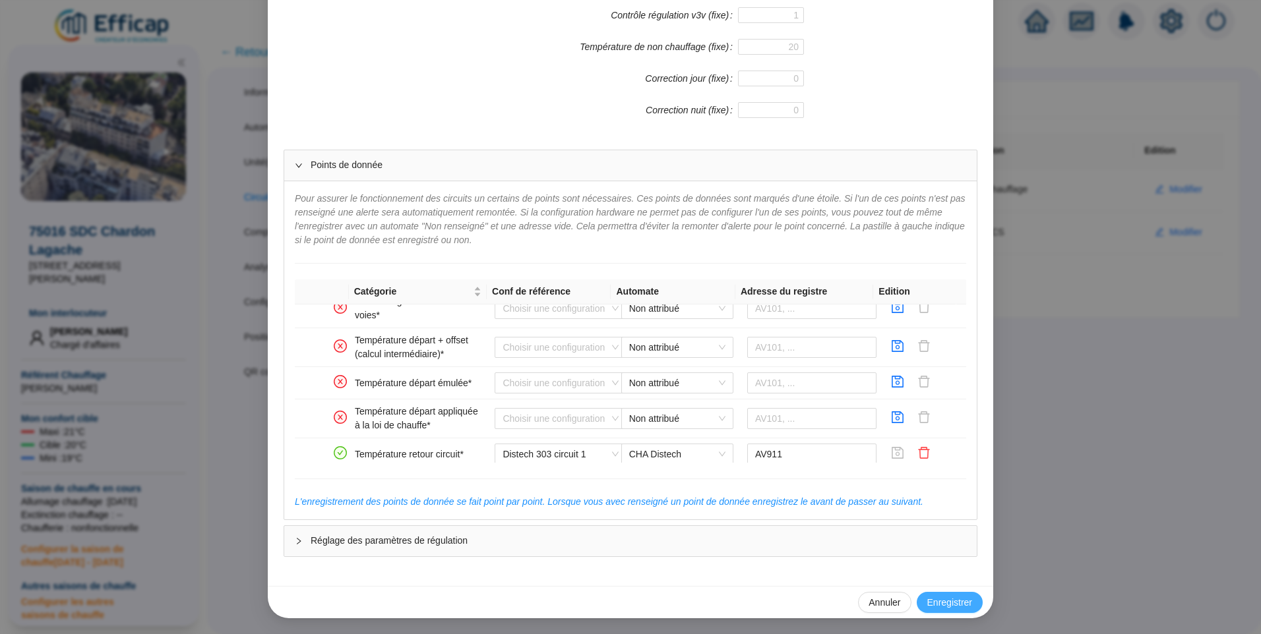
click at [934, 596] on span "Enregistrer" at bounding box center [949, 603] width 45 height 14
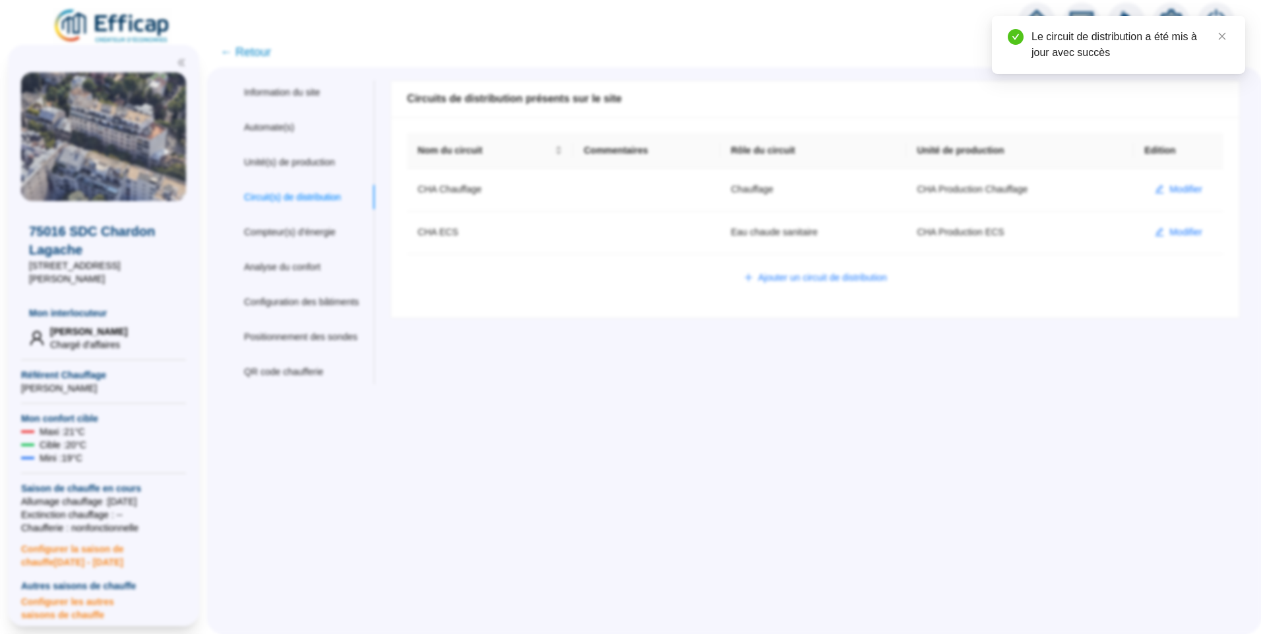
scroll to position [0, 0]
click at [660, 390] on div "Information du site Automate(s) Unité(s) de production Circuit(s) de distributi…" at bounding box center [734, 350] width 1054 height 567
click at [659, 382] on div "Nom du site 75016 SDC Chardon Lagache Trigramme CHA Adresse(s) du site Rue 31 r…" at bounding box center [807, 232] width 866 height 304
click at [265, 50] on span "← Retour" at bounding box center [245, 52] width 51 height 18
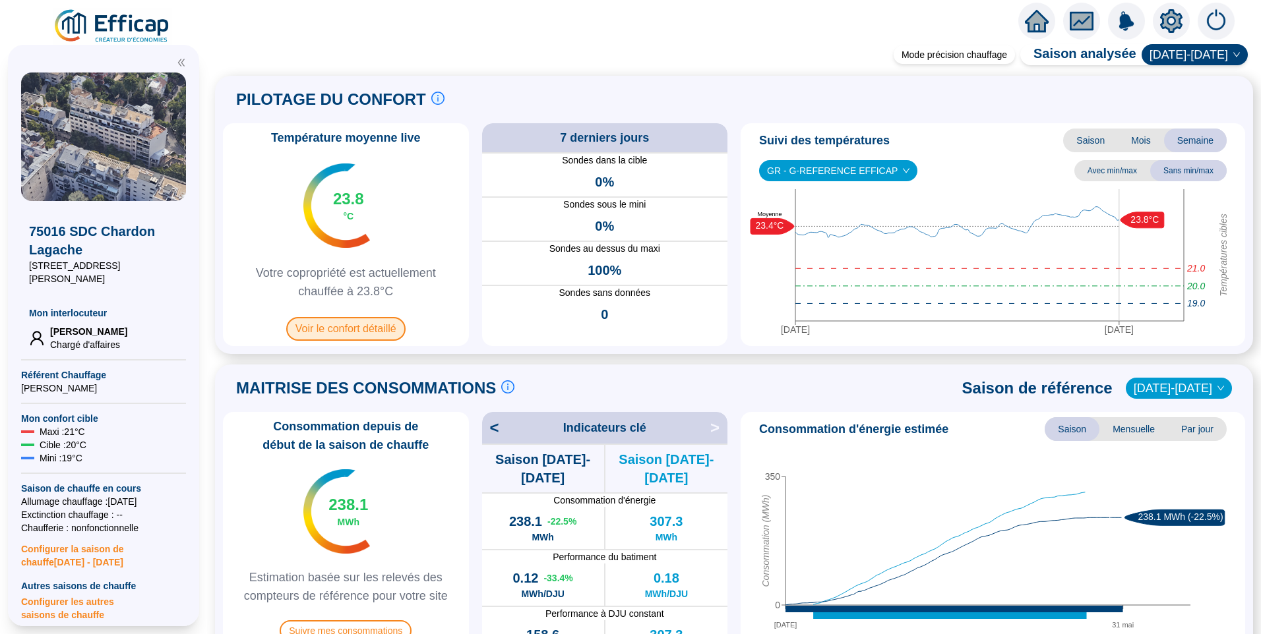
click at [365, 335] on span "Voir le confort détaillé" at bounding box center [345, 329] width 119 height 24
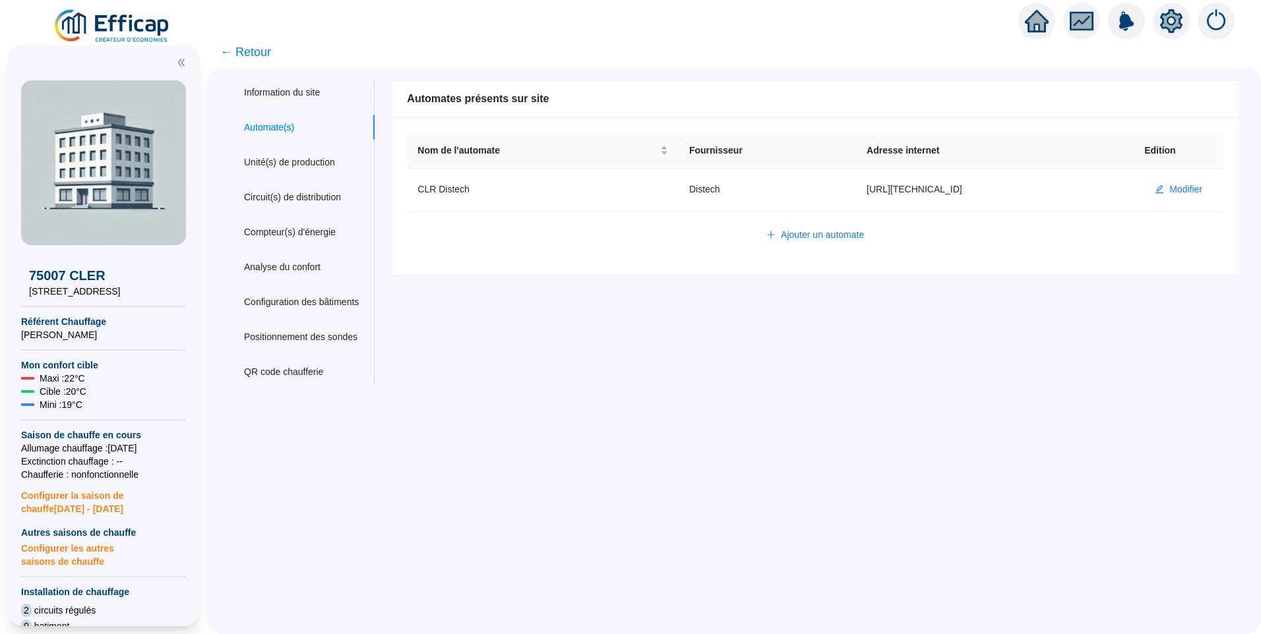
click at [479, 342] on div "Nom du site 75007 CLER Trigramme CLR Adresse(s) du site Rue [STREET_ADDRESS] De…" at bounding box center [807, 232] width 866 height 304
click at [296, 201] on div "Circuit(s) de distribution" at bounding box center [292, 198] width 97 height 14
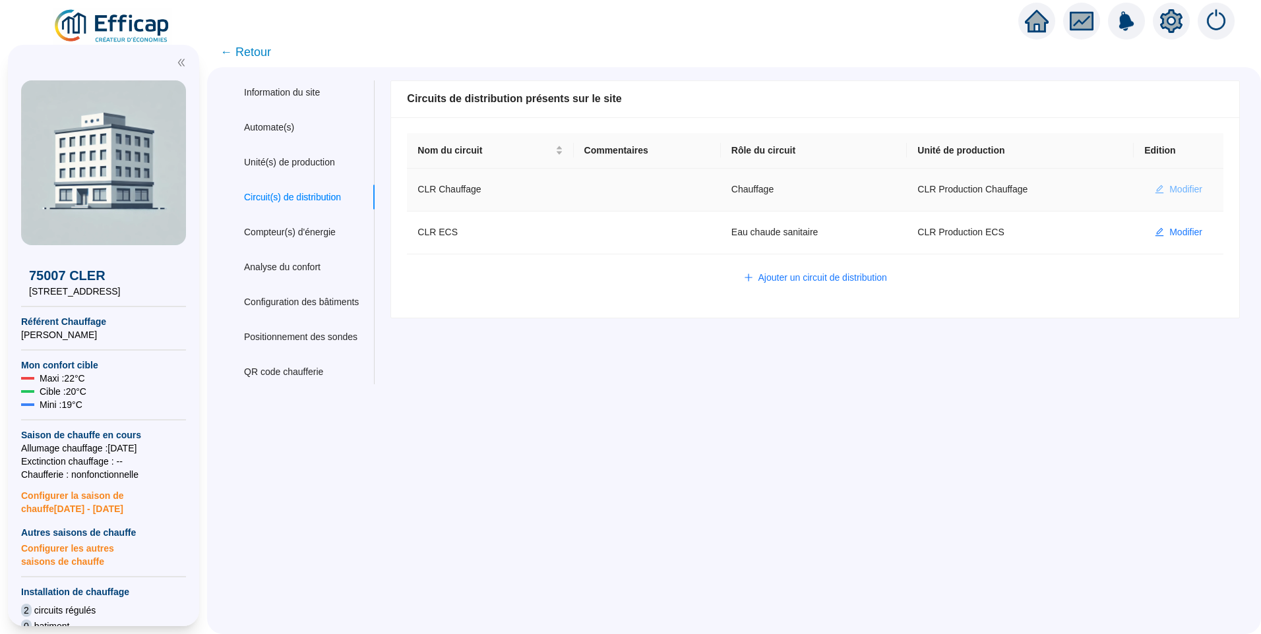
click at [1162, 181] on button "Modifier" at bounding box center [1178, 189] width 69 height 21
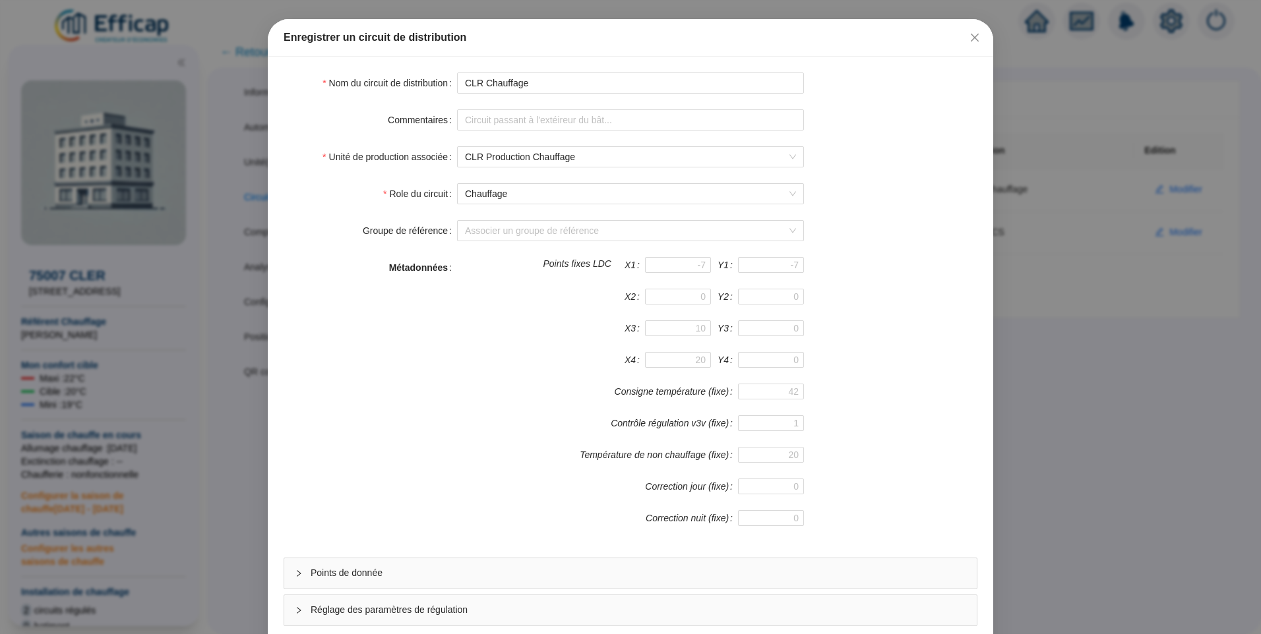
scroll to position [116, 0]
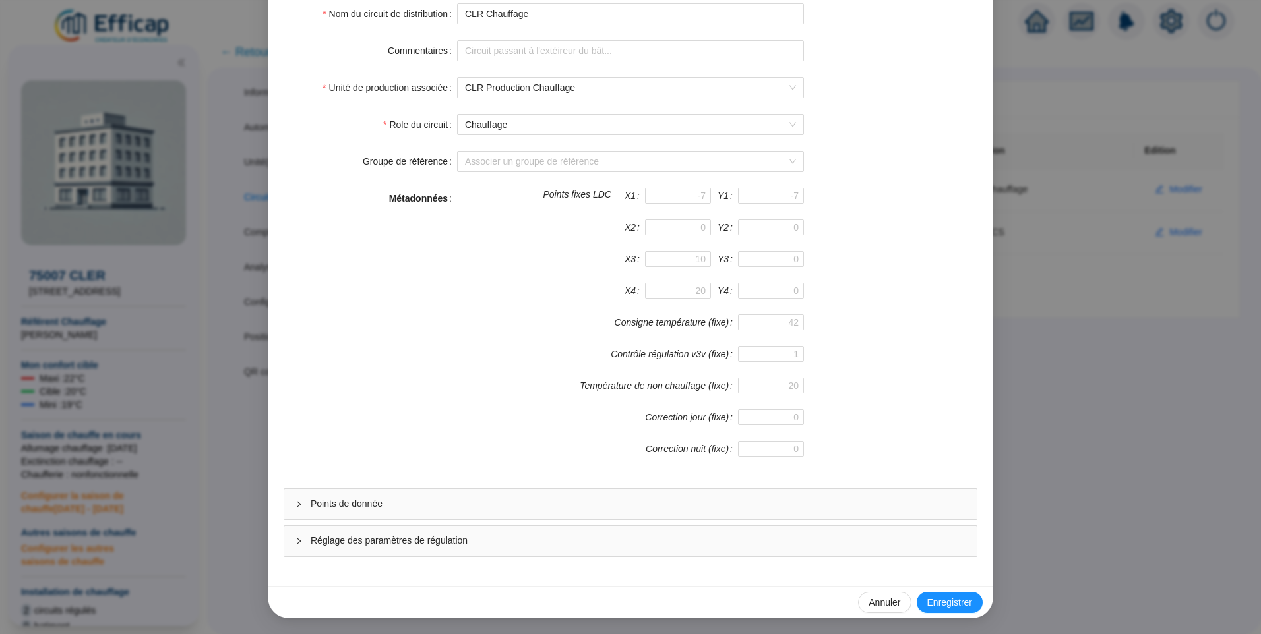
click at [331, 502] on span "Points de donnée" at bounding box center [638, 504] width 655 height 14
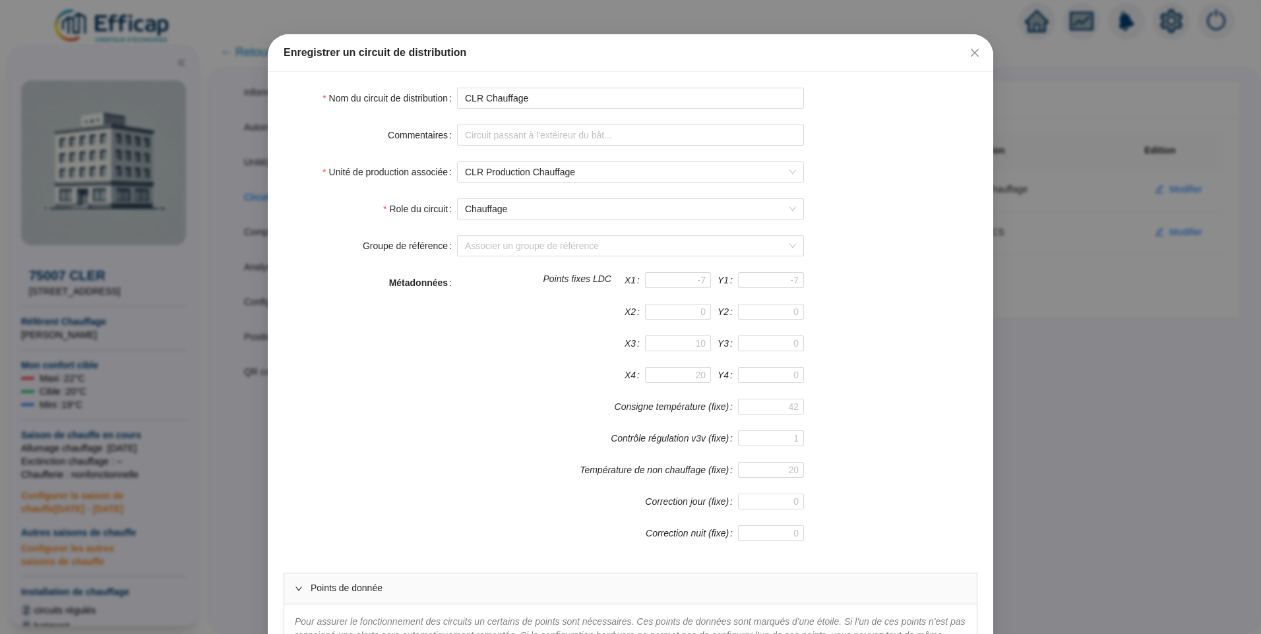
scroll to position [0, 0]
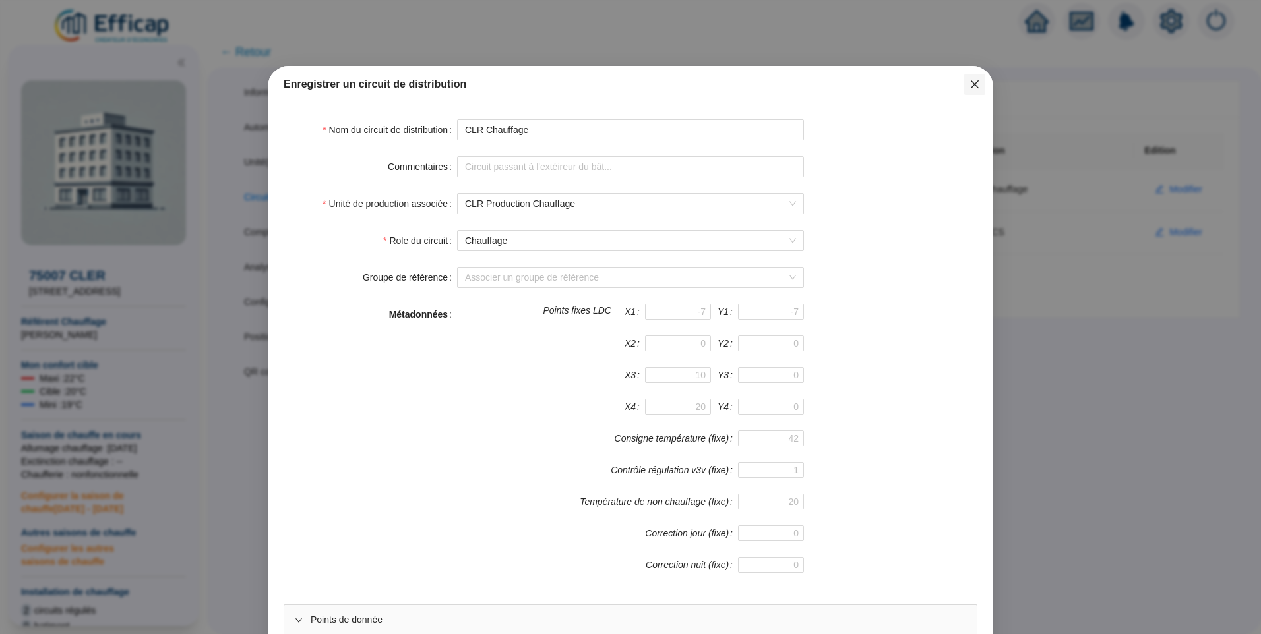
click at [969, 86] on icon "close" at bounding box center [974, 84] width 11 height 11
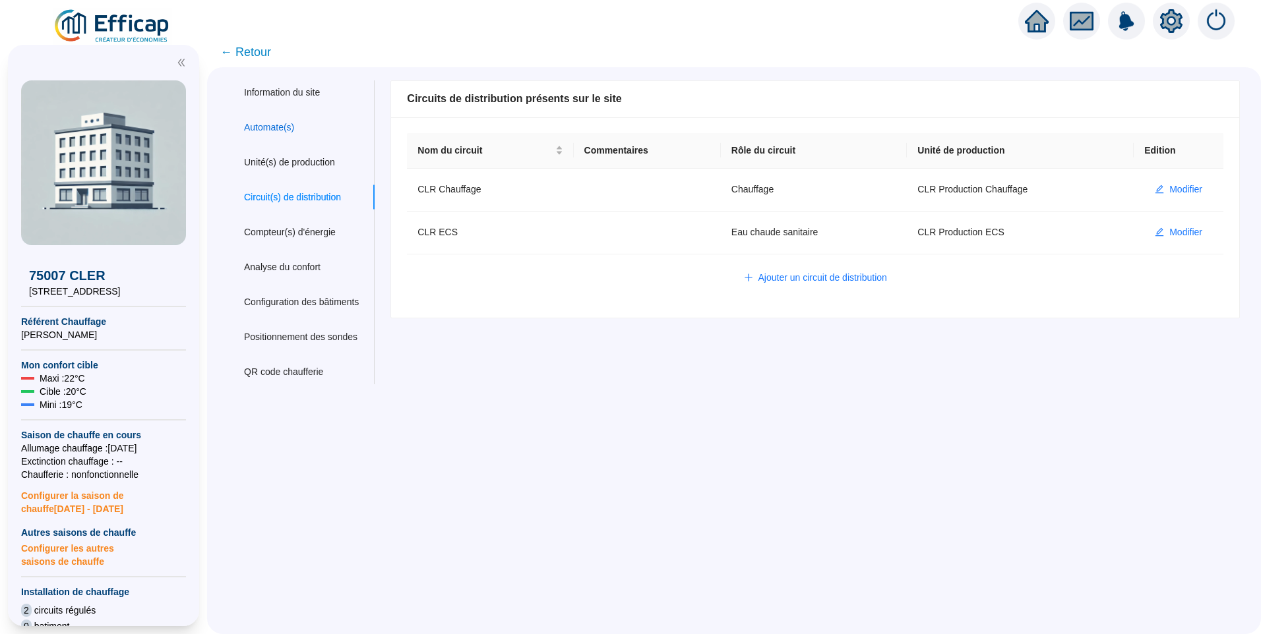
click at [276, 125] on div "Automate(s)" at bounding box center [269, 128] width 50 height 14
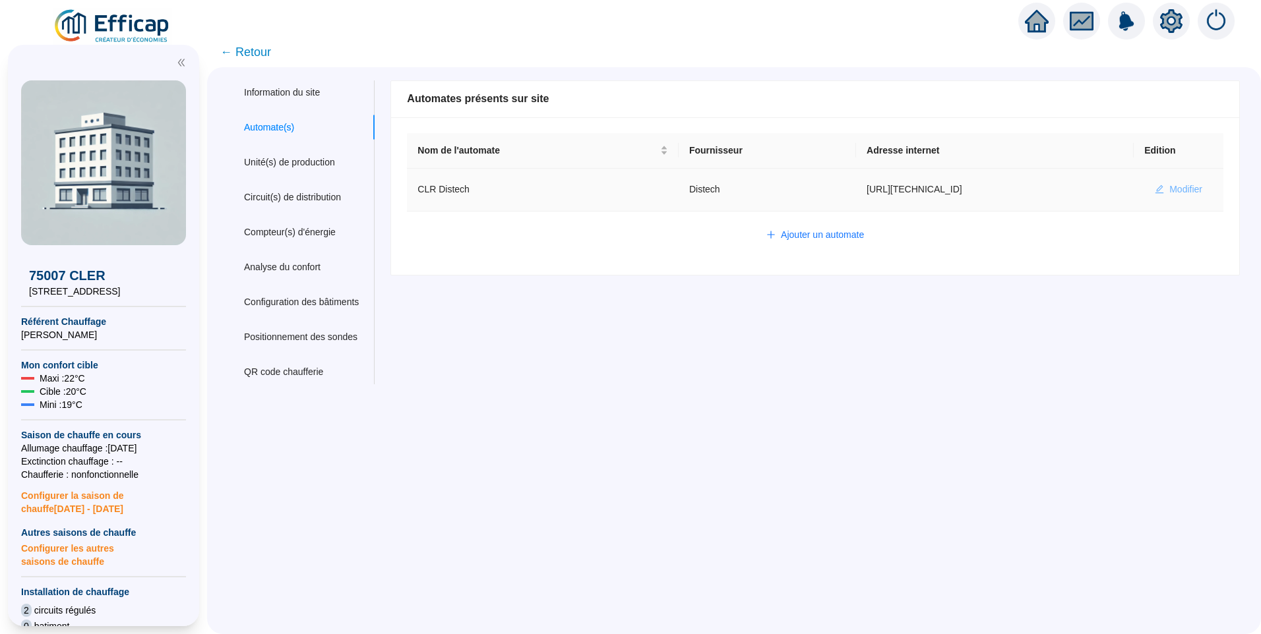
click at [1170, 188] on span "Modifier" at bounding box center [1185, 190] width 33 height 14
type input "CLR Distech"
type input "[URL][TECHNICAL_ID]"
type input "admin-efficap"
type input "BV1000"
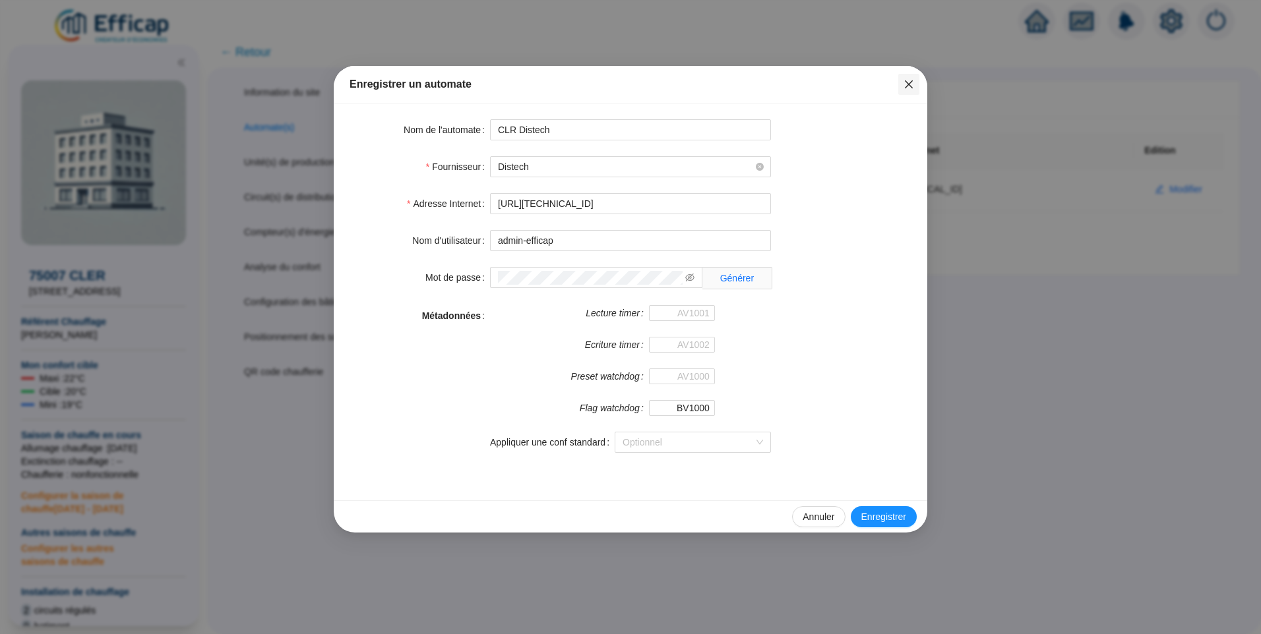
click at [903, 78] on button "Close" at bounding box center [908, 84] width 21 height 21
